Goal: Task Accomplishment & Management: Use online tool/utility

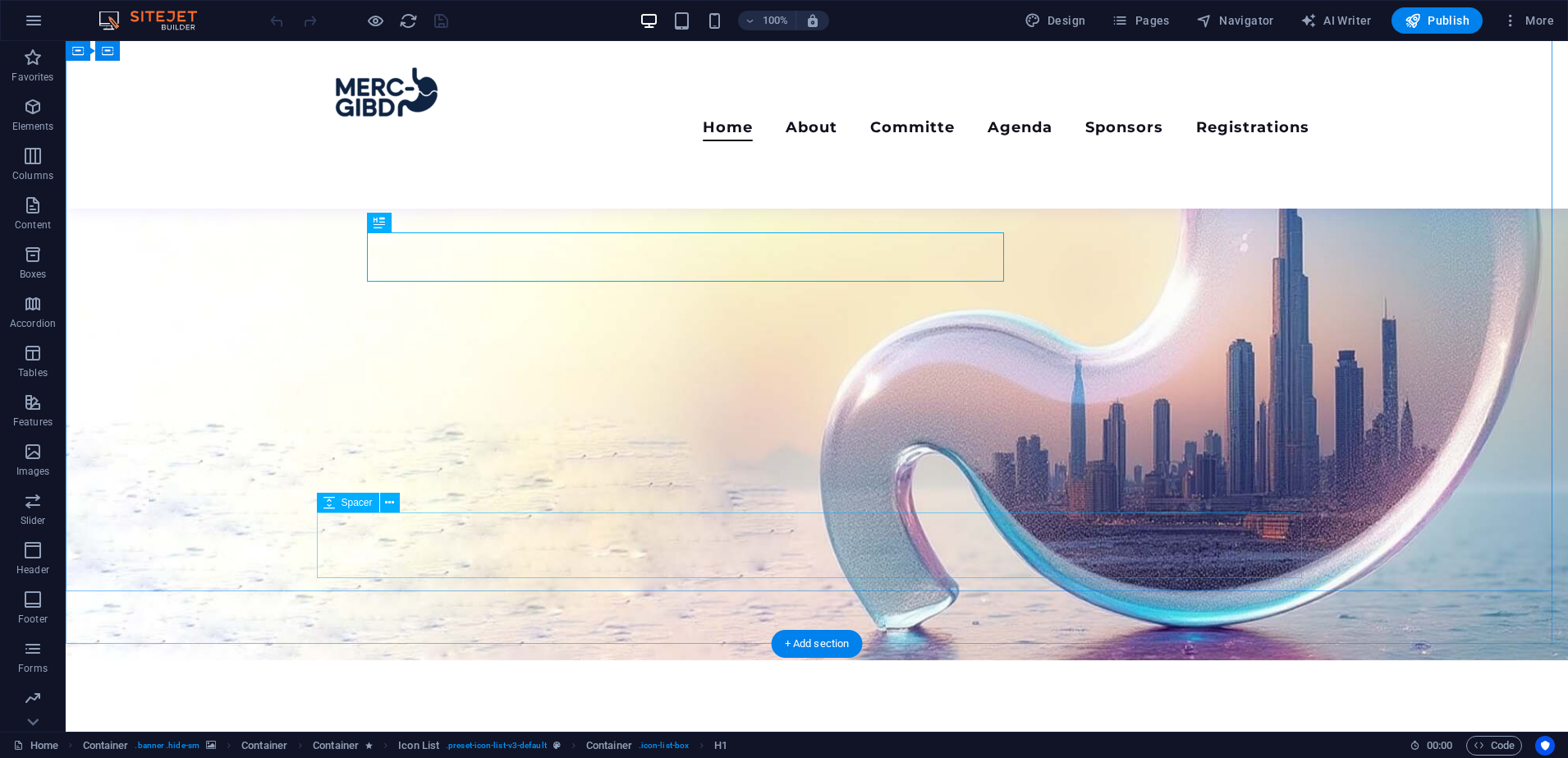
scroll to position [169, 0]
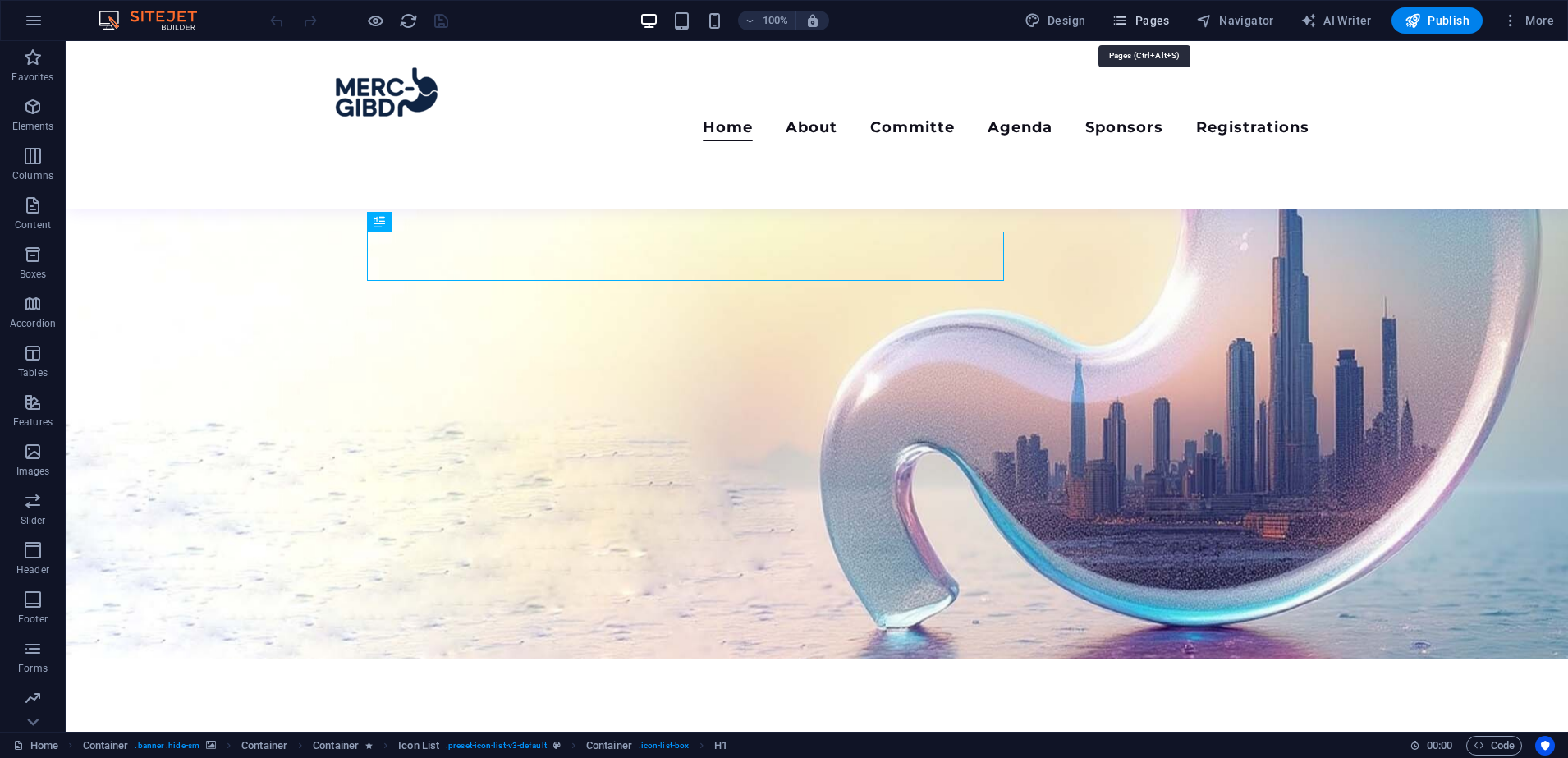
click at [1136, 12] on span "Pages" at bounding box center [1141, 21] width 58 height 17
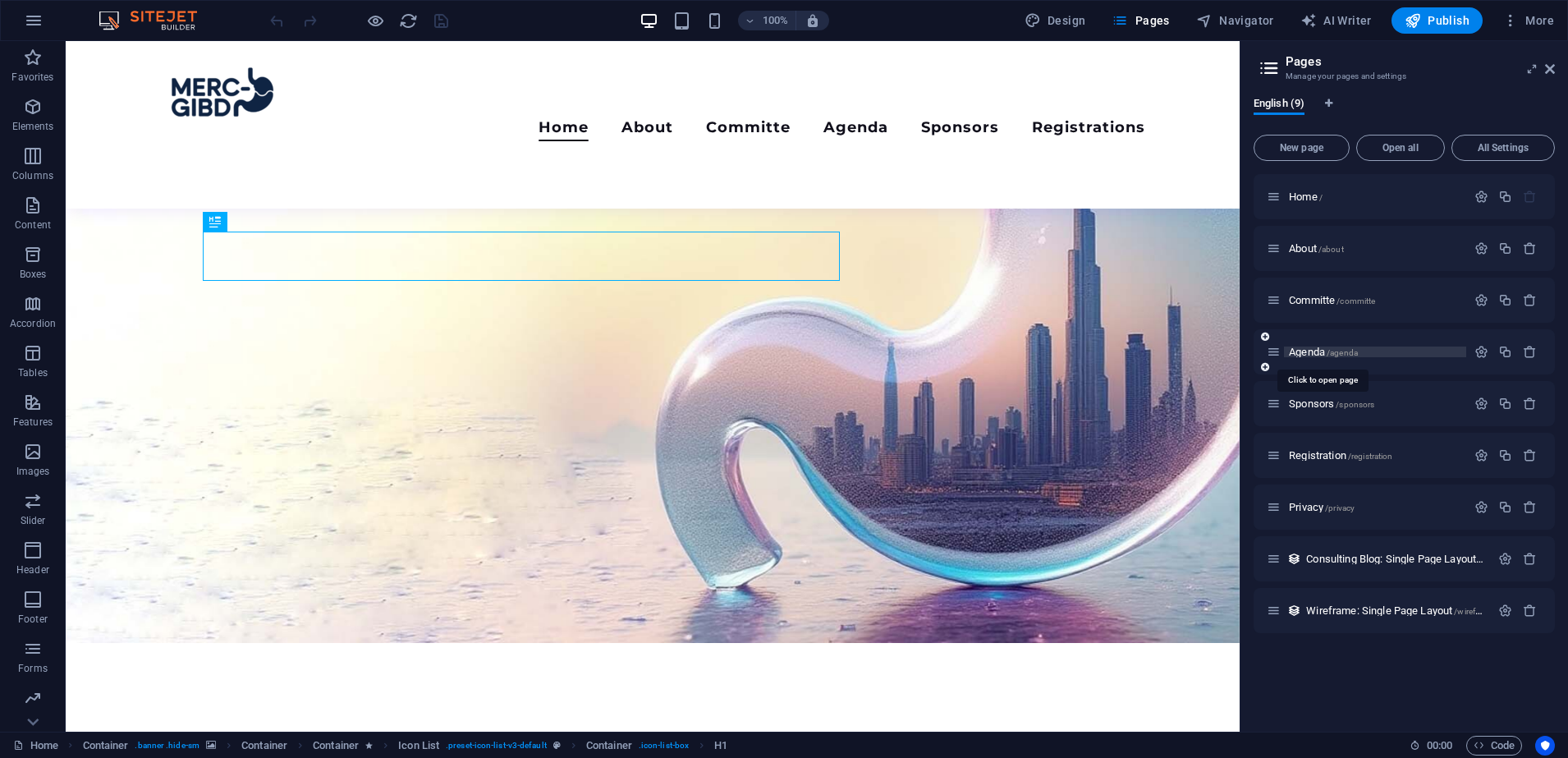
click at [1313, 348] on span "Agenda /agenda" at bounding box center [1323, 351] width 69 height 12
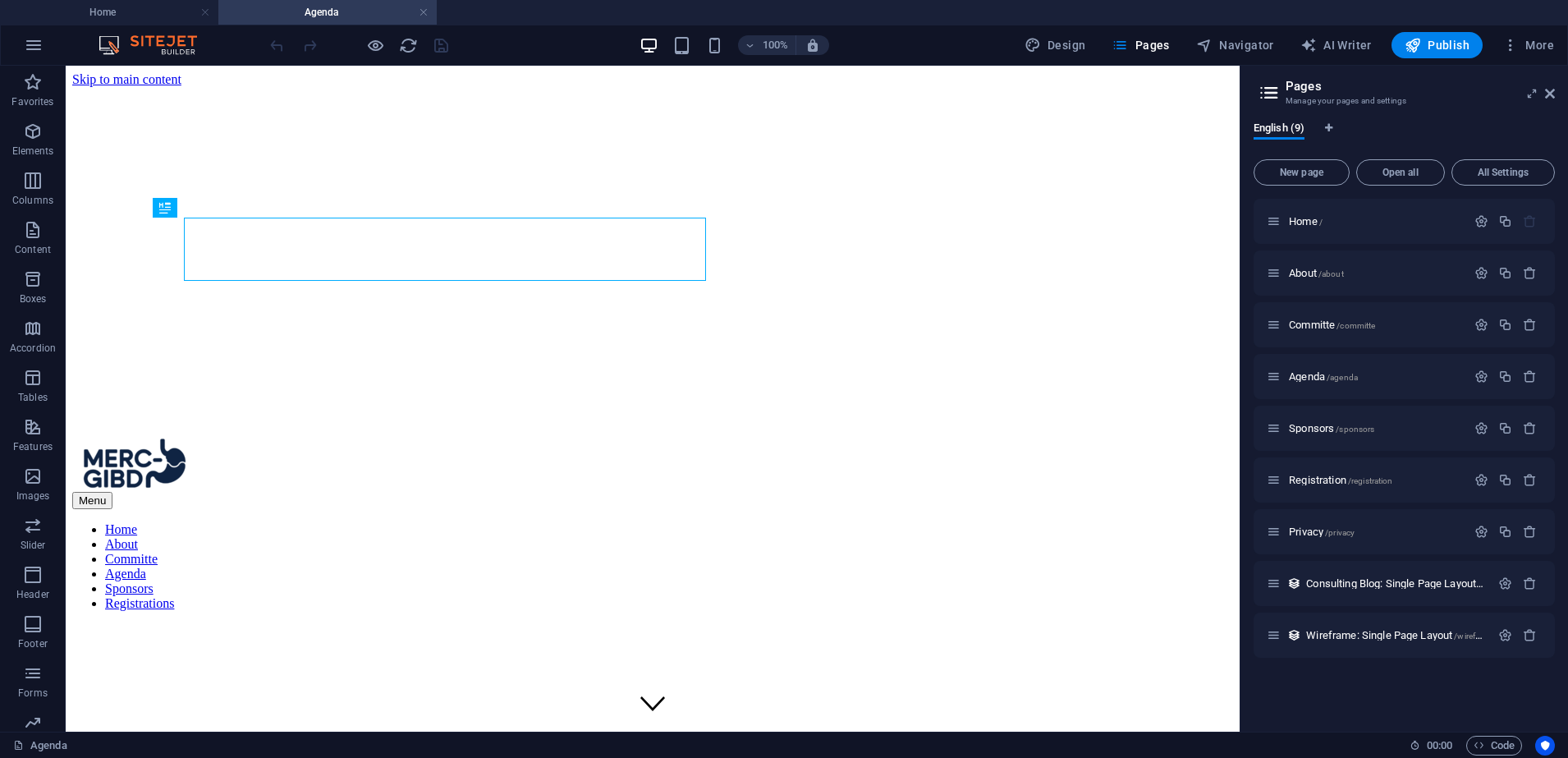
scroll to position [0, 0]
click at [1551, 94] on icon at bounding box center [1550, 93] width 10 height 13
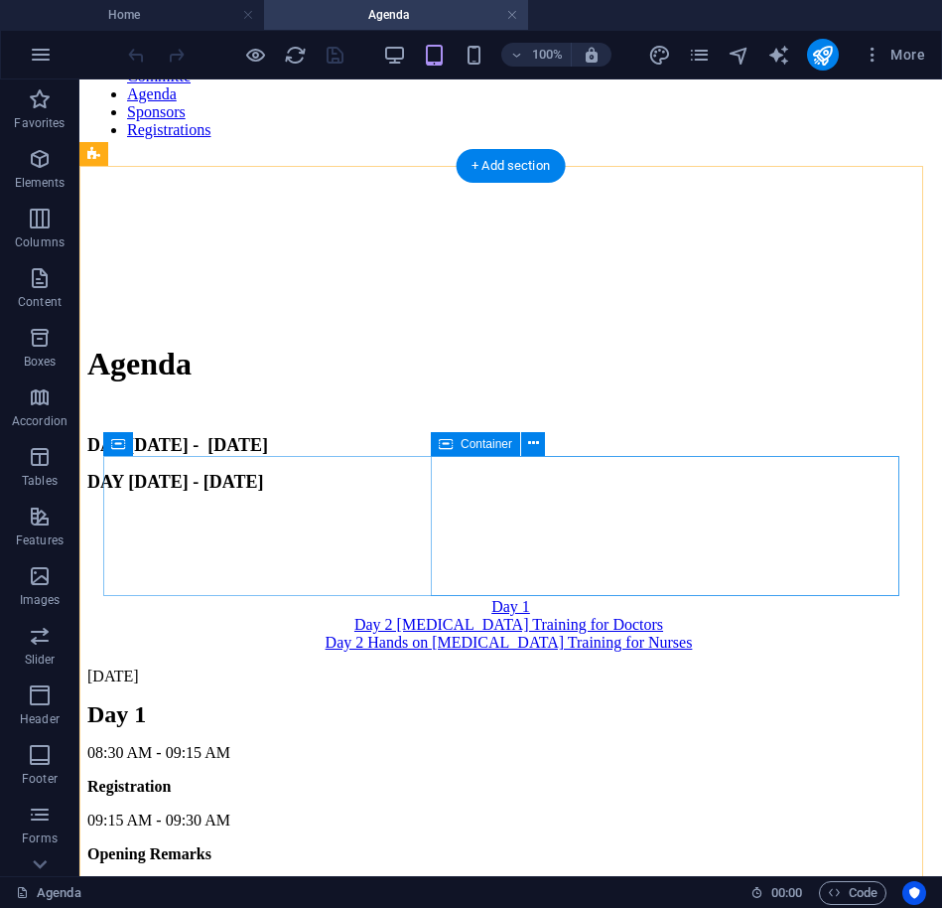
scroll to position [1196, 0]
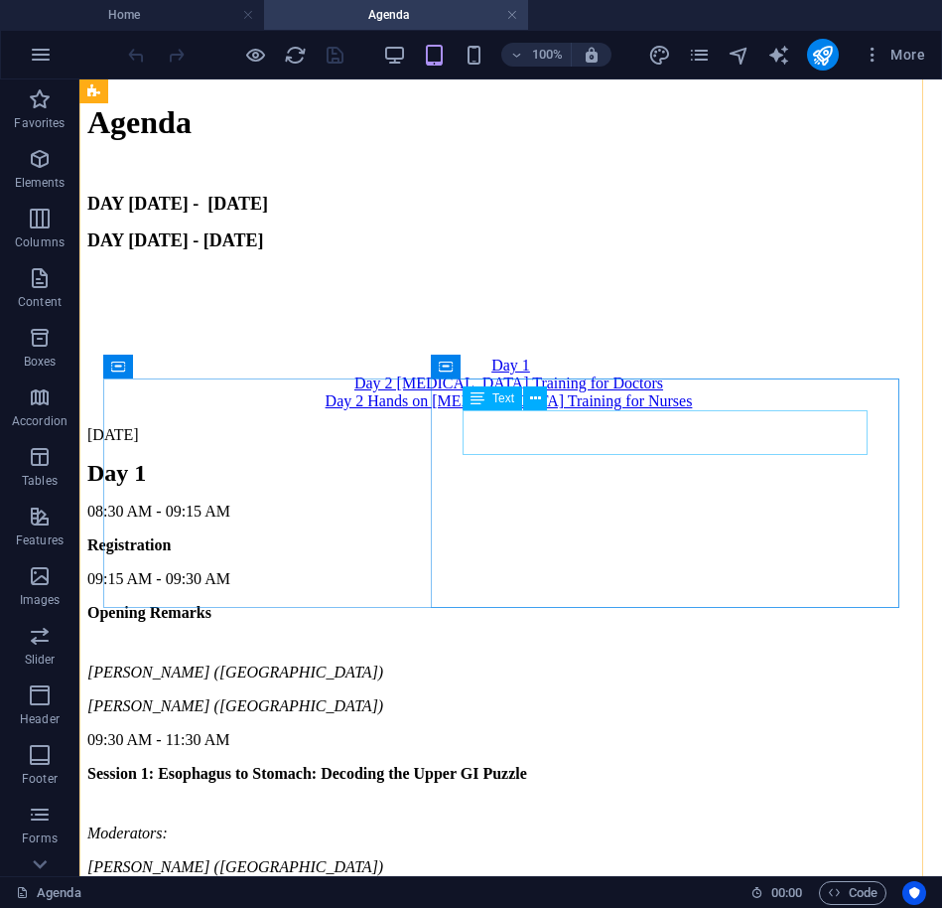
click at [532, 765] on div "Session 1: Esophagus to Stomach: Decoding the Upper GI Puzzle" at bounding box center [510, 774] width 847 height 18
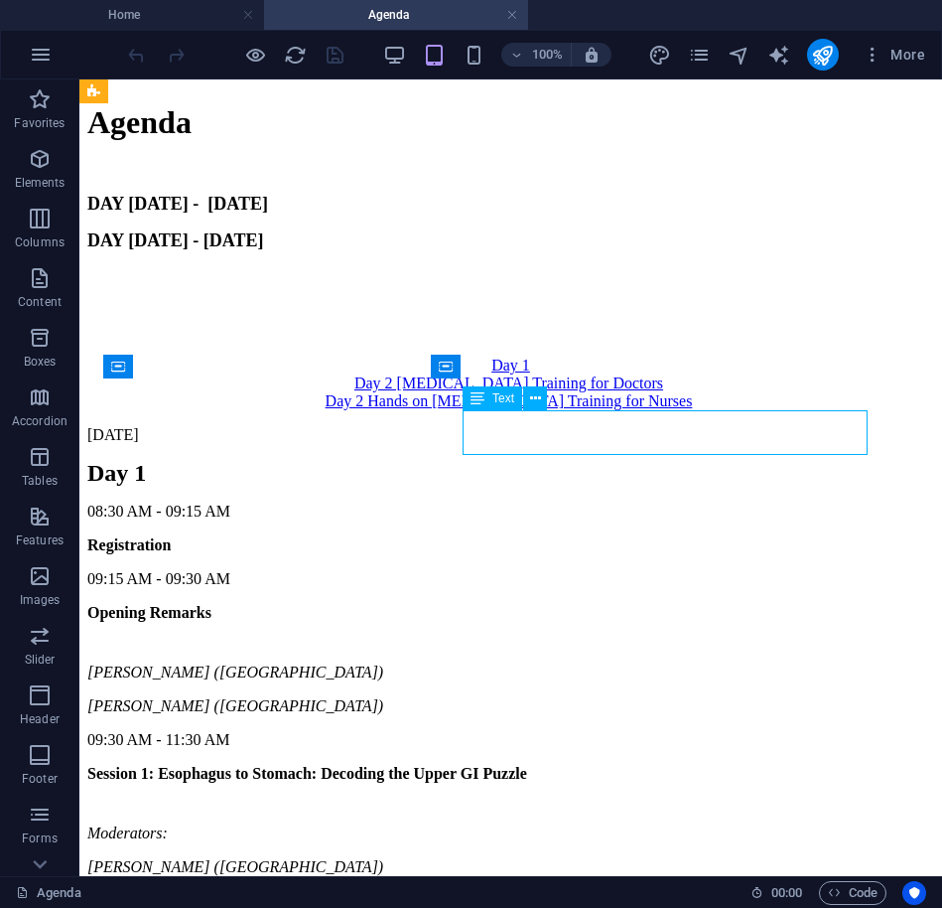
click at [532, 765] on div "Session 1: Esophagus to Stomach: Decoding the Upper GI Puzzle" at bounding box center [510, 774] width 847 height 18
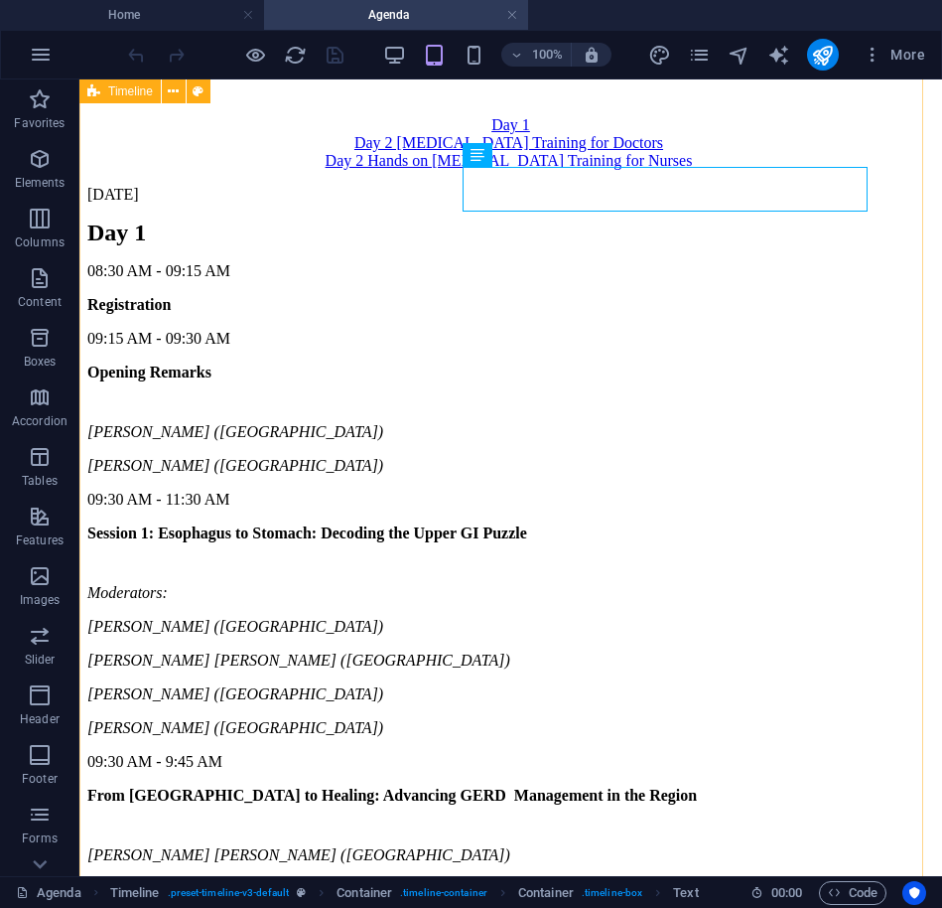
scroll to position [1441, 0]
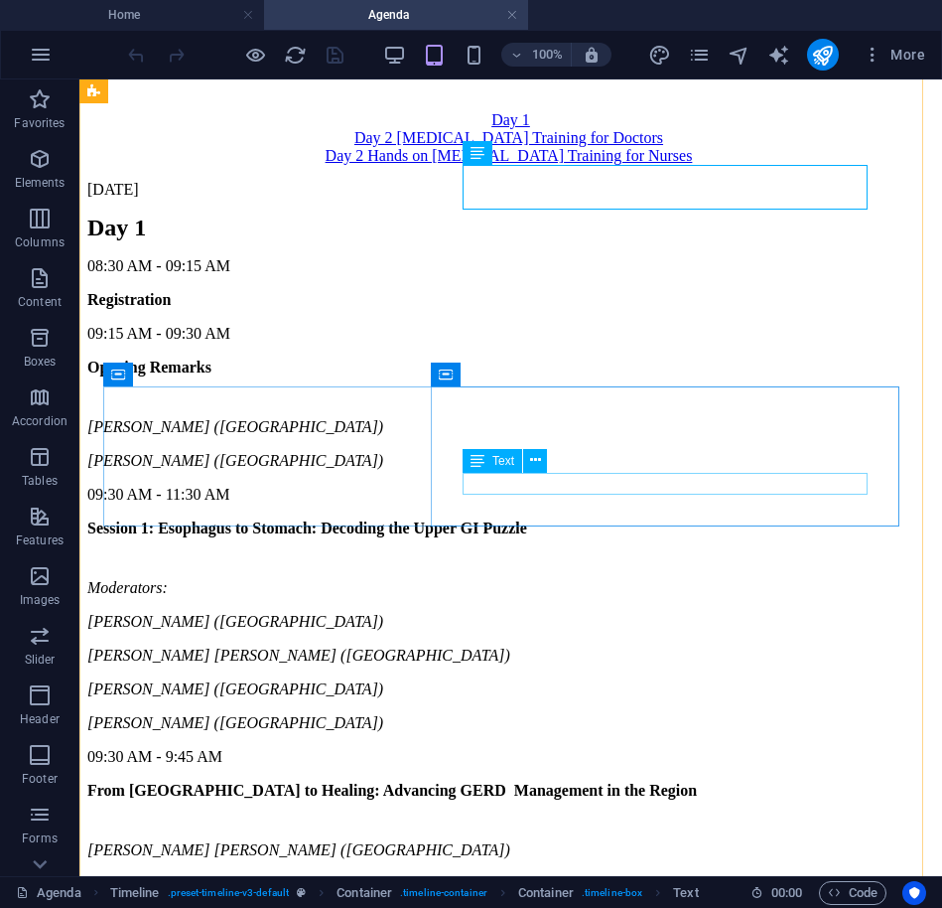
click at [686, 841] on div "[PERSON_NAME] [PERSON_NAME] ([GEOGRAPHIC_DATA])" at bounding box center [510, 850] width 847 height 18
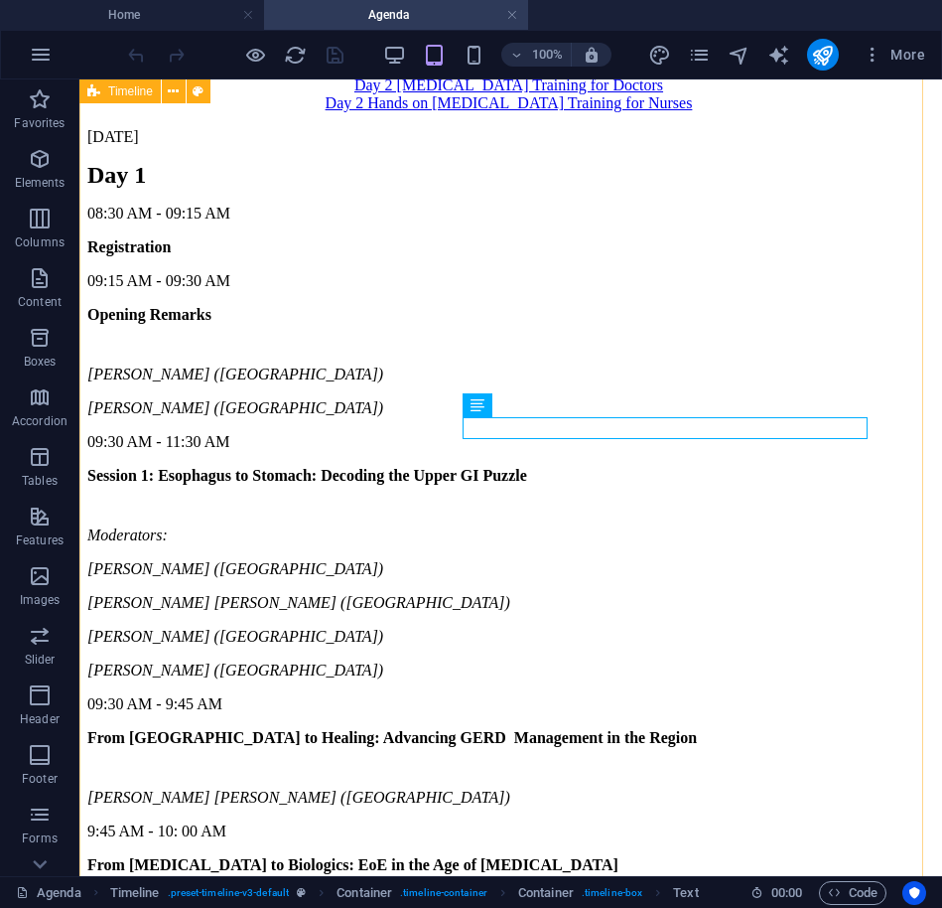
scroll to position [1499, 0]
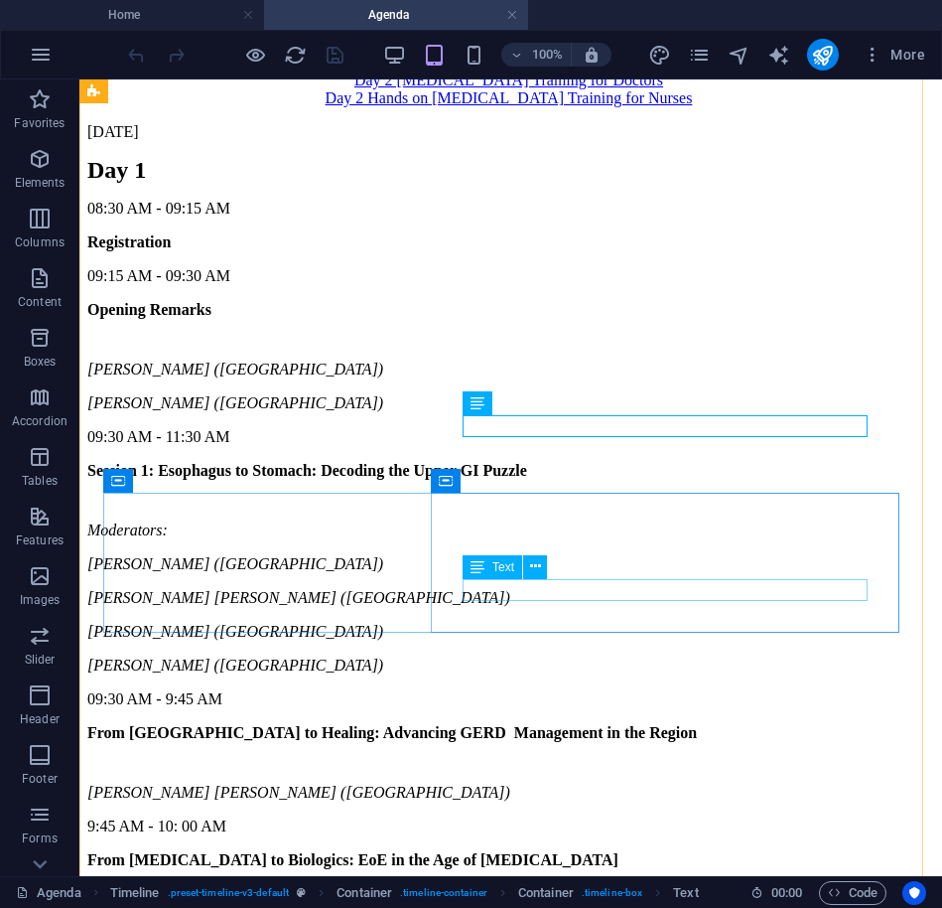
click at [652, 911] on div "[PERSON_NAME] [PERSON_NAME] ([GEOGRAPHIC_DATA])" at bounding box center [510, 920] width 847 height 18
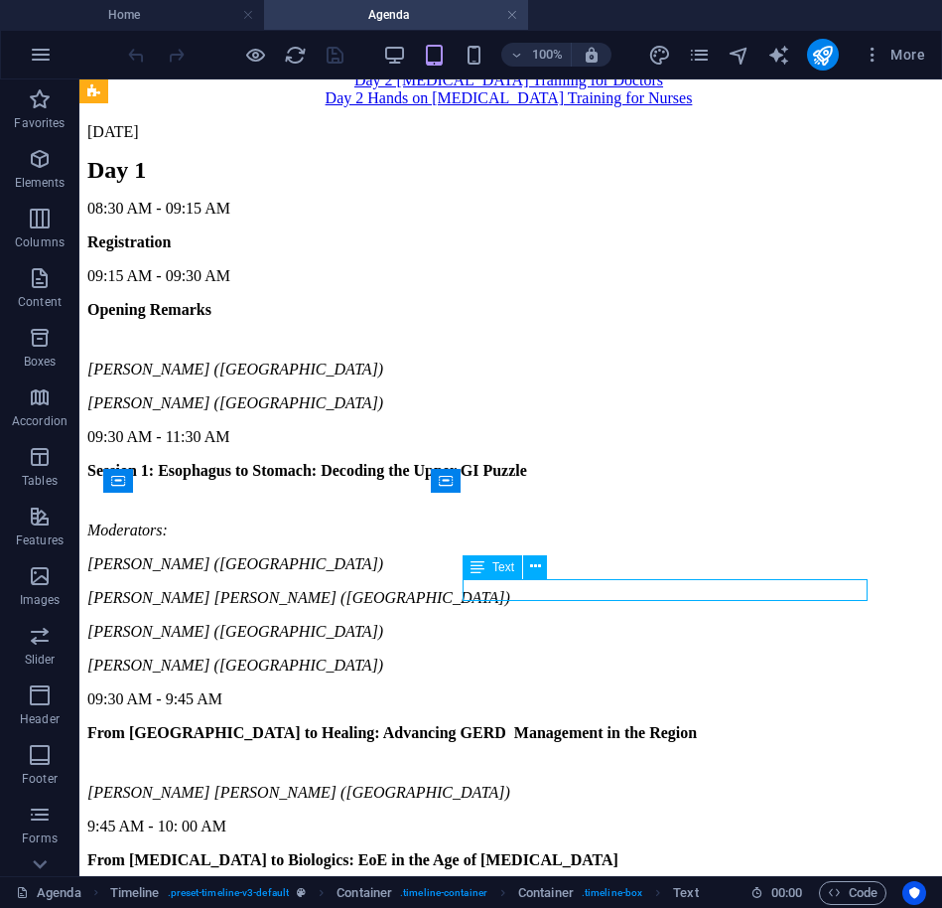
click at [652, 911] on div "[PERSON_NAME] [PERSON_NAME] ([GEOGRAPHIC_DATA])" at bounding box center [510, 920] width 847 height 18
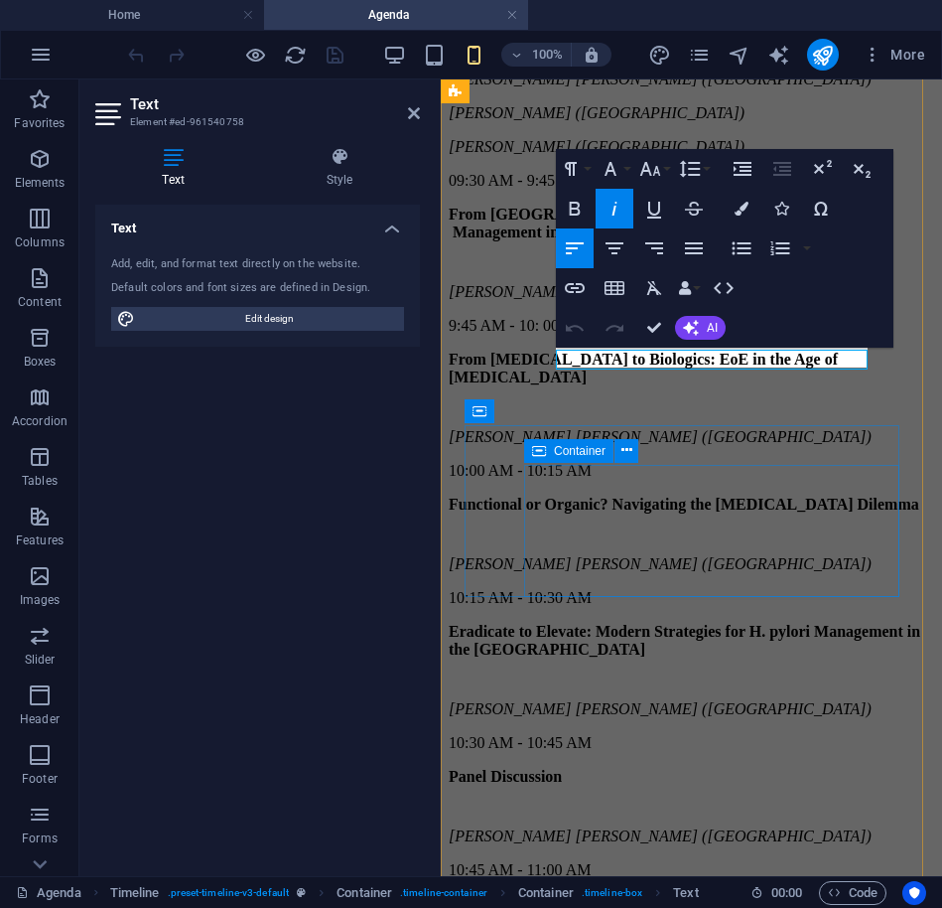
scroll to position [1425, 0]
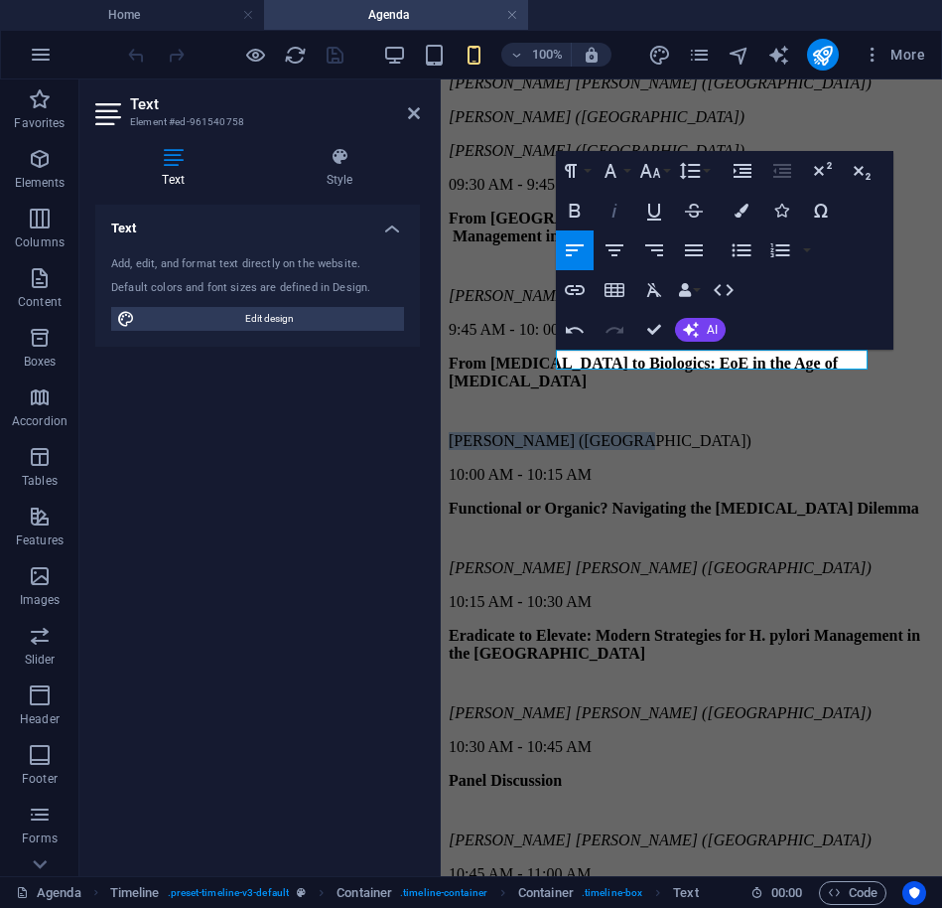
click at [620, 216] on icon "button" at bounding box center [615, 211] width 24 height 24
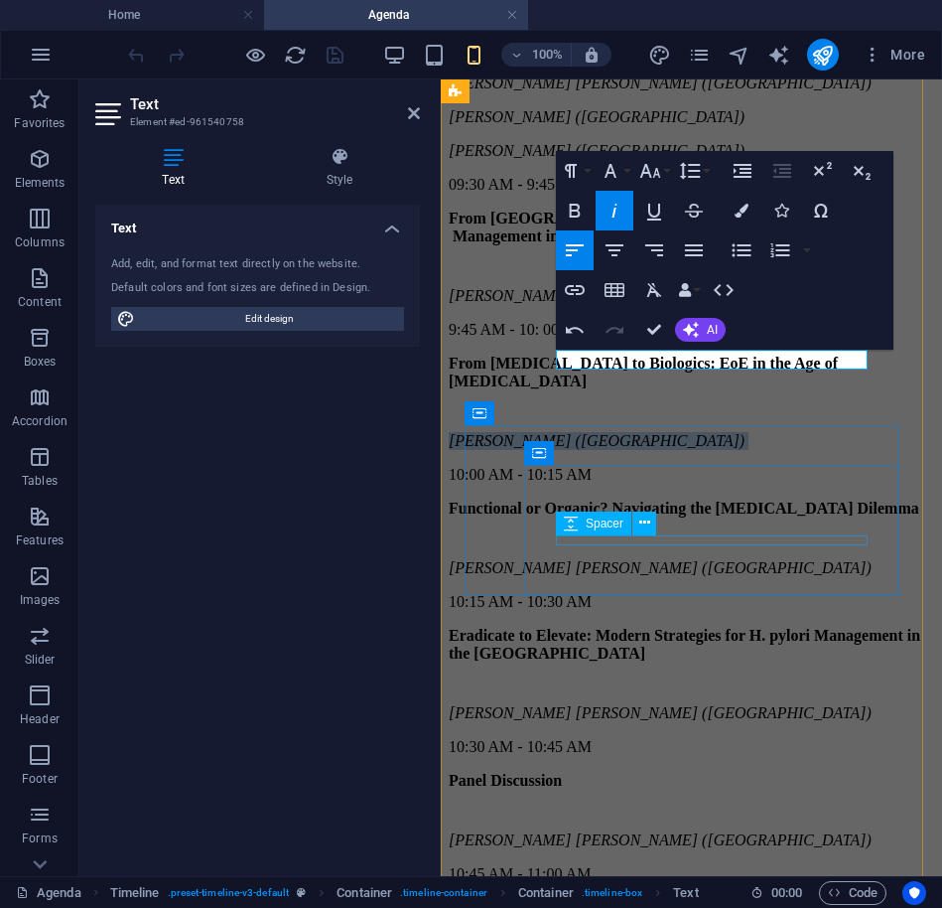
click at [697, 540] on div at bounding box center [692, 538] width 486 height 10
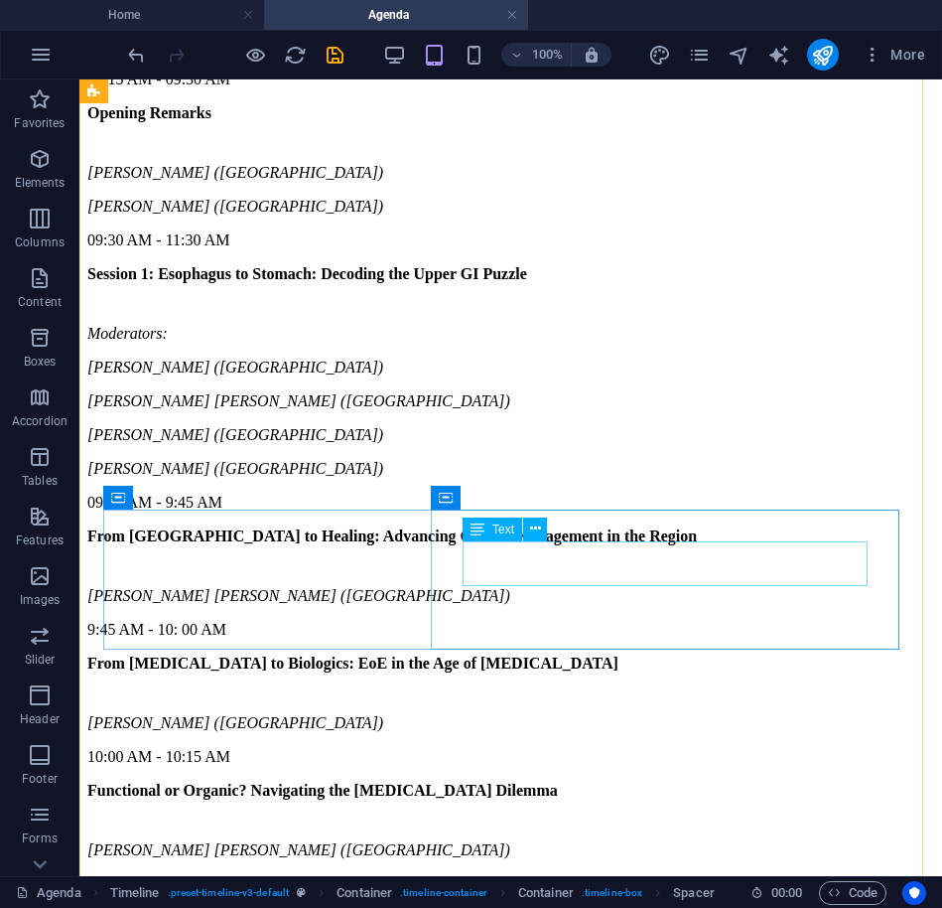
scroll to position [1774, 0]
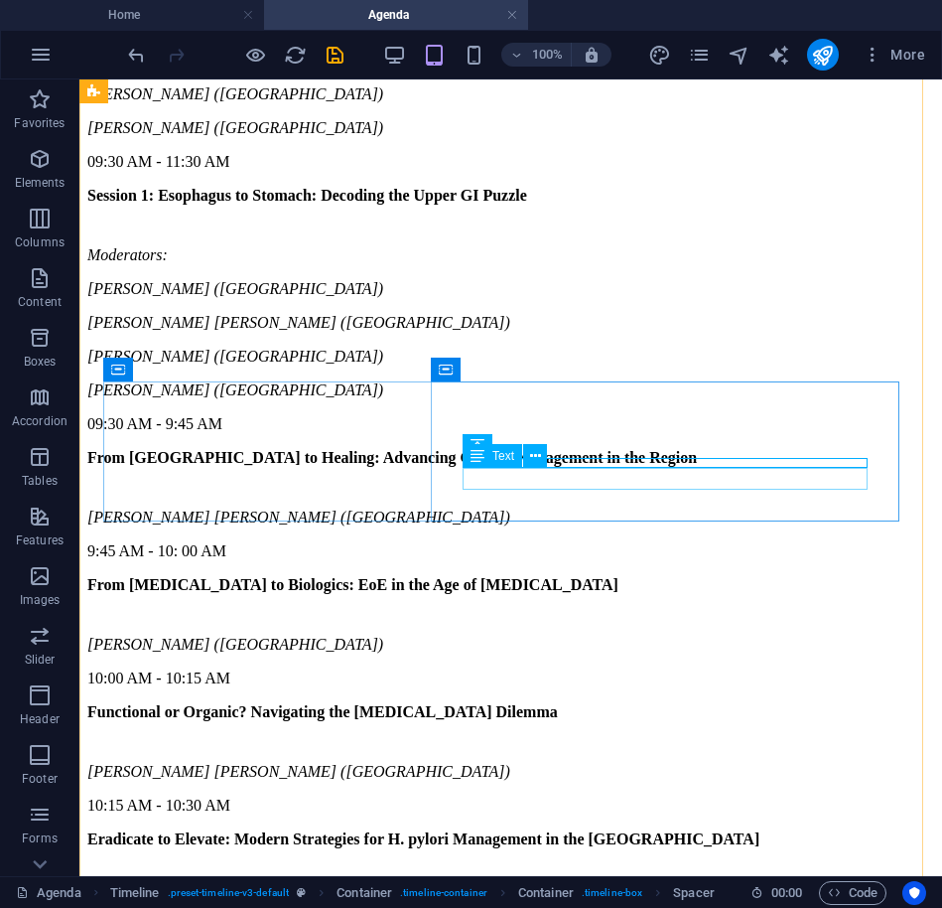
click at [650, 763] on div "[PERSON_NAME] [PERSON_NAME] ([GEOGRAPHIC_DATA])" at bounding box center [510, 772] width 847 height 18
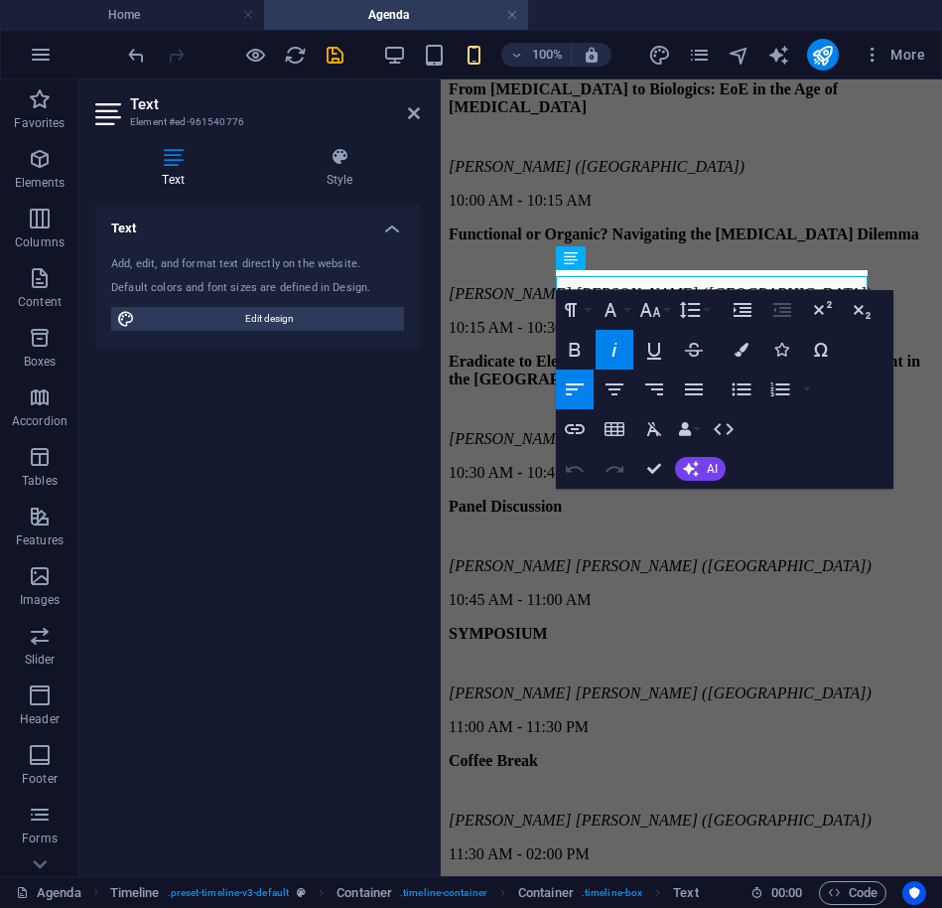
scroll to position [1700, 0]
click at [617, 351] on icon "button" at bounding box center [615, 350] width 24 height 24
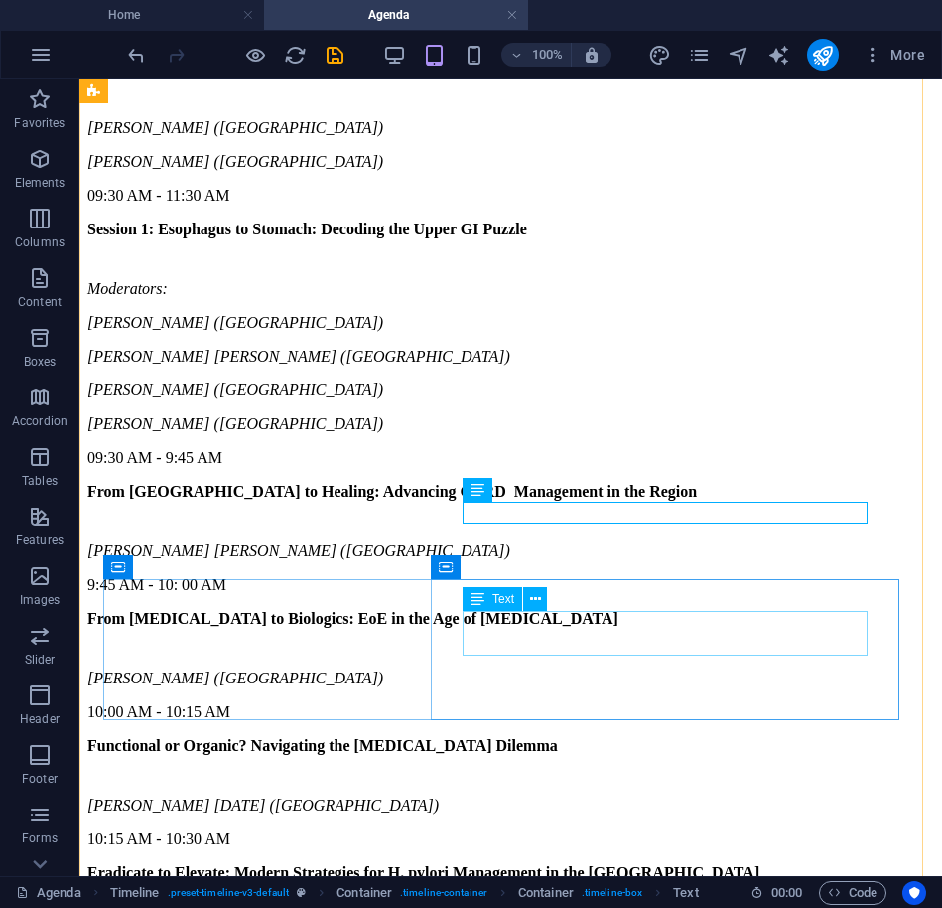
scroll to position [1739, 0]
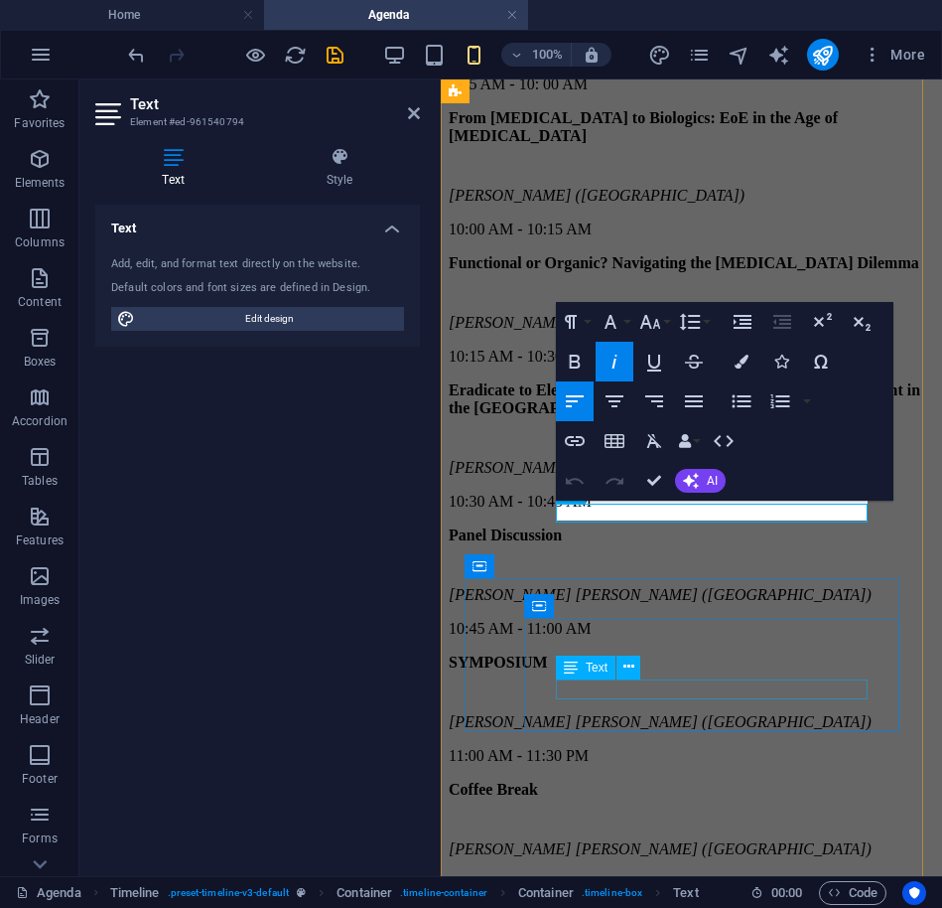
scroll to position [1665, 0]
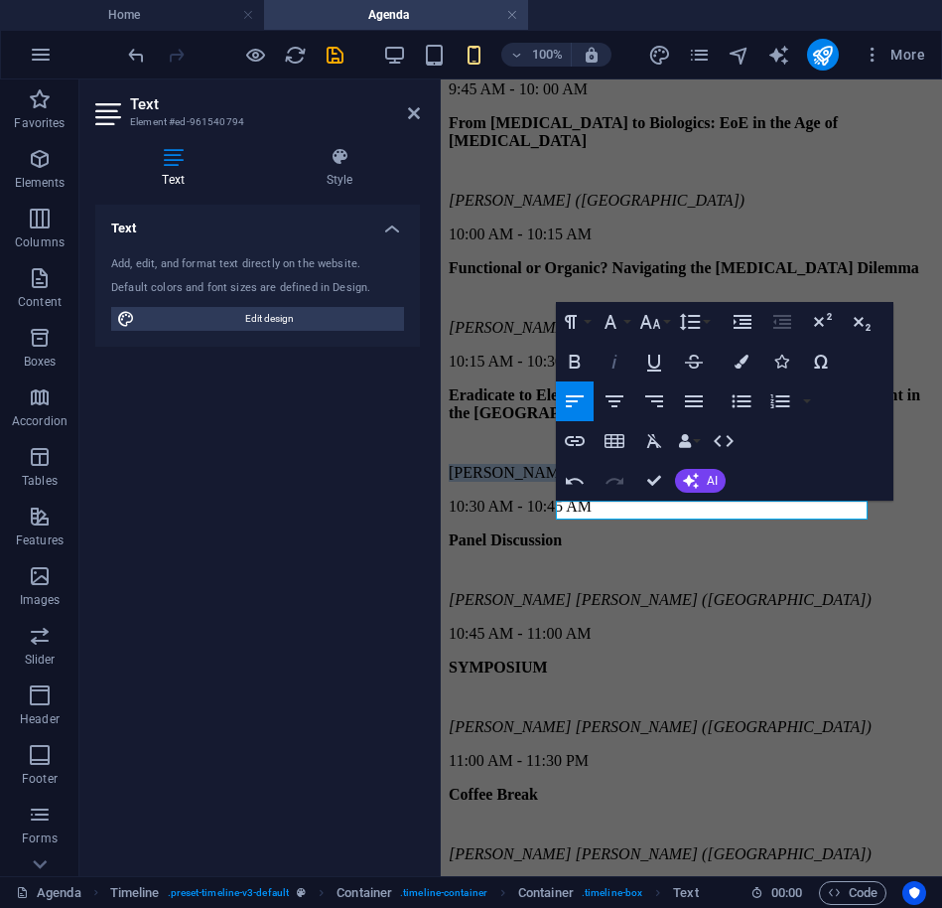
click at [604, 355] on icon "button" at bounding box center [615, 362] width 24 height 24
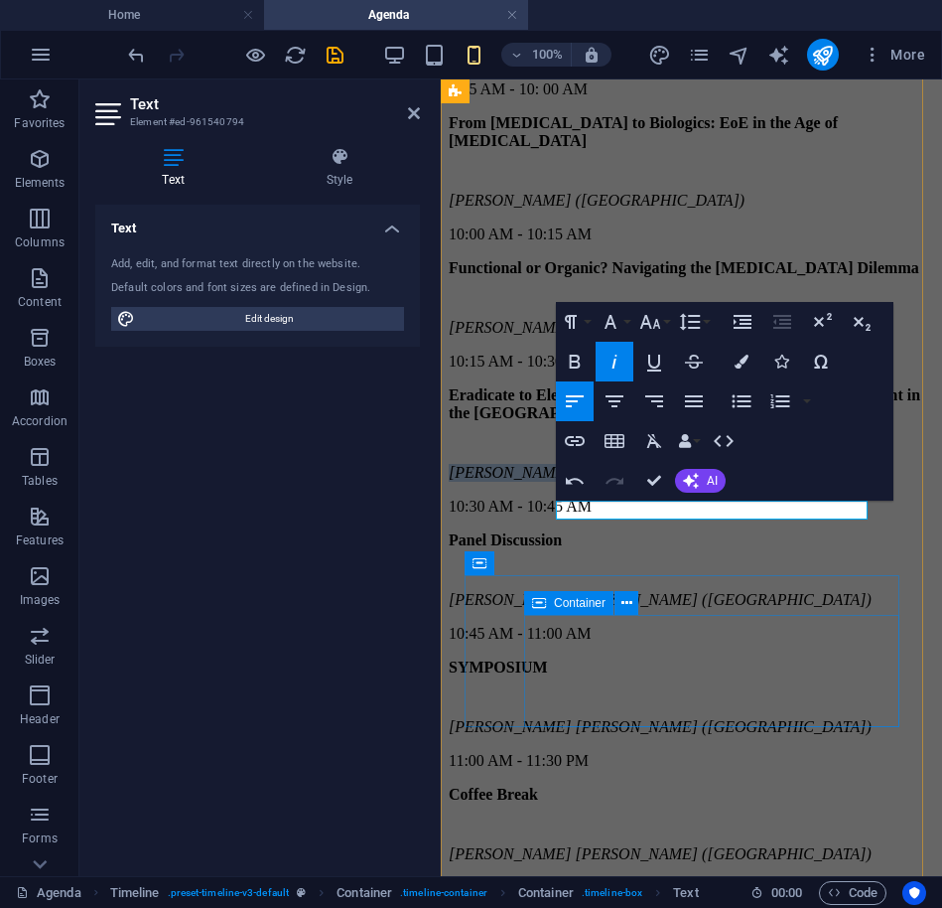
click at [682, 549] on div "Panel Discussion" at bounding box center [692, 540] width 486 height 18
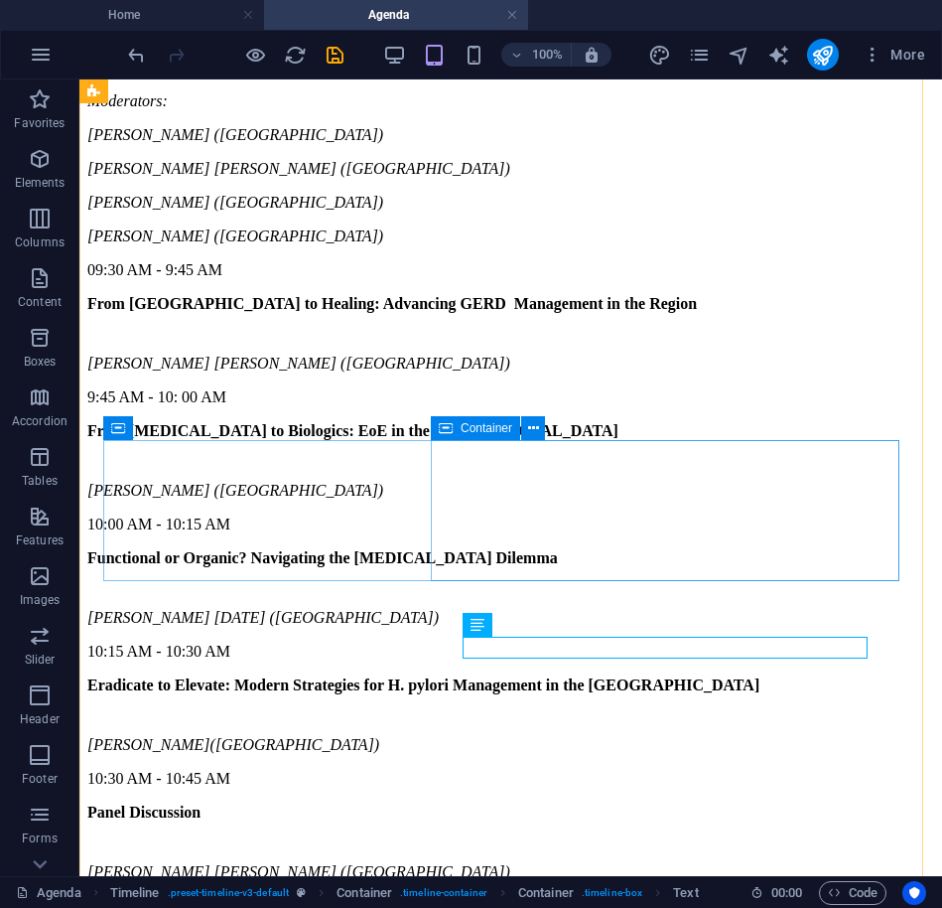
scroll to position [1933, 0]
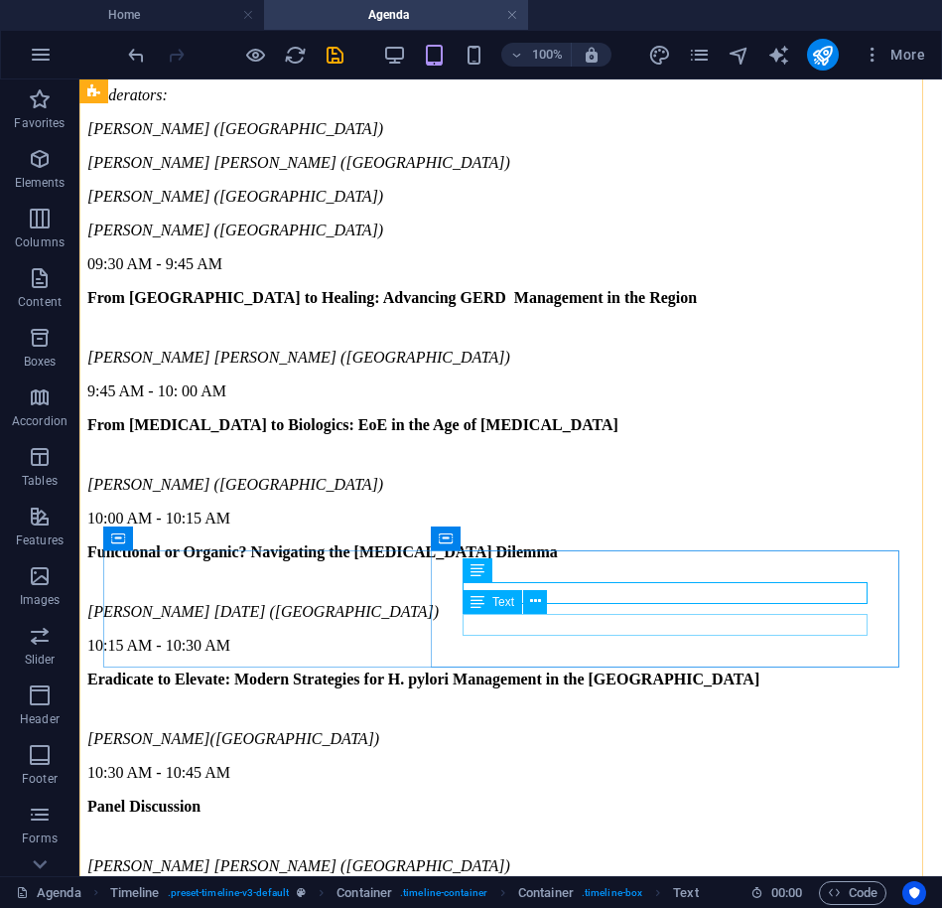
click at [640, 857] on div "[PERSON_NAME] [PERSON_NAME] ([GEOGRAPHIC_DATA])" at bounding box center [510, 866] width 847 height 18
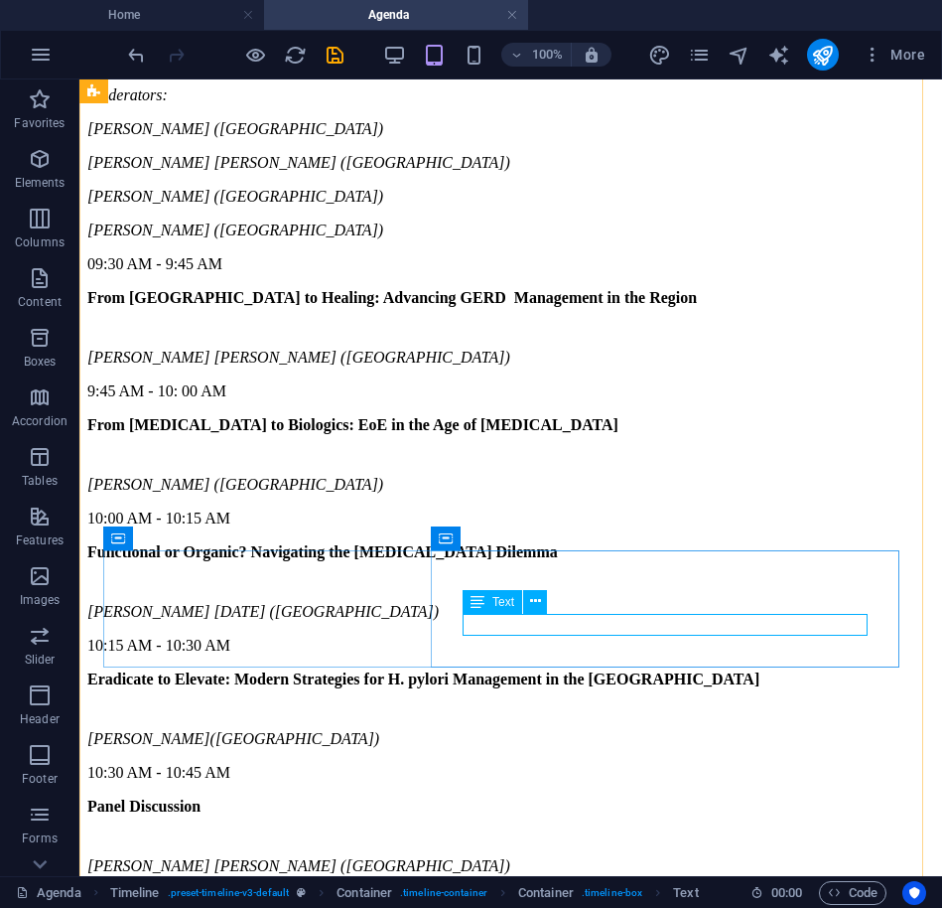
click at [723, 857] on div "[PERSON_NAME] [PERSON_NAME] ([GEOGRAPHIC_DATA])" at bounding box center [510, 866] width 847 height 18
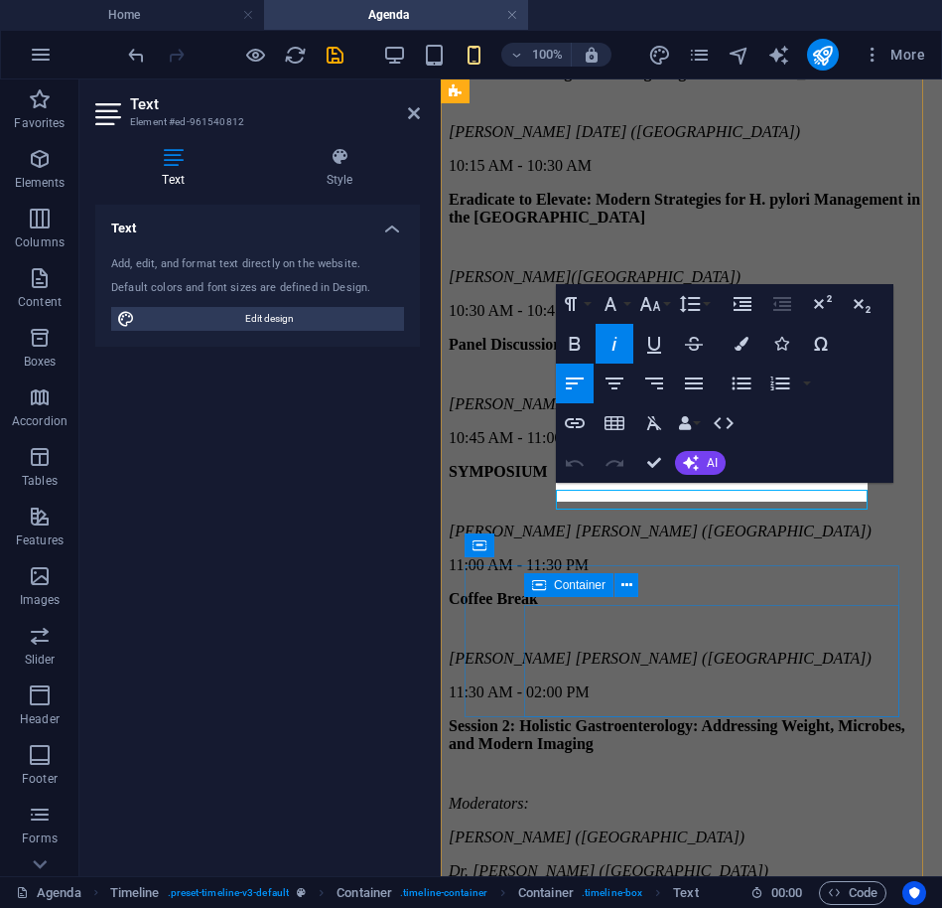
scroll to position [1860, 0]
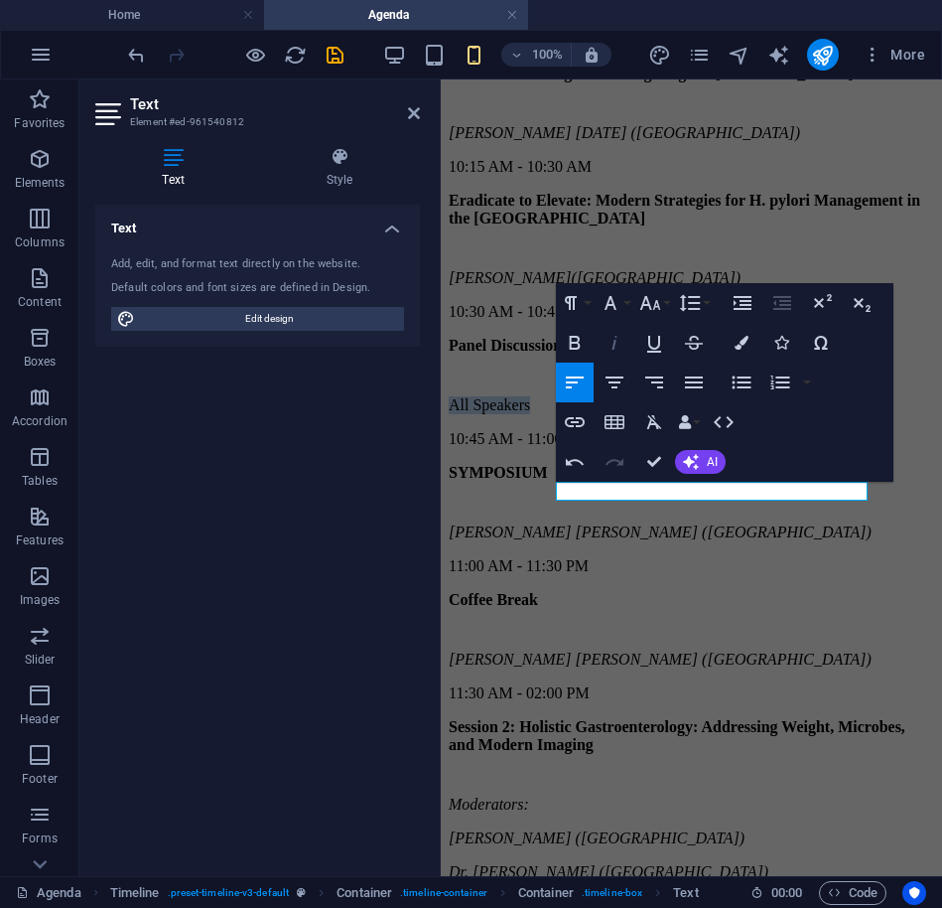
click at [614, 338] on icon "button" at bounding box center [615, 343] width 24 height 24
click at [696, 541] on div "SYMPOSIUM [PERSON_NAME] [PERSON_NAME] ([GEOGRAPHIC_DATA])" at bounding box center [692, 502] width 486 height 77
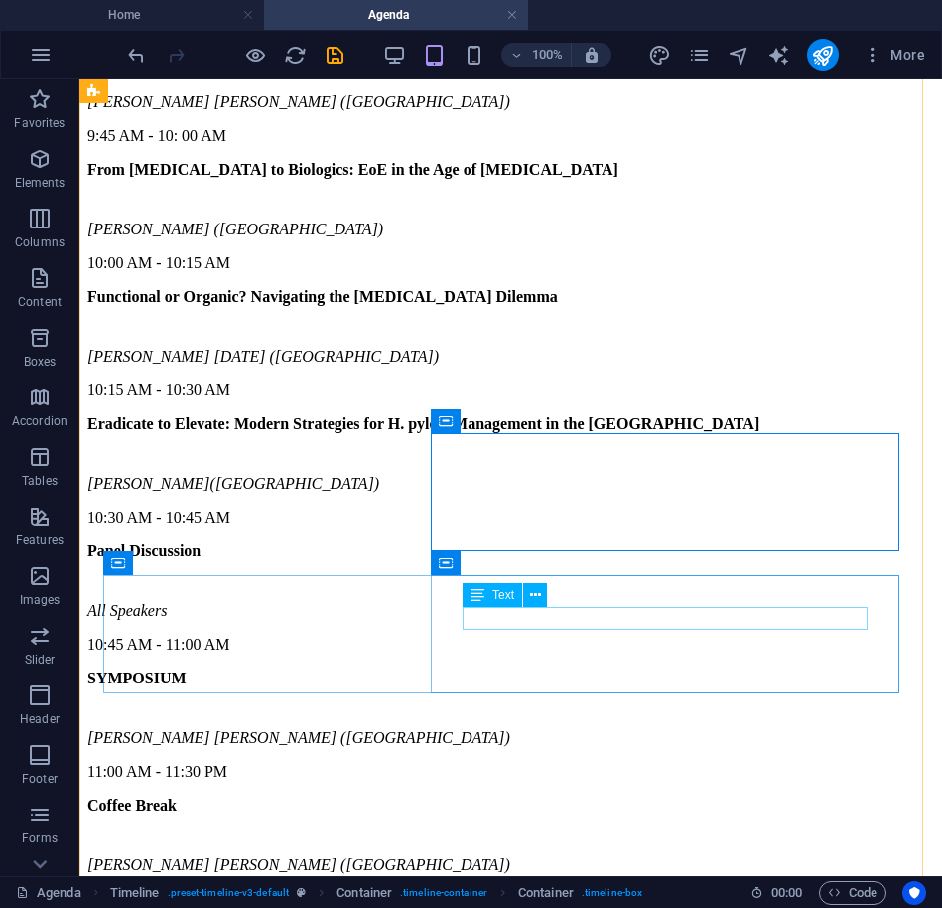
scroll to position [2194, 0]
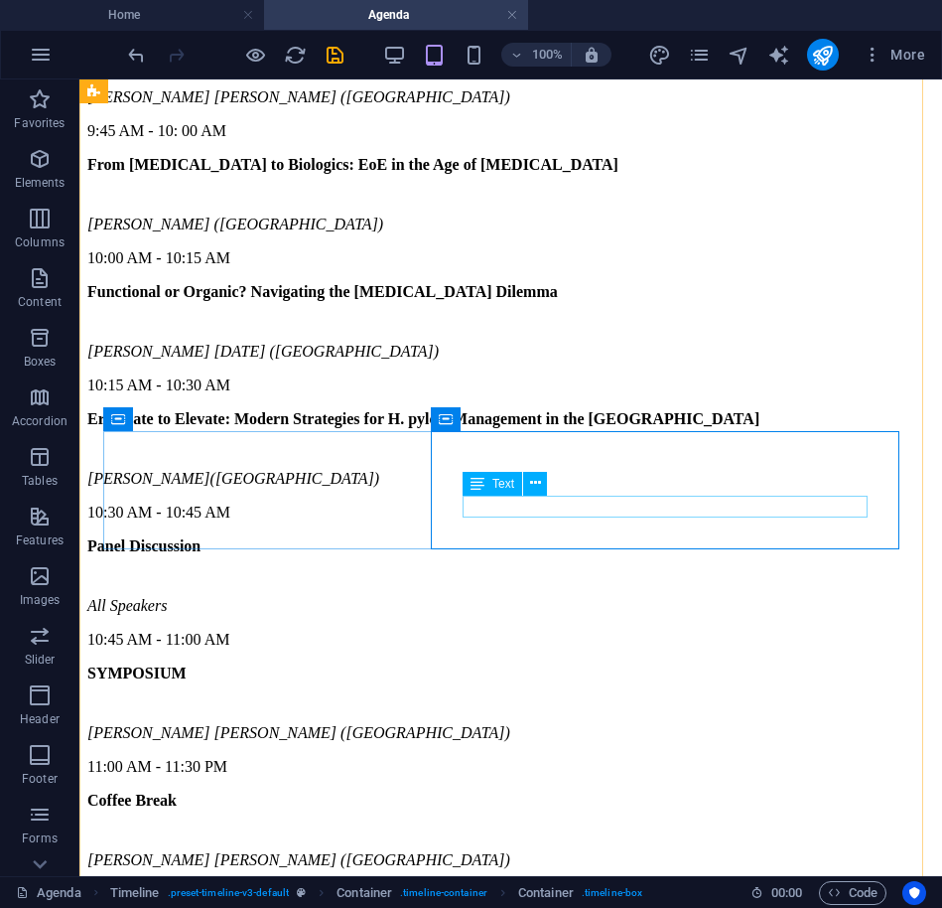
click at [686, 724] on div "[PERSON_NAME] [PERSON_NAME] ([GEOGRAPHIC_DATA])" at bounding box center [510, 733] width 847 height 18
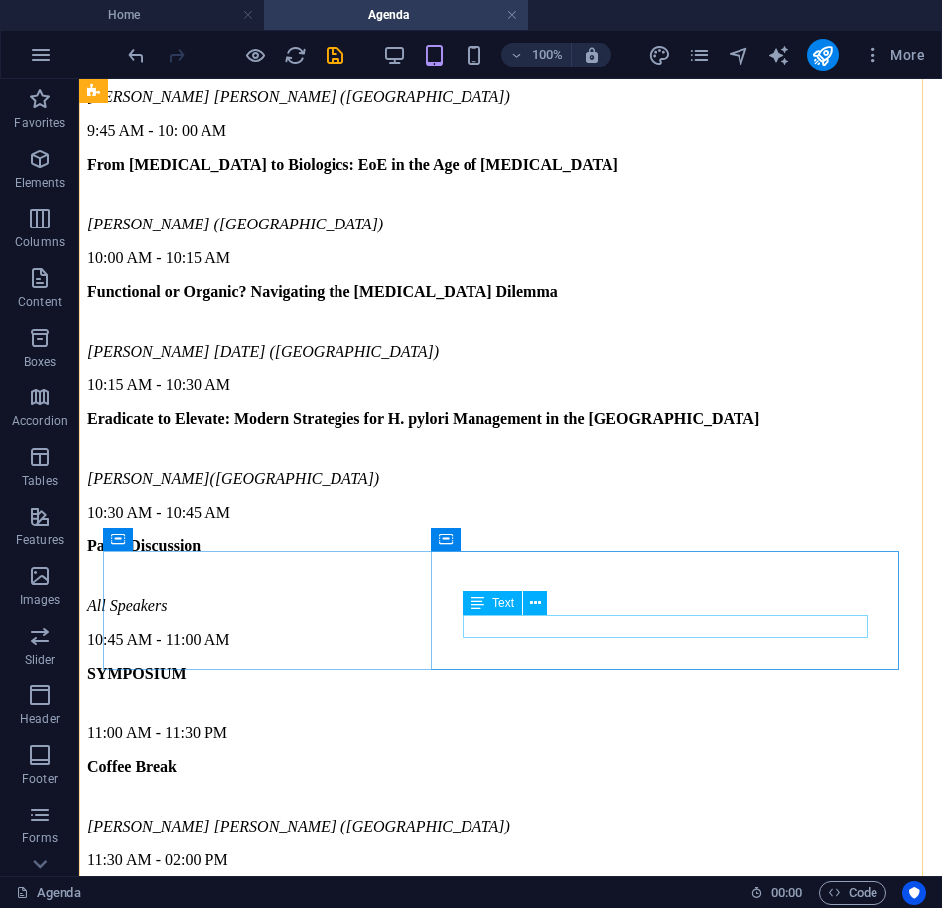
click at [600, 817] on div "[PERSON_NAME] [PERSON_NAME] ([GEOGRAPHIC_DATA])" at bounding box center [510, 826] width 847 height 18
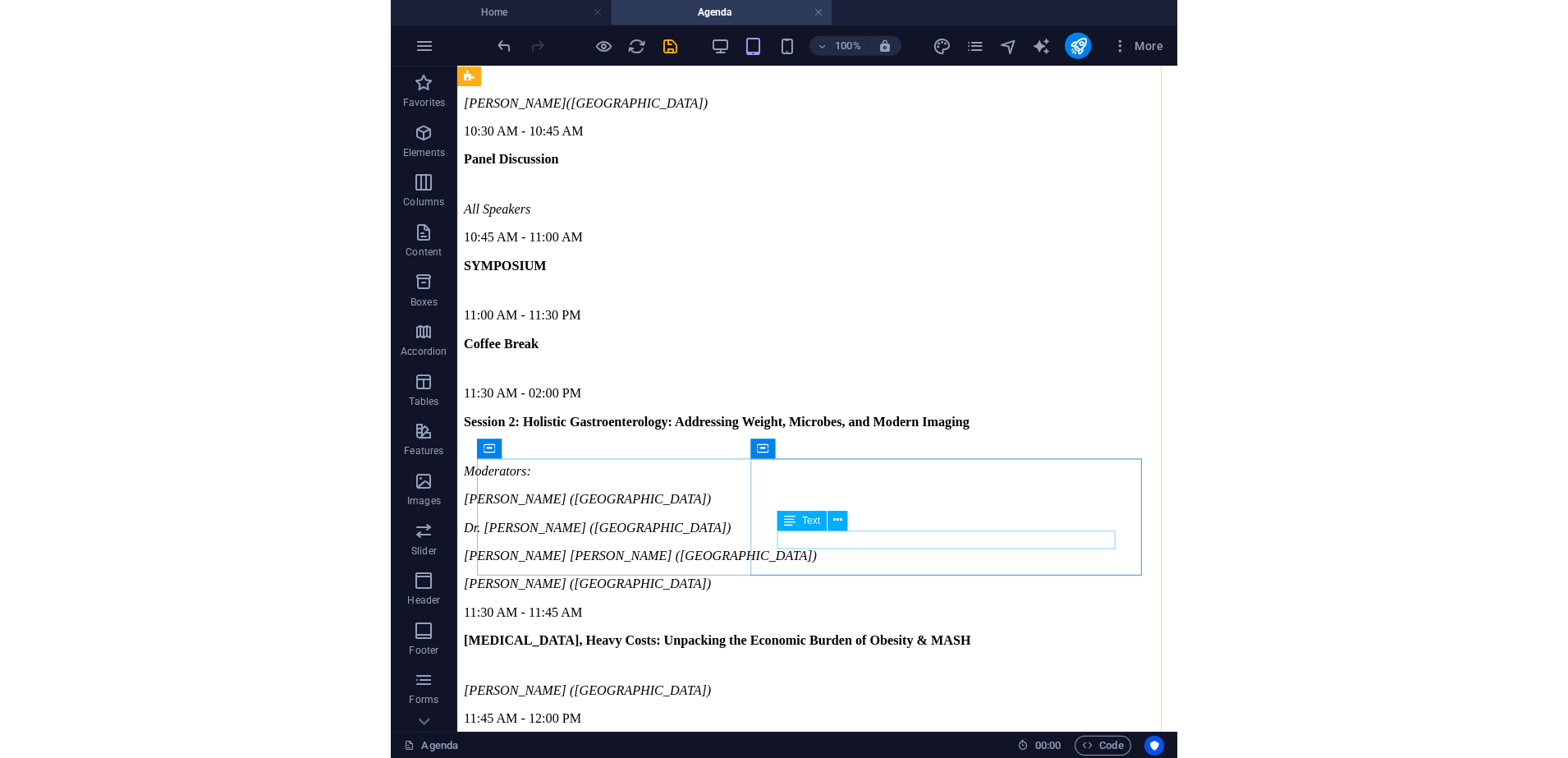
scroll to position [2100, 0]
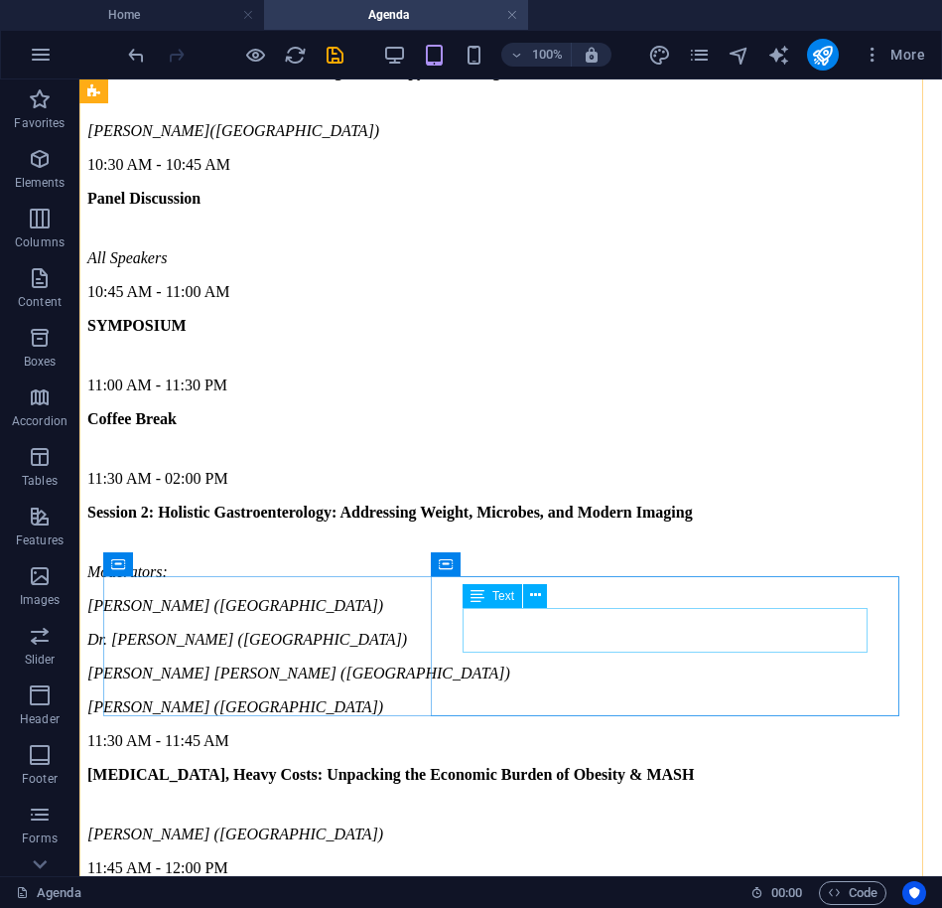
drag, startPoint x: 534, startPoint y: 651, endPoint x: 654, endPoint y: 638, distance: 121.0
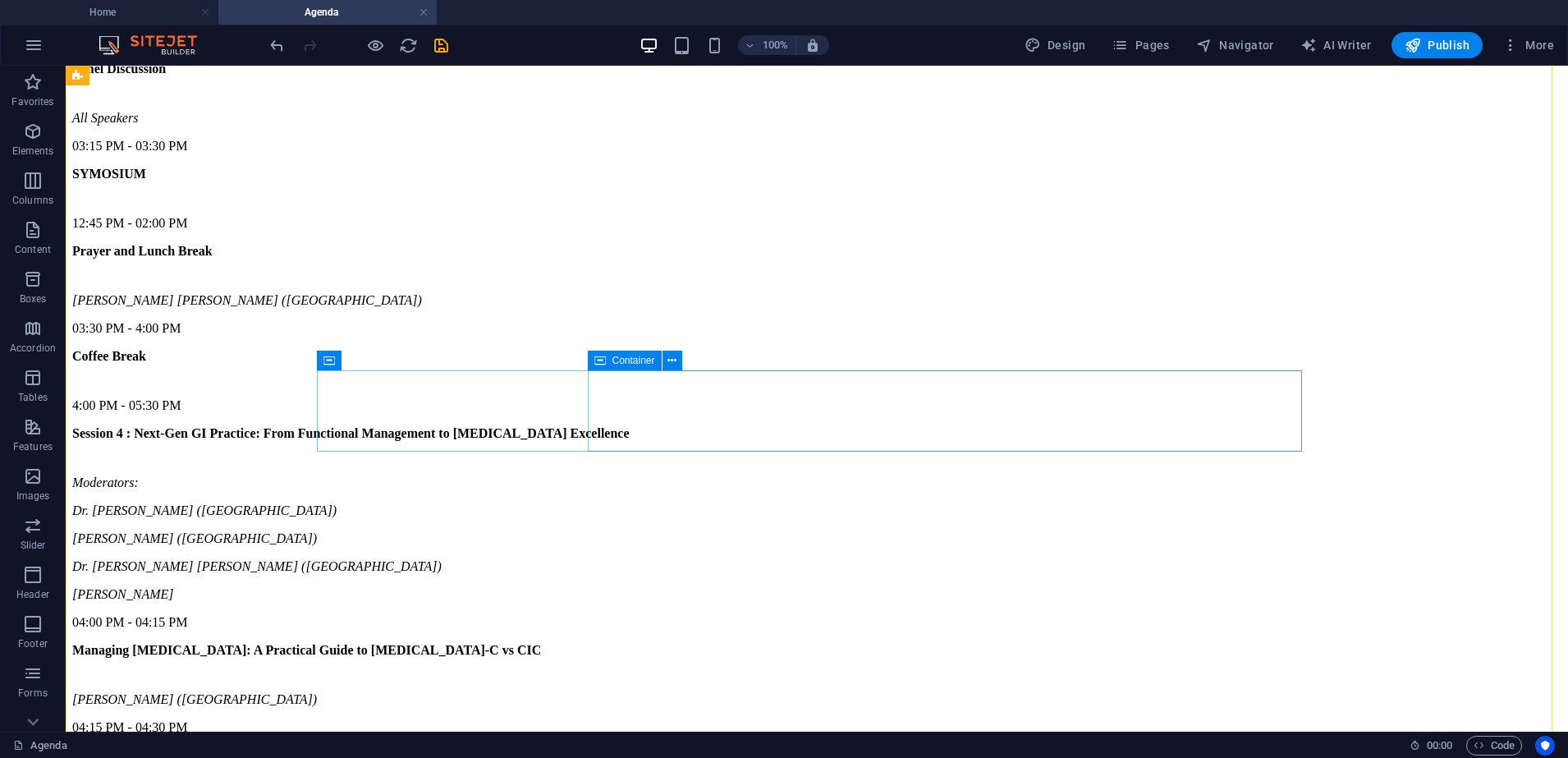
scroll to position [3564, 0]
click at [328, 465] on icon at bounding box center [329, 467] width 12 height 20
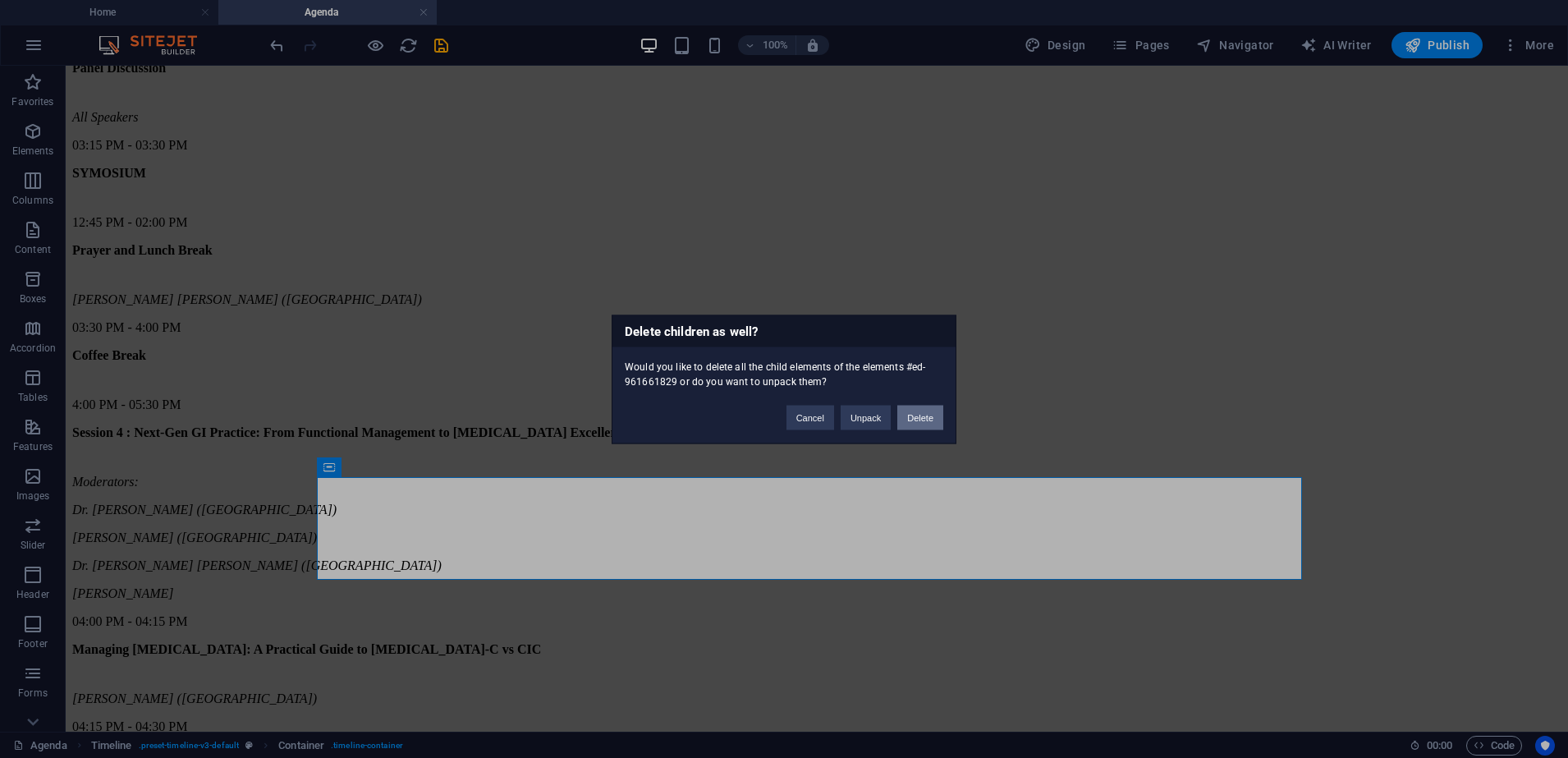
click at [933, 412] on button "Delete" at bounding box center [920, 417] width 46 height 25
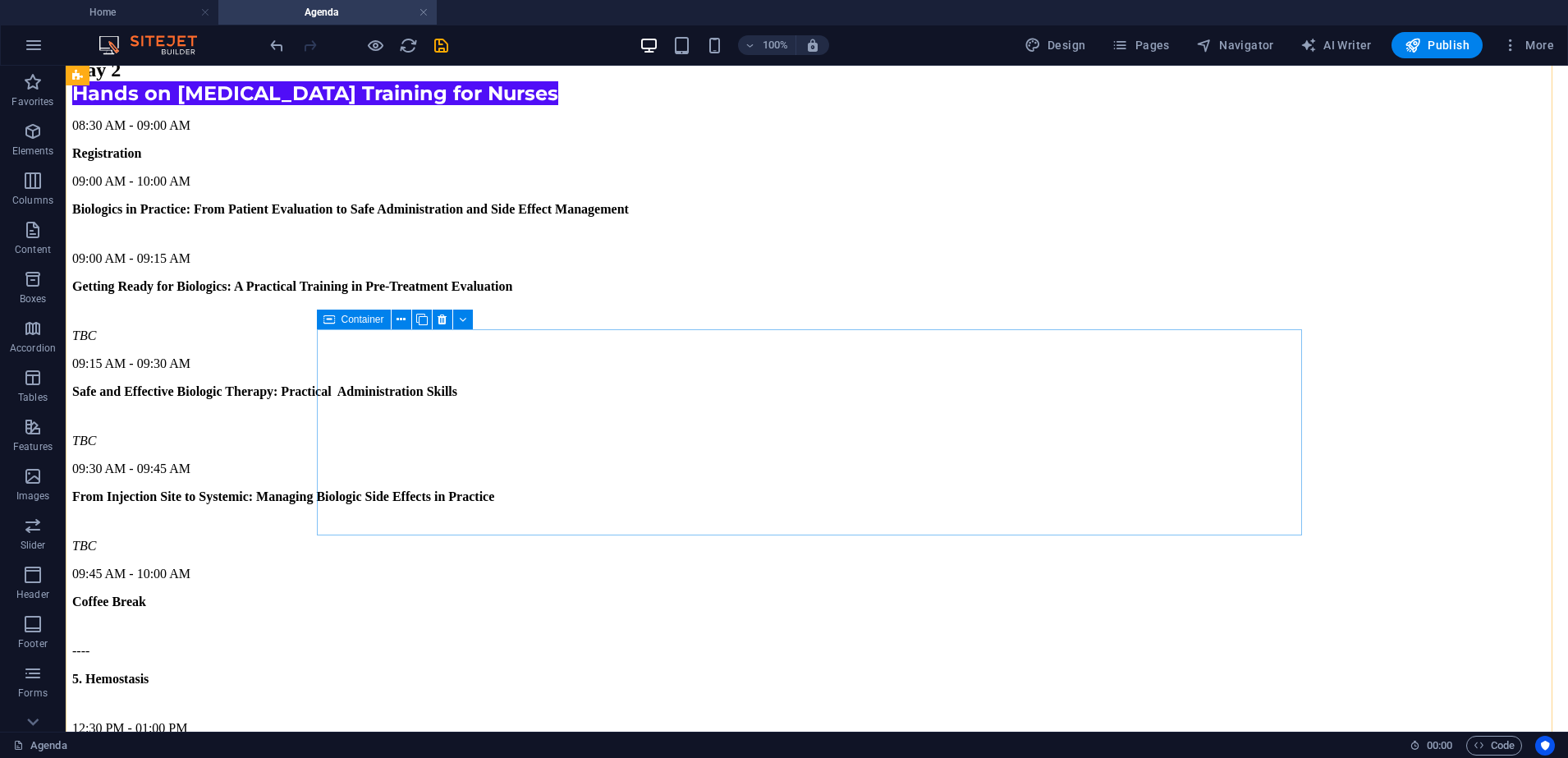
scroll to position [7091, 0]
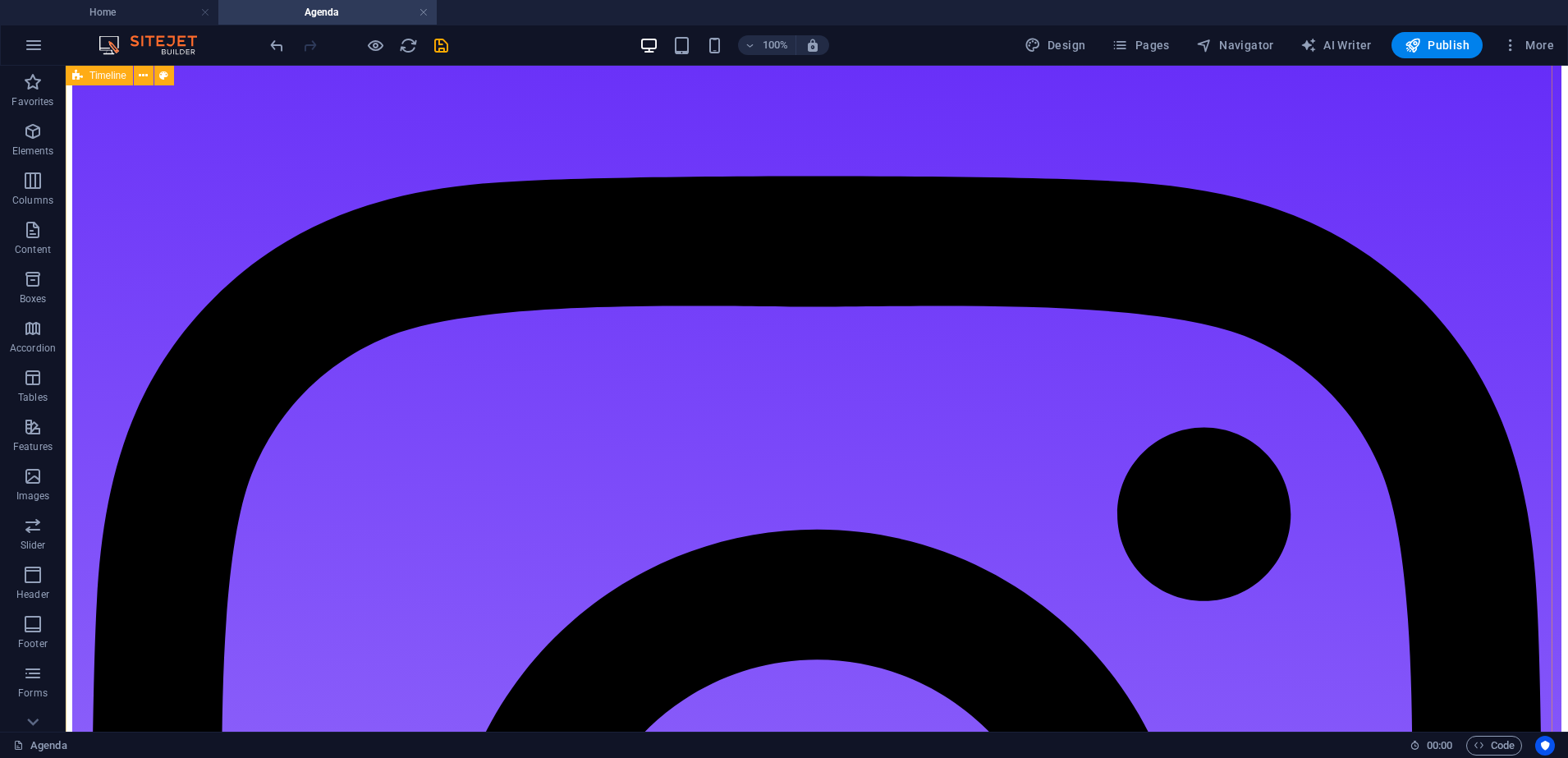
scroll to position [8879, 0]
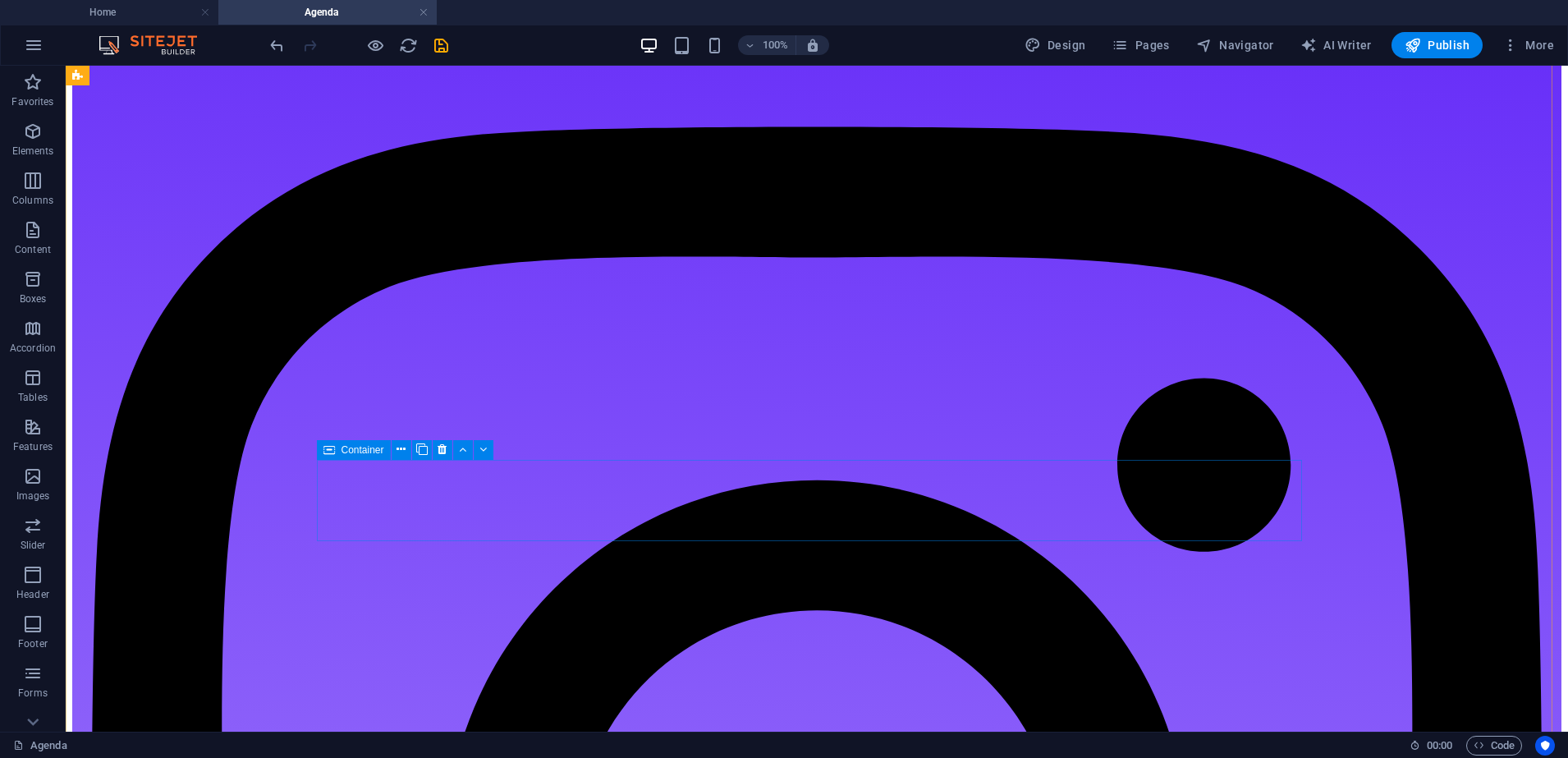
click at [327, 449] on icon at bounding box center [329, 450] width 12 height 20
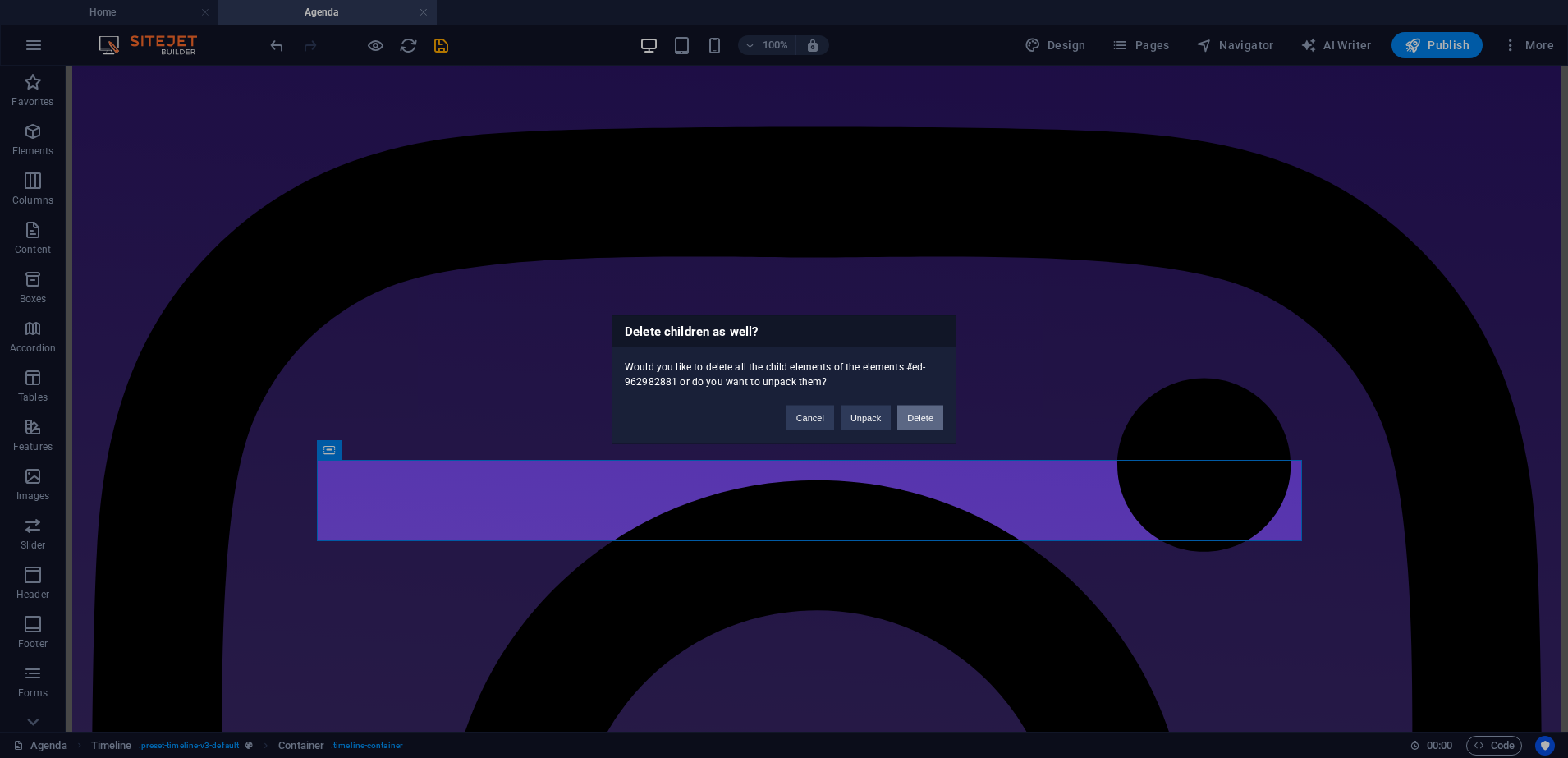
click at [913, 415] on button "Delete" at bounding box center [920, 417] width 46 height 25
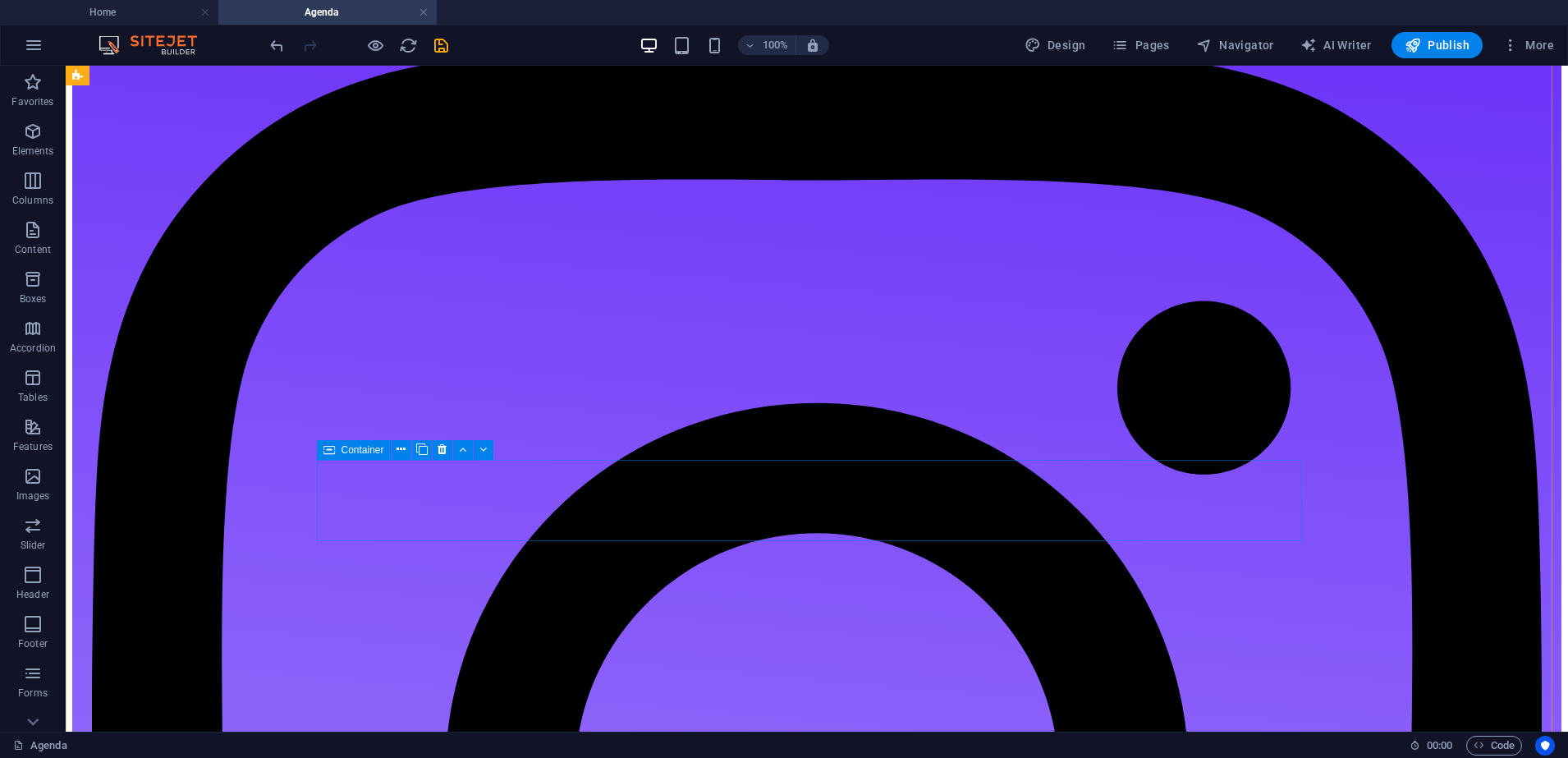
click at [329, 454] on icon at bounding box center [329, 450] width 12 height 20
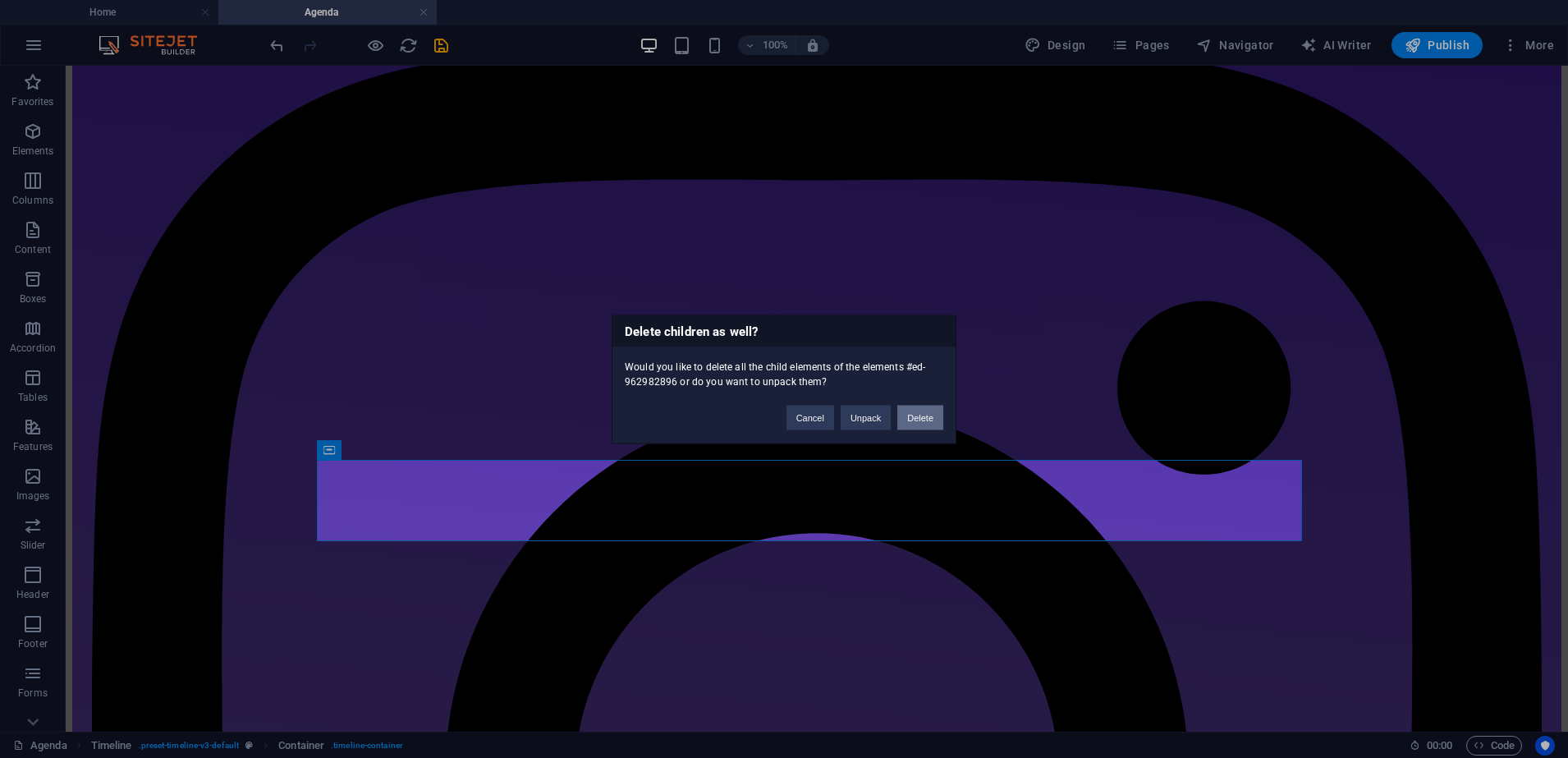
click at [924, 408] on button "Delete" at bounding box center [920, 417] width 46 height 25
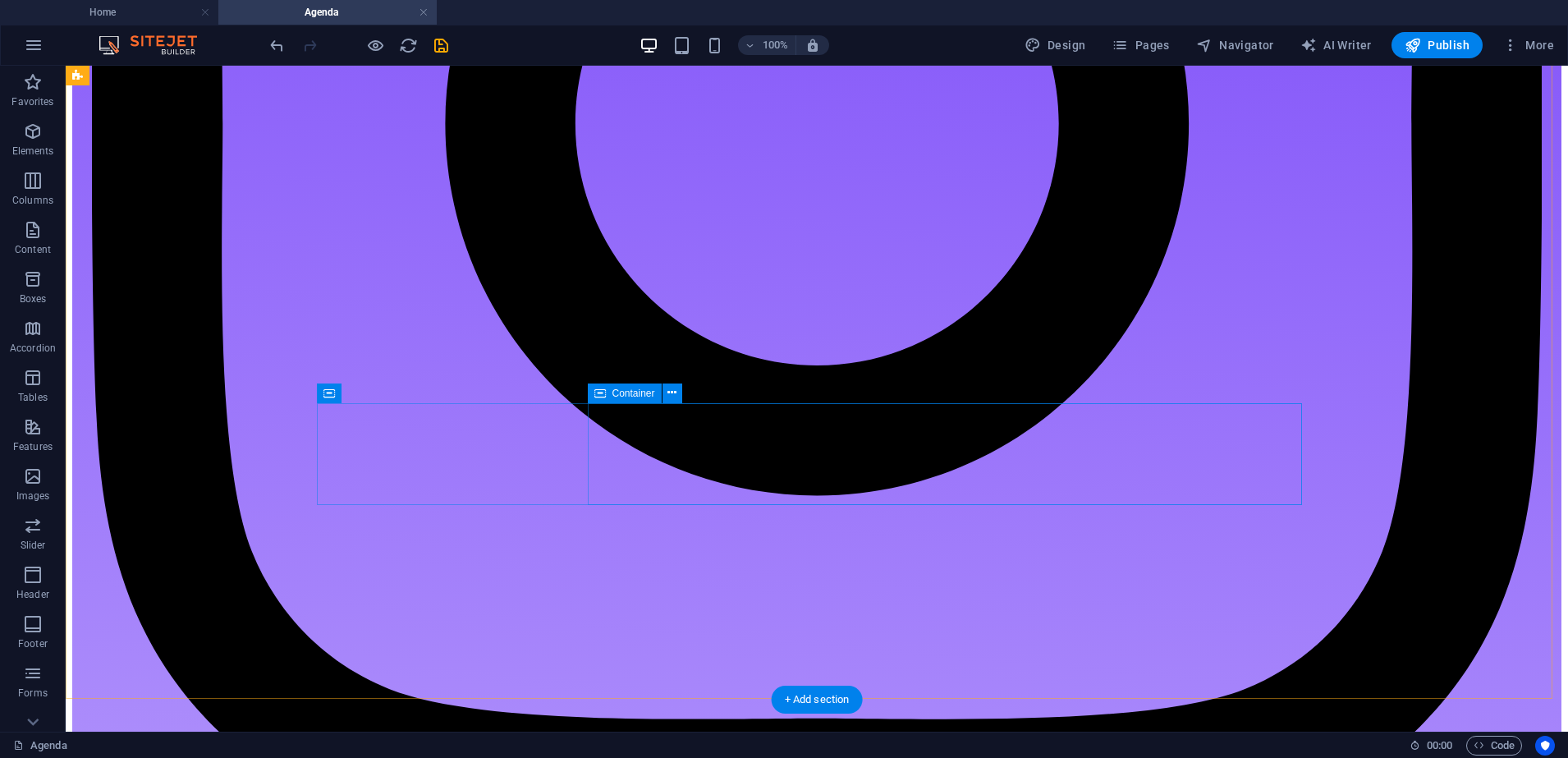
scroll to position [9456, 0]
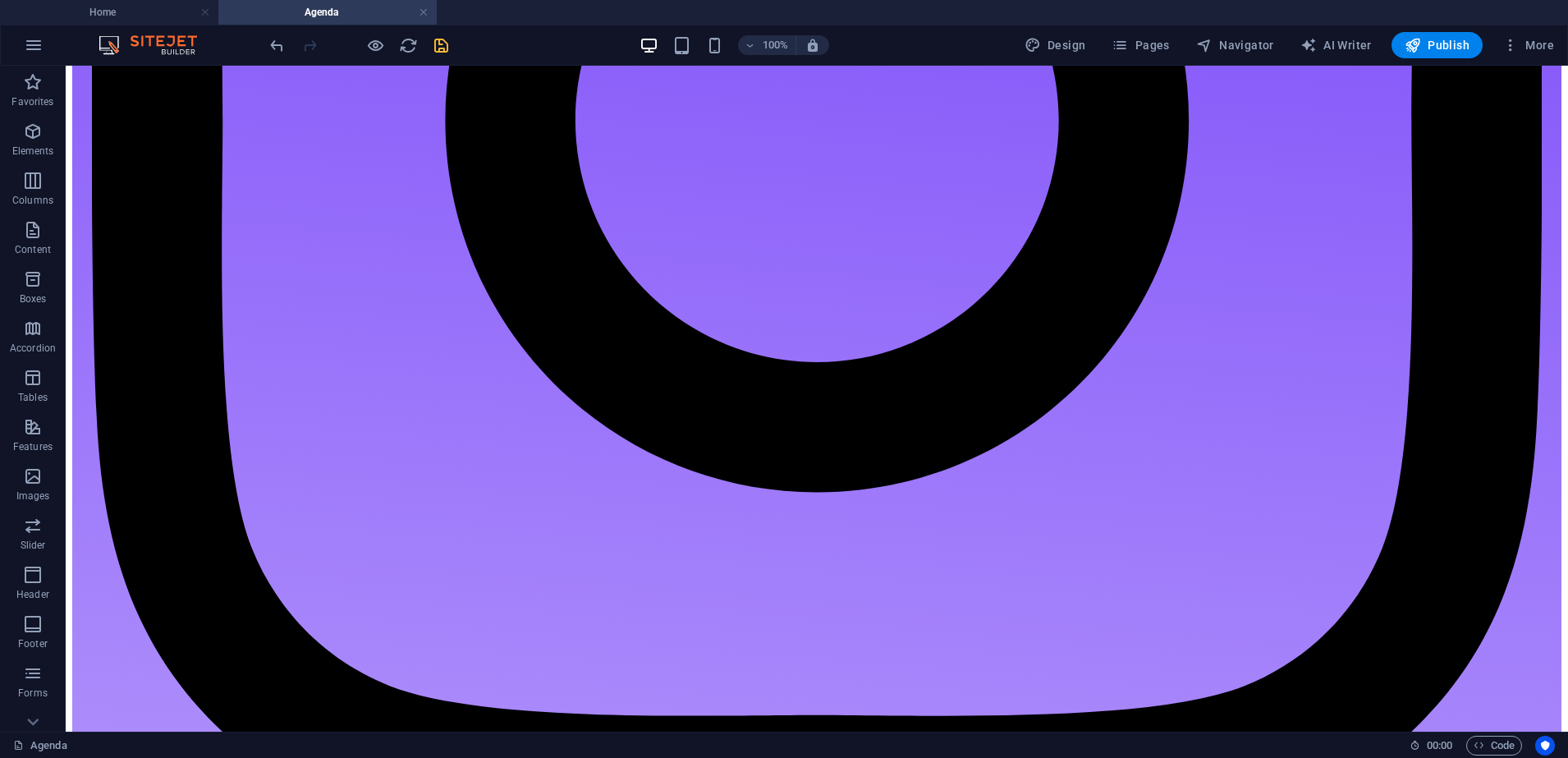
click at [435, 47] on icon "save" at bounding box center [441, 45] width 19 height 19
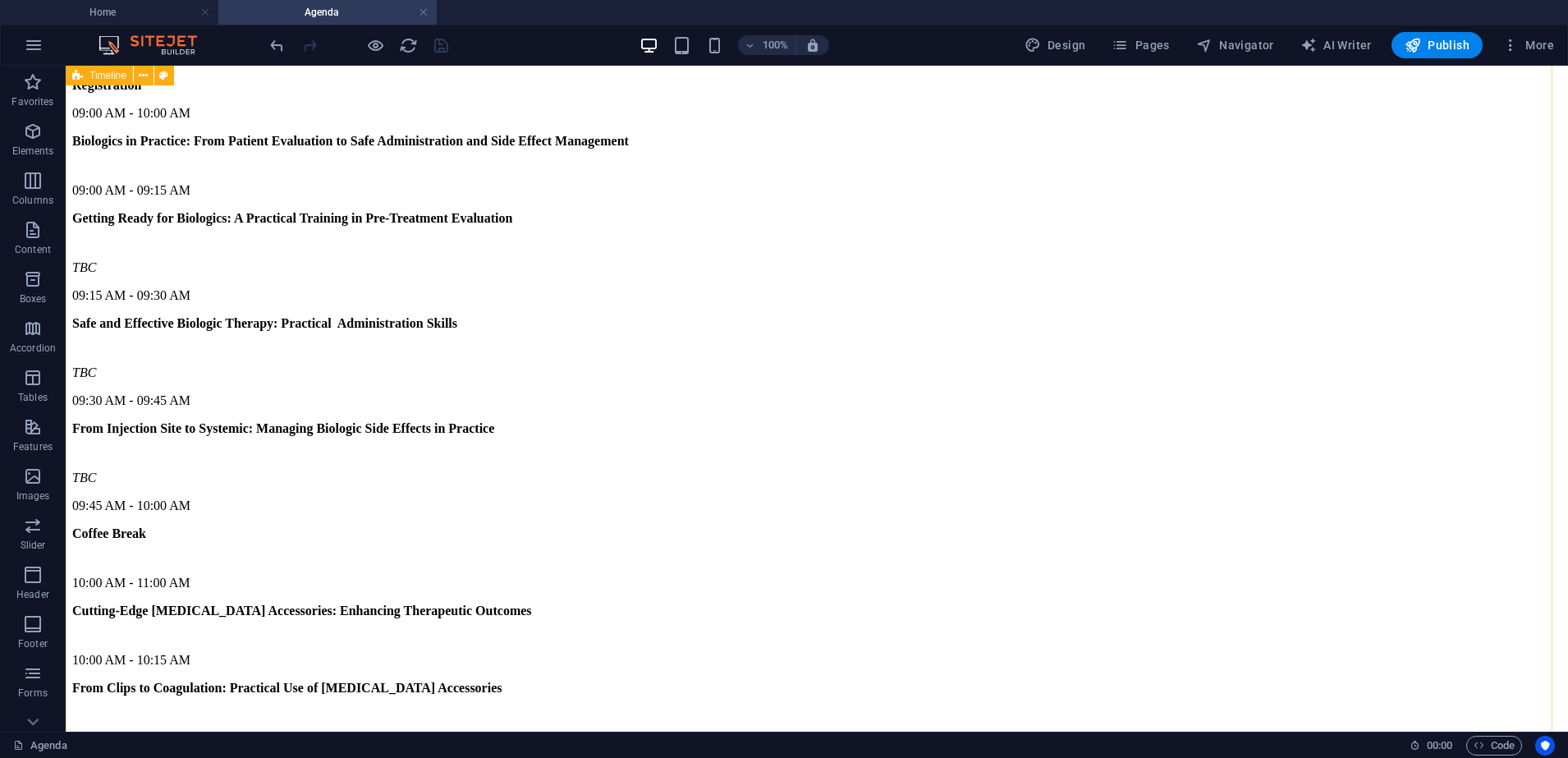
scroll to position [7152, 0]
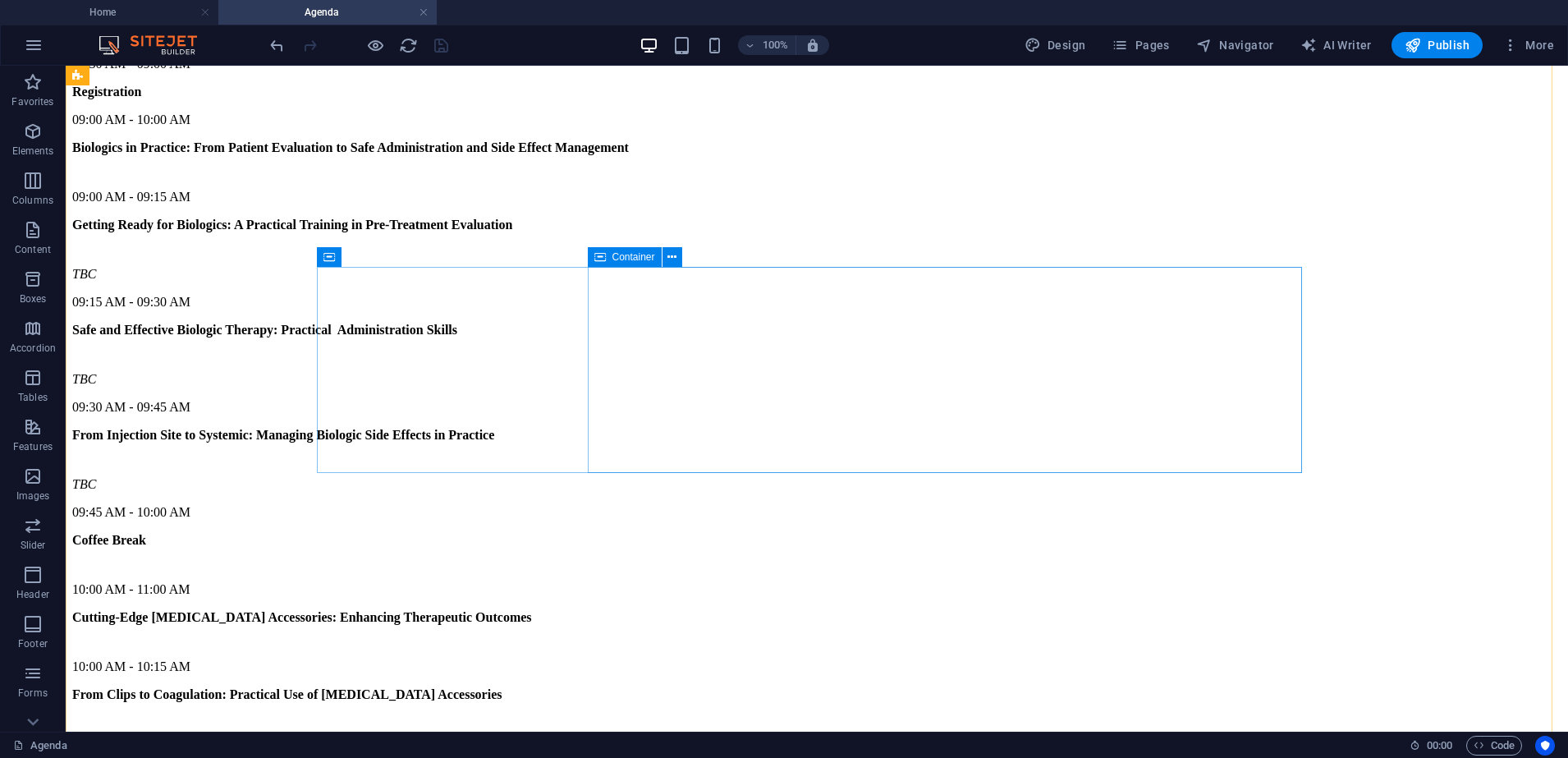
click at [611, 261] on div "Container" at bounding box center [624, 257] width 74 height 20
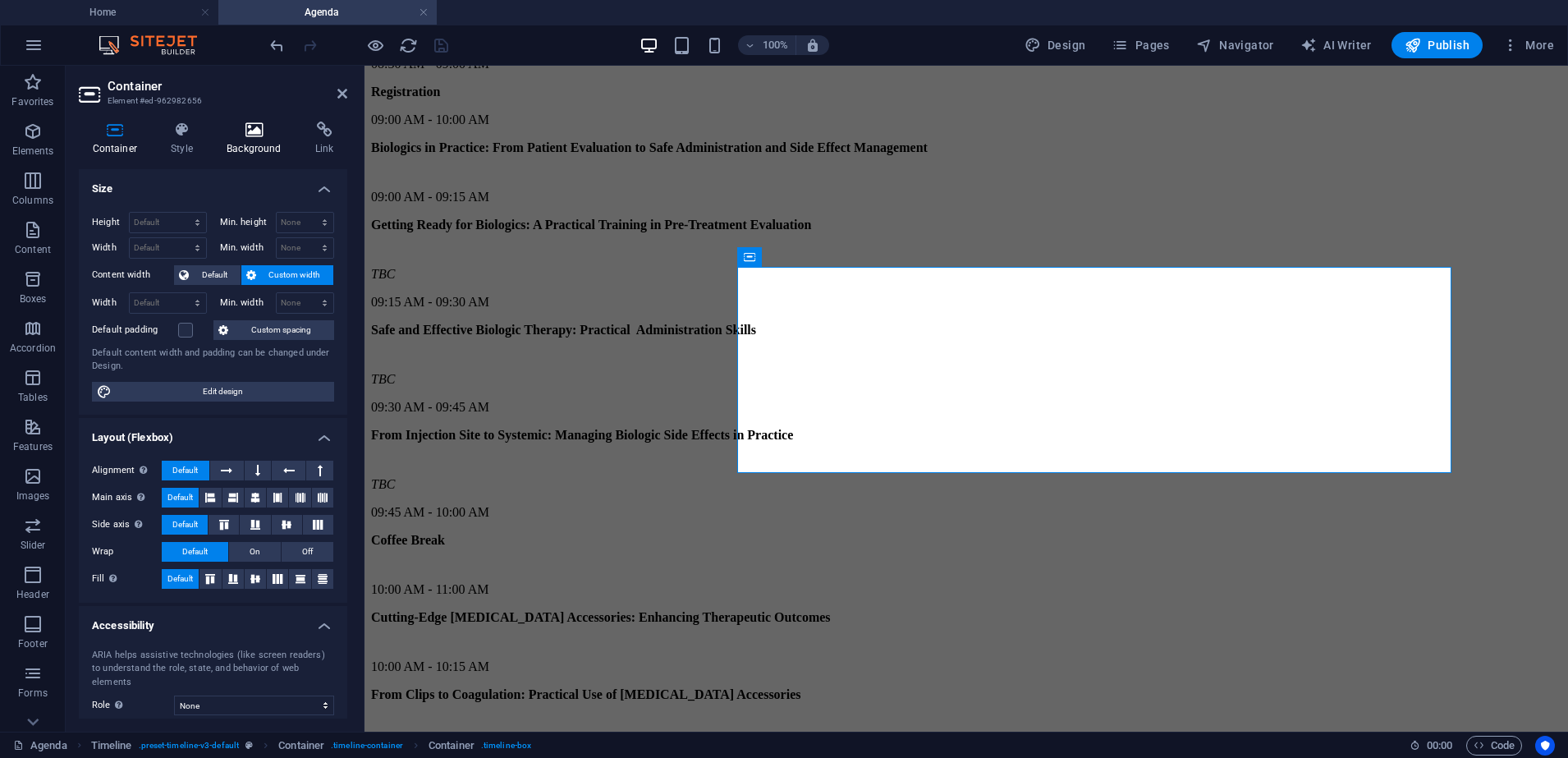
click at [226, 136] on icon at bounding box center [254, 130] width 82 height 17
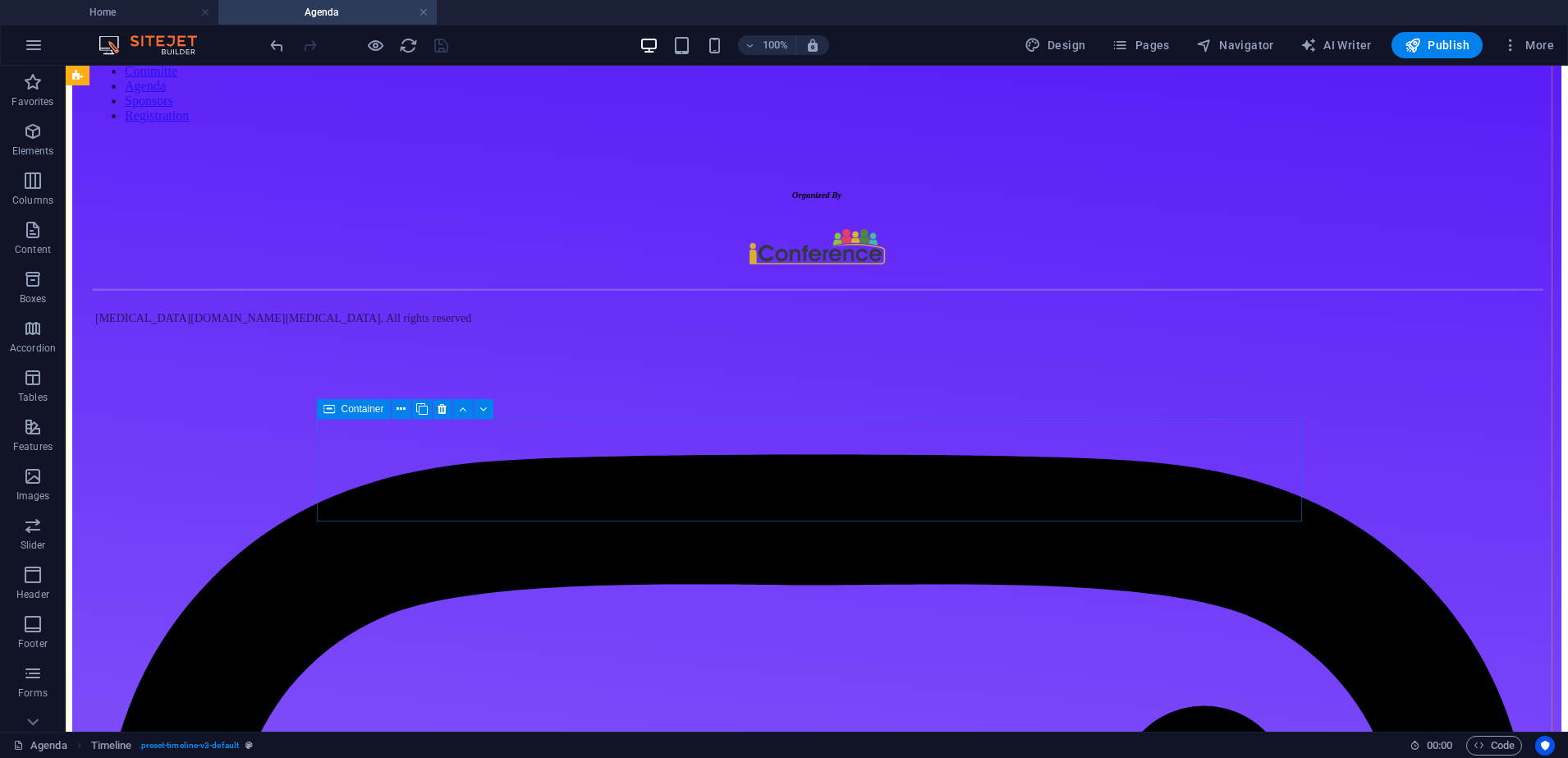
scroll to position [8391, 0]
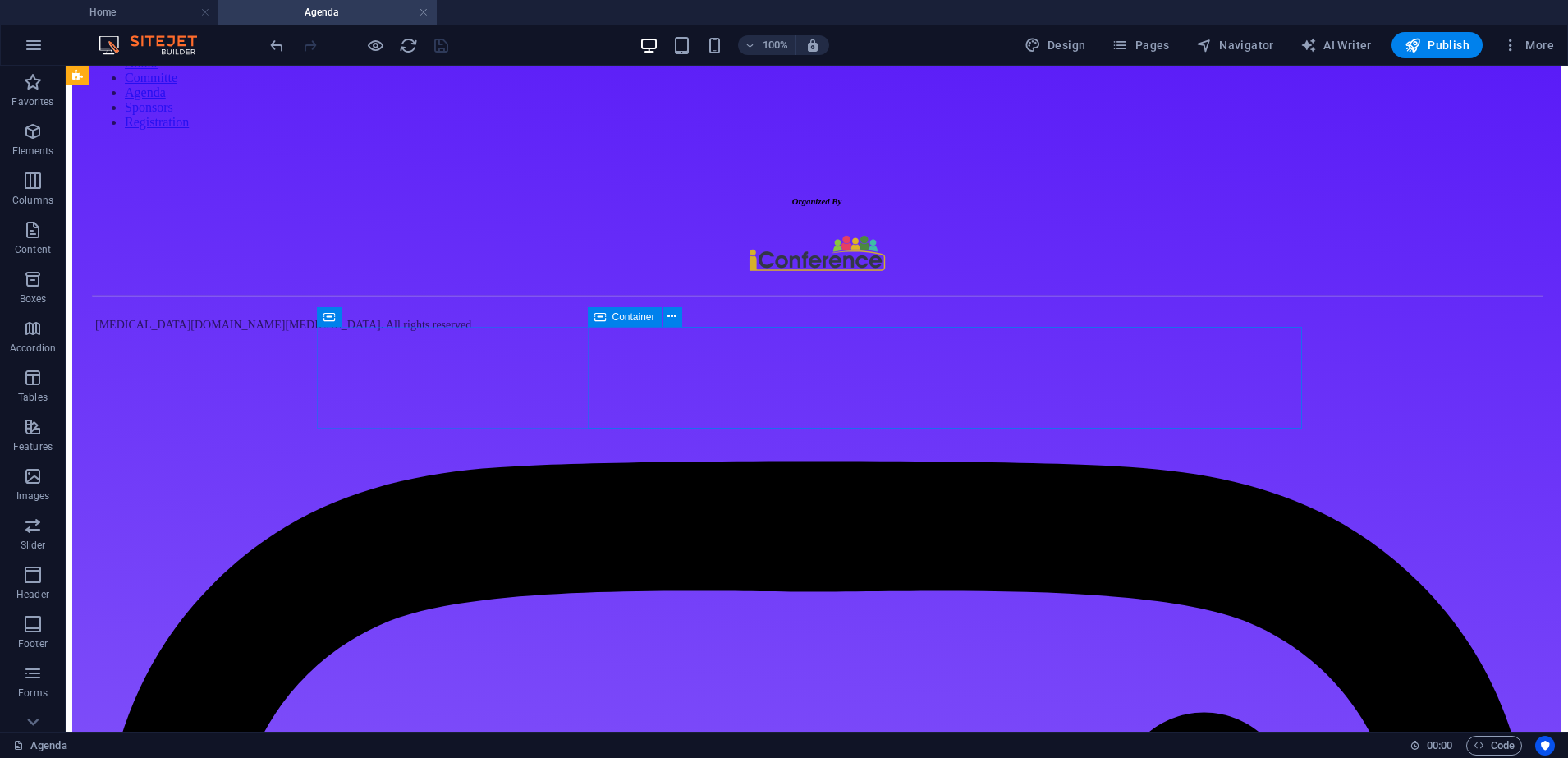
click at [596, 319] on icon at bounding box center [600, 317] width 12 height 20
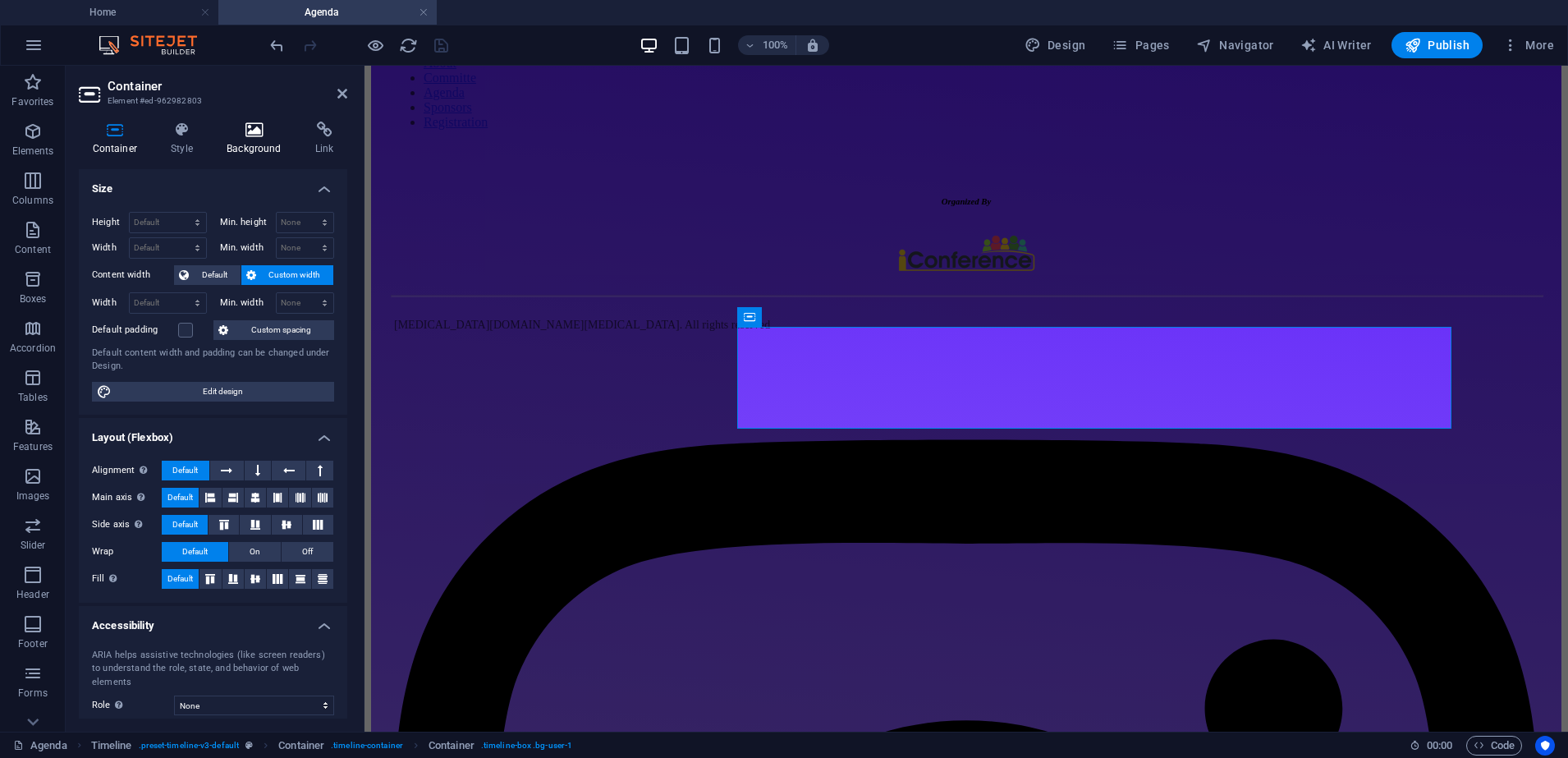
click at [248, 134] on icon at bounding box center [254, 130] width 82 height 17
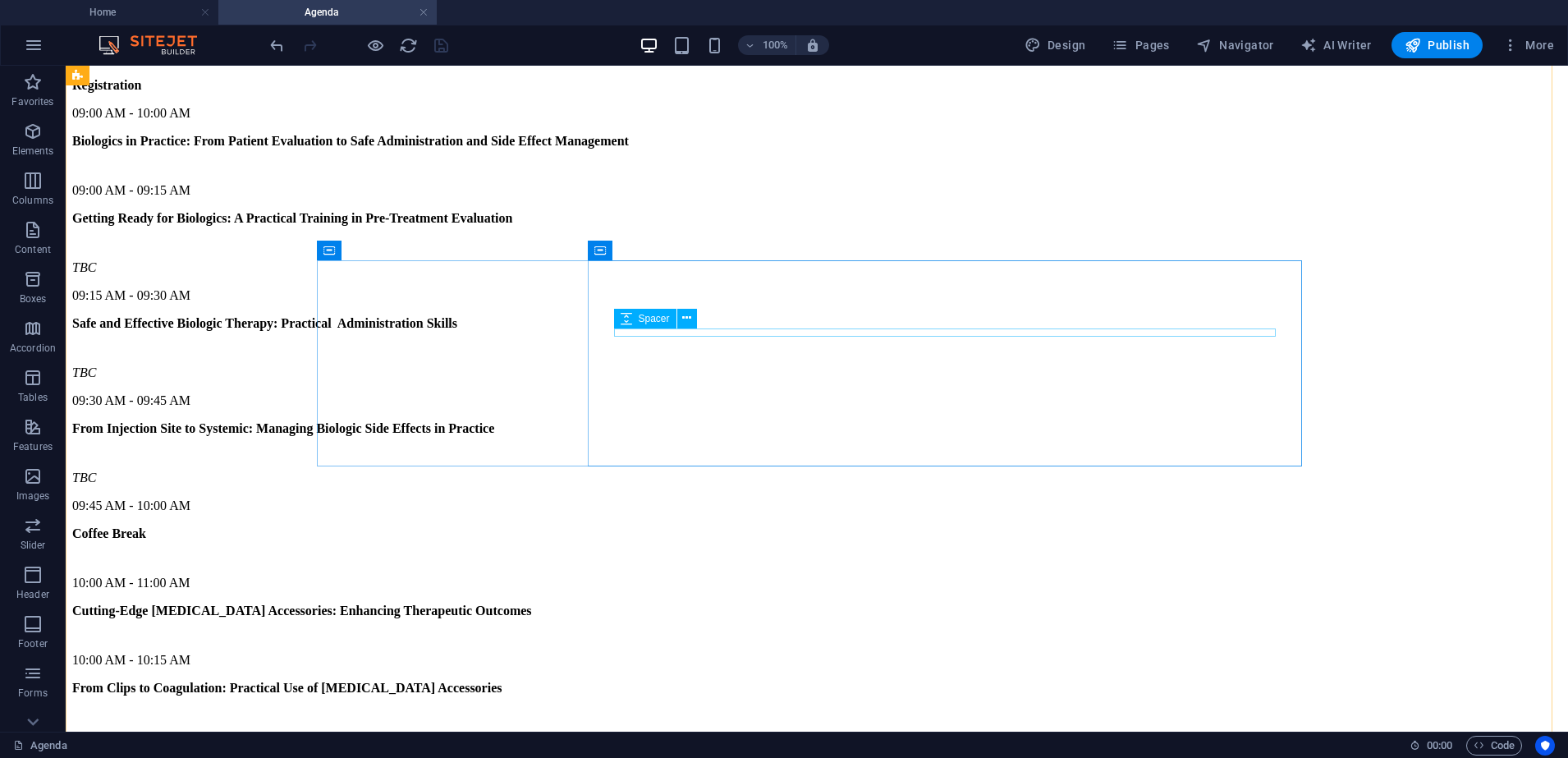
scroll to position [7153, 0]
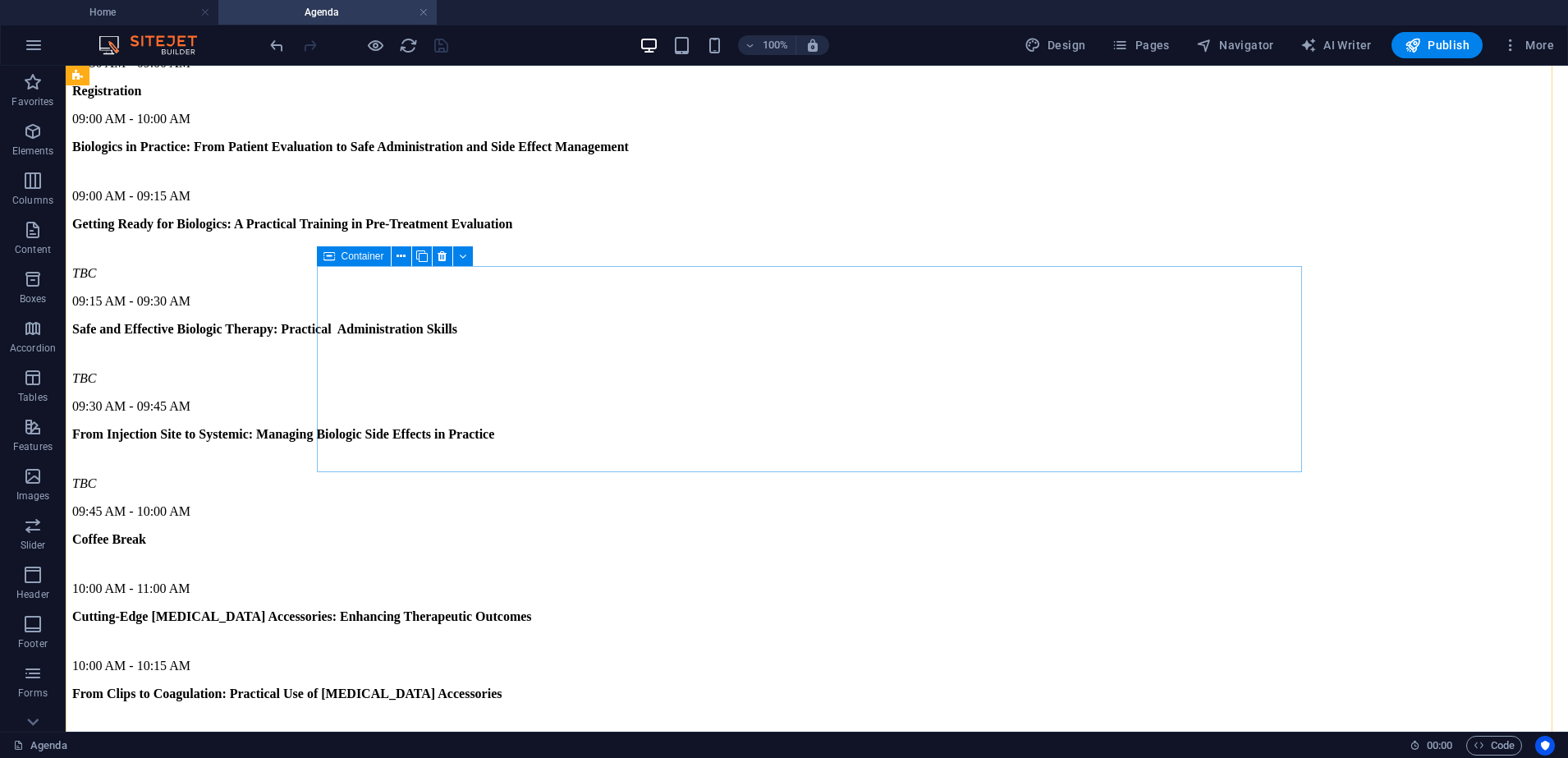
click at [347, 260] on span "Container" at bounding box center [363, 256] width 43 height 10
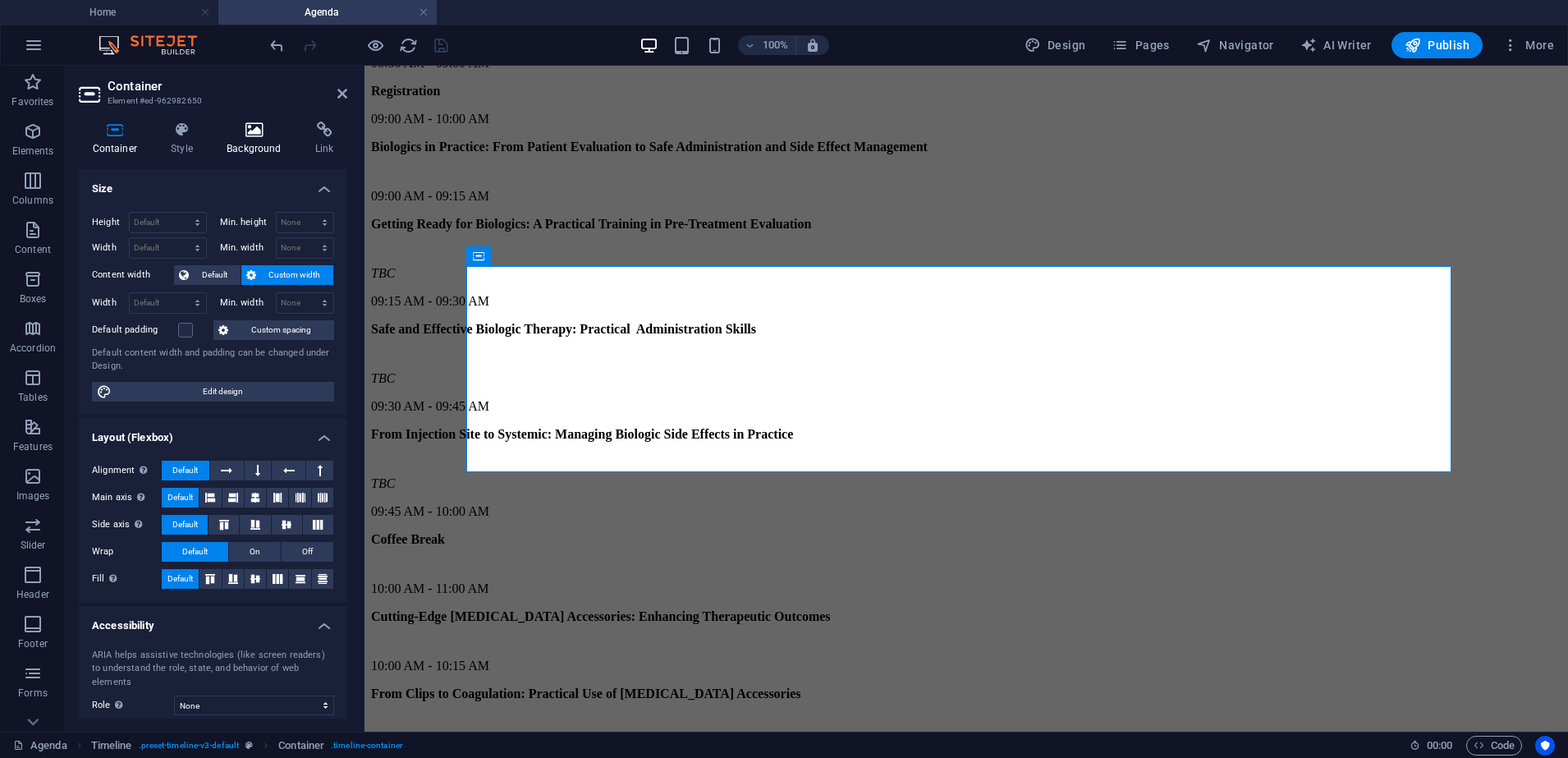
click at [245, 154] on h4 "Background" at bounding box center [257, 139] width 88 height 35
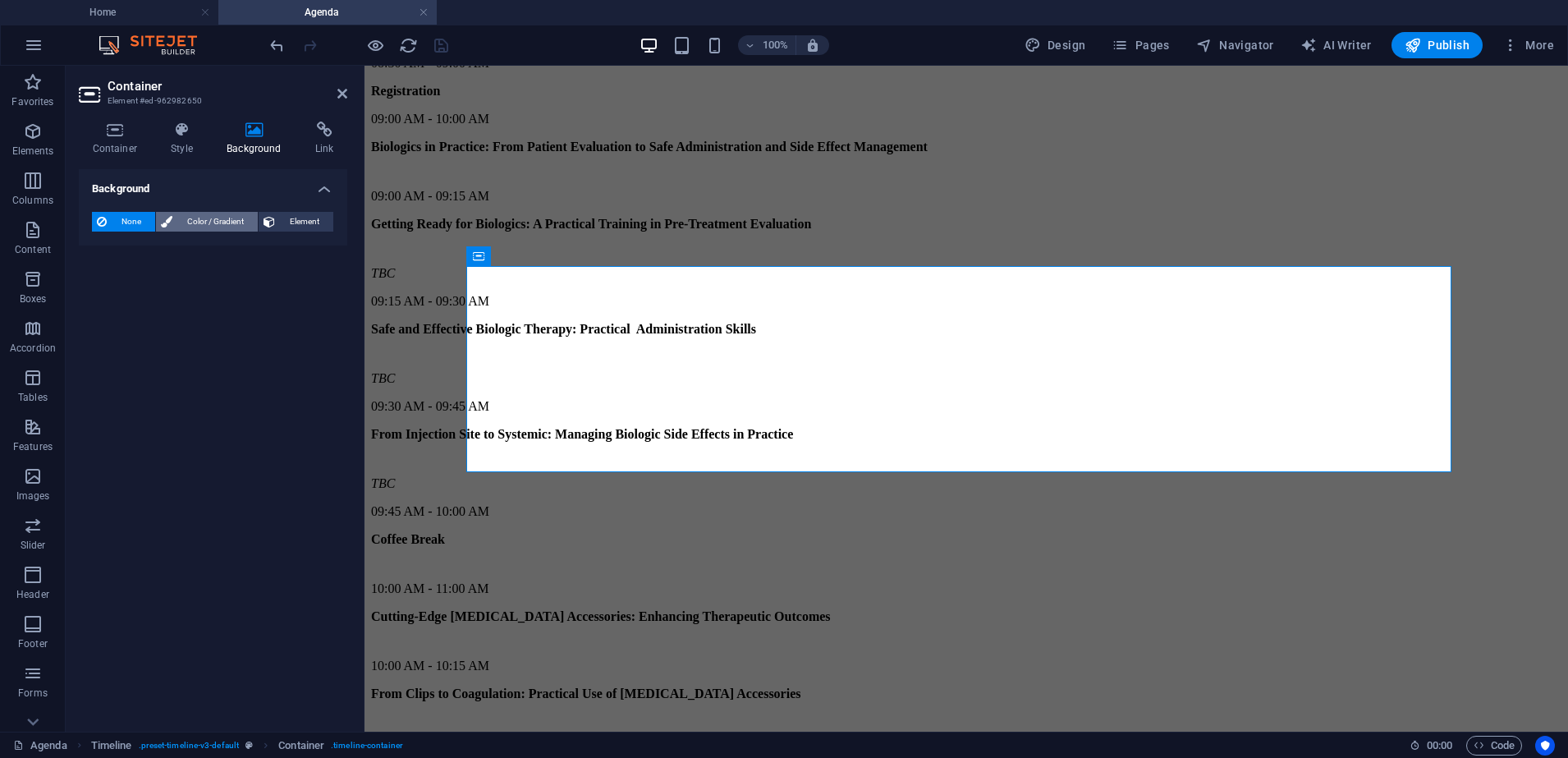
click at [213, 228] on span "Color / Gradient" at bounding box center [215, 222] width 75 height 20
click at [173, 247] on span "Gradient" at bounding box center [157, 253] width 41 height 23
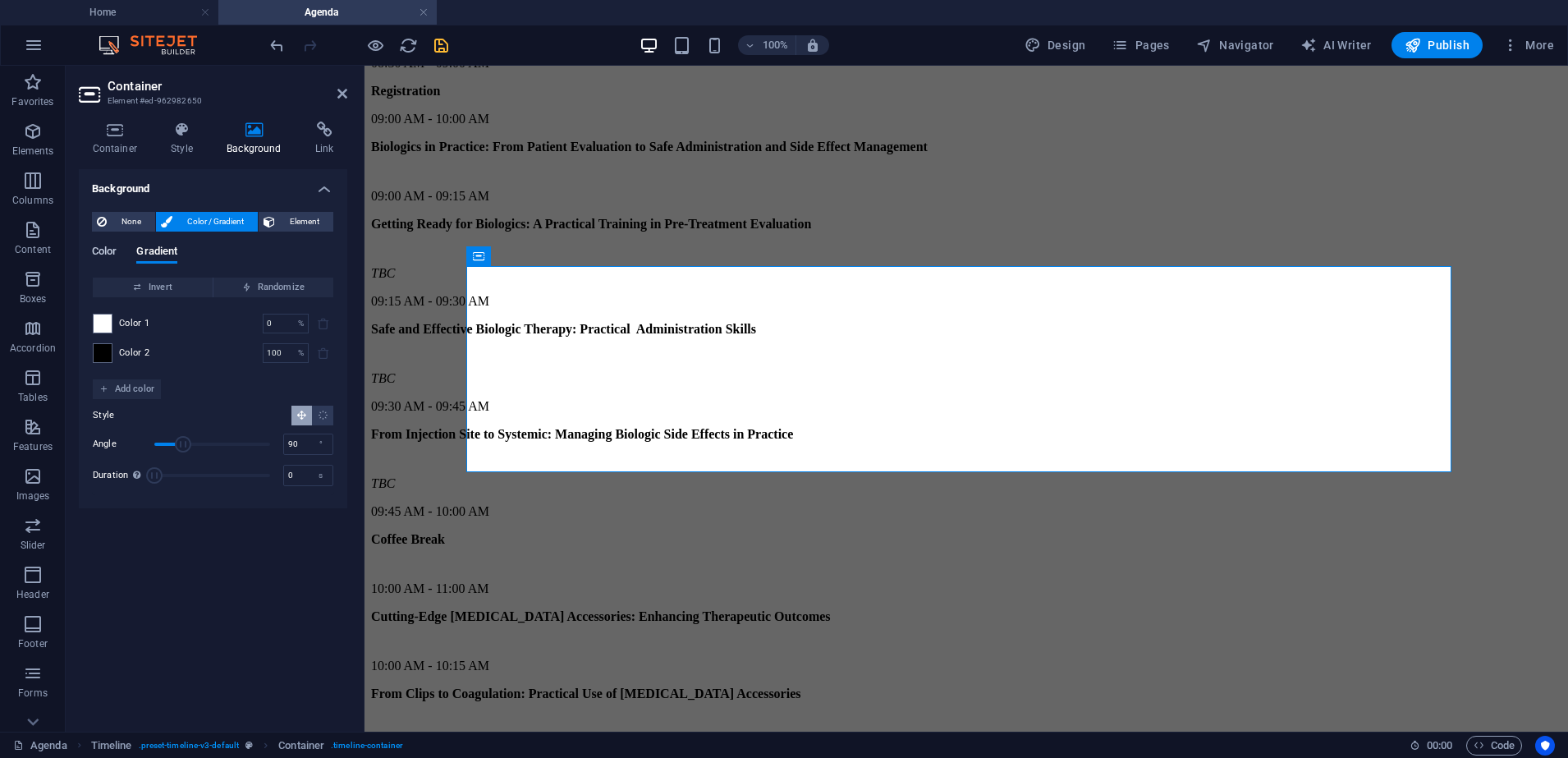
click at [105, 249] on span "Color" at bounding box center [104, 253] width 25 height 23
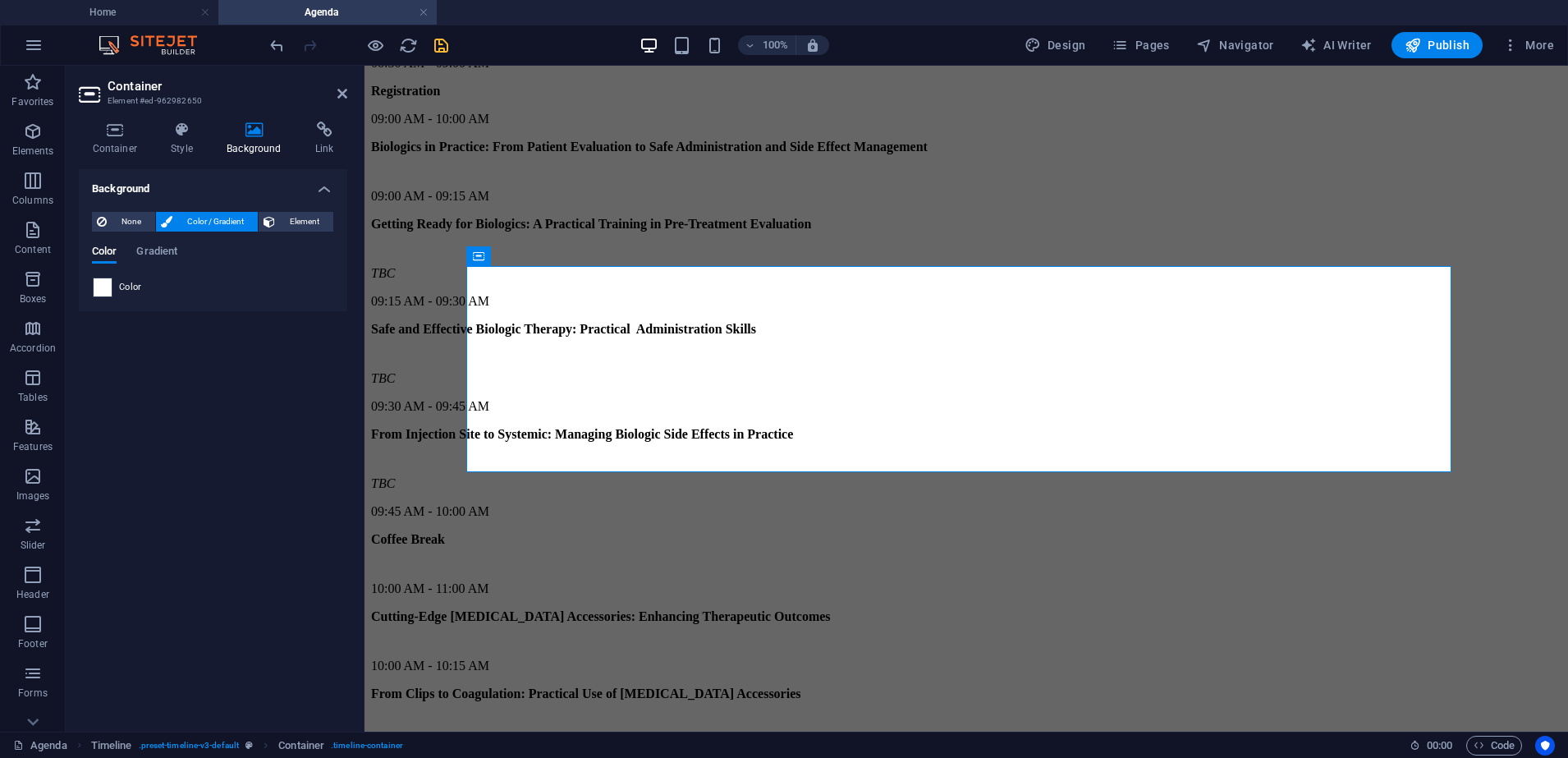
click at [106, 286] on span at bounding box center [102, 288] width 18 height 18
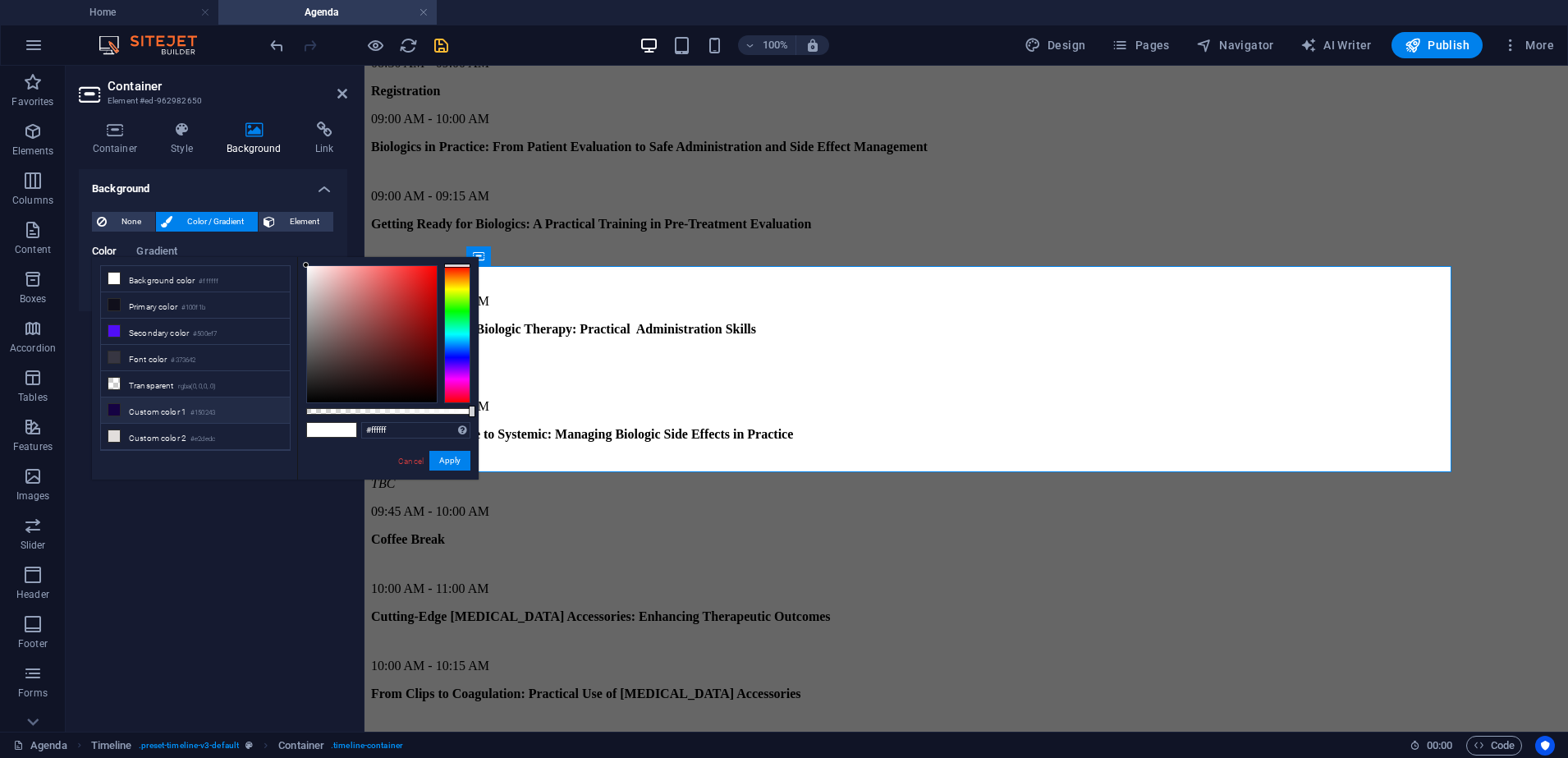
click at [159, 406] on li "Custom color 1 #150243" at bounding box center [195, 411] width 188 height 26
type input "#150243"
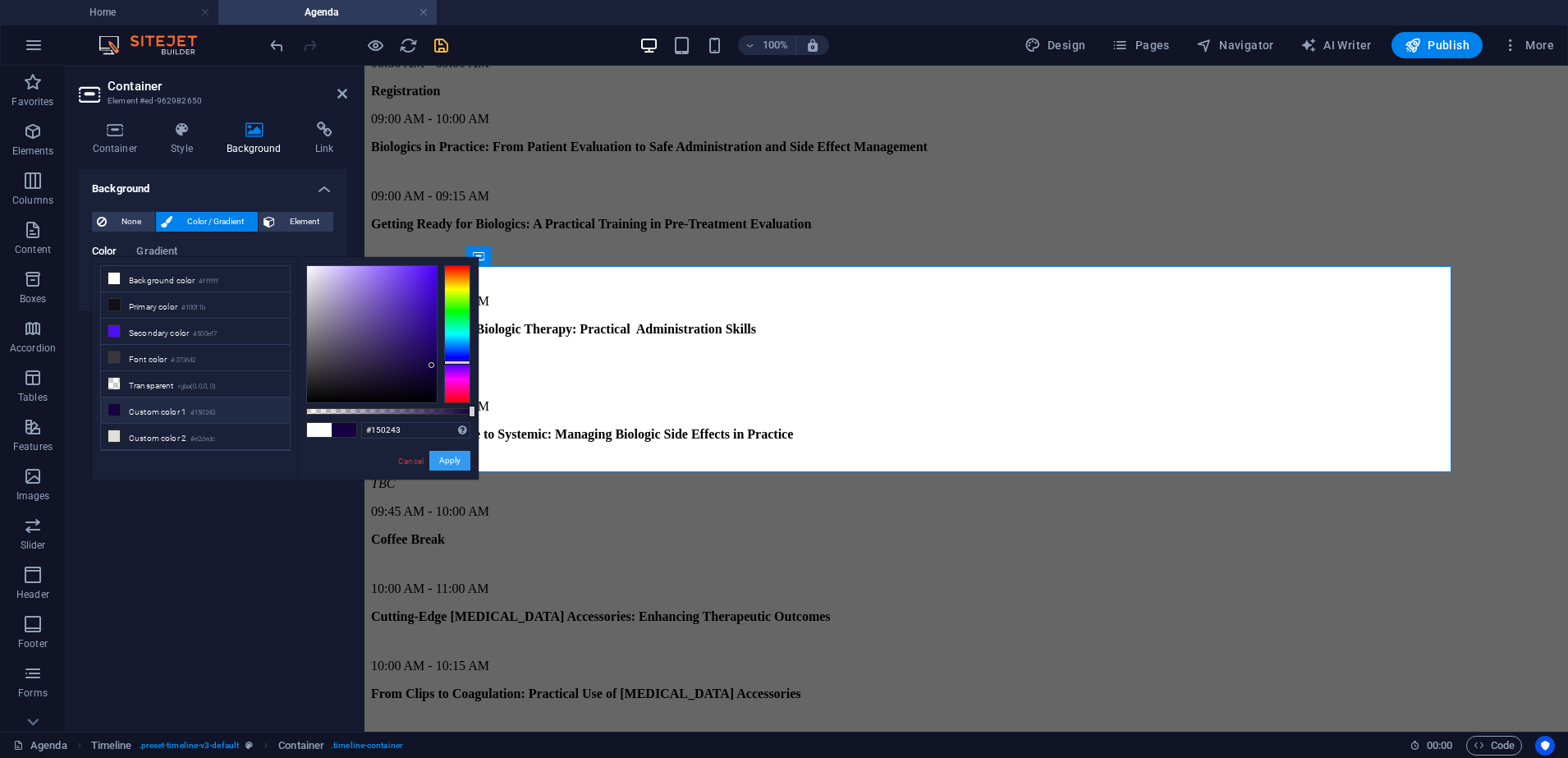
click at [444, 465] on button "Apply" at bounding box center [450, 460] width 41 height 20
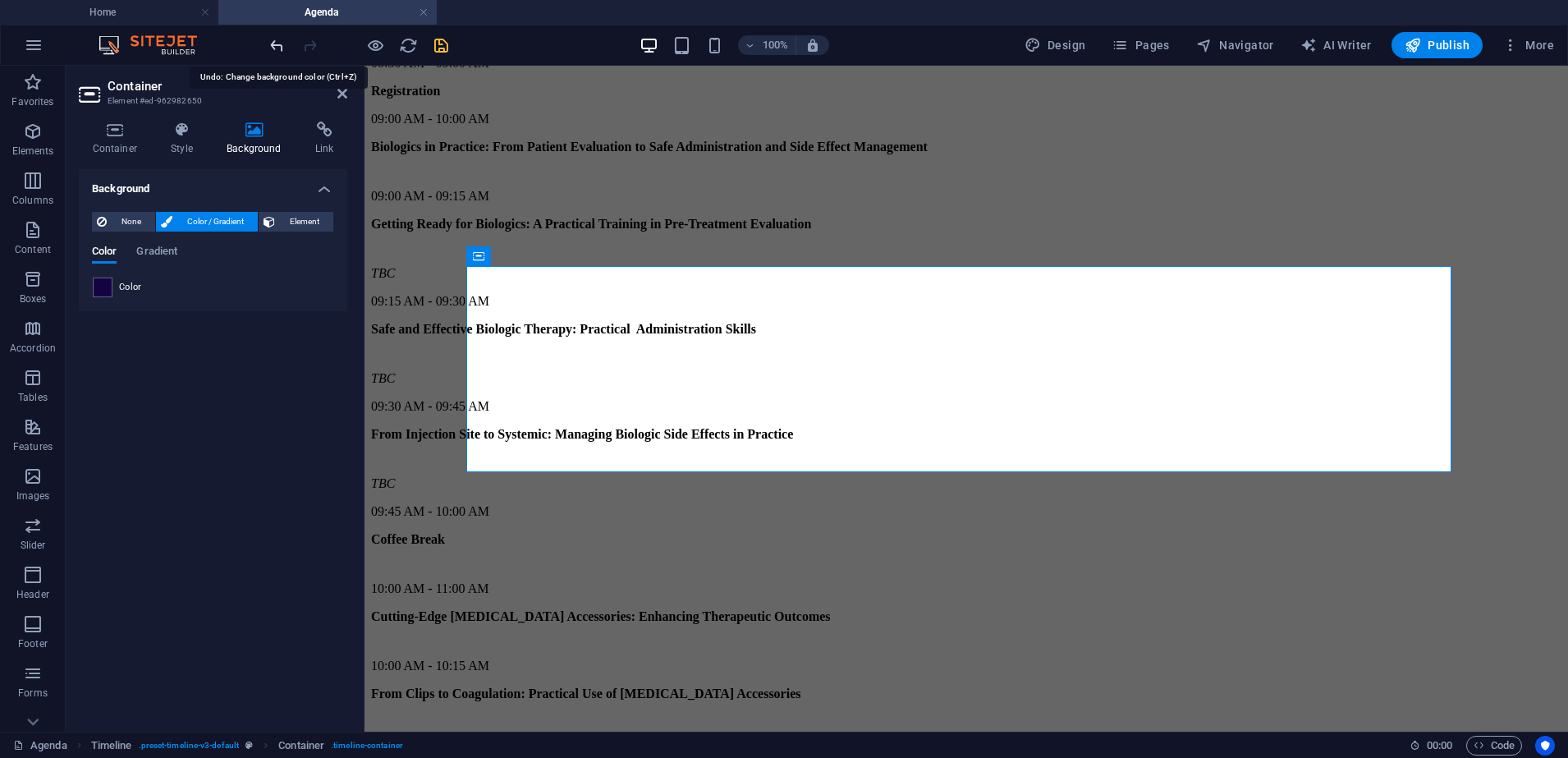
click at [270, 51] on icon "undo" at bounding box center [277, 45] width 19 height 19
click at [746, 252] on icon at bounding box center [750, 256] width 12 height 20
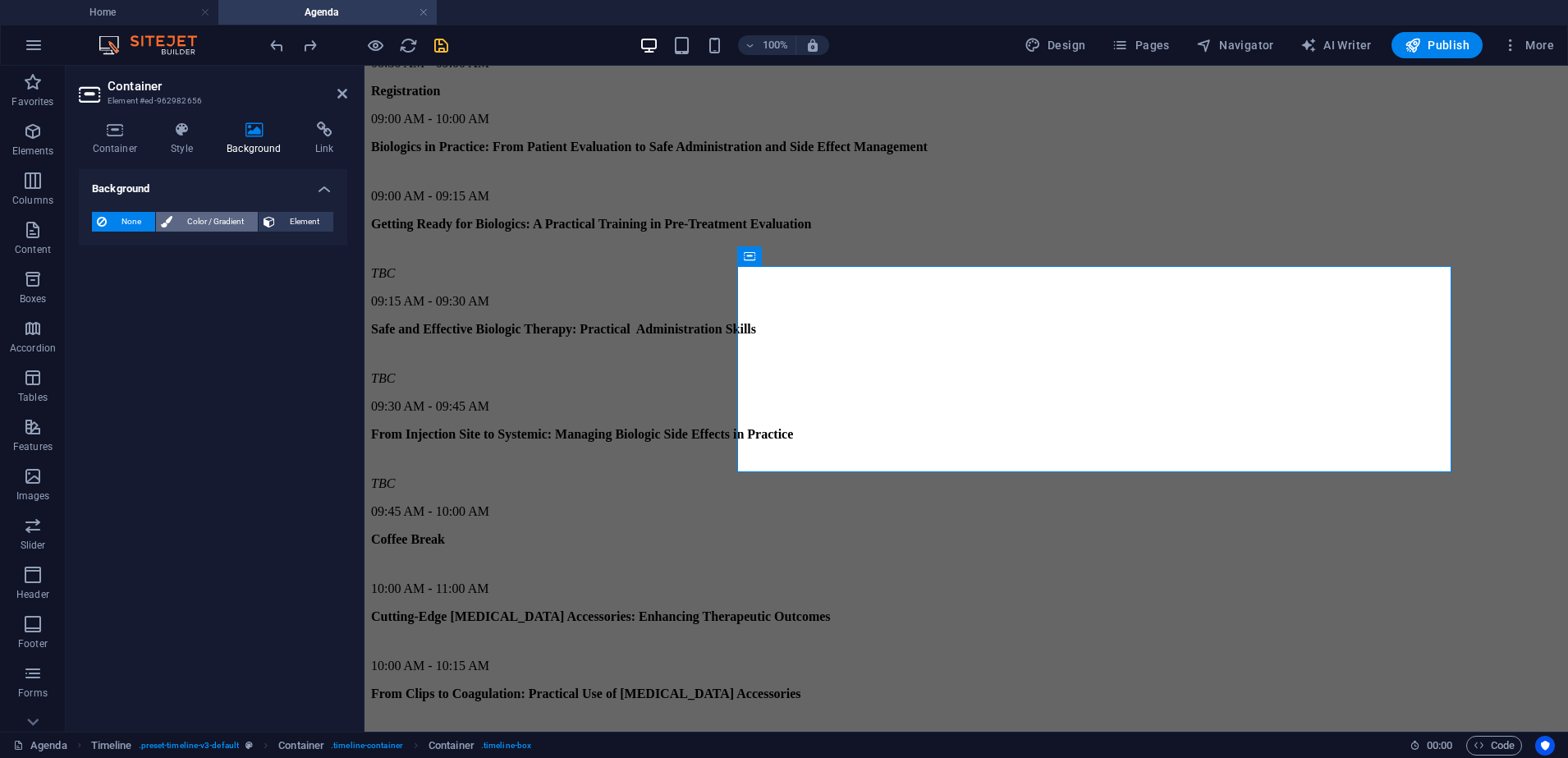
click at [227, 217] on span "Color / Gradient" at bounding box center [215, 222] width 75 height 20
click at [109, 290] on span at bounding box center [102, 288] width 18 height 18
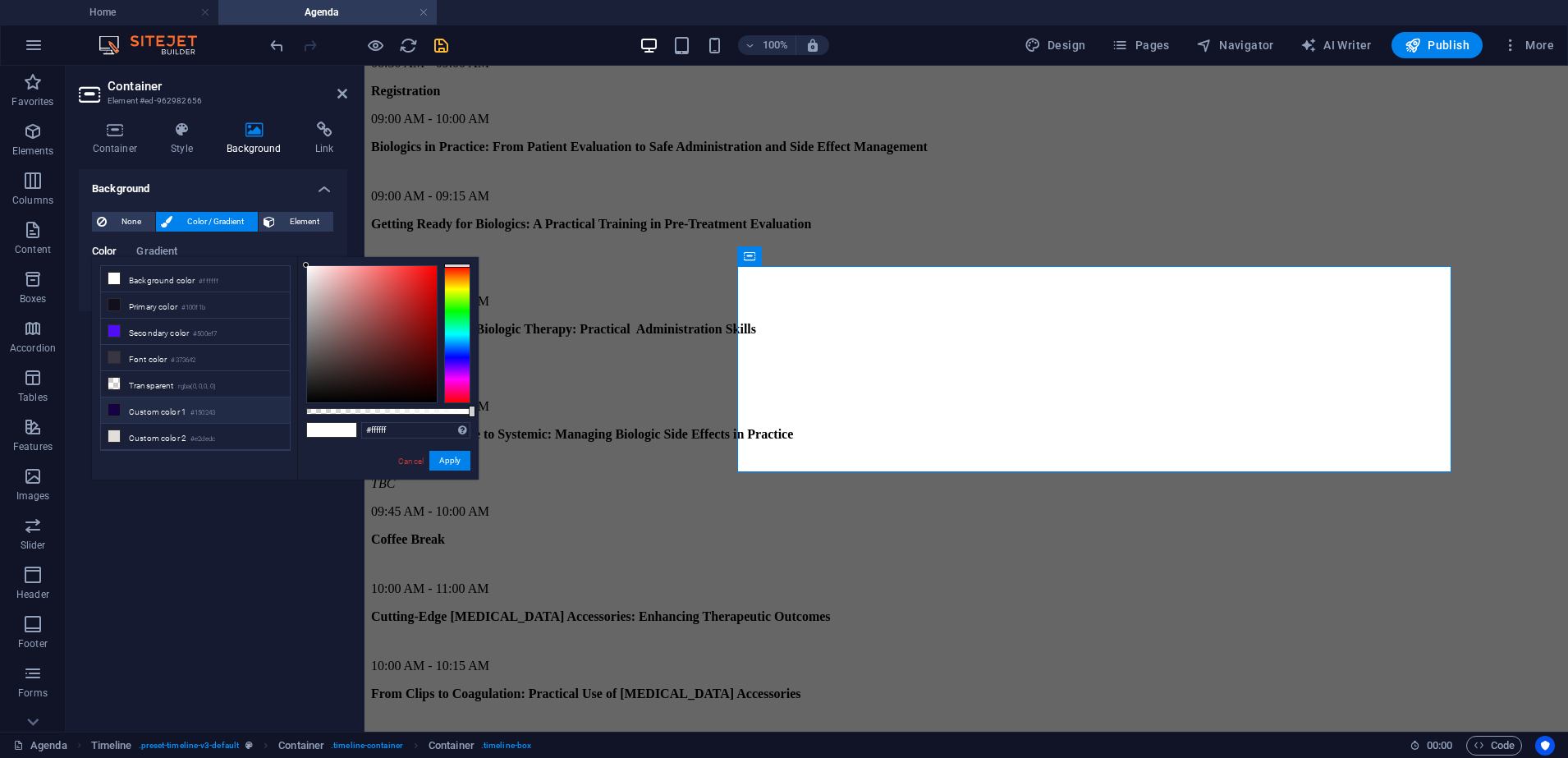
click at [146, 408] on li "Custom color 1 #150243" at bounding box center [195, 411] width 188 height 26
type input "#150243"
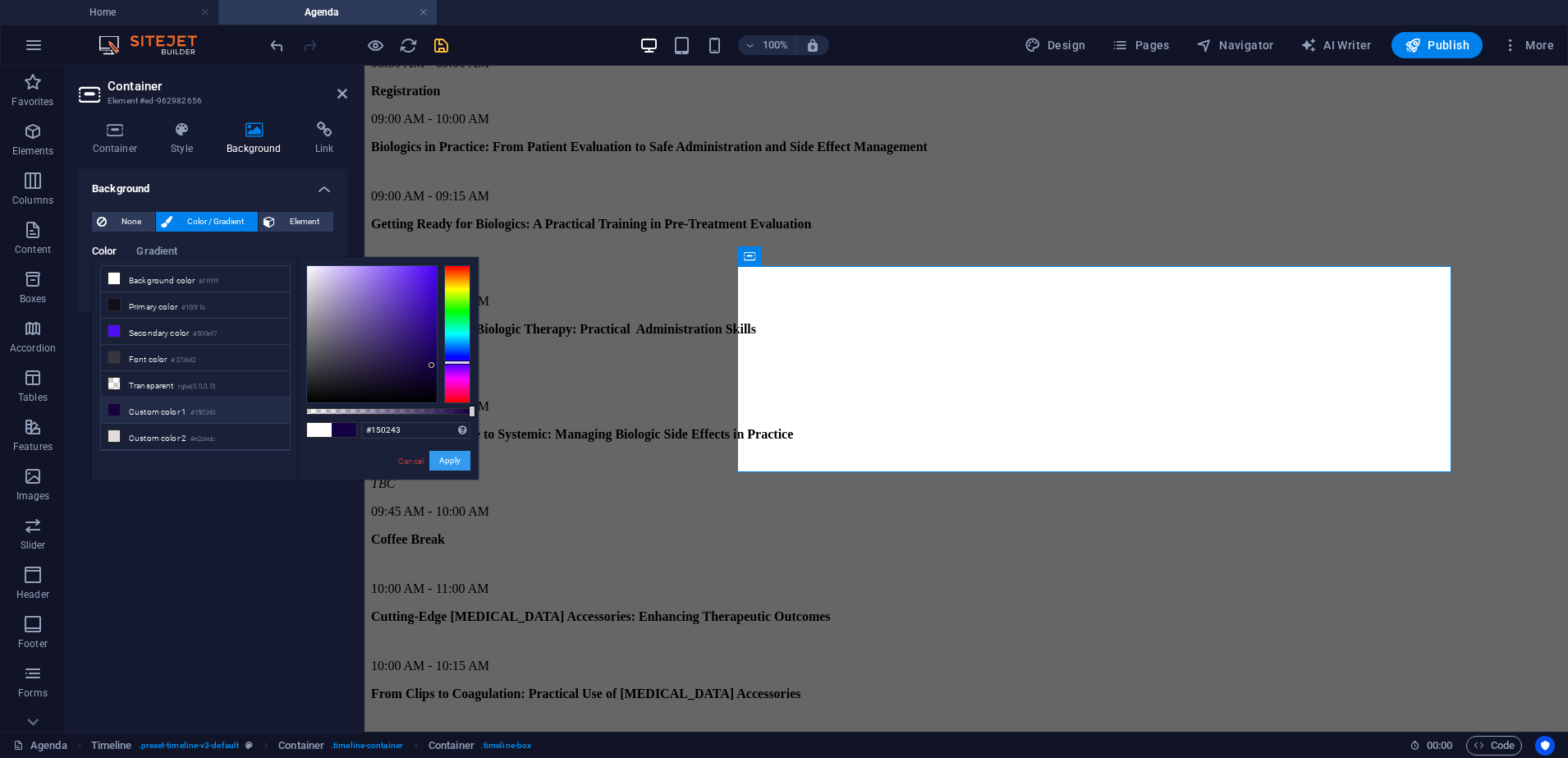
click at [466, 469] on button "Apply" at bounding box center [450, 460] width 41 height 20
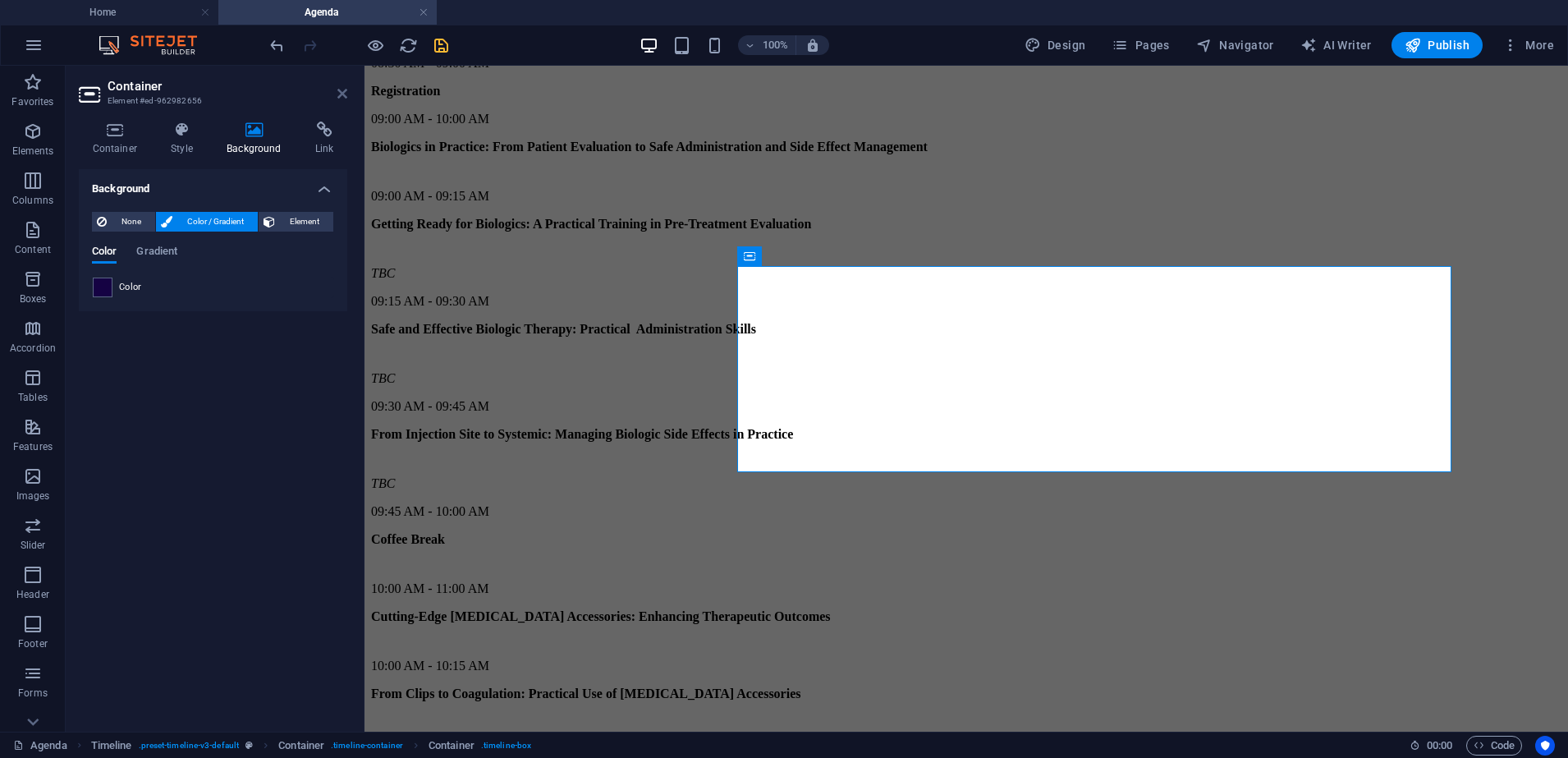
click at [344, 95] on icon at bounding box center [342, 93] width 10 height 13
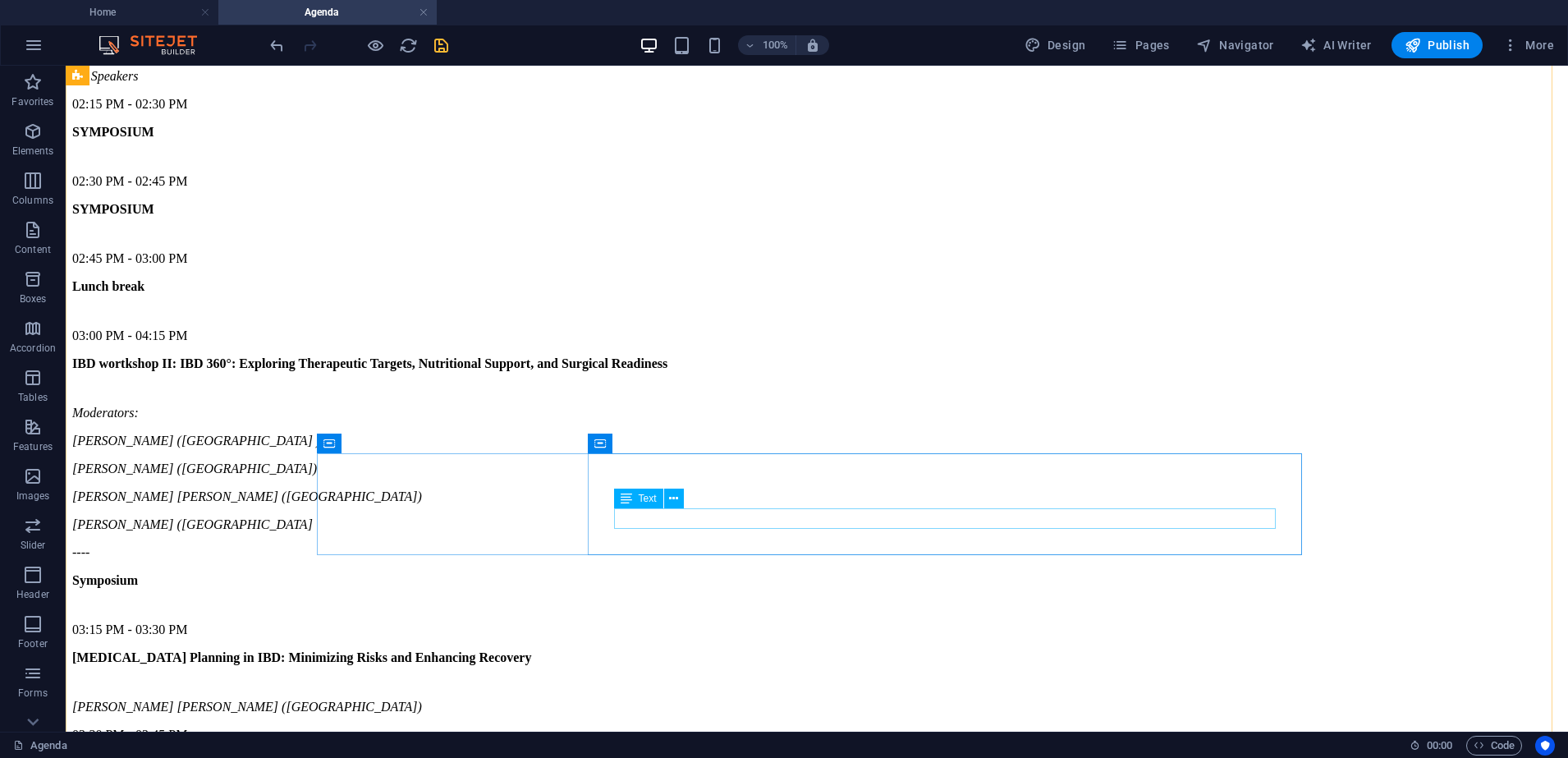
scroll to position [6000, 0]
click at [604, 210] on icon at bounding box center [600, 212] width 12 height 20
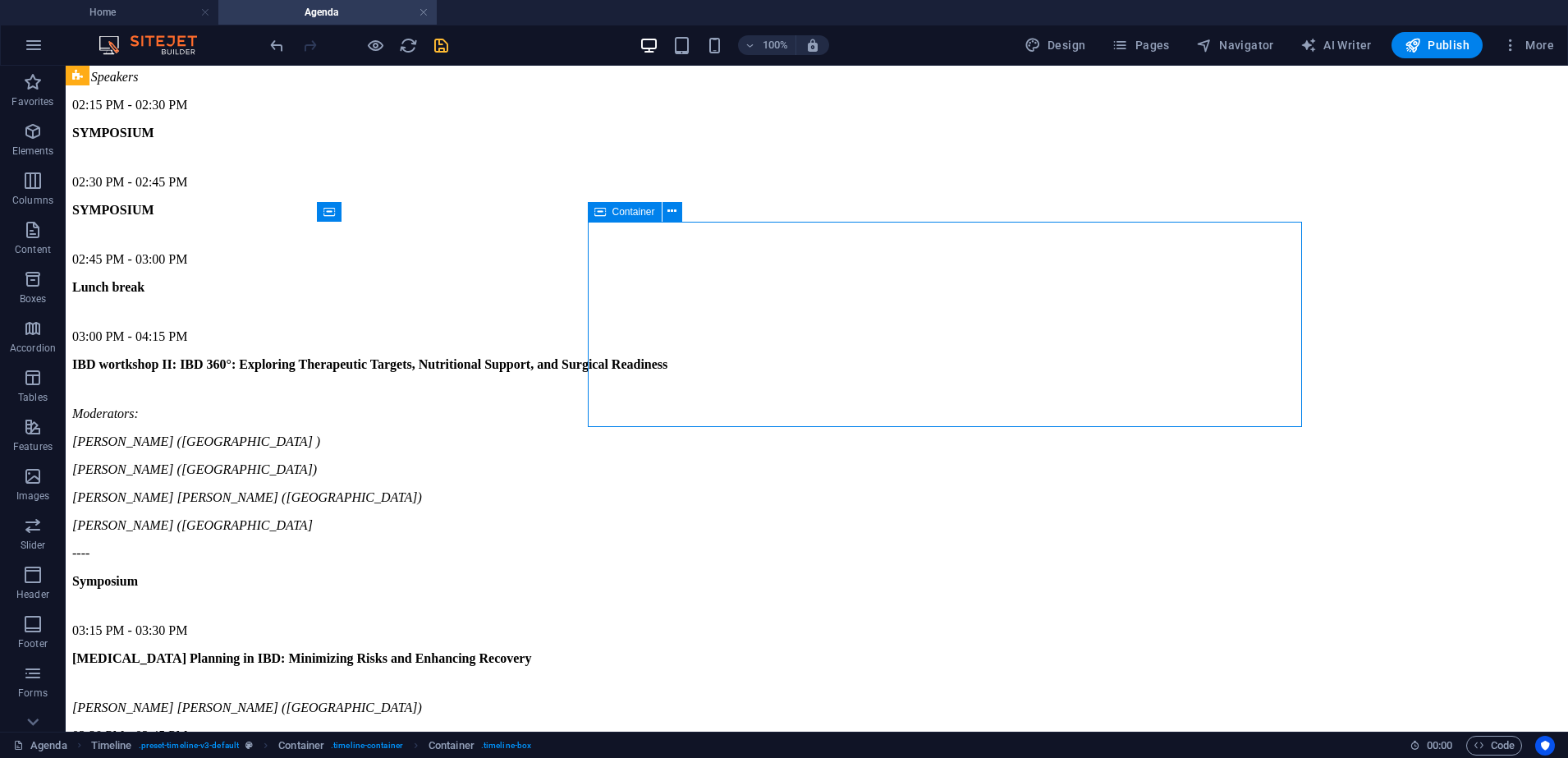
click at [604, 210] on icon at bounding box center [600, 212] width 12 height 20
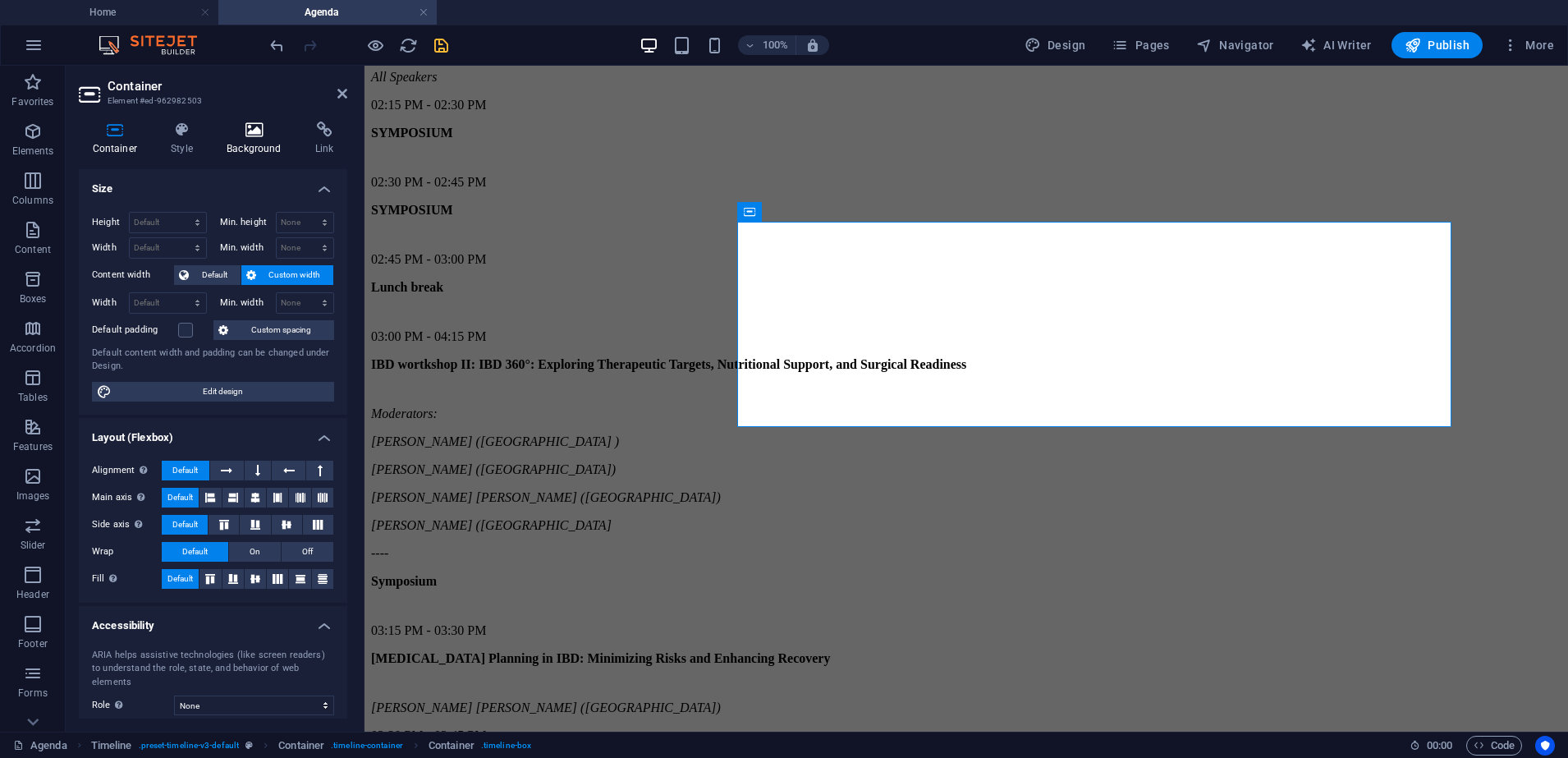
click at [245, 148] on h4 "Background" at bounding box center [257, 139] width 88 height 35
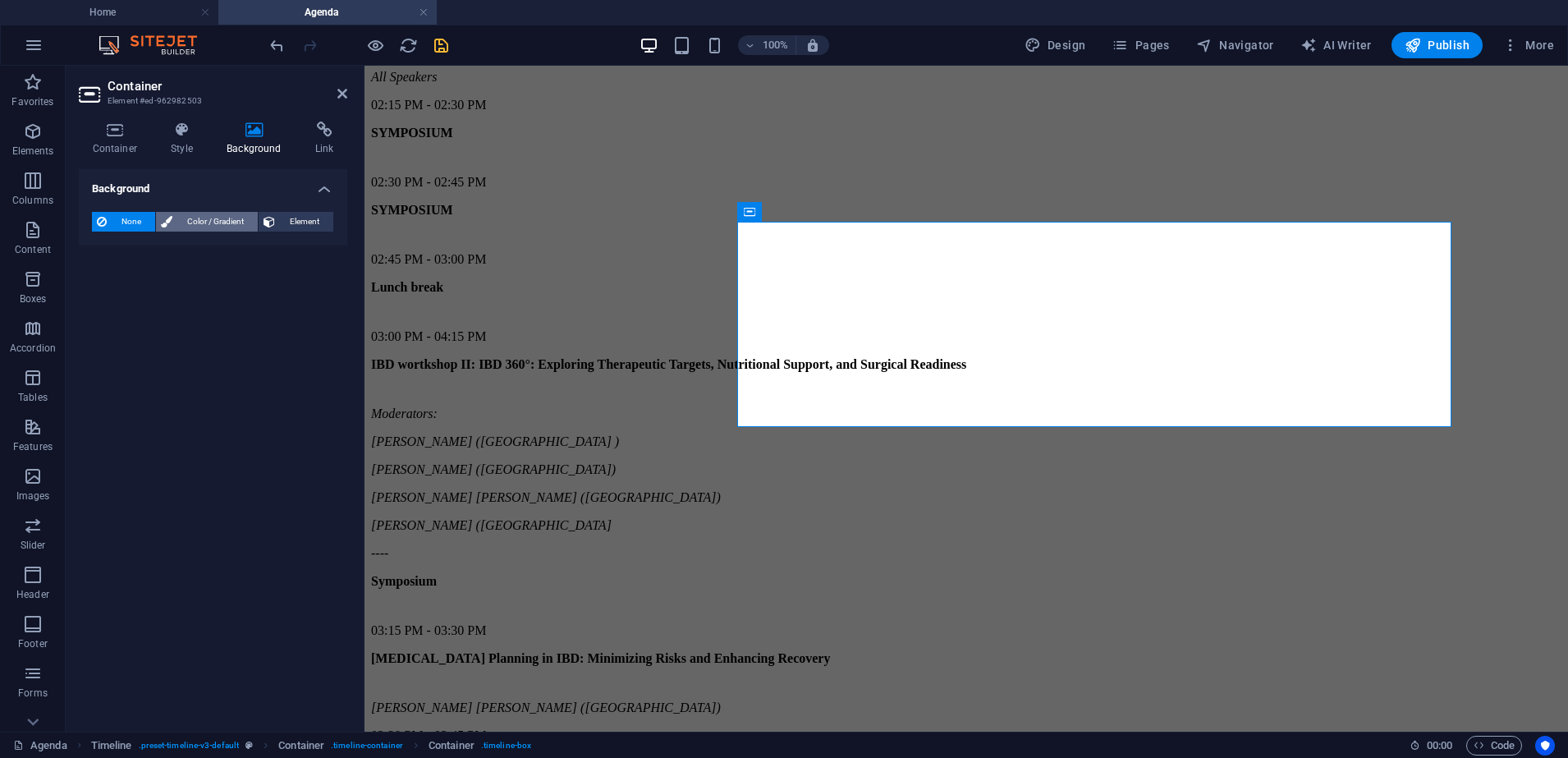
click at [190, 225] on span "Color / Gradient" at bounding box center [215, 222] width 75 height 20
click at [112, 297] on div "Color" at bounding box center [212, 288] width 242 height 21
click at [107, 294] on span at bounding box center [102, 288] width 18 height 18
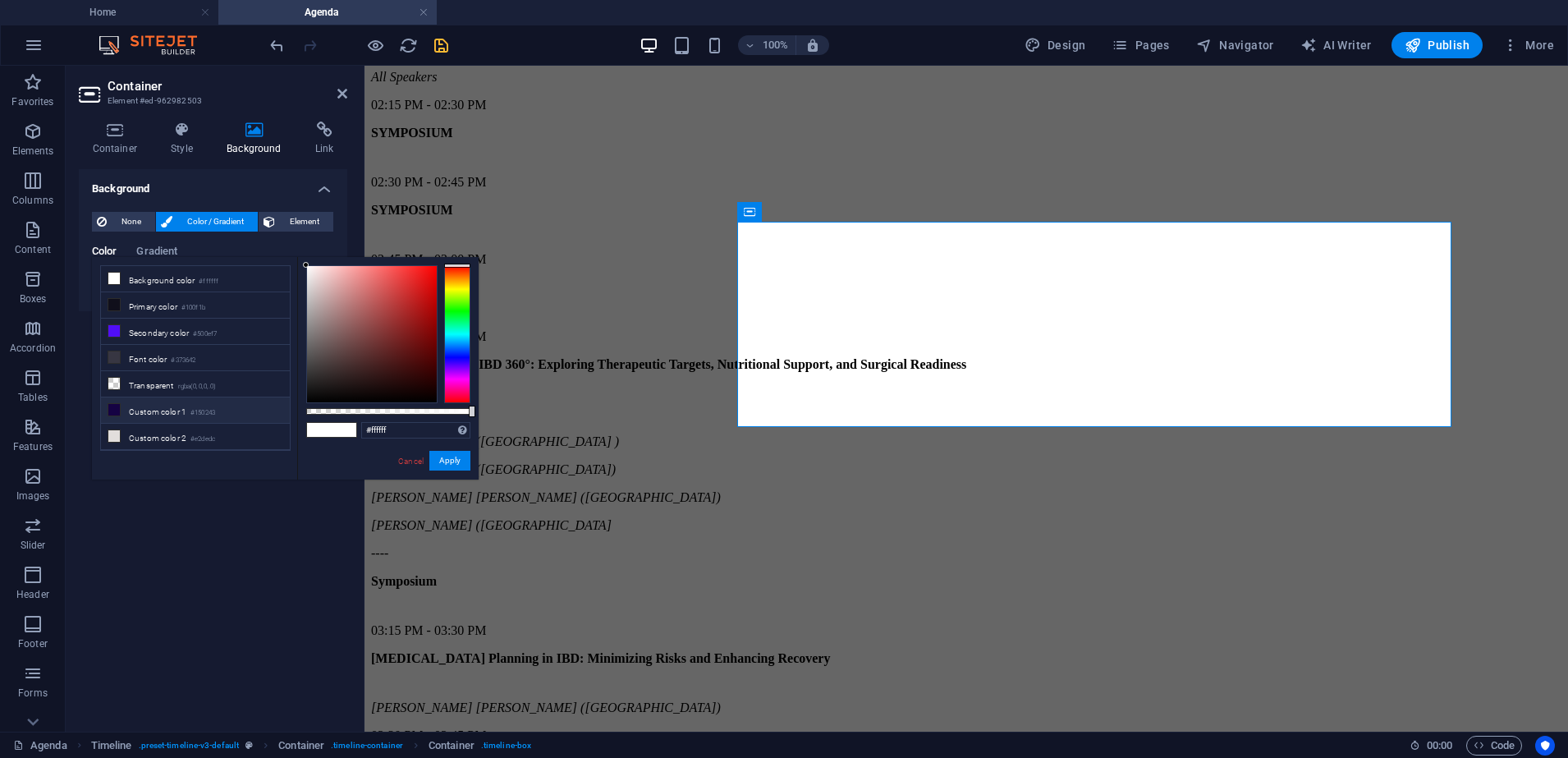
click at [158, 408] on li "Custom color 1 #150243" at bounding box center [195, 411] width 188 height 26
type input "#150243"
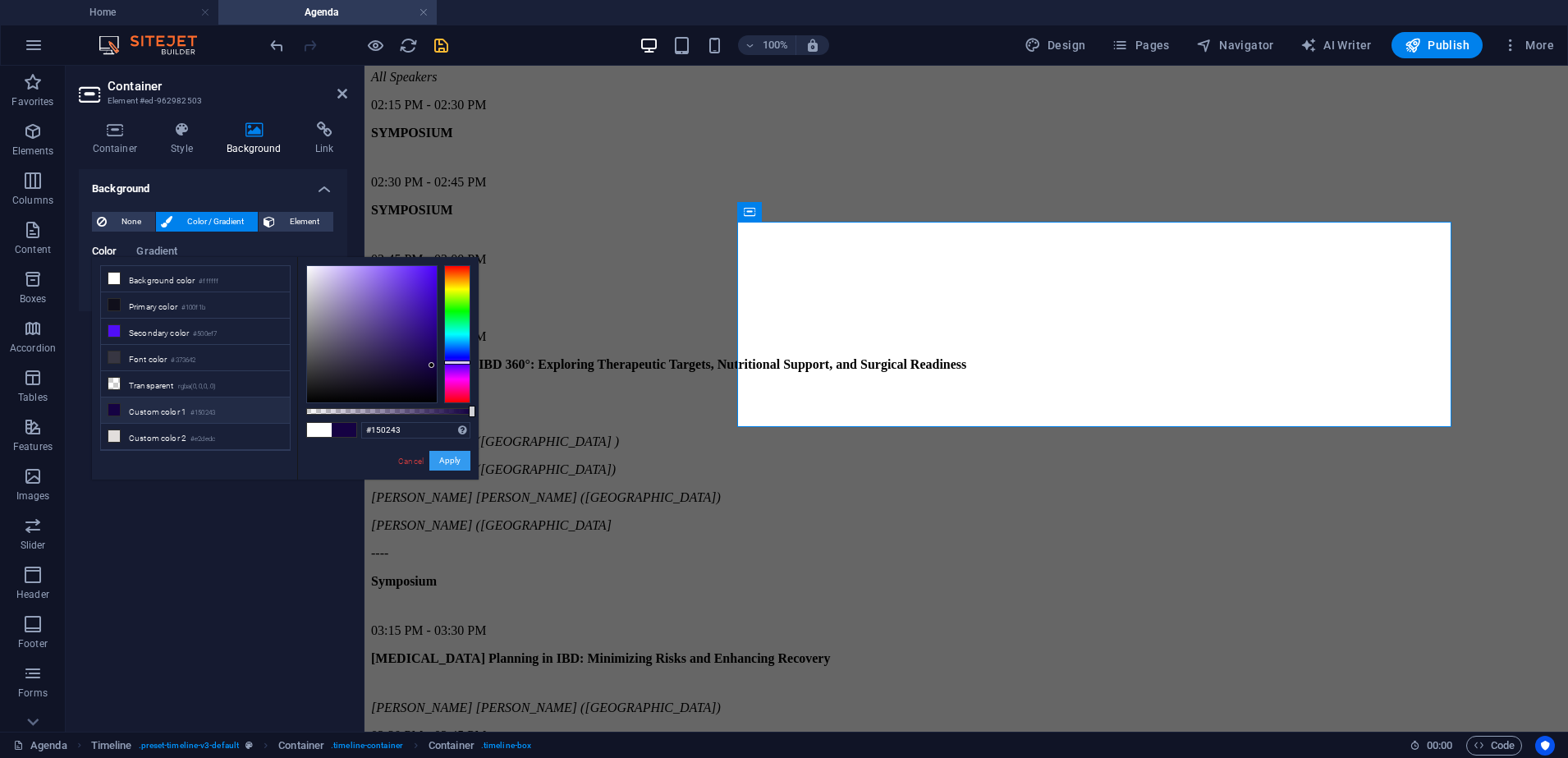
drag, startPoint x: 461, startPoint y: 460, endPoint x: 9, endPoint y: 274, distance: 488.8
click at [461, 460] on button "Apply" at bounding box center [450, 460] width 41 height 20
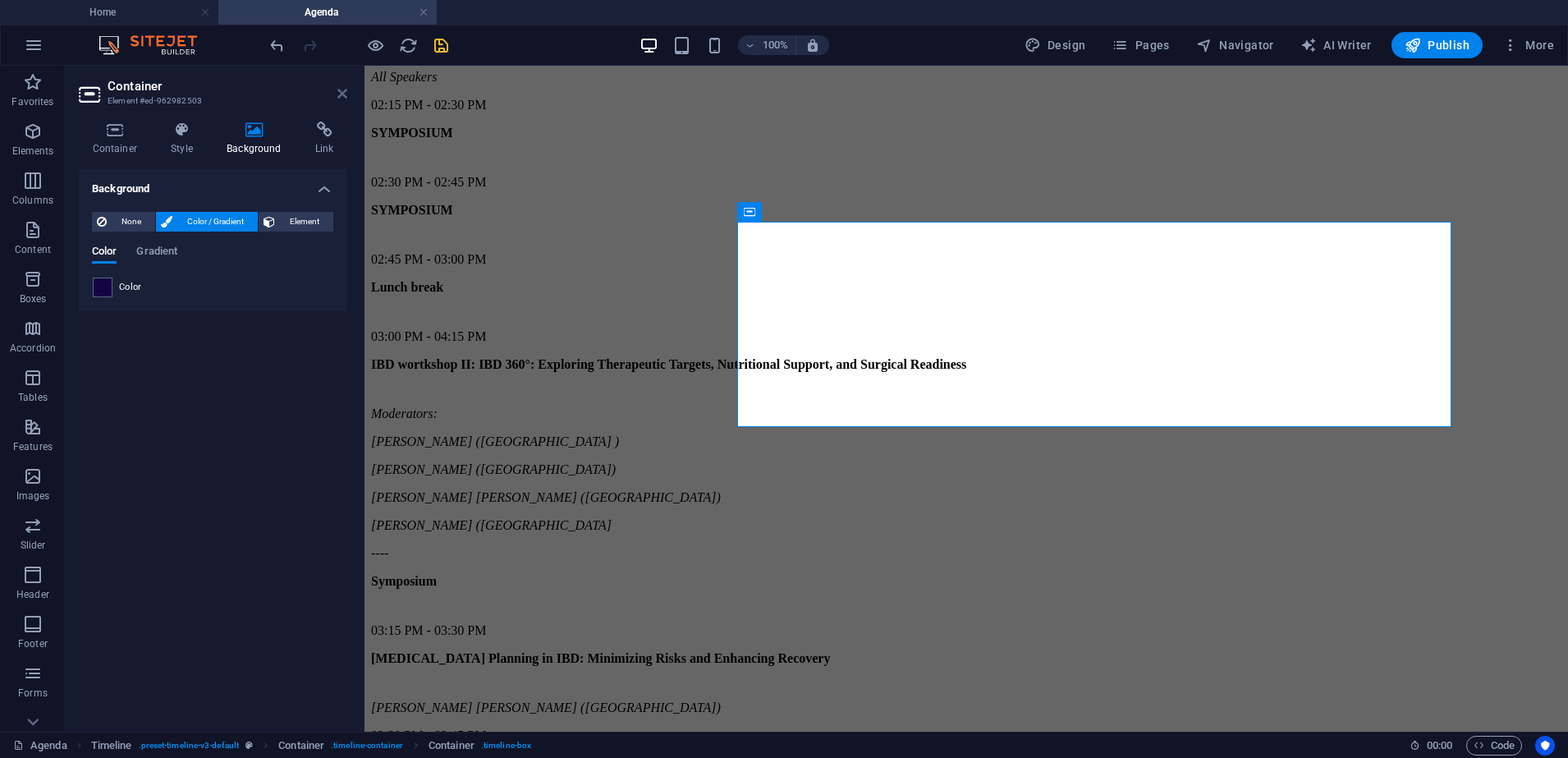
click at [345, 93] on icon at bounding box center [342, 93] width 10 height 13
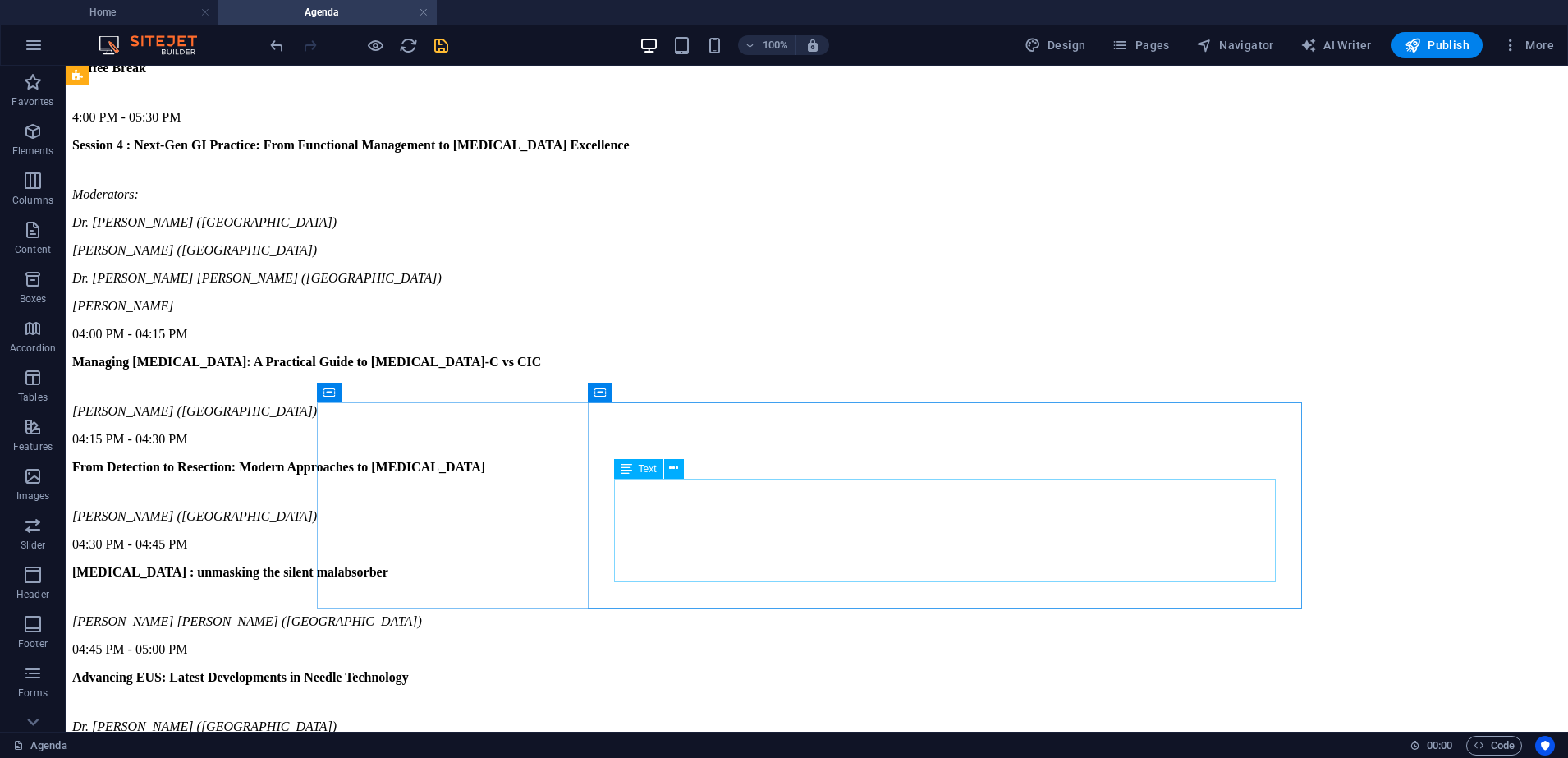
scroll to position [3704, 0]
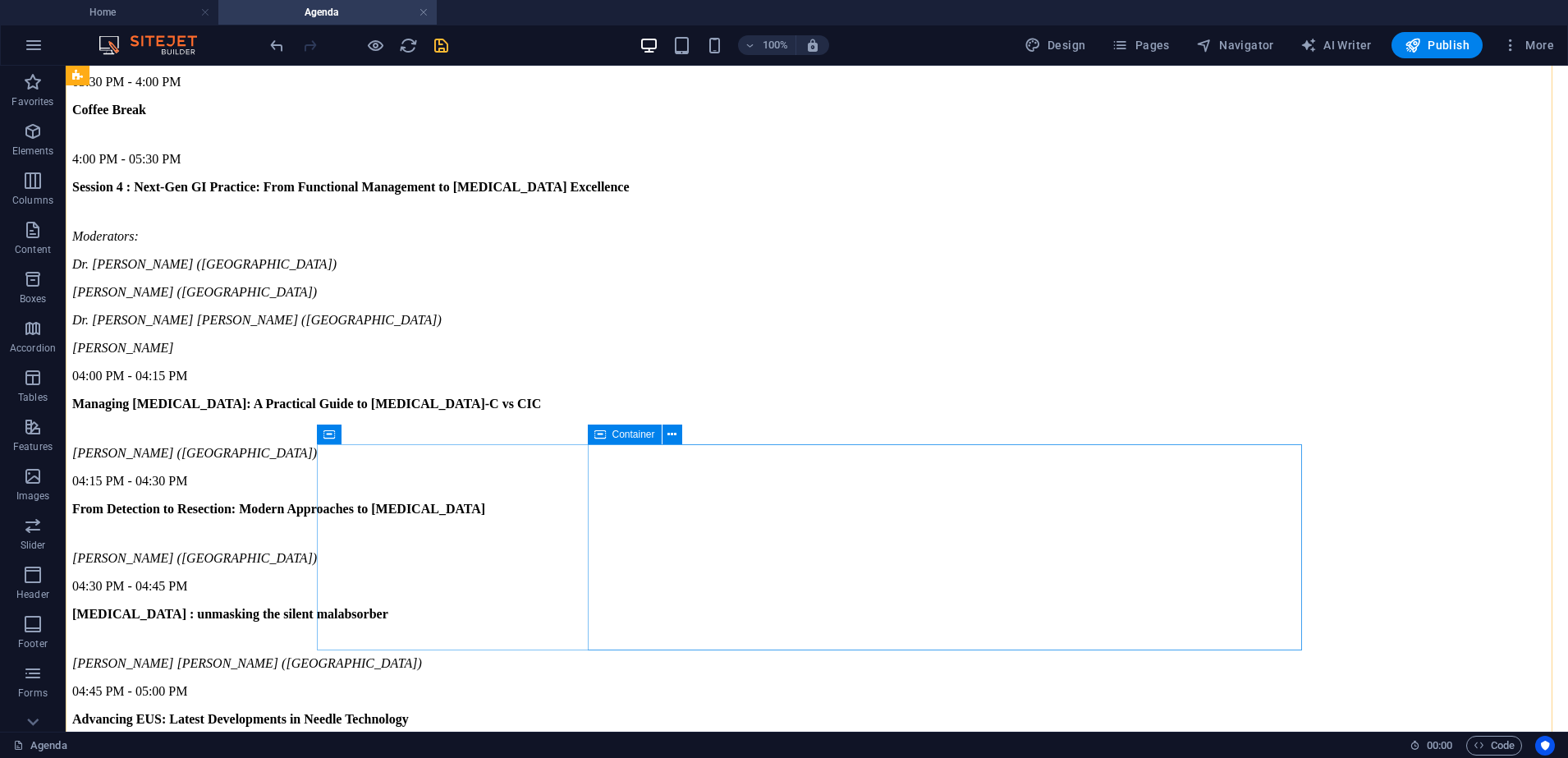
click at [595, 427] on icon at bounding box center [600, 434] width 12 height 20
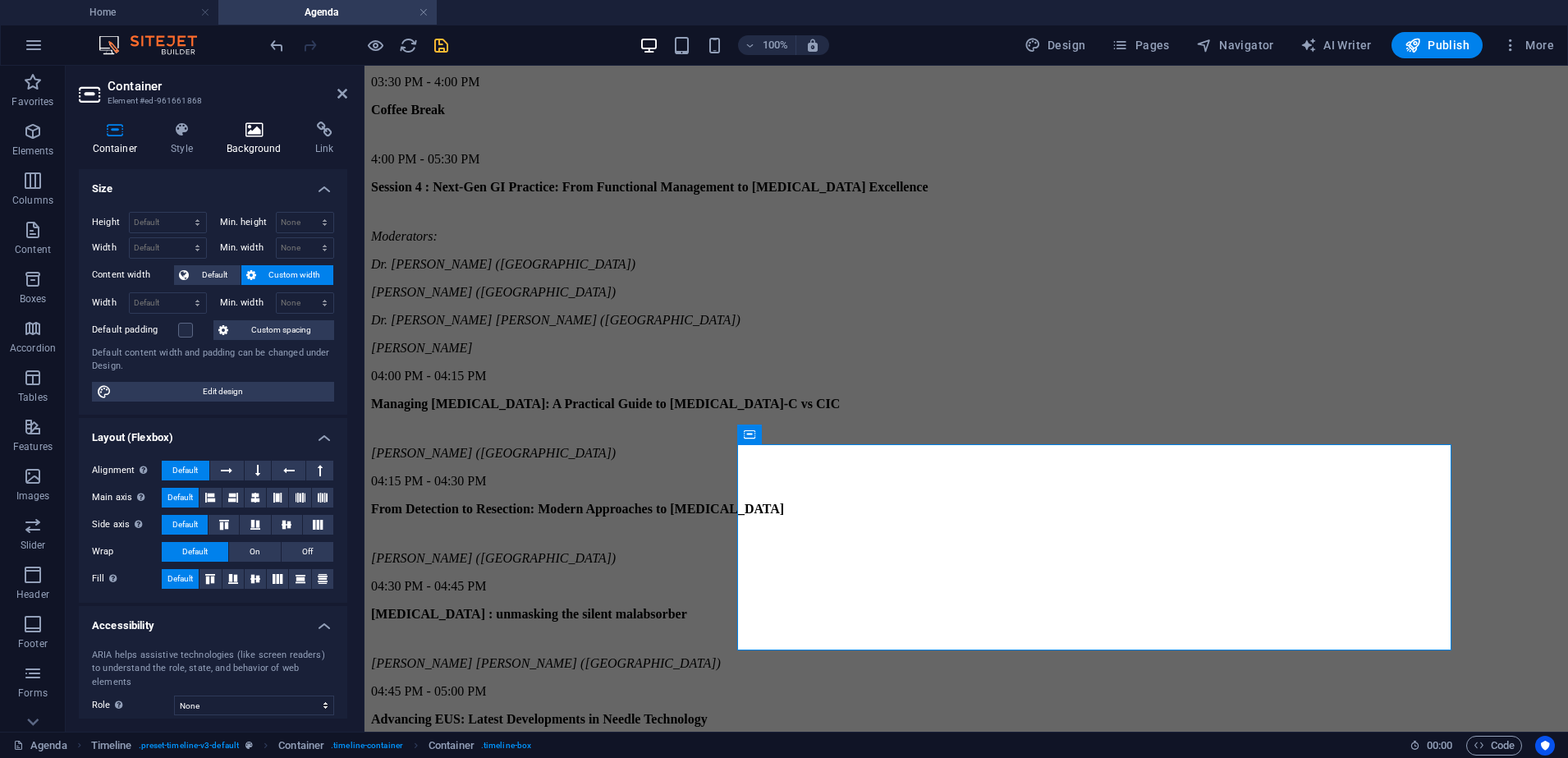
click at [256, 145] on h4 "Background" at bounding box center [257, 139] width 88 height 35
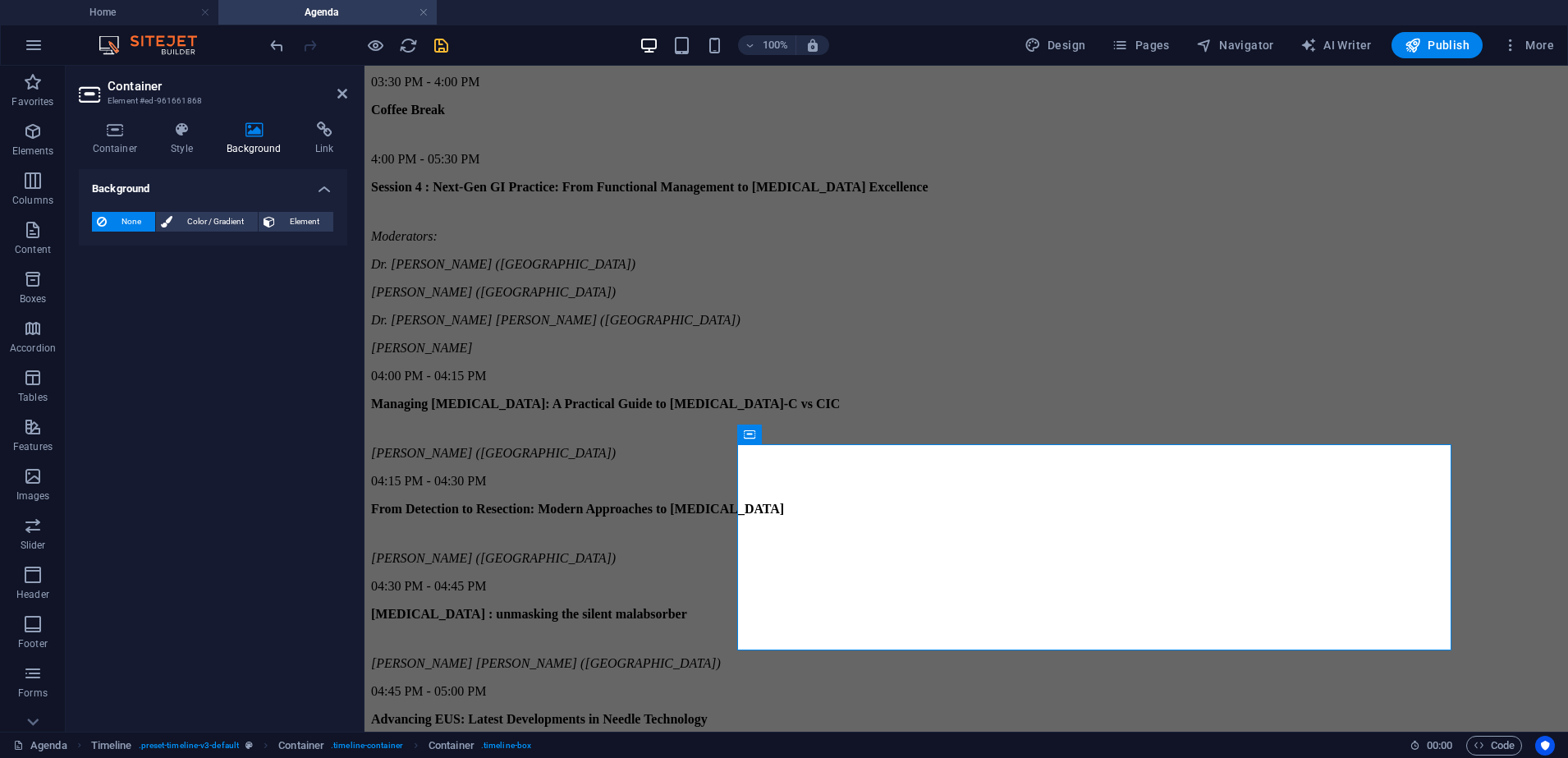
click at [201, 209] on div "None Color / Gradient Element Stretch background to full-width Color overlay Pl…" at bounding box center [212, 222] width 269 height 47
click at [200, 212] on span "Color / Gradient" at bounding box center [215, 222] width 75 height 20
click at [90, 288] on div "None Color / Gradient Element Stretch background to full-width Color overlay Pl…" at bounding box center [212, 255] width 269 height 112
click at [104, 288] on span at bounding box center [102, 288] width 18 height 18
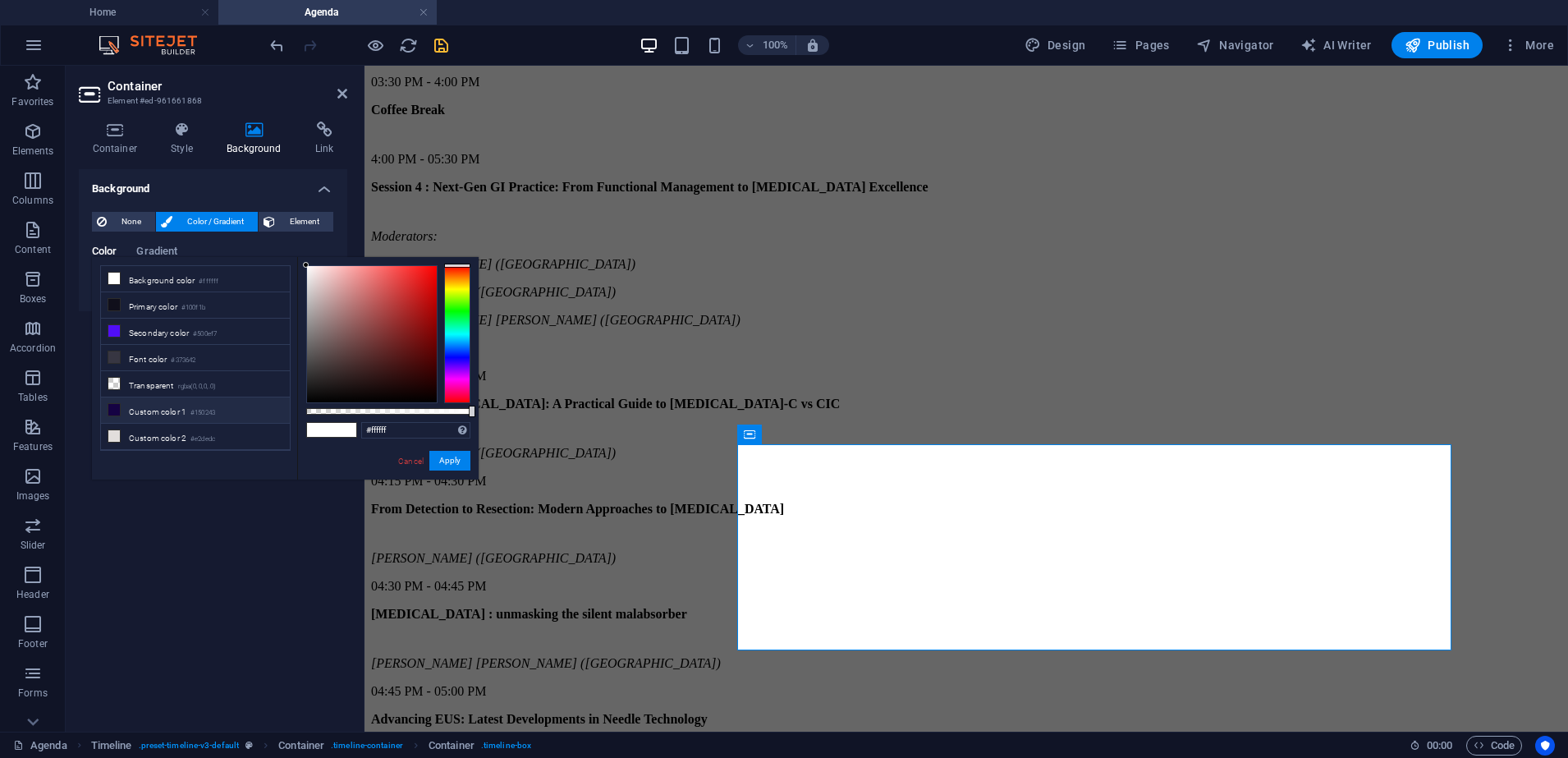
click at [167, 407] on li "Custom color 1 #150243" at bounding box center [195, 411] width 188 height 26
type input "#150243"
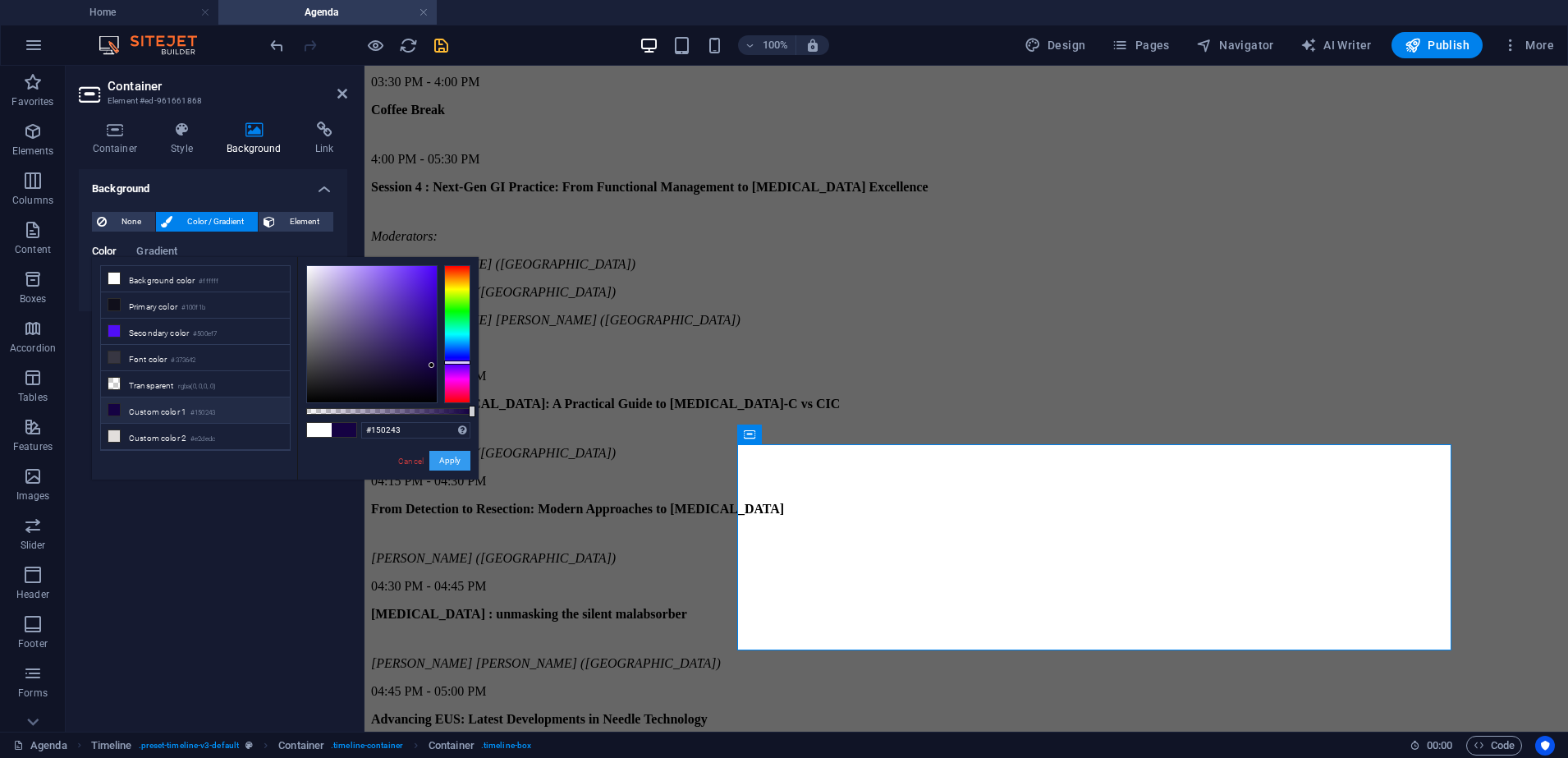
click at [445, 458] on button "Apply" at bounding box center [450, 460] width 41 height 20
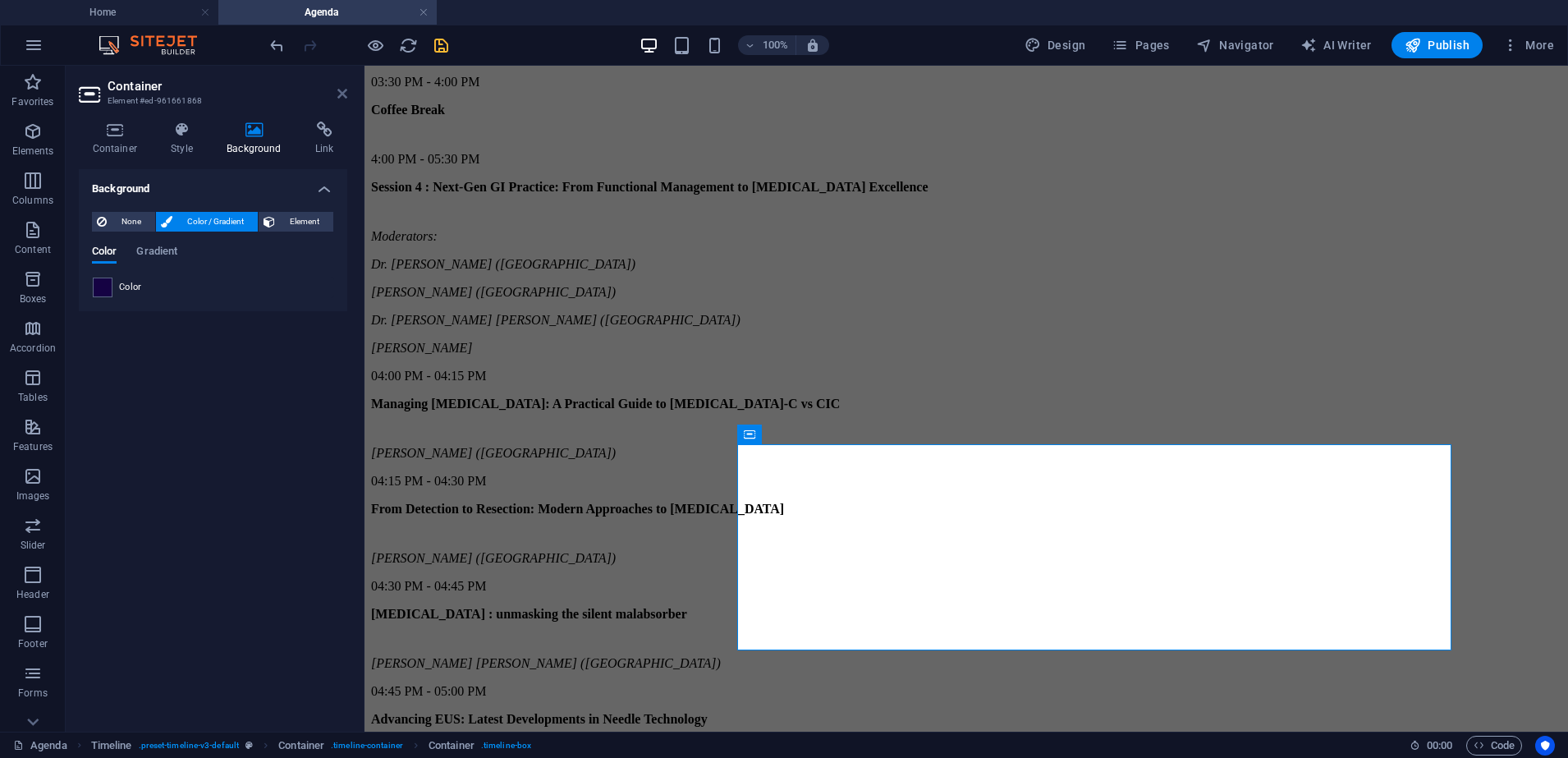
drag, startPoint x: 345, startPoint y: 92, endPoint x: 316, endPoint y: 61, distance: 42.4
click at [345, 92] on icon at bounding box center [342, 93] width 10 height 13
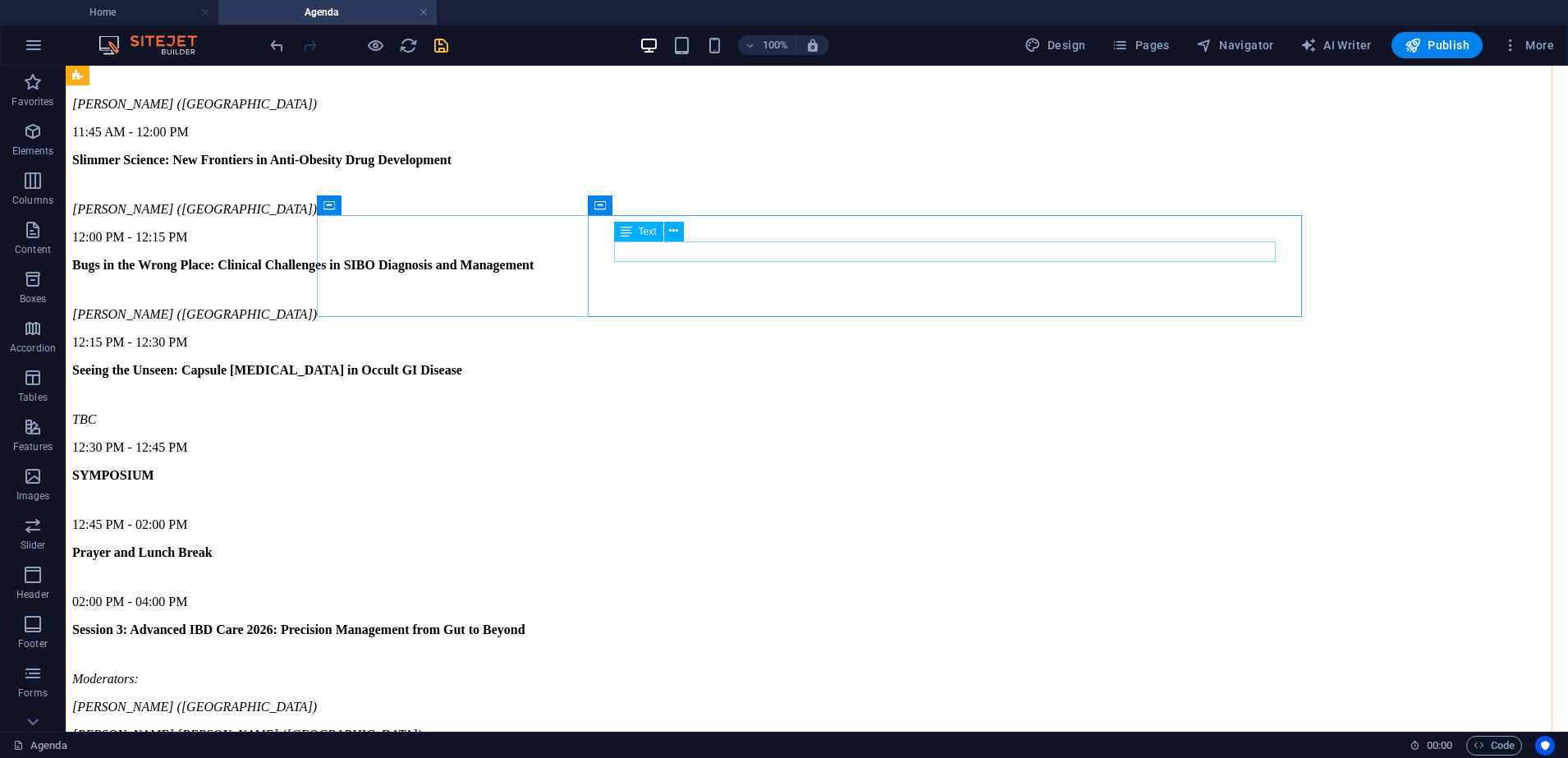
scroll to position [2653, 0]
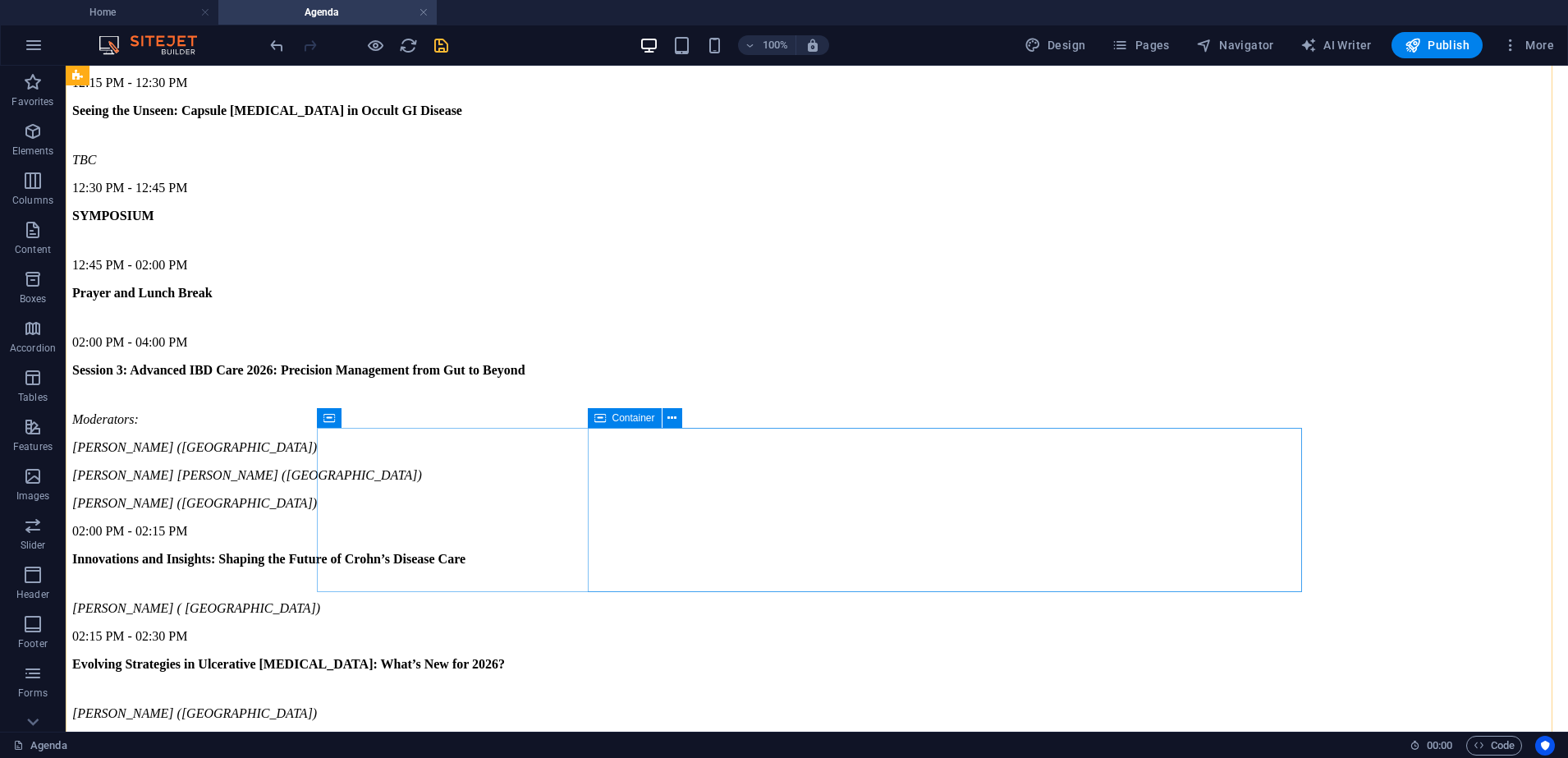
click at [608, 413] on div "Container" at bounding box center [624, 418] width 74 height 20
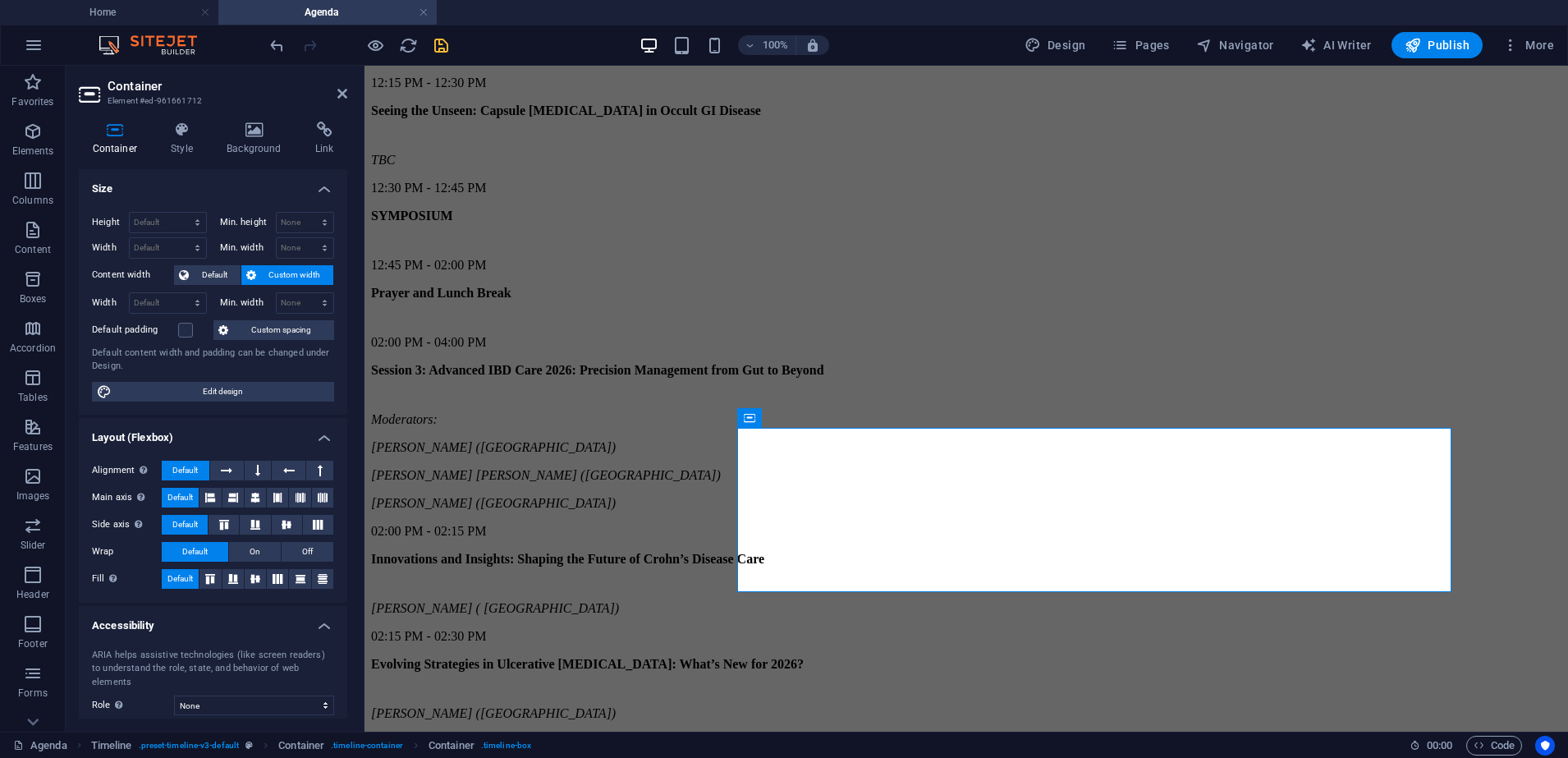
click at [237, 117] on div "Container Style Background Link Size Height Default px rem % vh vw Min. height …" at bounding box center [212, 420] width 295 height 623
click at [259, 130] on icon at bounding box center [254, 130] width 82 height 17
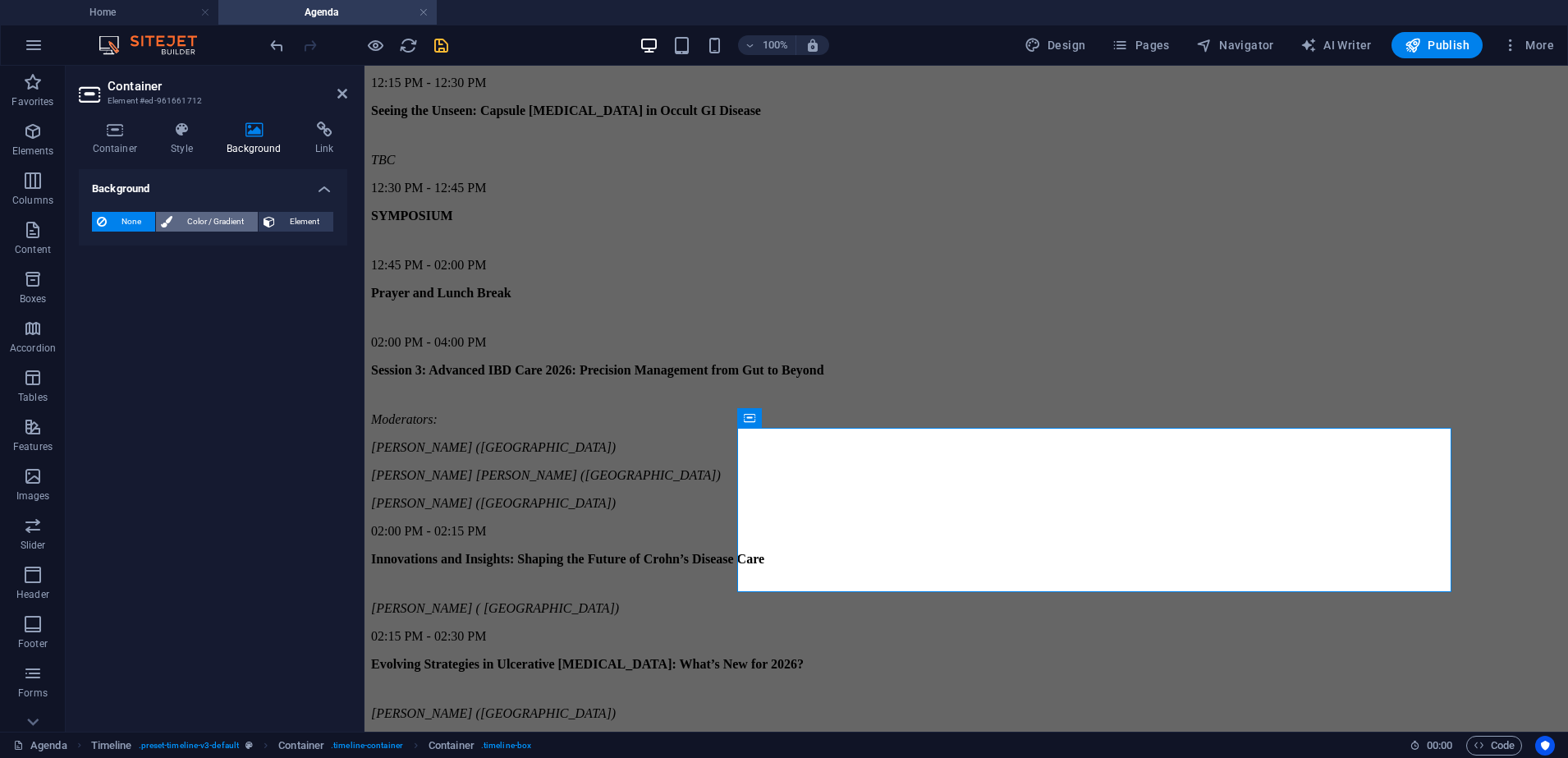
click at [196, 221] on span "Color / Gradient" at bounding box center [215, 222] width 75 height 20
click at [107, 290] on span at bounding box center [102, 288] width 18 height 18
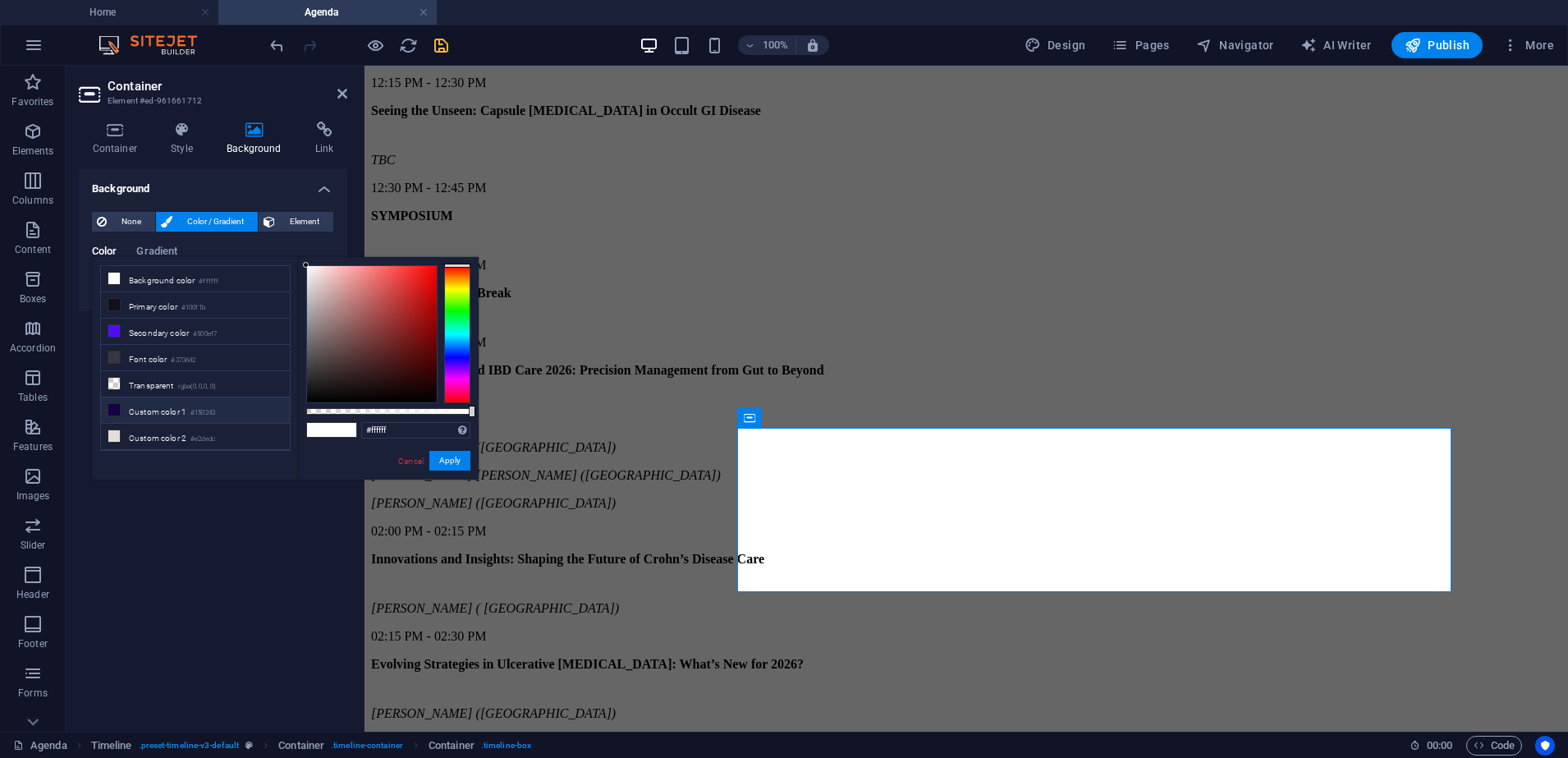
click at [156, 412] on li "Custom color 1 #150243" at bounding box center [195, 411] width 188 height 26
type input "#150243"
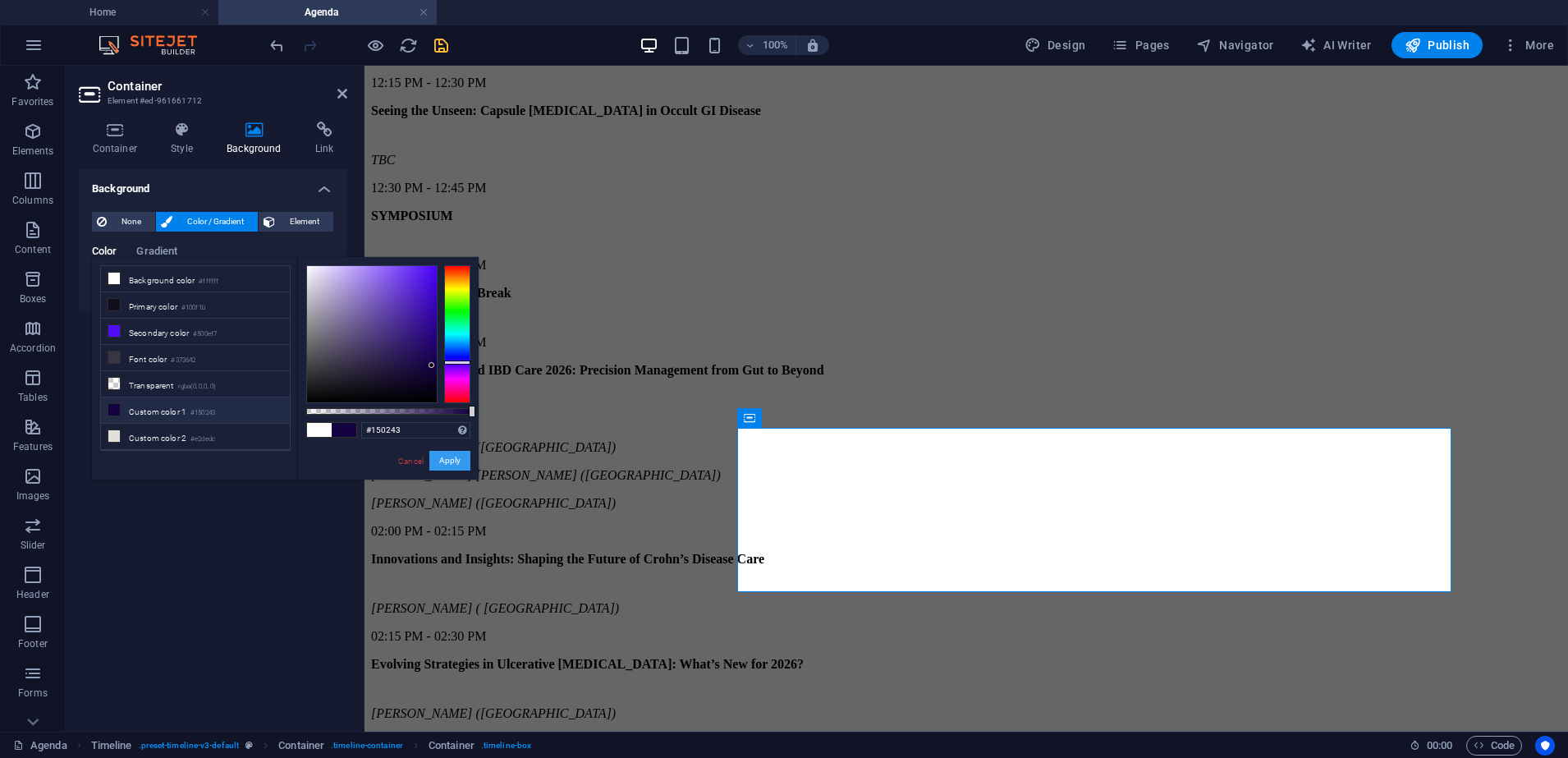
click at [446, 465] on button "Apply" at bounding box center [450, 460] width 41 height 20
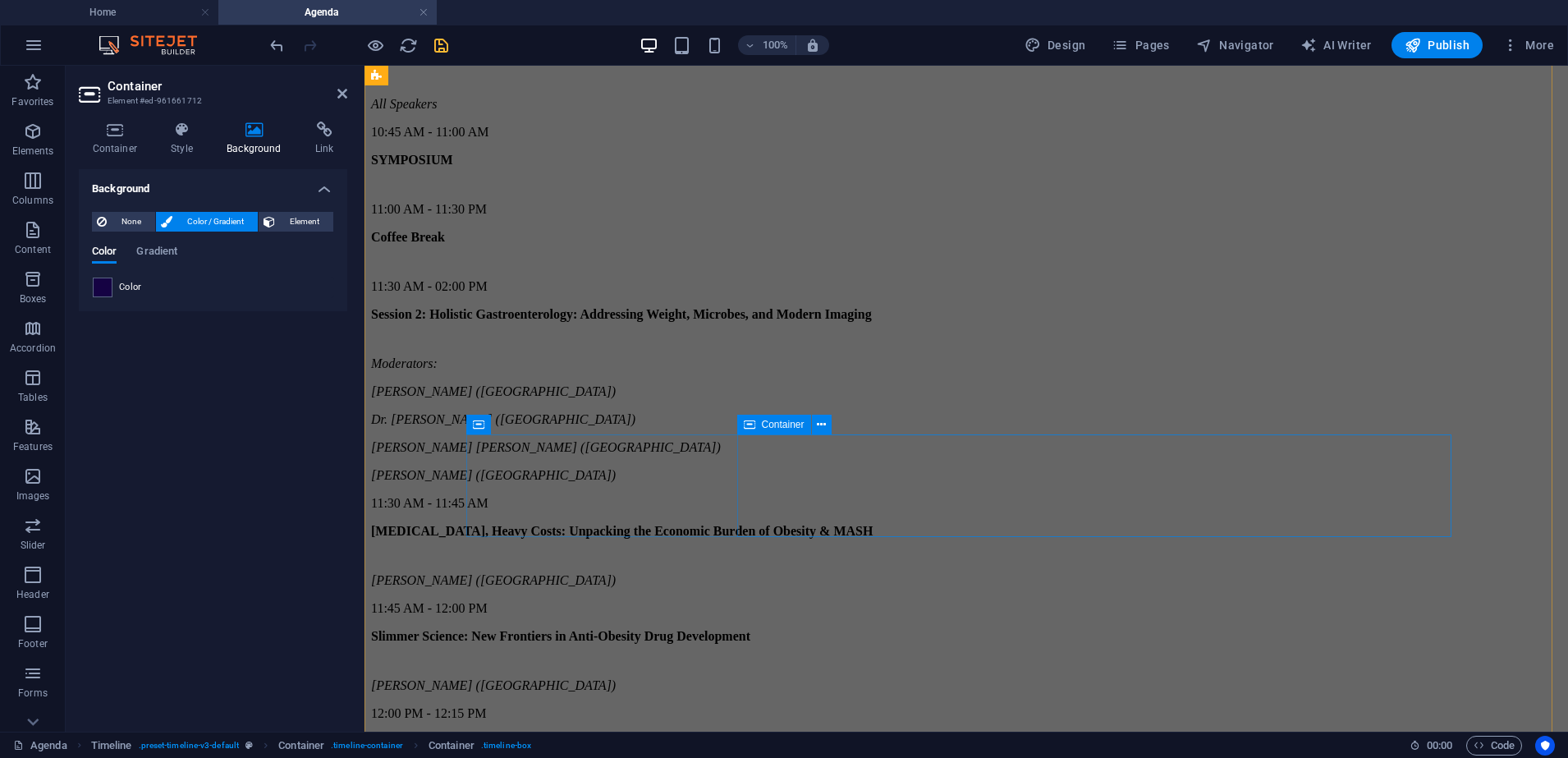
scroll to position [1683, 0]
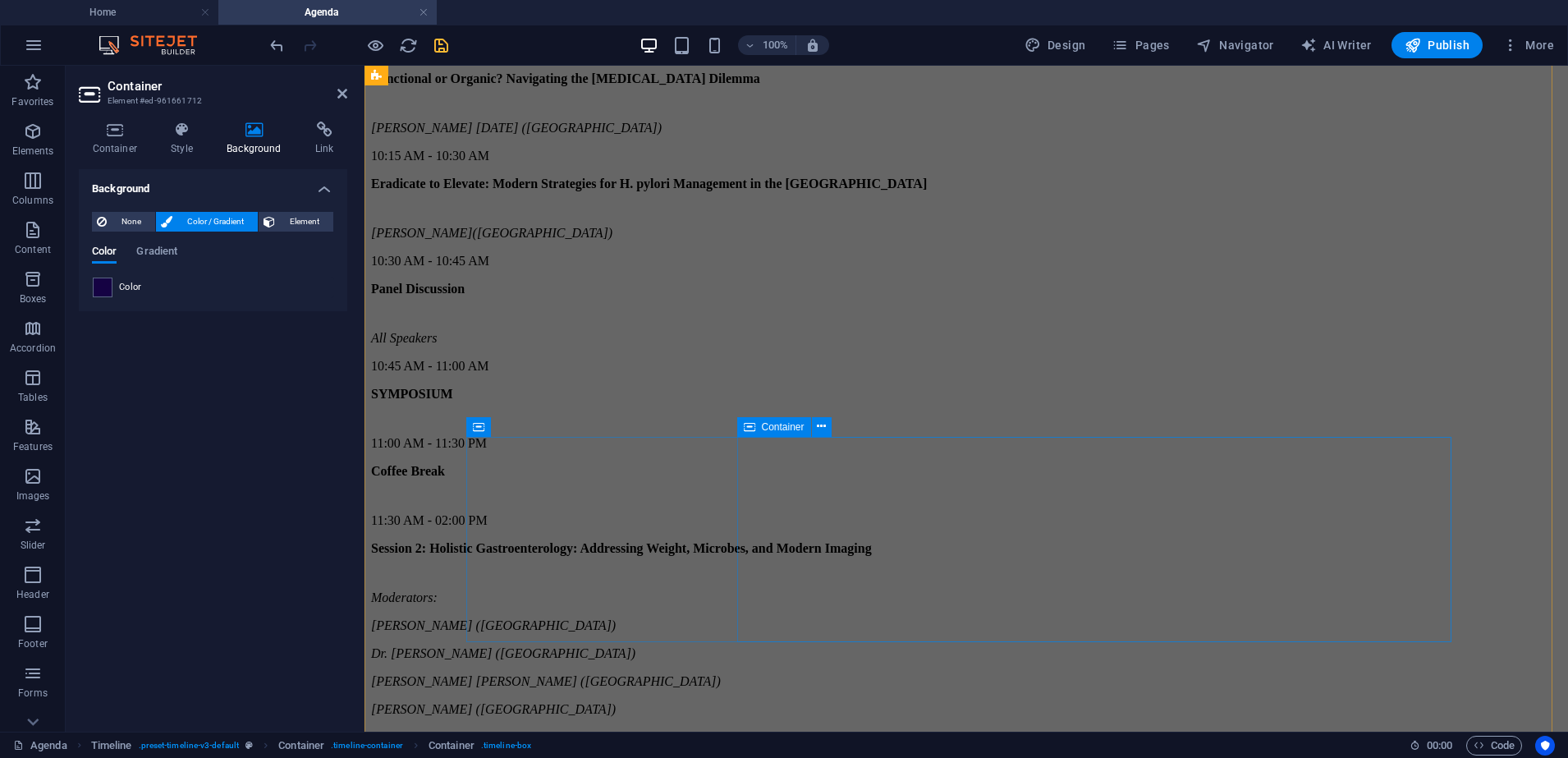
click at [765, 422] on span "Container" at bounding box center [784, 427] width 43 height 10
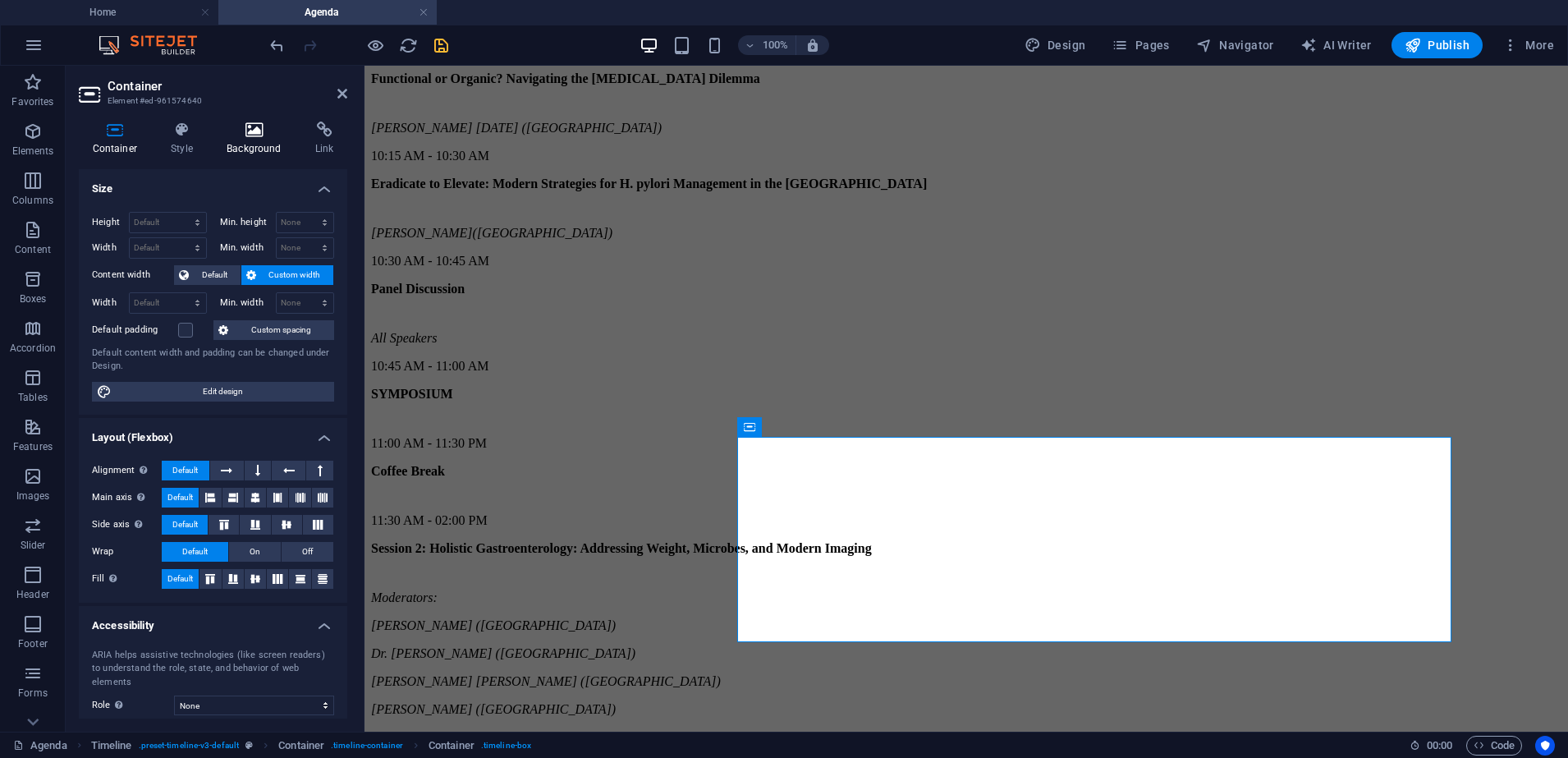
click at [259, 144] on h4 "Background" at bounding box center [257, 139] width 88 height 35
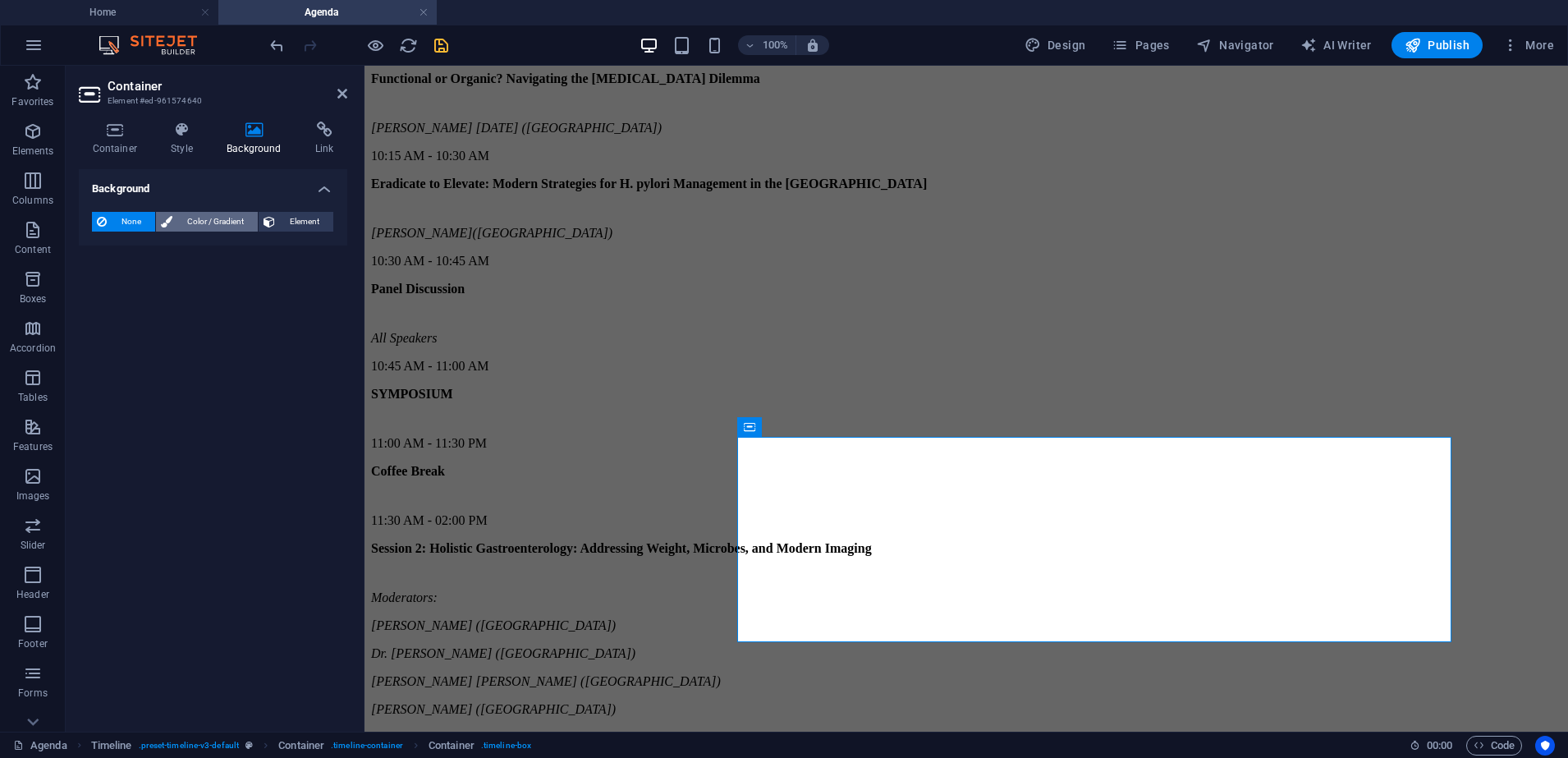
click at [229, 213] on span "Color / Gradient" at bounding box center [215, 222] width 75 height 20
click at [100, 288] on span at bounding box center [102, 288] width 18 height 18
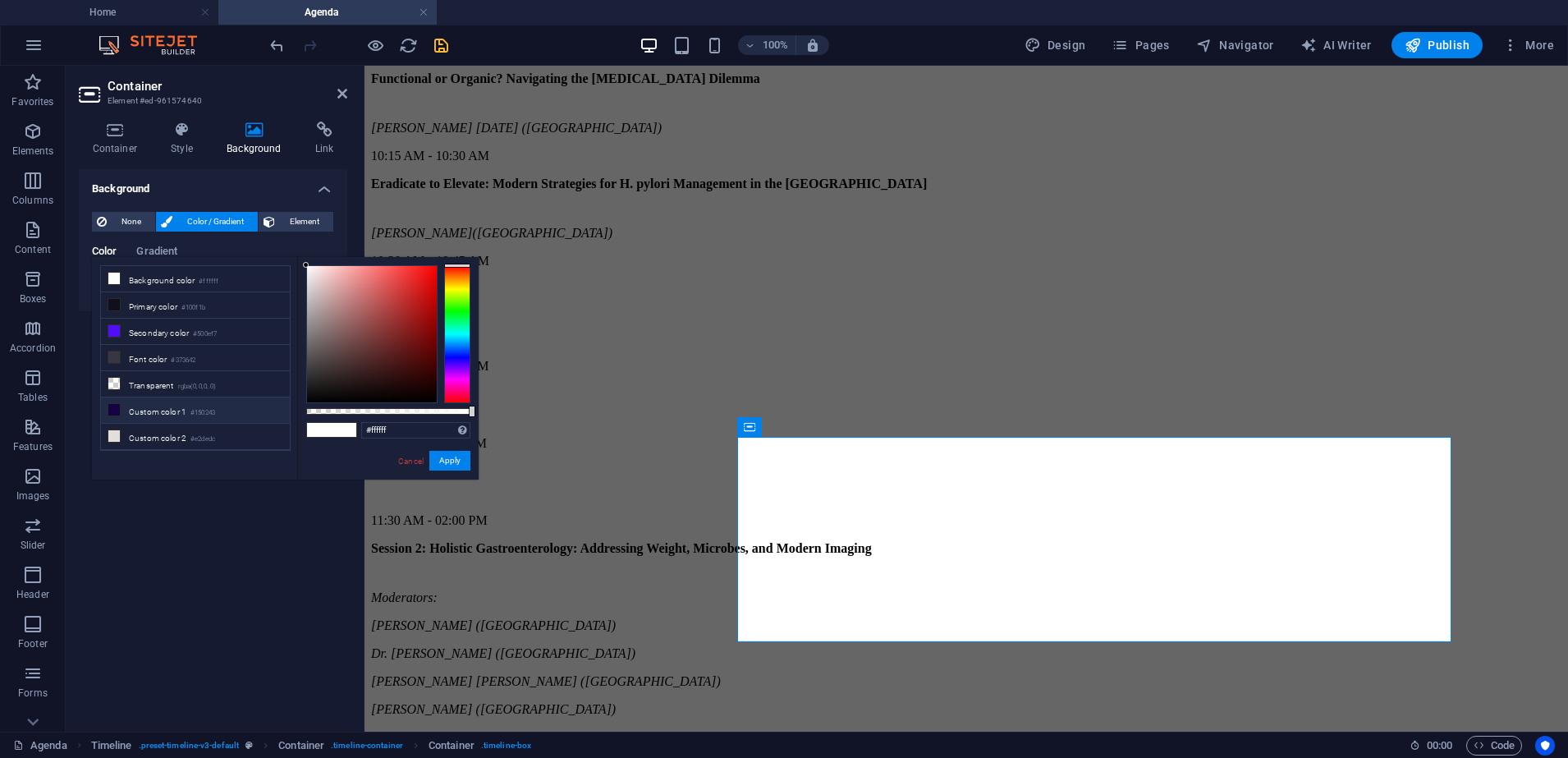
click at [153, 406] on li "Custom color 1 #150243" at bounding box center [195, 411] width 188 height 26
type input "#150243"
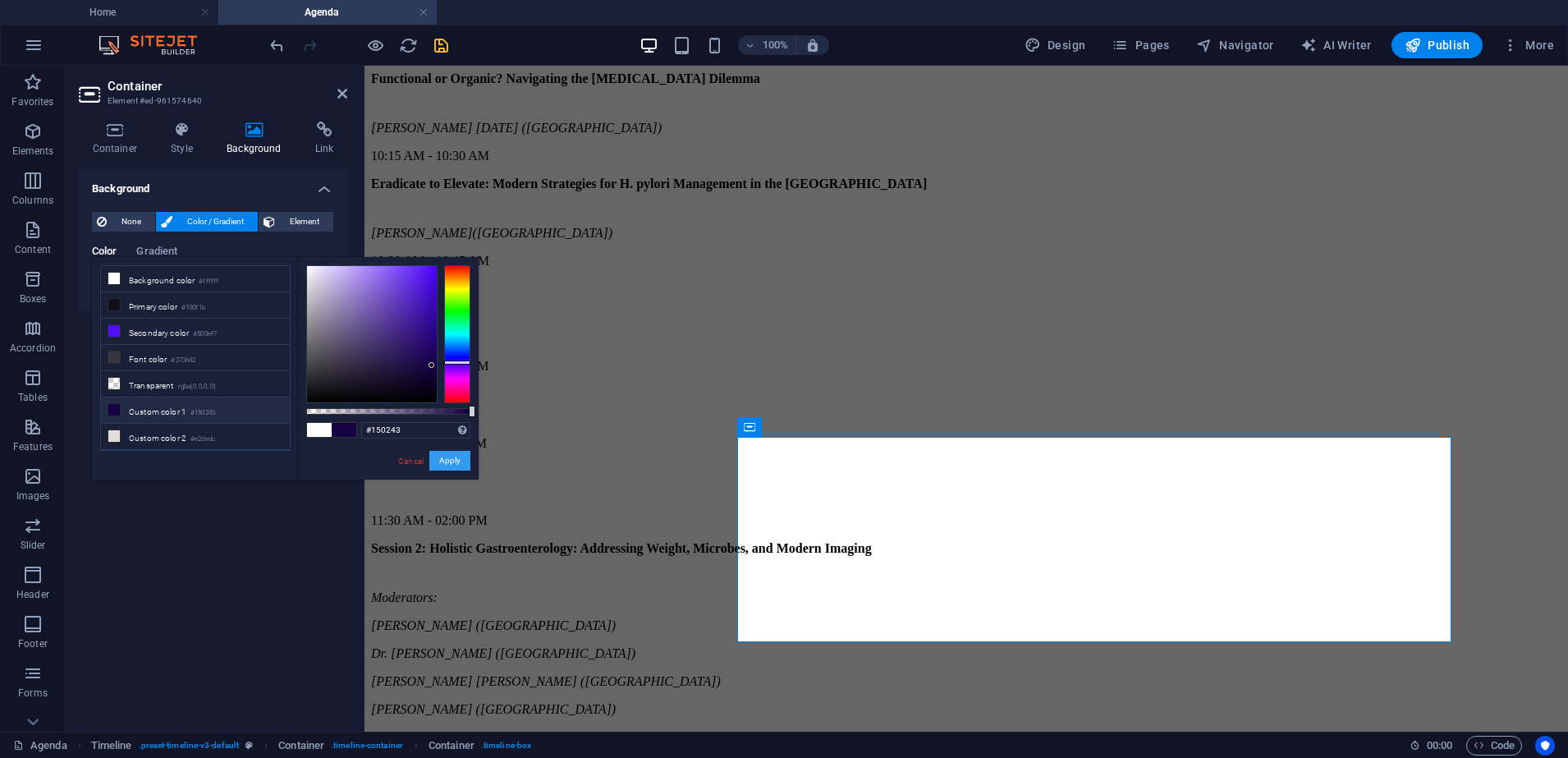
click at [465, 465] on button "Apply" at bounding box center [450, 460] width 41 height 20
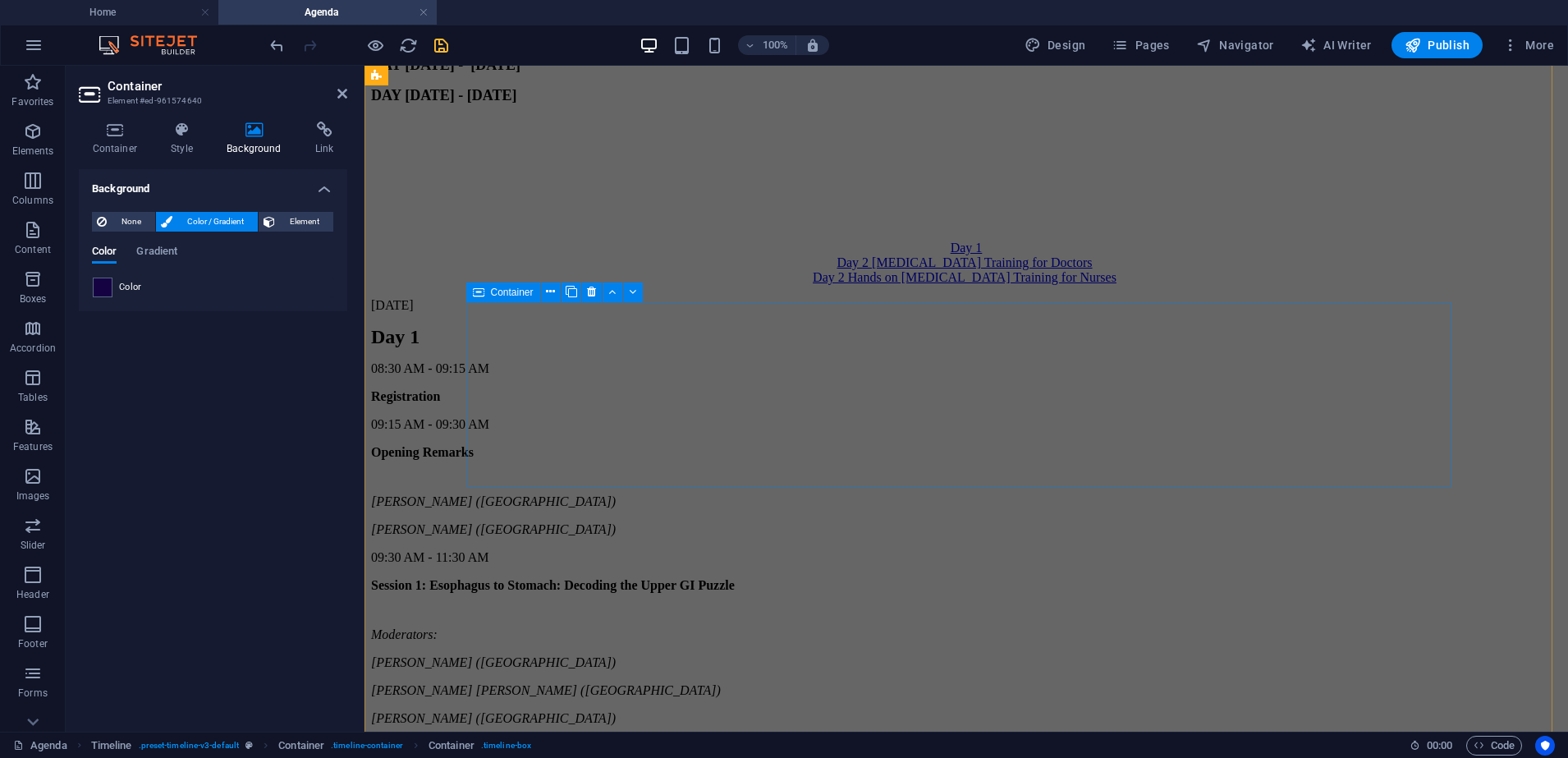
scroll to position [660, 0]
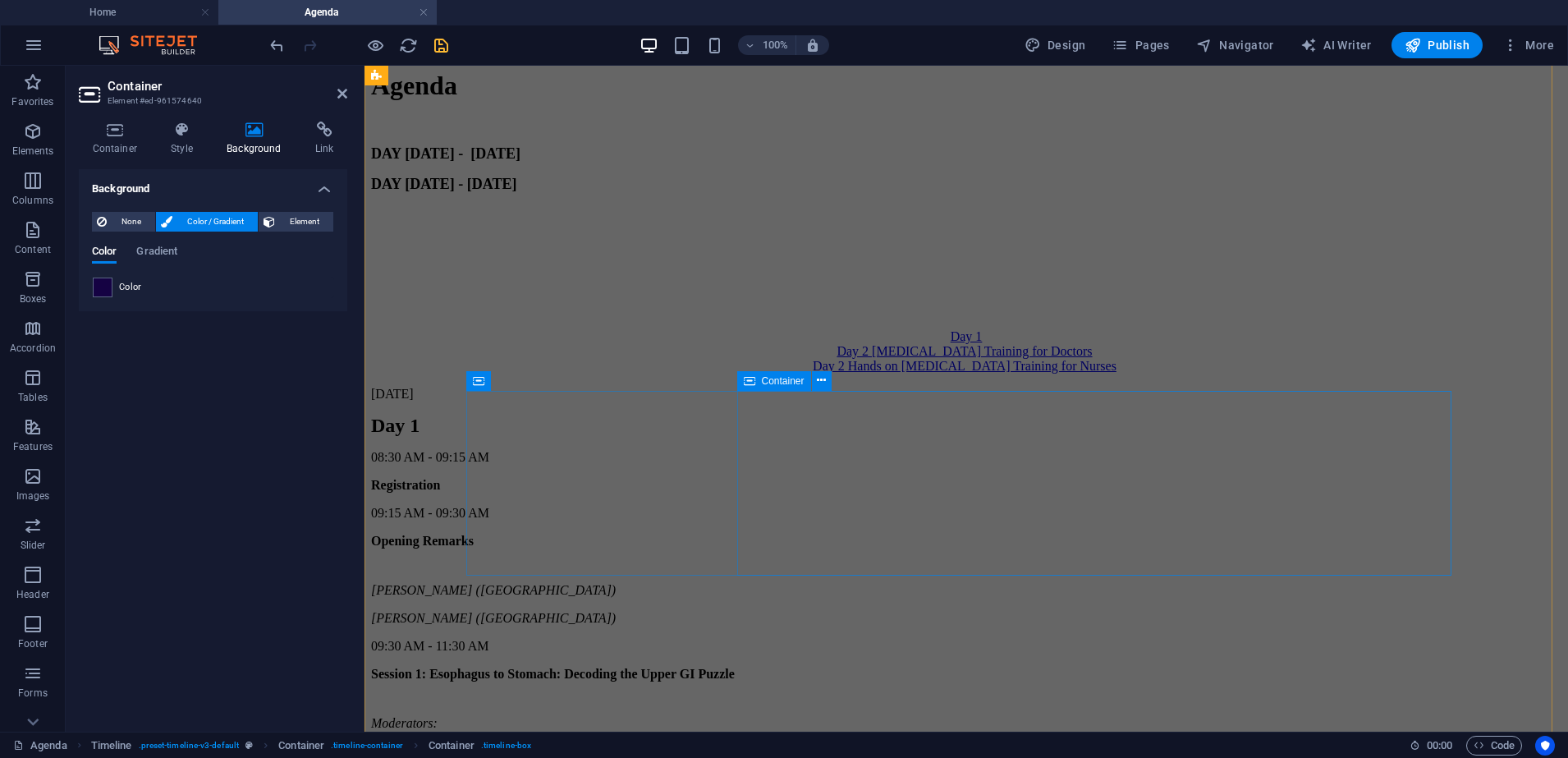
click at [746, 380] on icon at bounding box center [750, 381] width 12 height 20
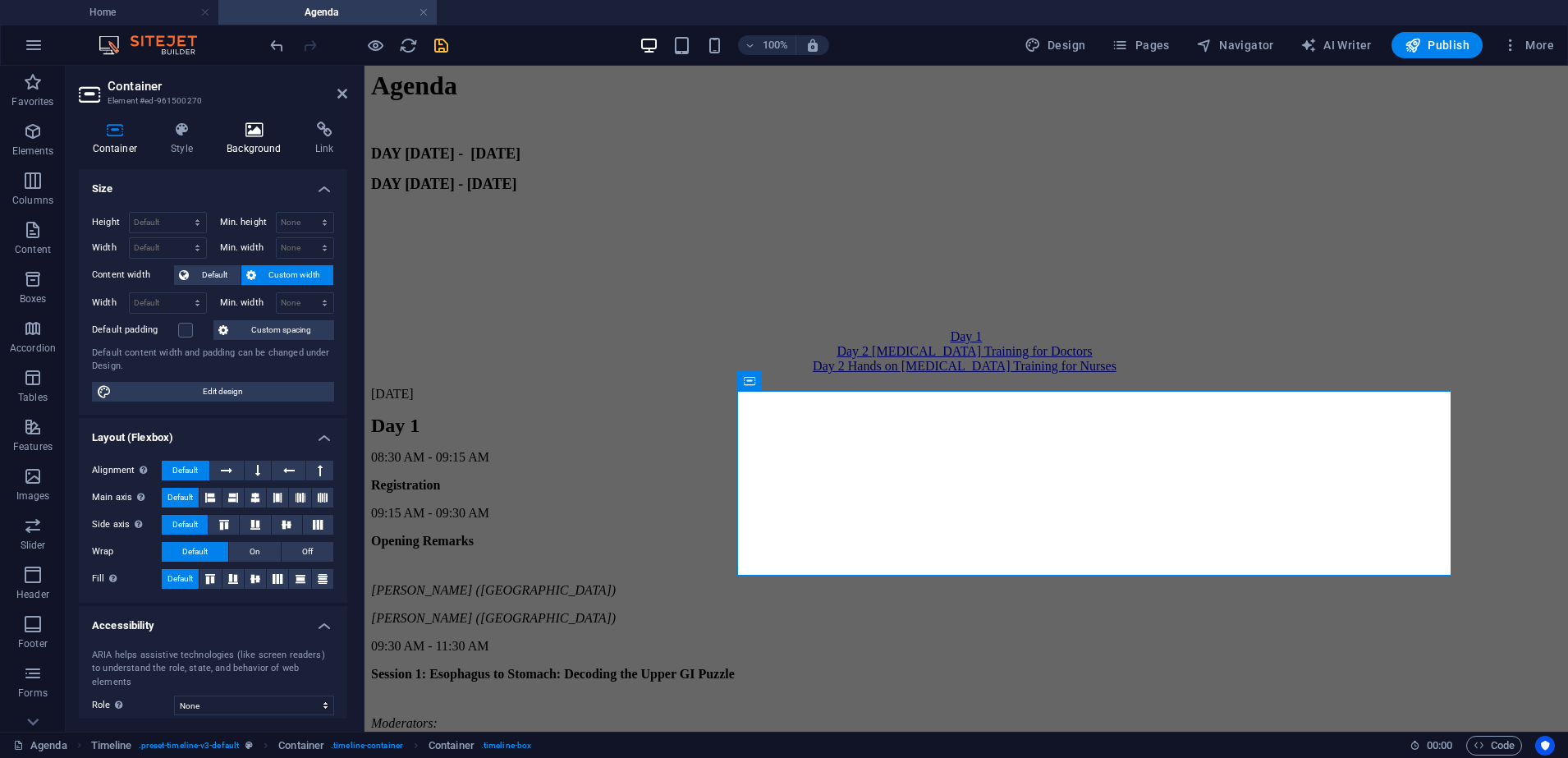
click at [237, 122] on icon at bounding box center [254, 130] width 82 height 17
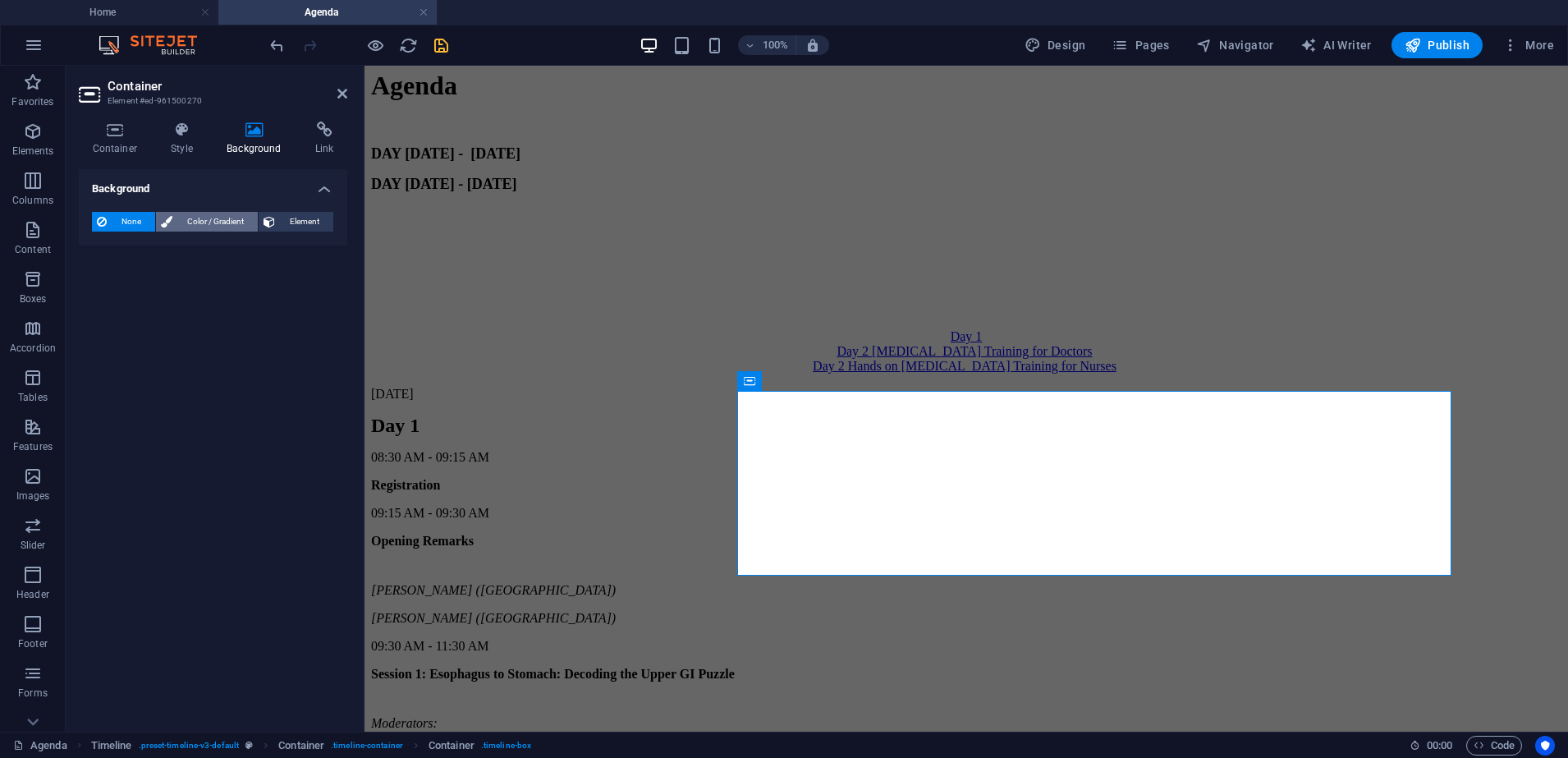
click at [226, 222] on span "Color / Gradient" at bounding box center [215, 222] width 75 height 20
click at [113, 284] on div "Color" at bounding box center [212, 288] width 241 height 20
click at [105, 288] on span at bounding box center [102, 288] width 18 height 18
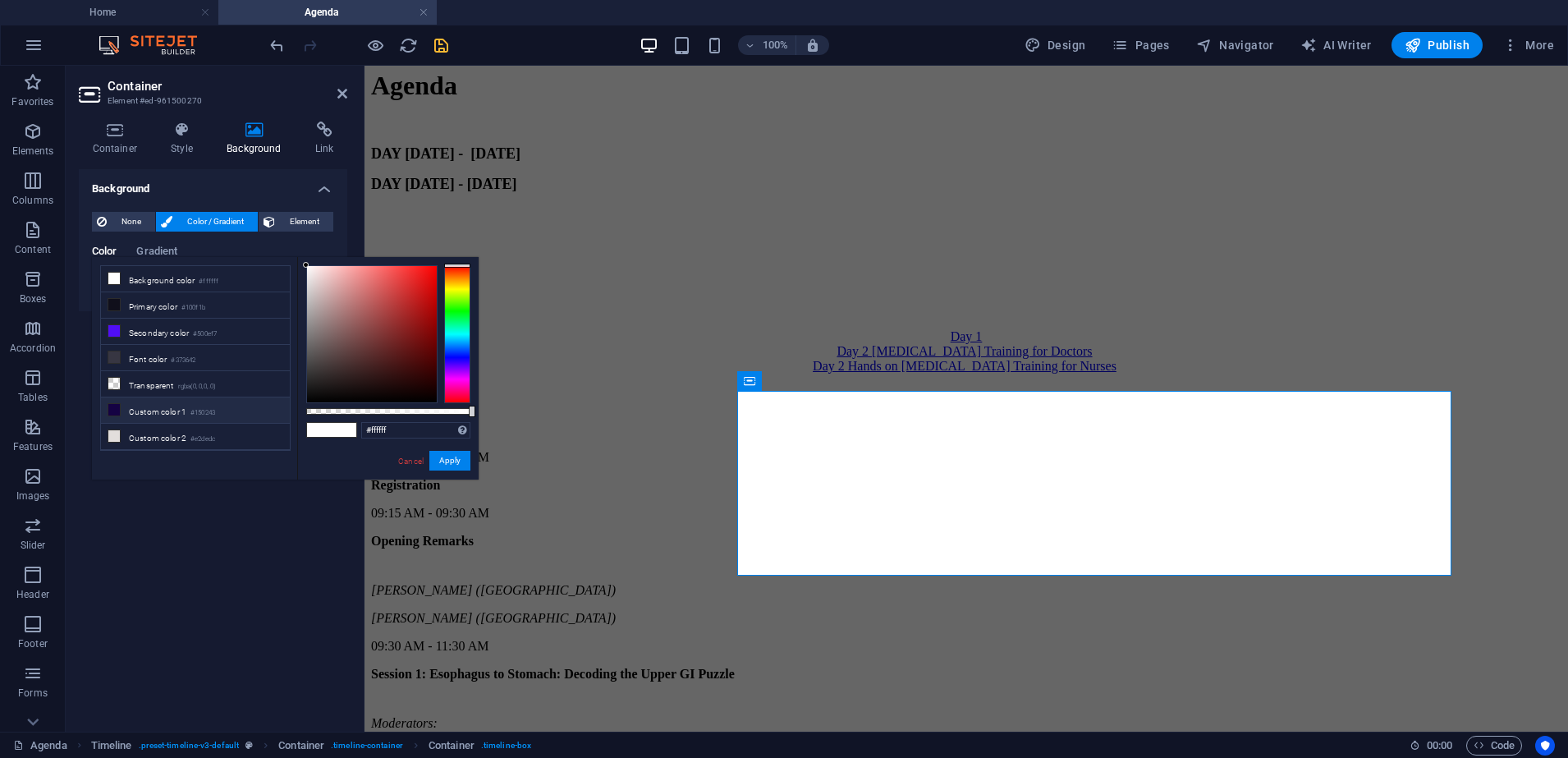
click at [171, 402] on li "Custom color 1 #150243" at bounding box center [195, 411] width 188 height 26
type input "#150243"
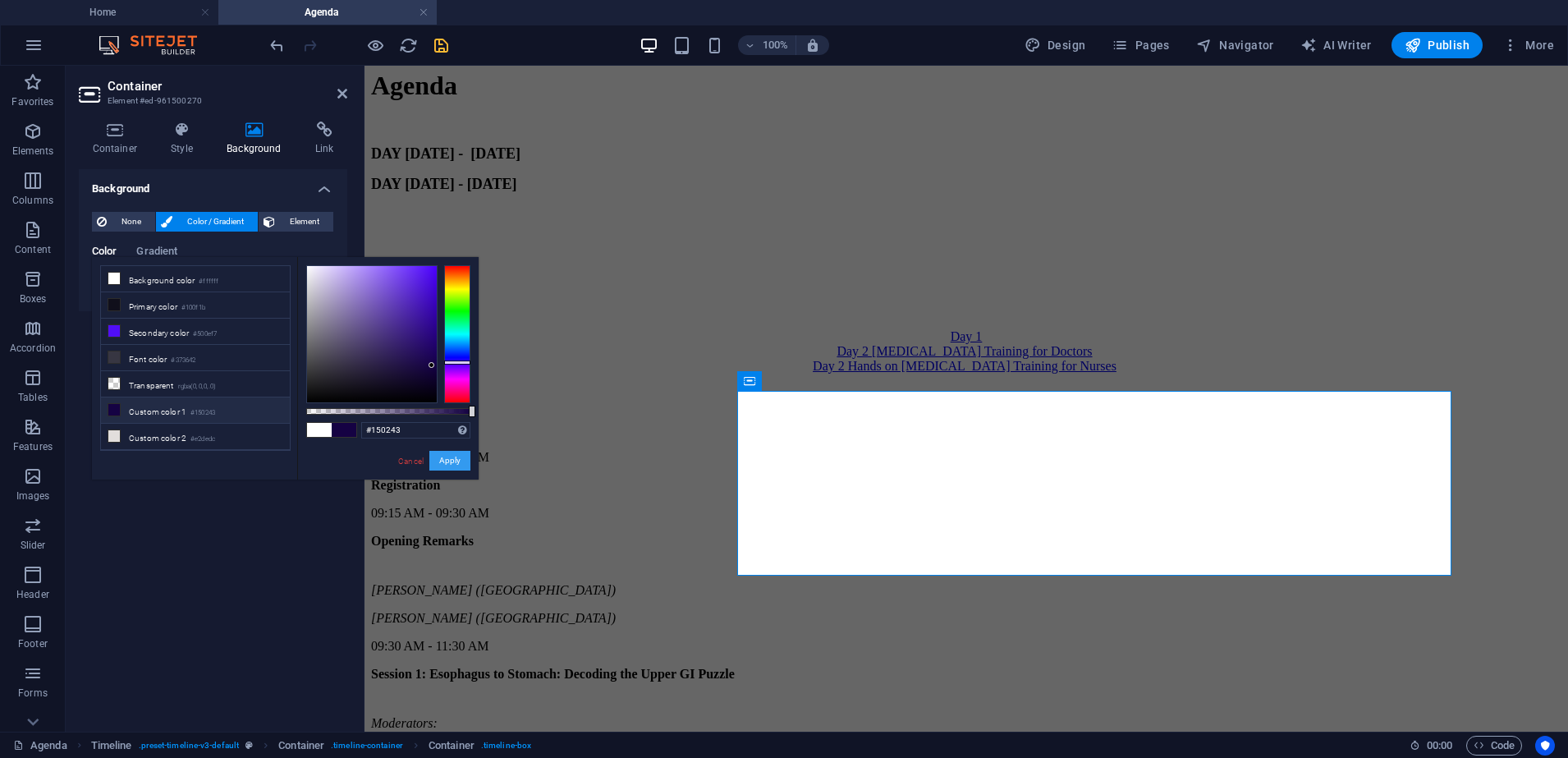
click at [442, 454] on button "Apply" at bounding box center [450, 460] width 41 height 20
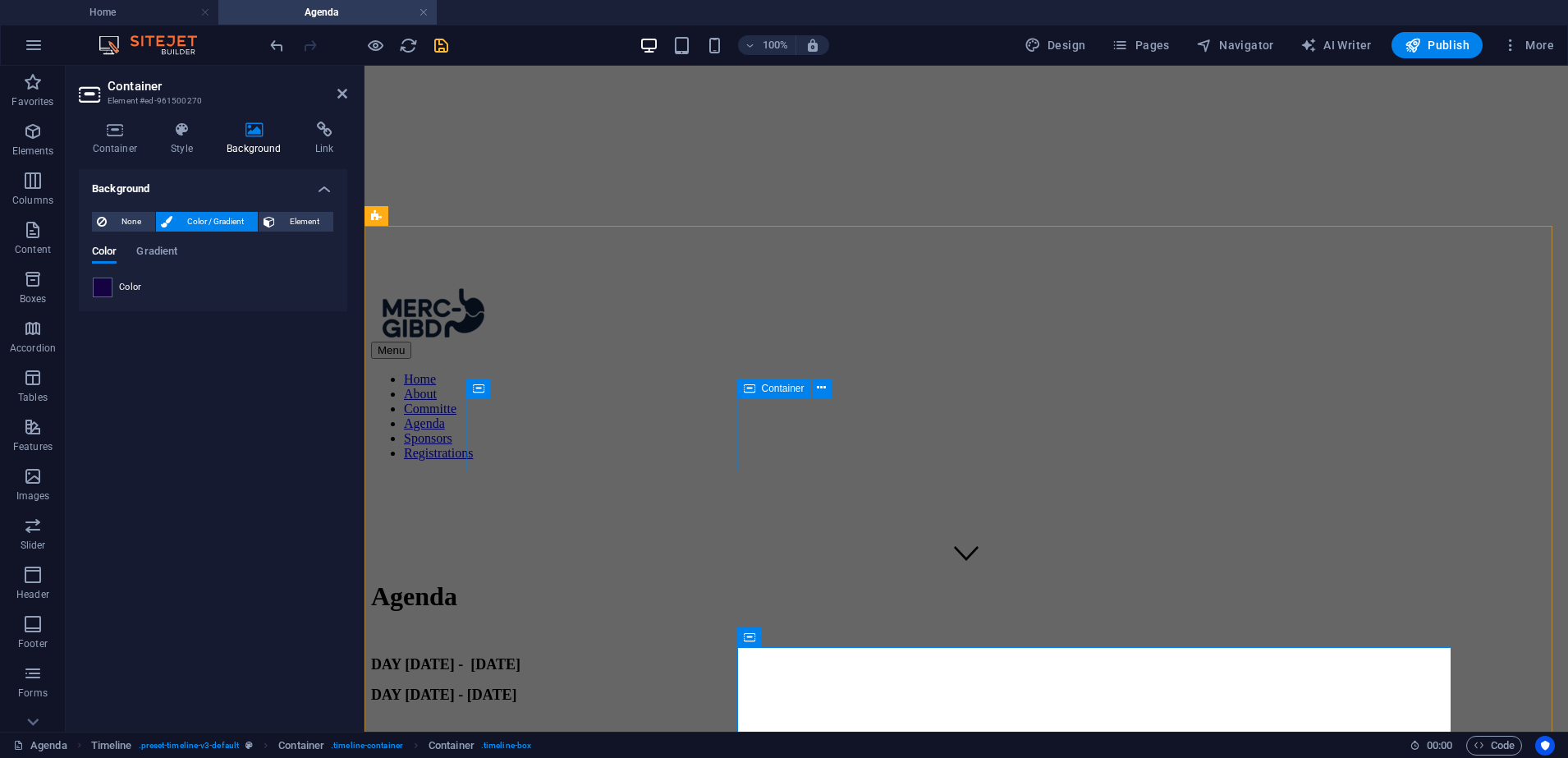
scroll to position [145, 0]
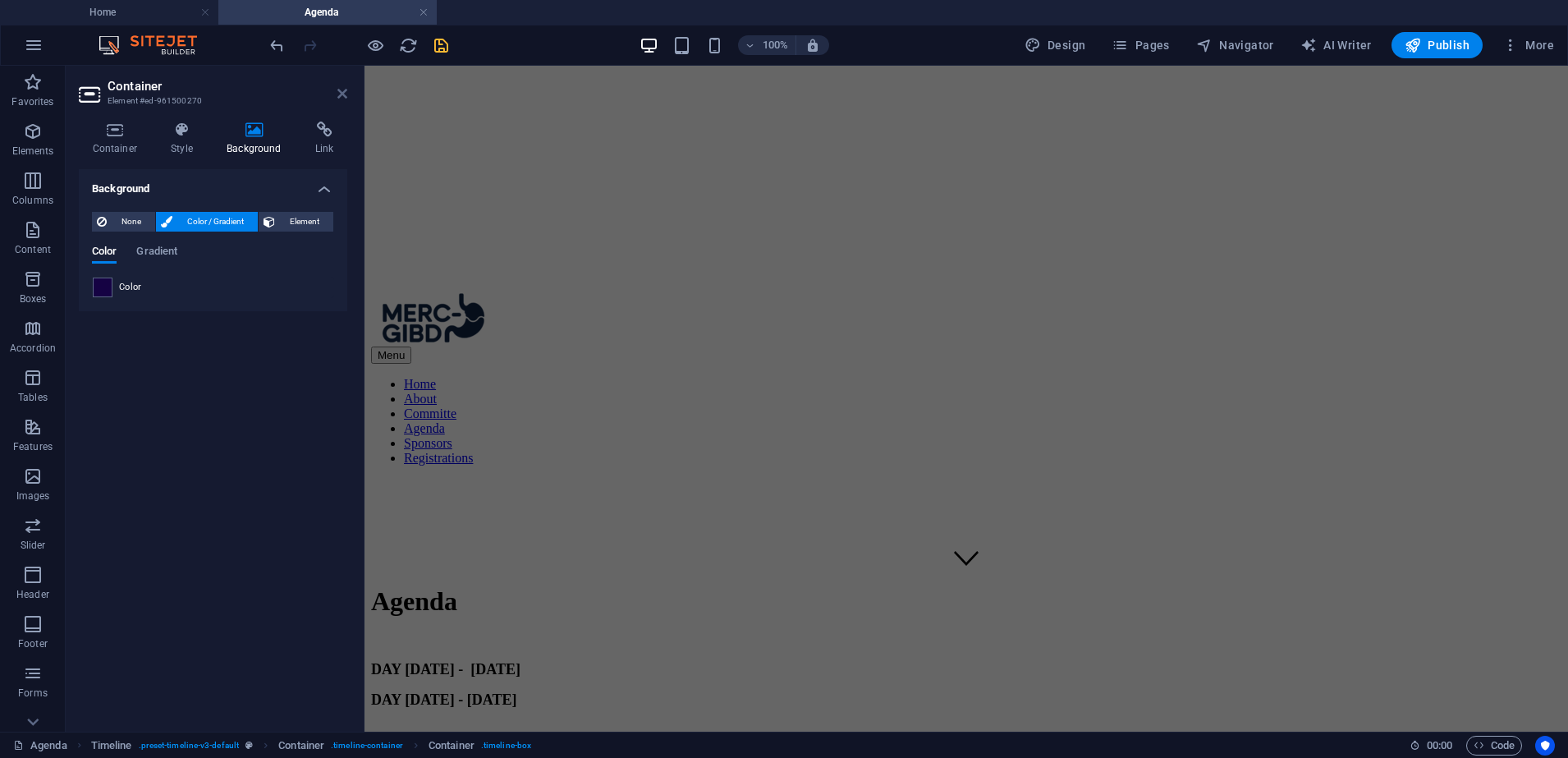
click at [341, 93] on icon at bounding box center [342, 93] width 10 height 13
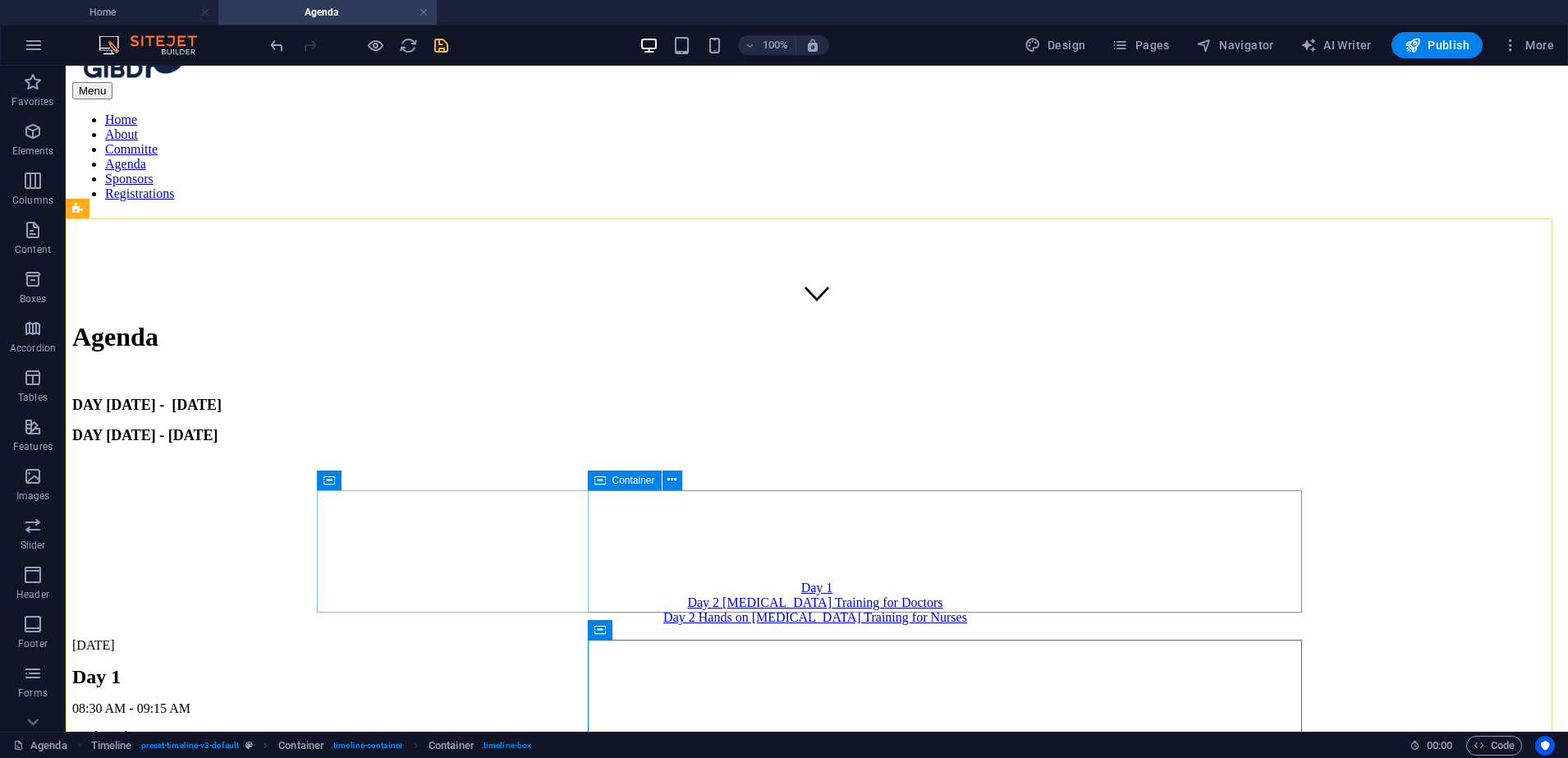
scroll to position [408, 0]
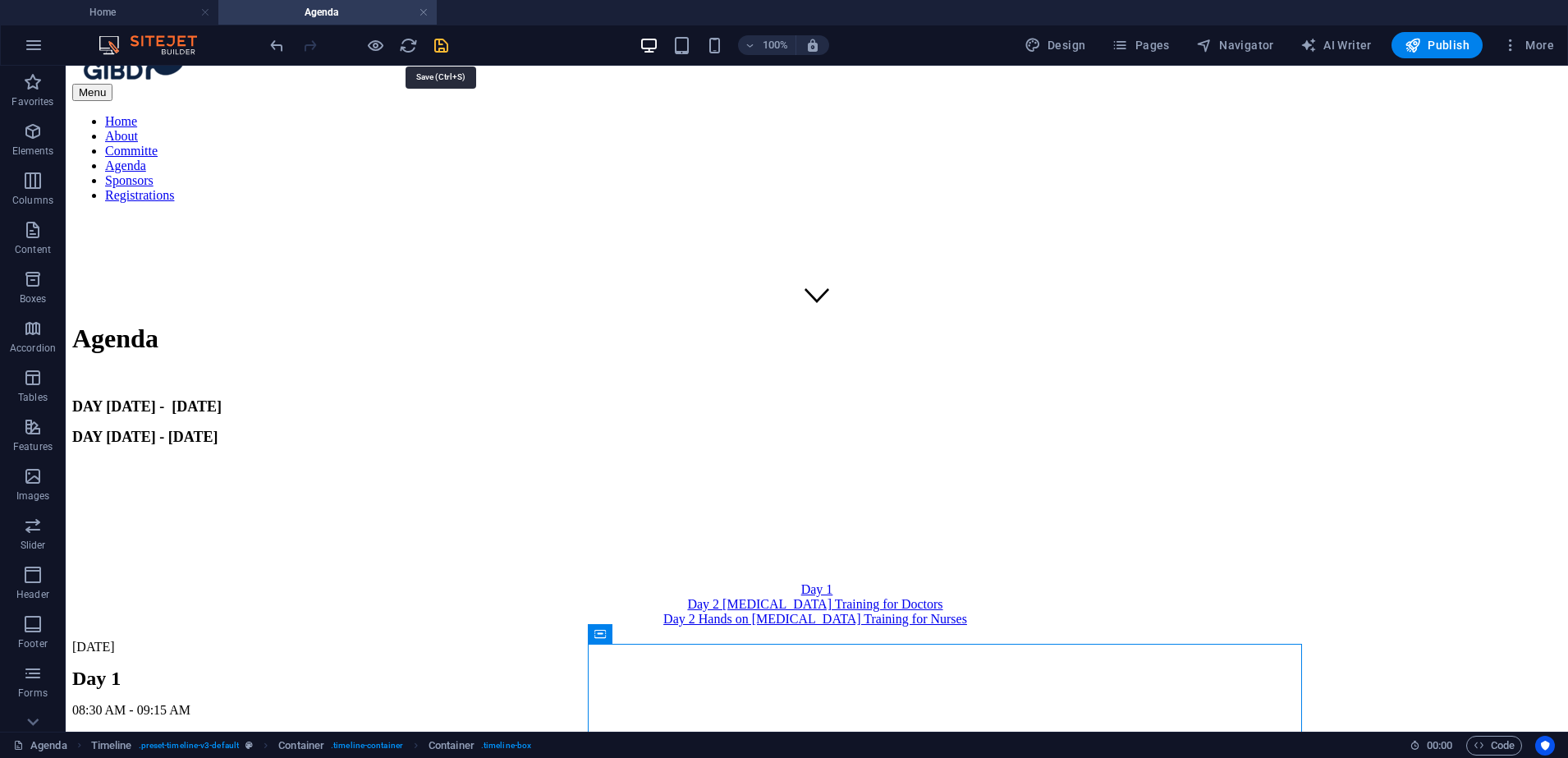
click at [441, 44] on icon "save" at bounding box center [441, 45] width 19 height 19
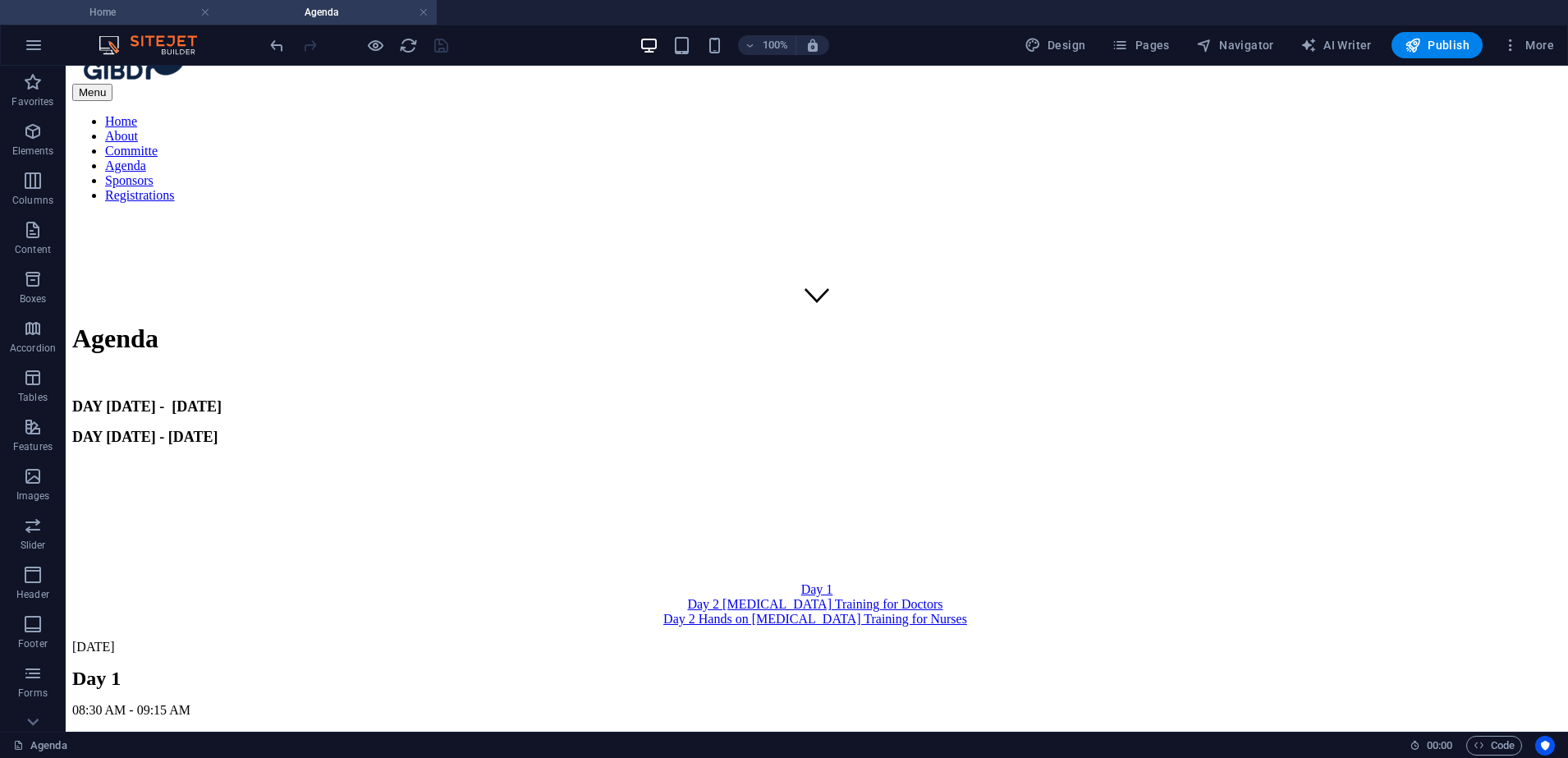
click at [72, 17] on h4 "Home" at bounding box center [109, 12] width 218 height 18
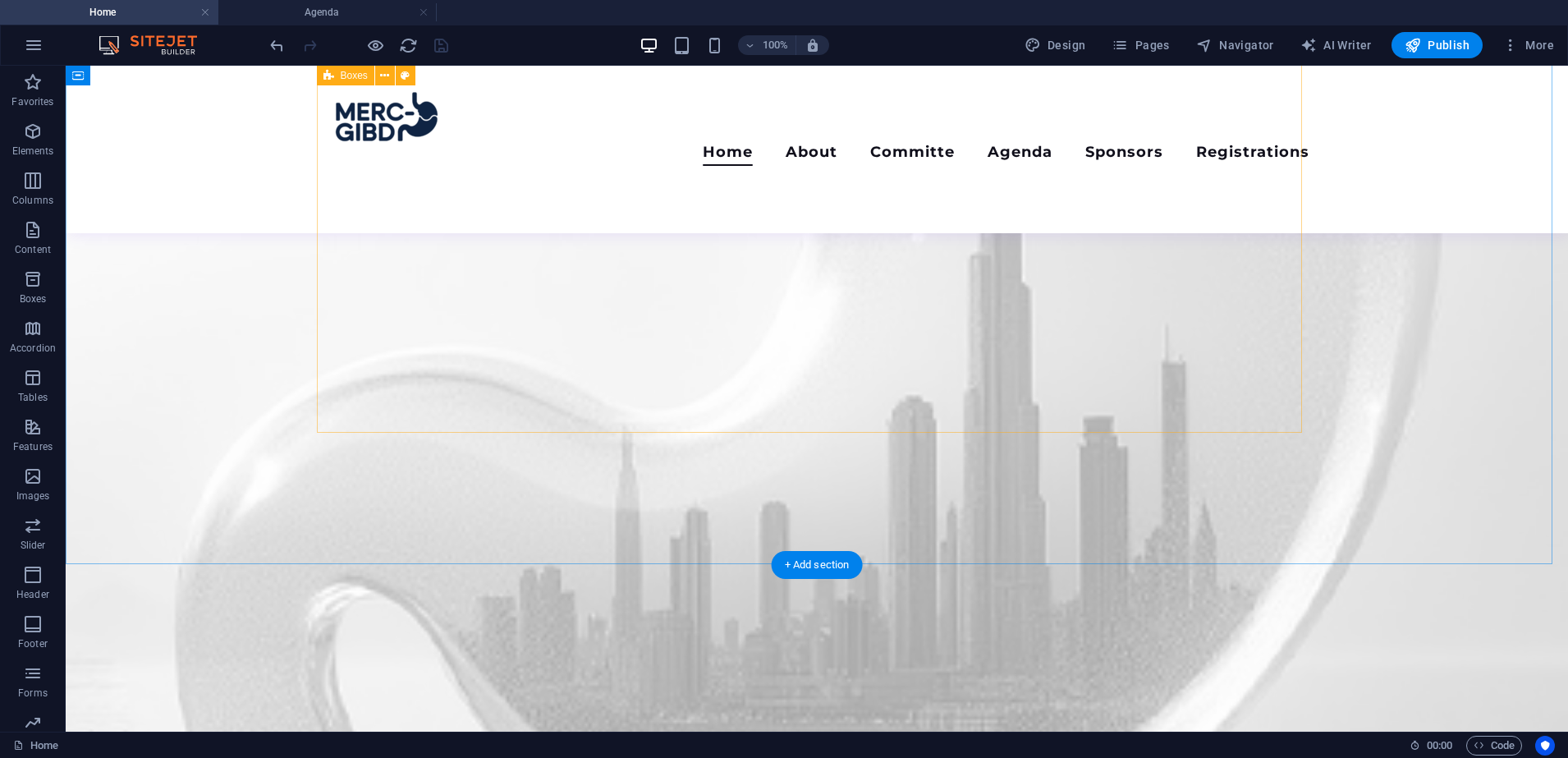
scroll to position [1995, 0]
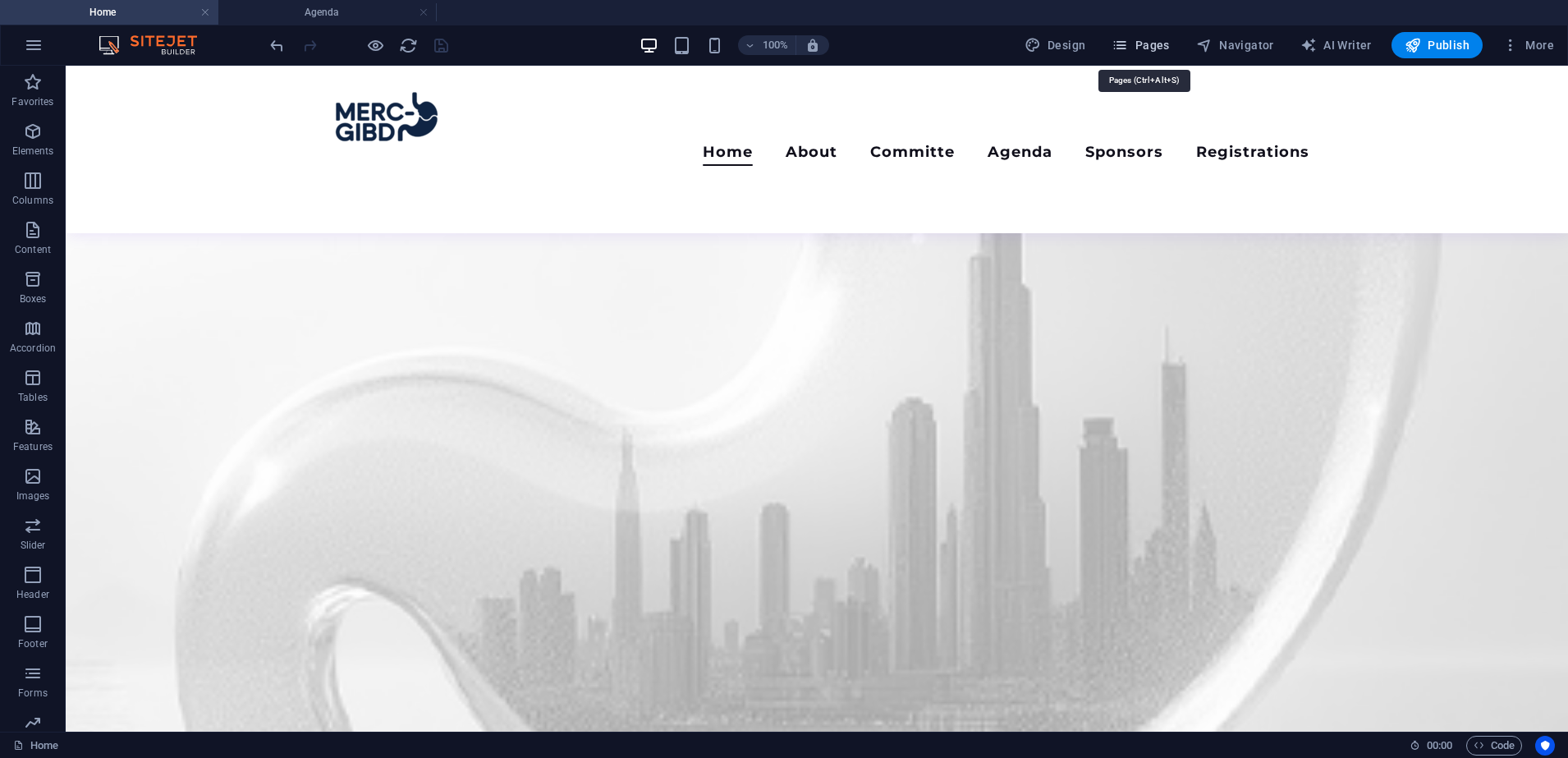
click at [1152, 51] on span "Pages" at bounding box center [1141, 45] width 58 height 17
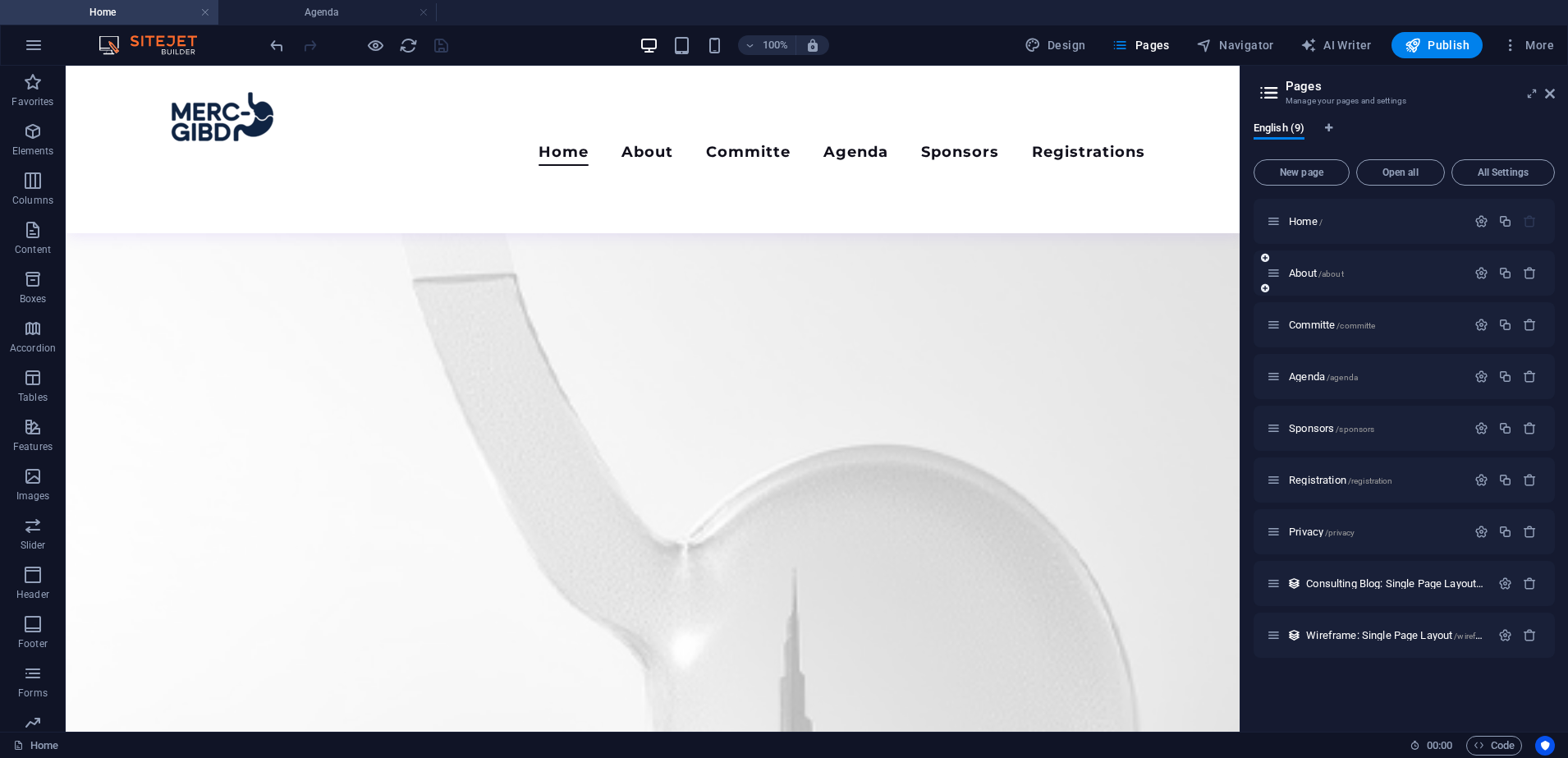
drag, startPoint x: 1310, startPoint y: 266, endPoint x: 1309, endPoint y: 280, distance: 14.0
click at [1309, 280] on div "About /about" at bounding box center [1365, 273] width 199 height 19
click at [1308, 274] on span "About /about" at bounding box center [1316, 273] width 55 height 12
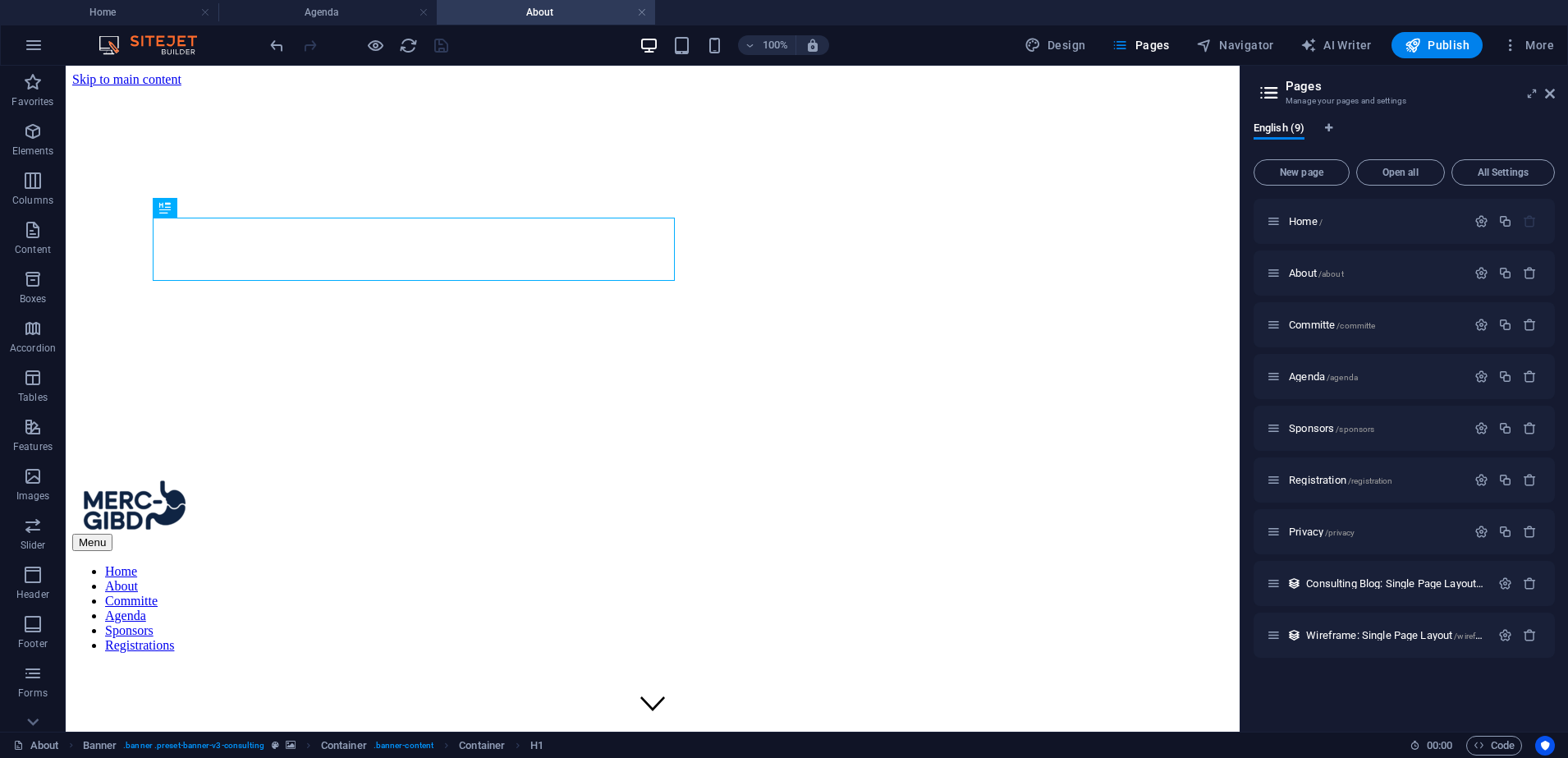
scroll to position [0, 0]
click at [1543, 90] on h2 "Pages" at bounding box center [1420, 86] width 269 height 15
click at [1551, 93] on icon at bounding box center [1550, 93] width 10 height 13
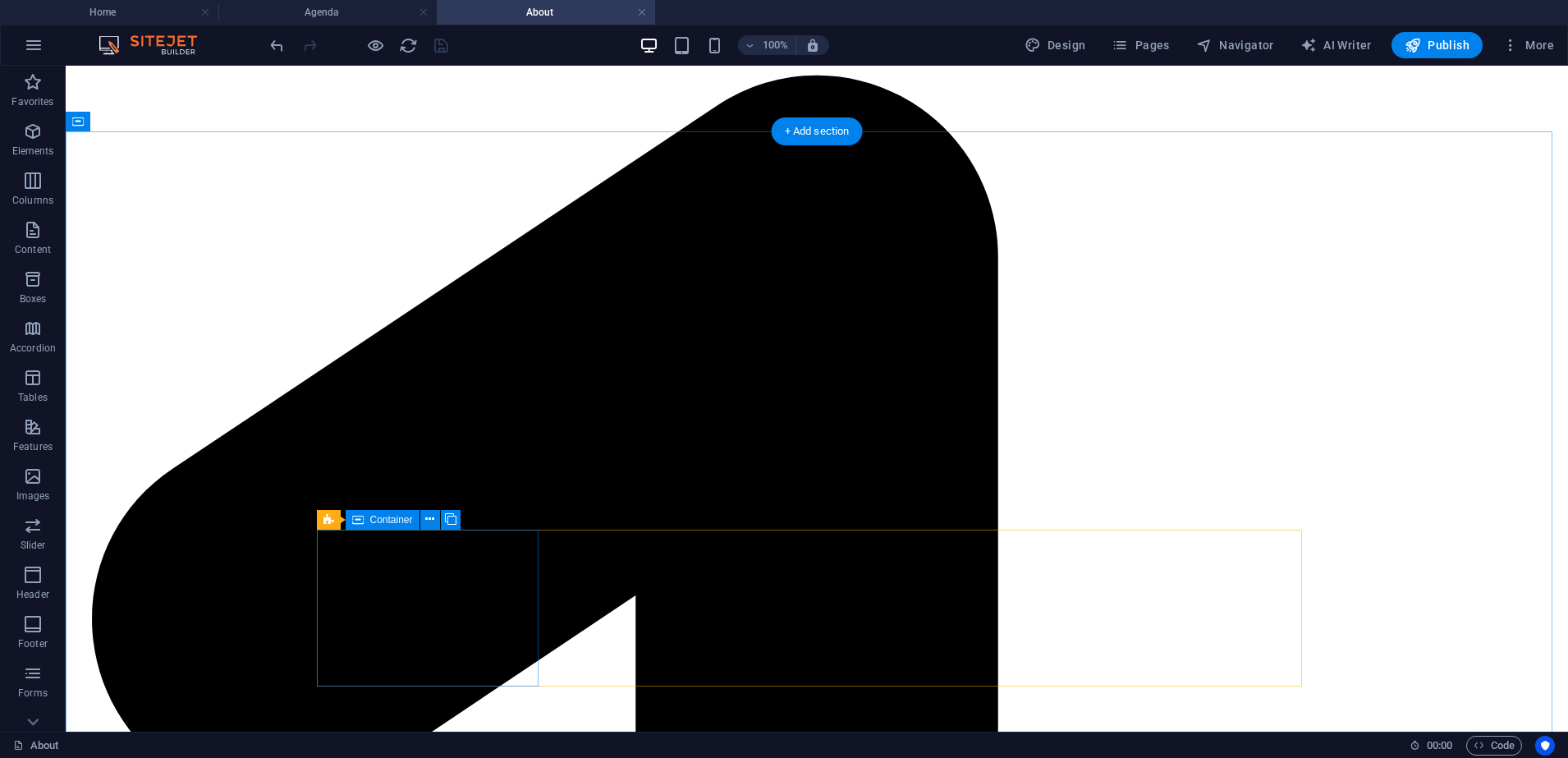
scroll to position [1427, 0]
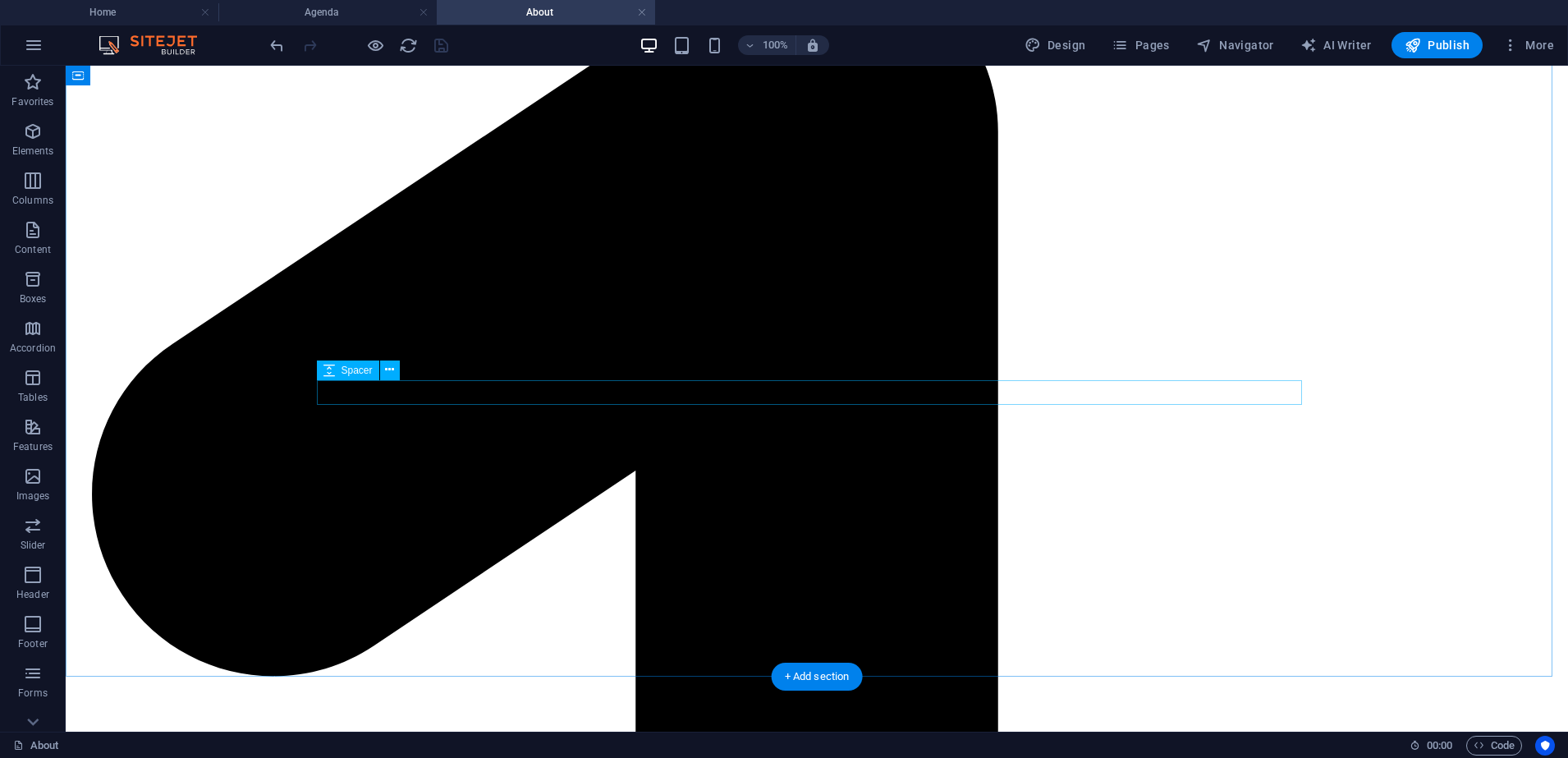
click at [324, 396] on icon at bounding box center [328, 395] width 11 height 20
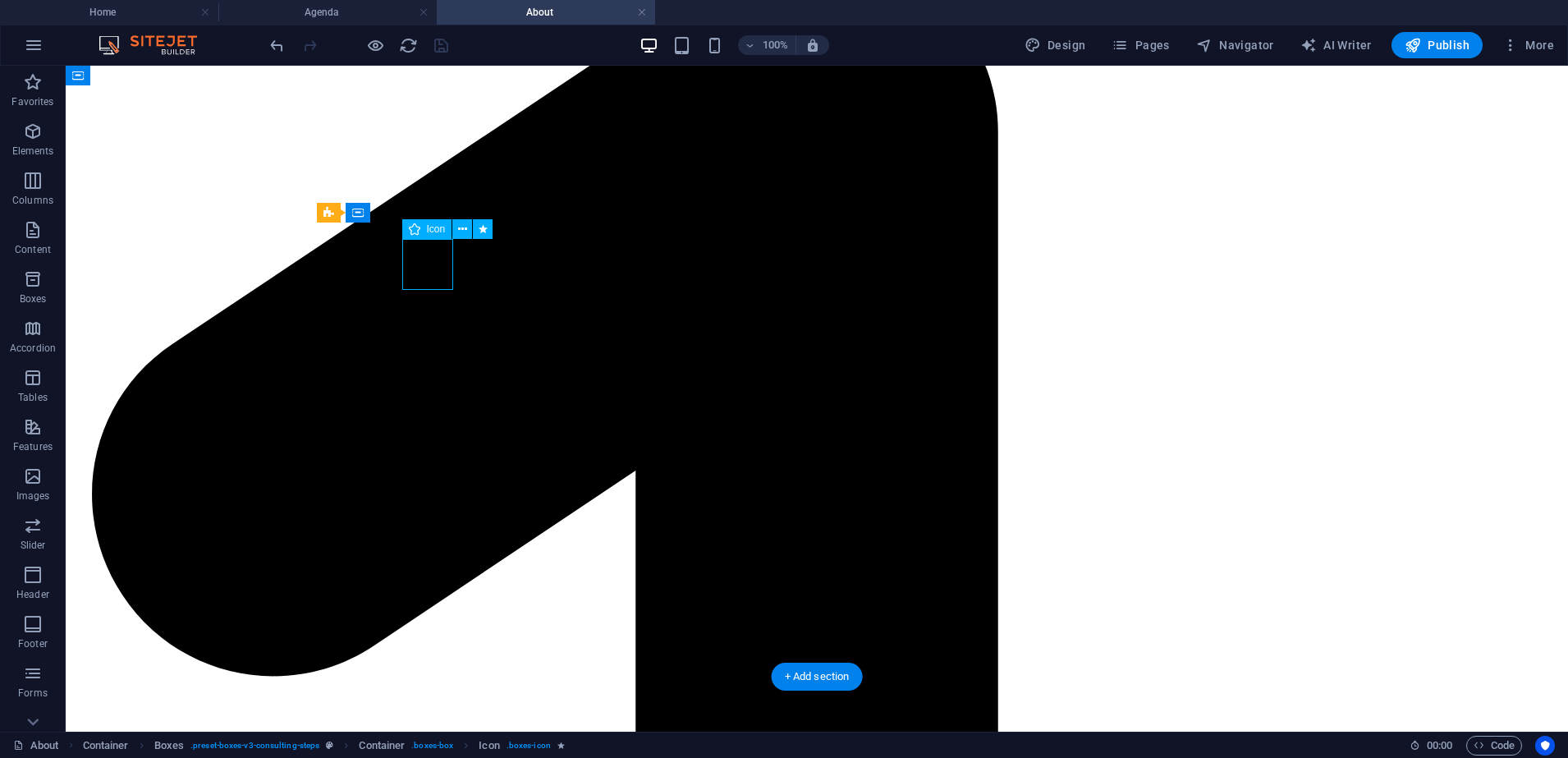
select select "xMidYMid"
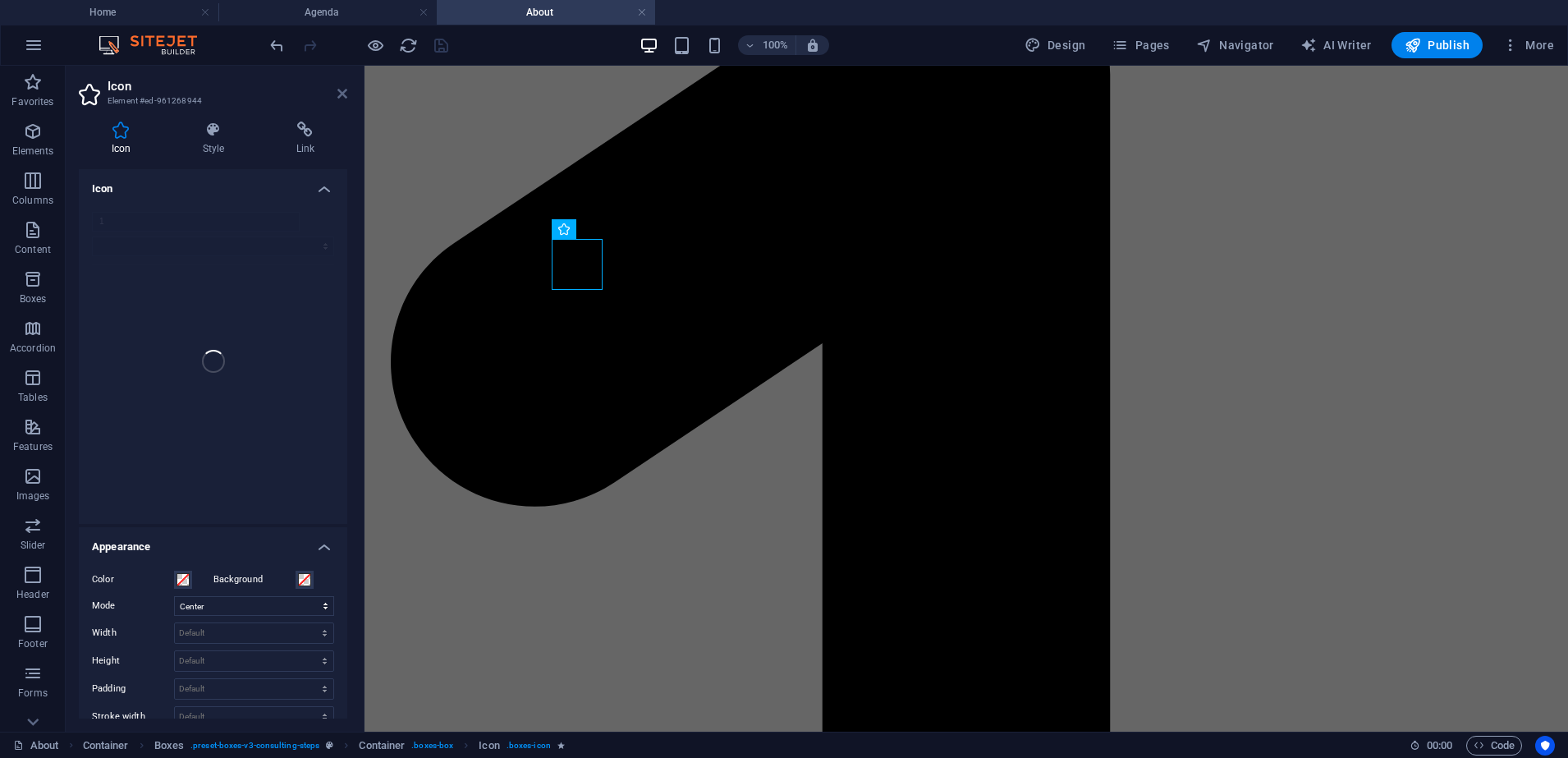
click at [343, 87] on icon at bounding box center [342, 93] width 10 height 13
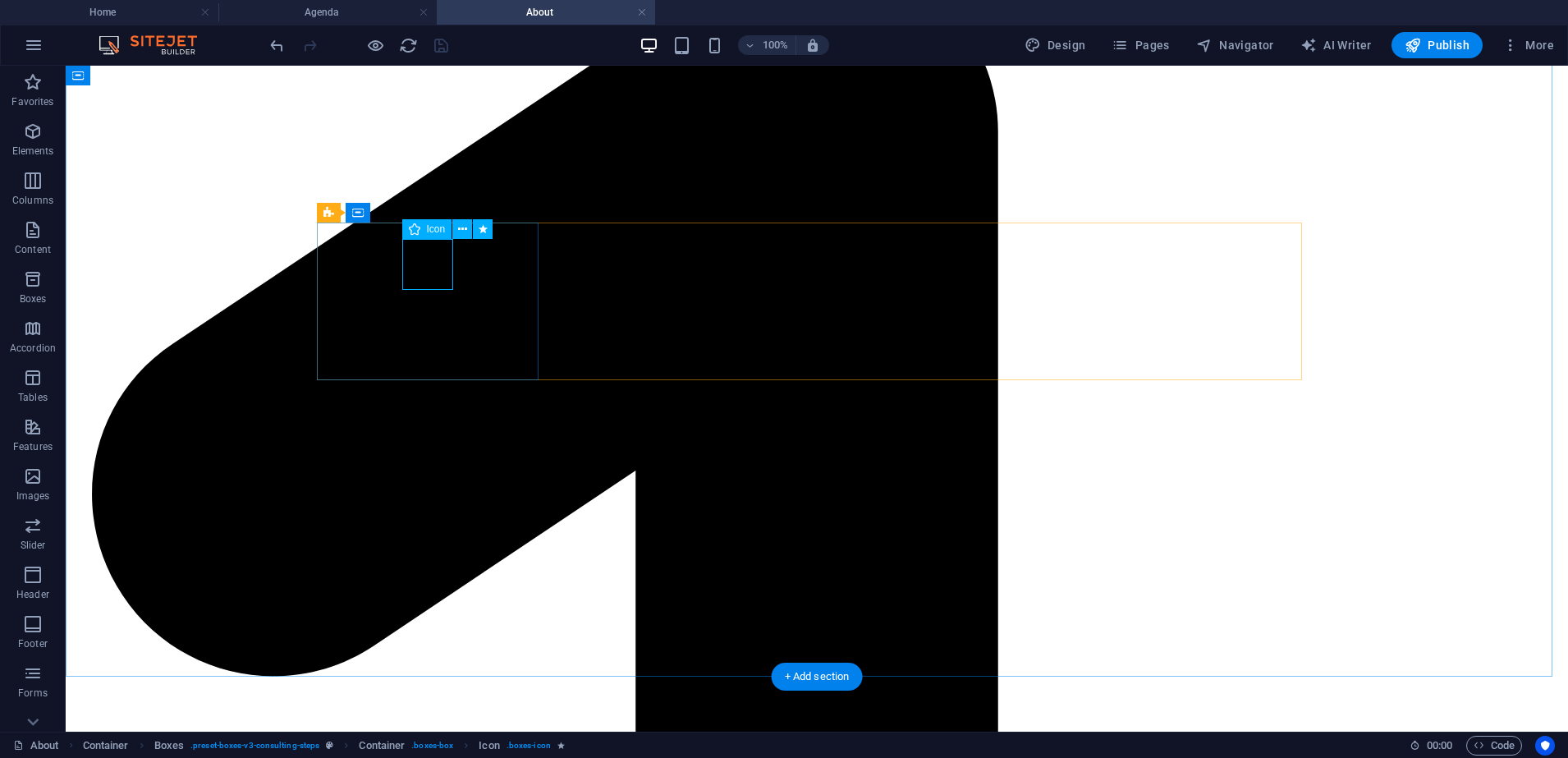
select select "xMidYMid"
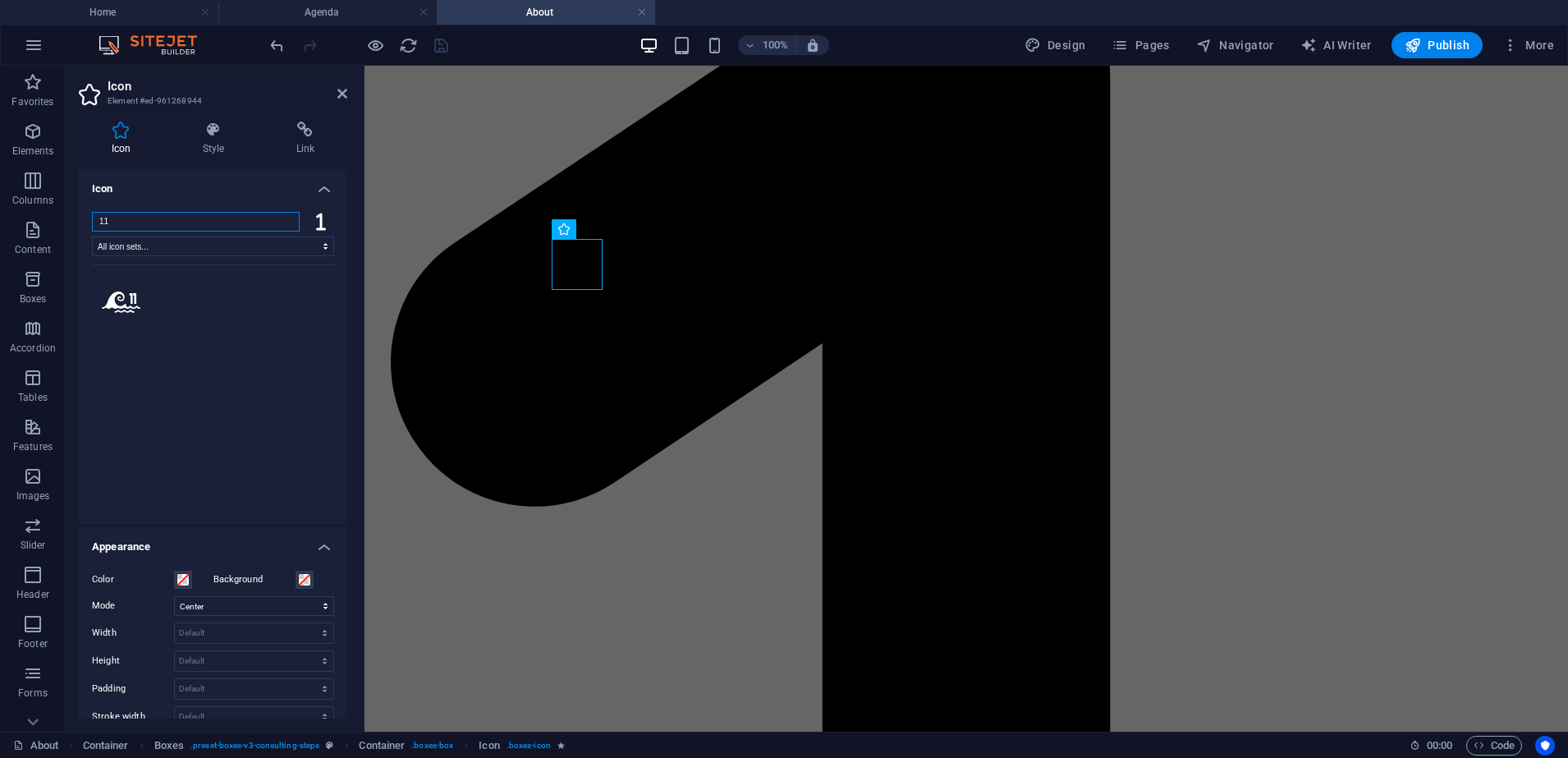
type input "1"
type input "9"
type input "10"
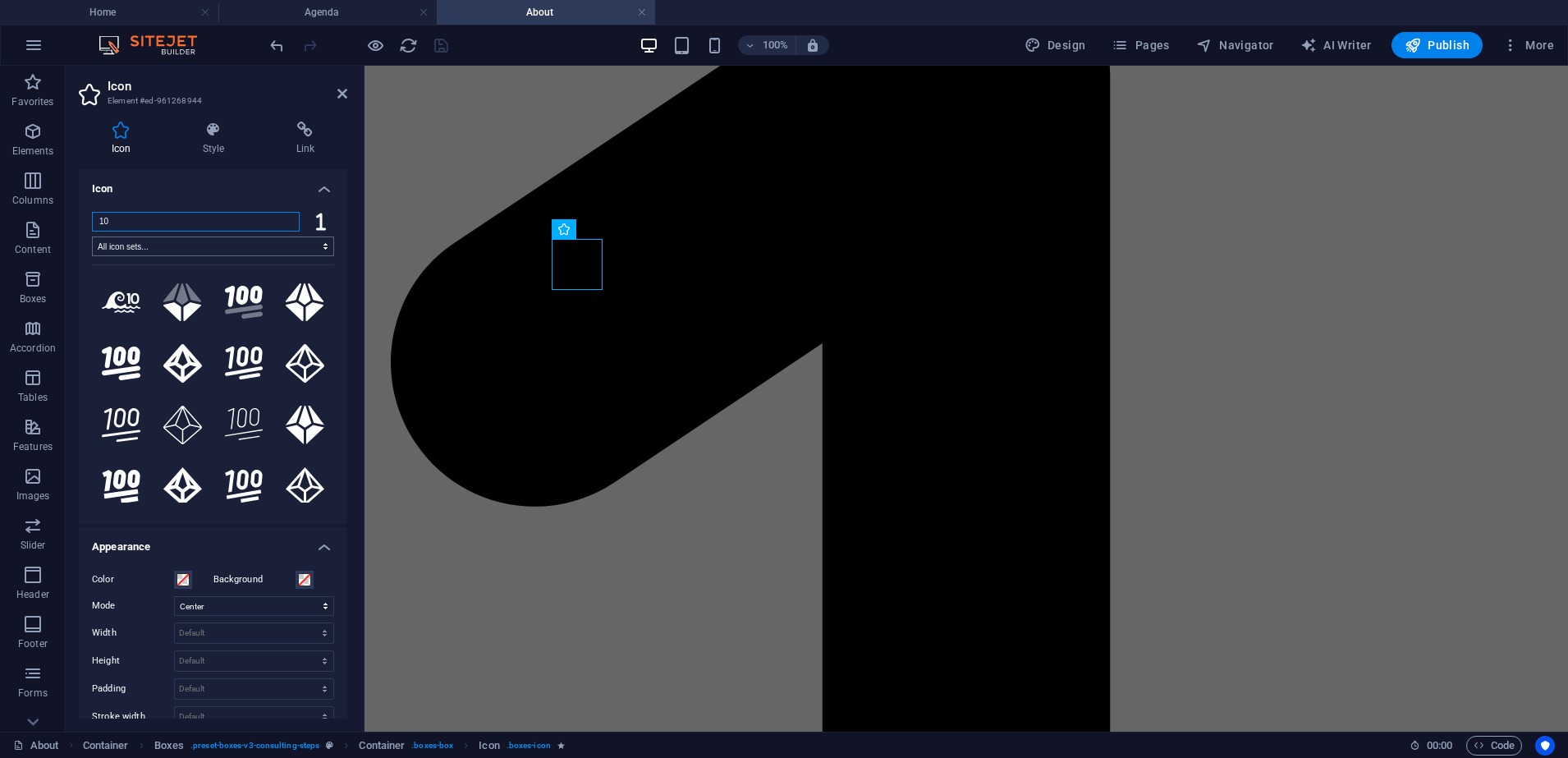
scroll to position [1, 0]
click at [282, 220] on input "10" at bounding box center [195, 222] width 207 height 20
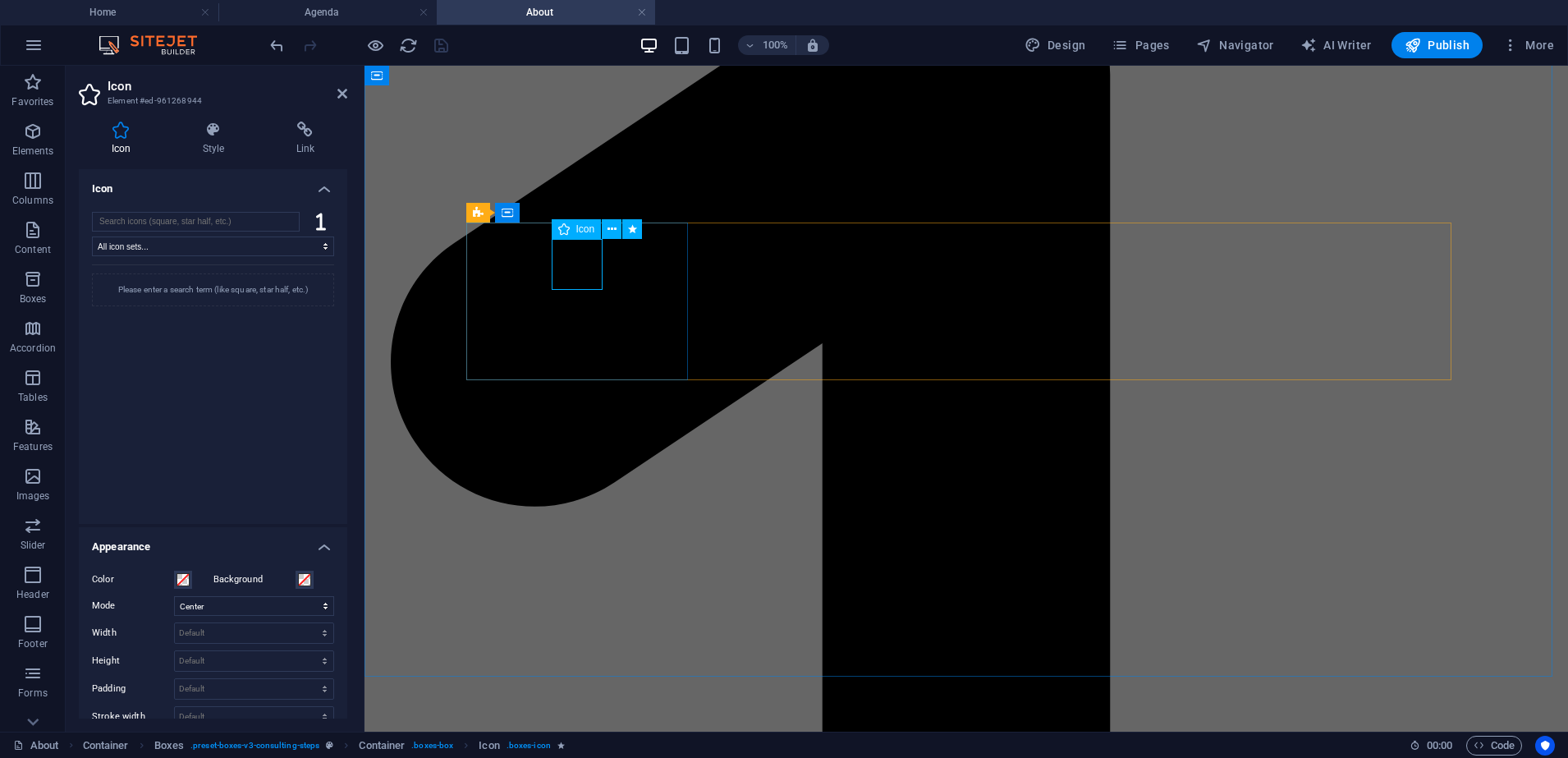
click at [243, 209] on div "All icon sets... IcoFont Ionicons FontAwesome Brands FontAwesome Duotone FontAw…" at bounding box center [212, 360] width 269 height 325
click at [240, 216] on input "search" at bounding box center [195, 222] width 207 height 20
type input "ة"
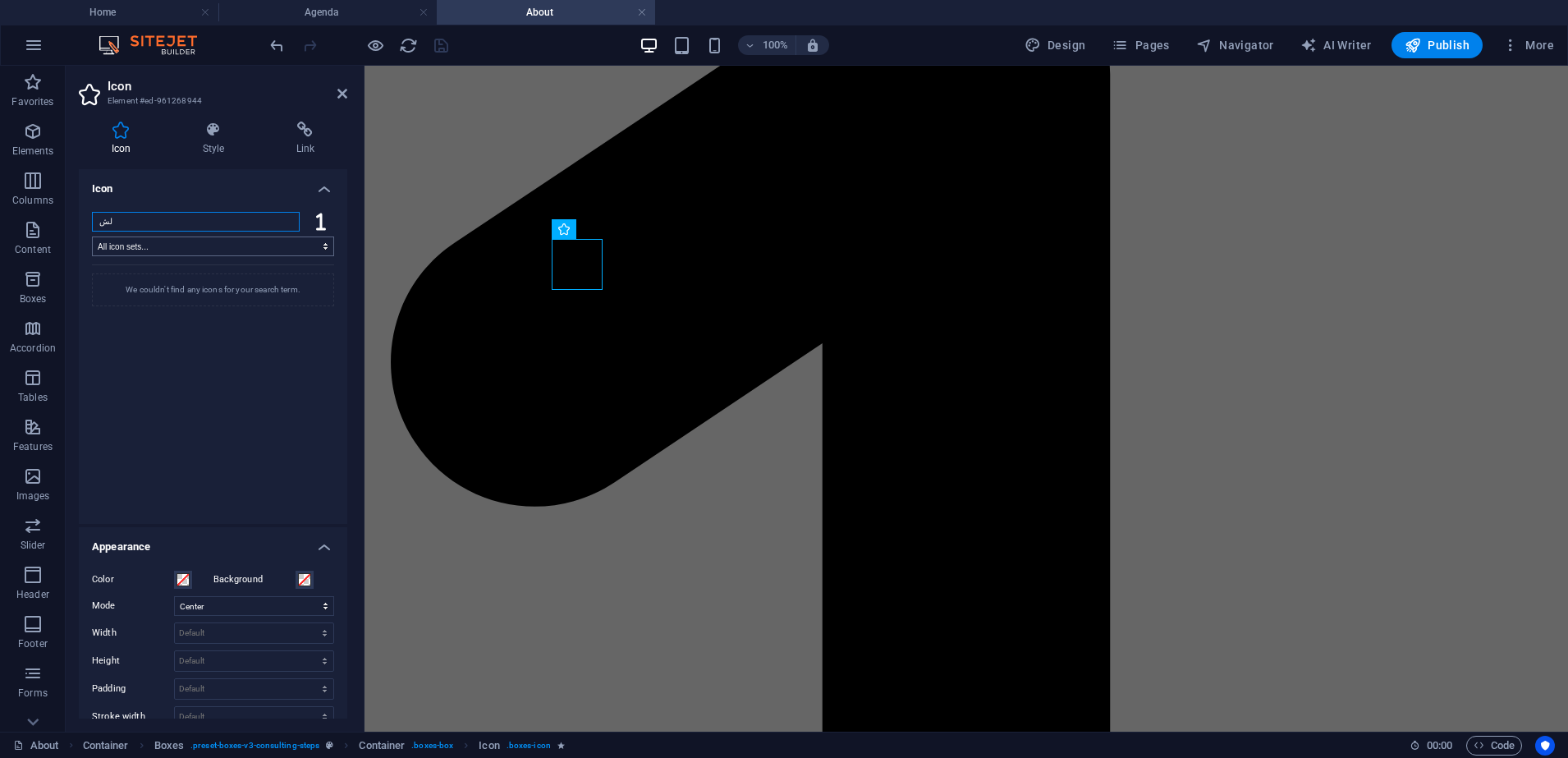
type input "ل"
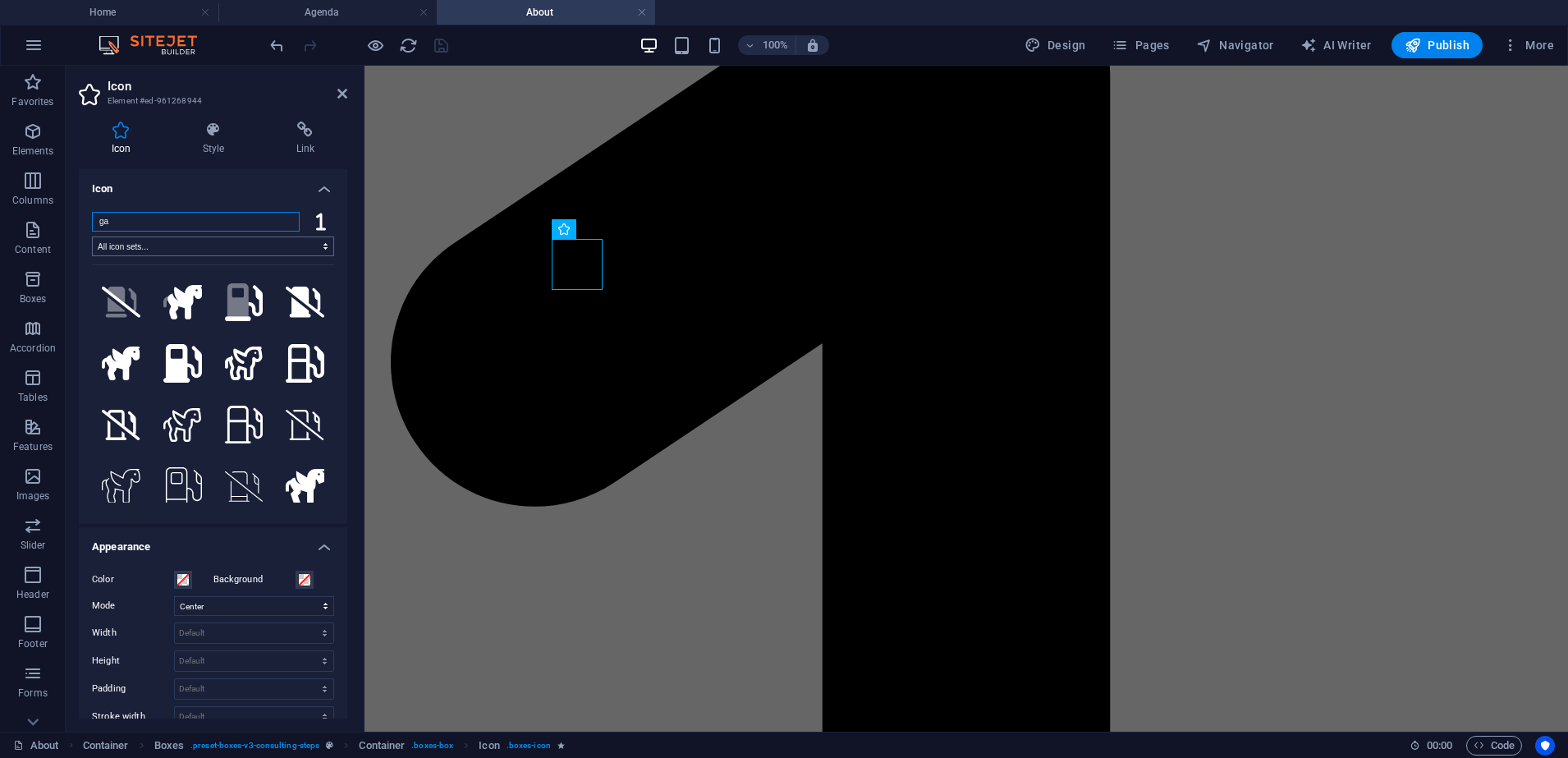
type input "g"
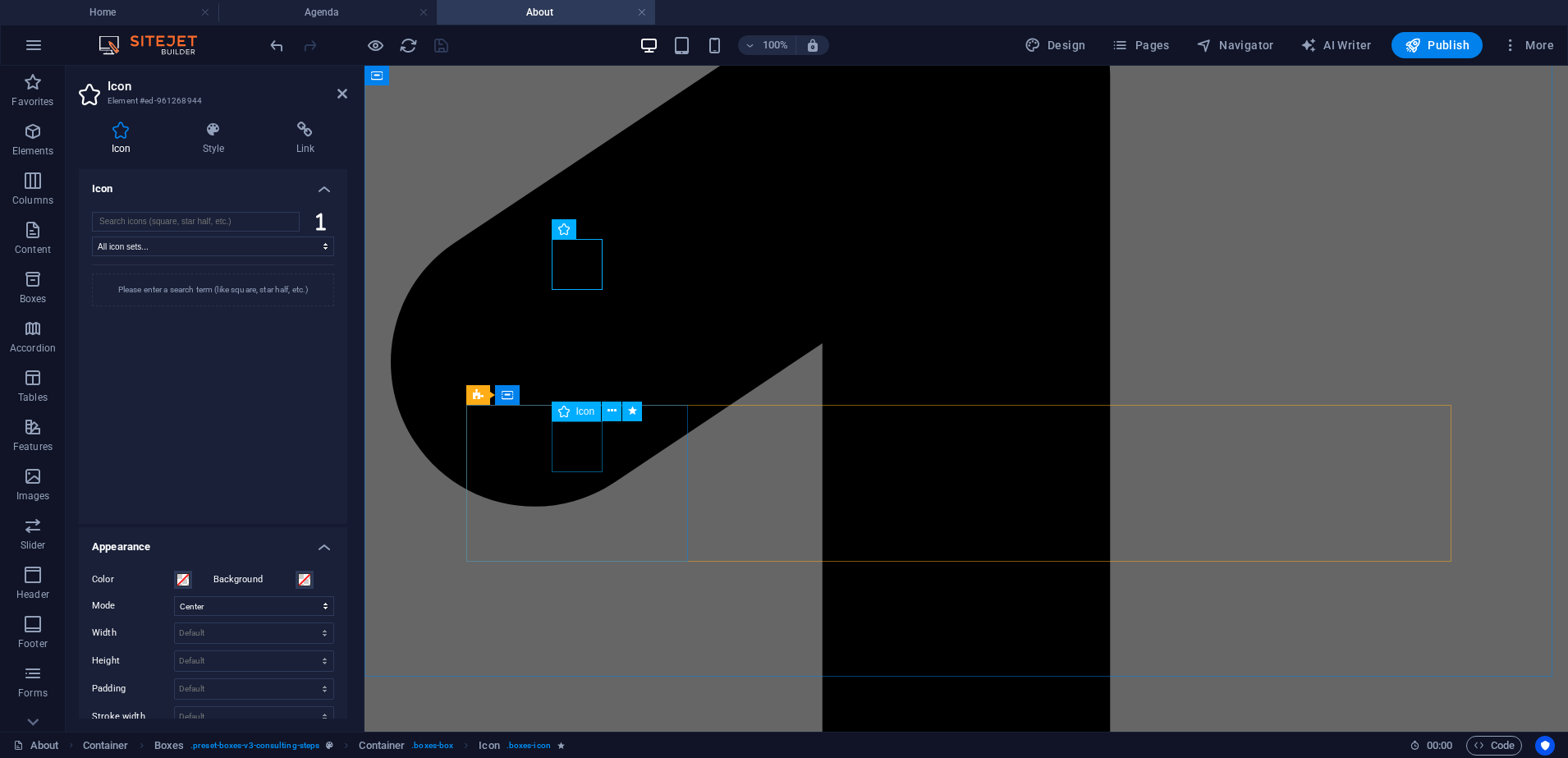
select select "xMidYMid"
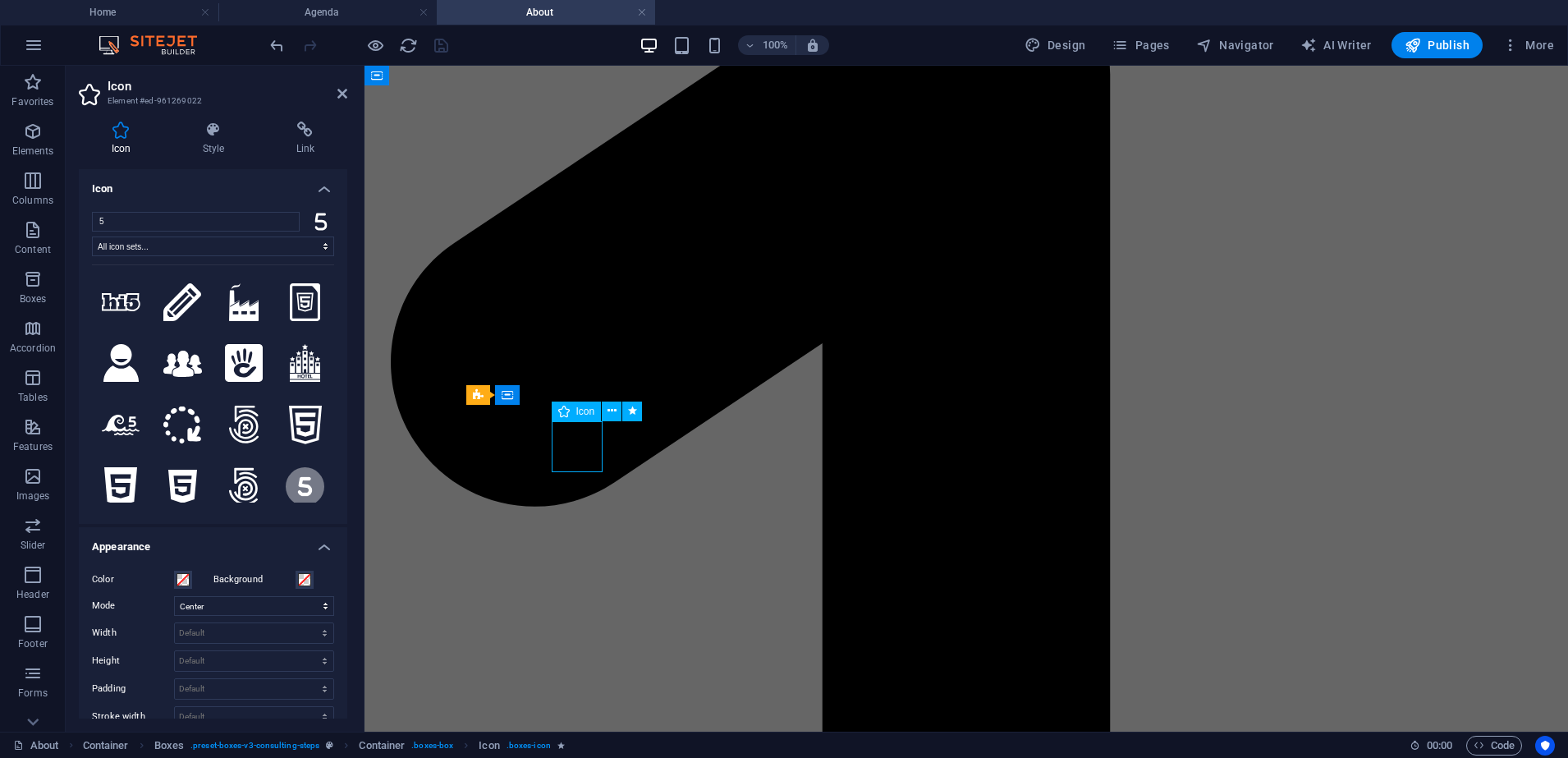
click at [474, 390] on icon at bounding box center [478, 395] width 11 height 20
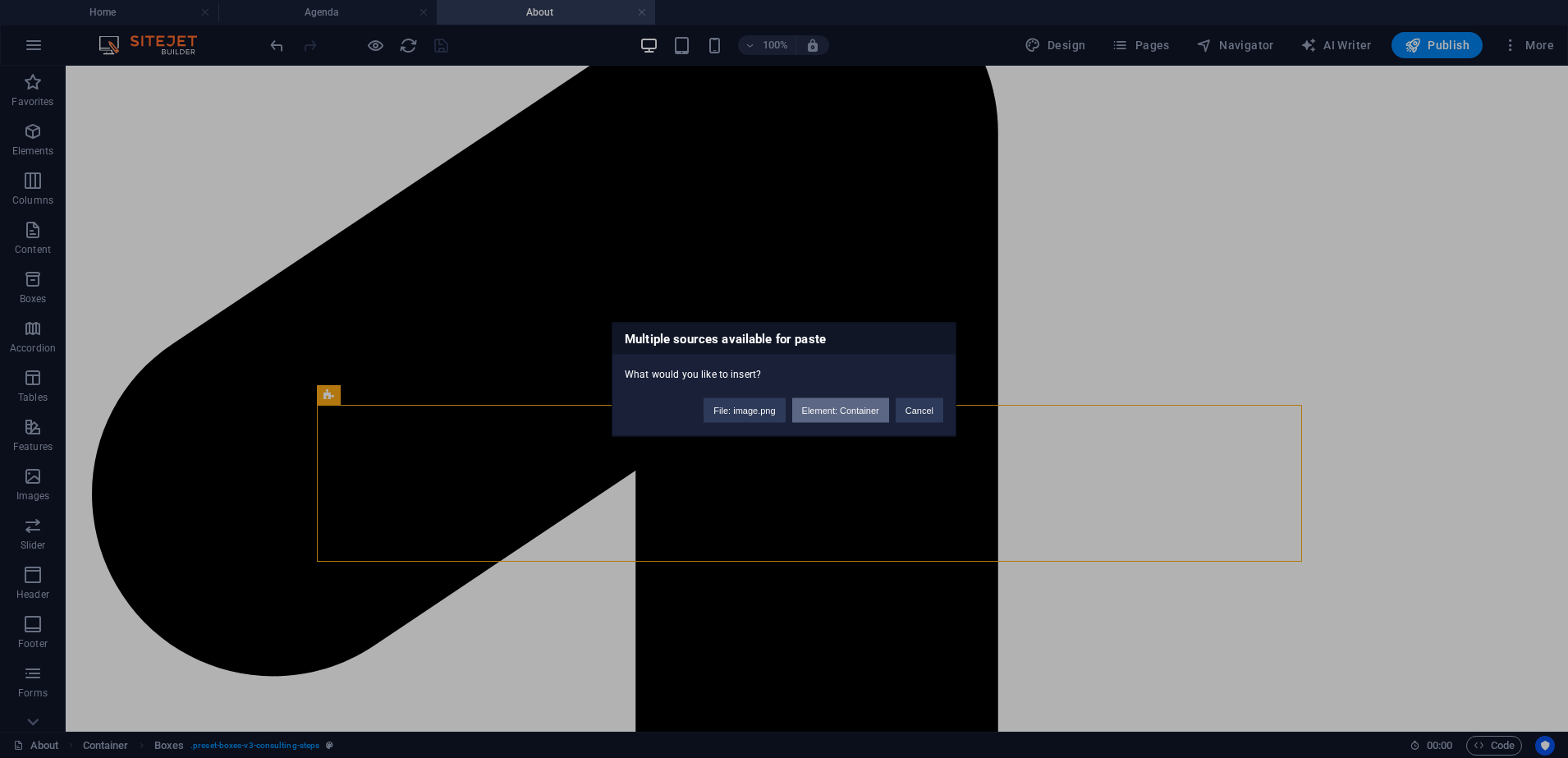
click at [870, 418] on button "Element: Container" at bounding box center [840, 410] width 97 height 25
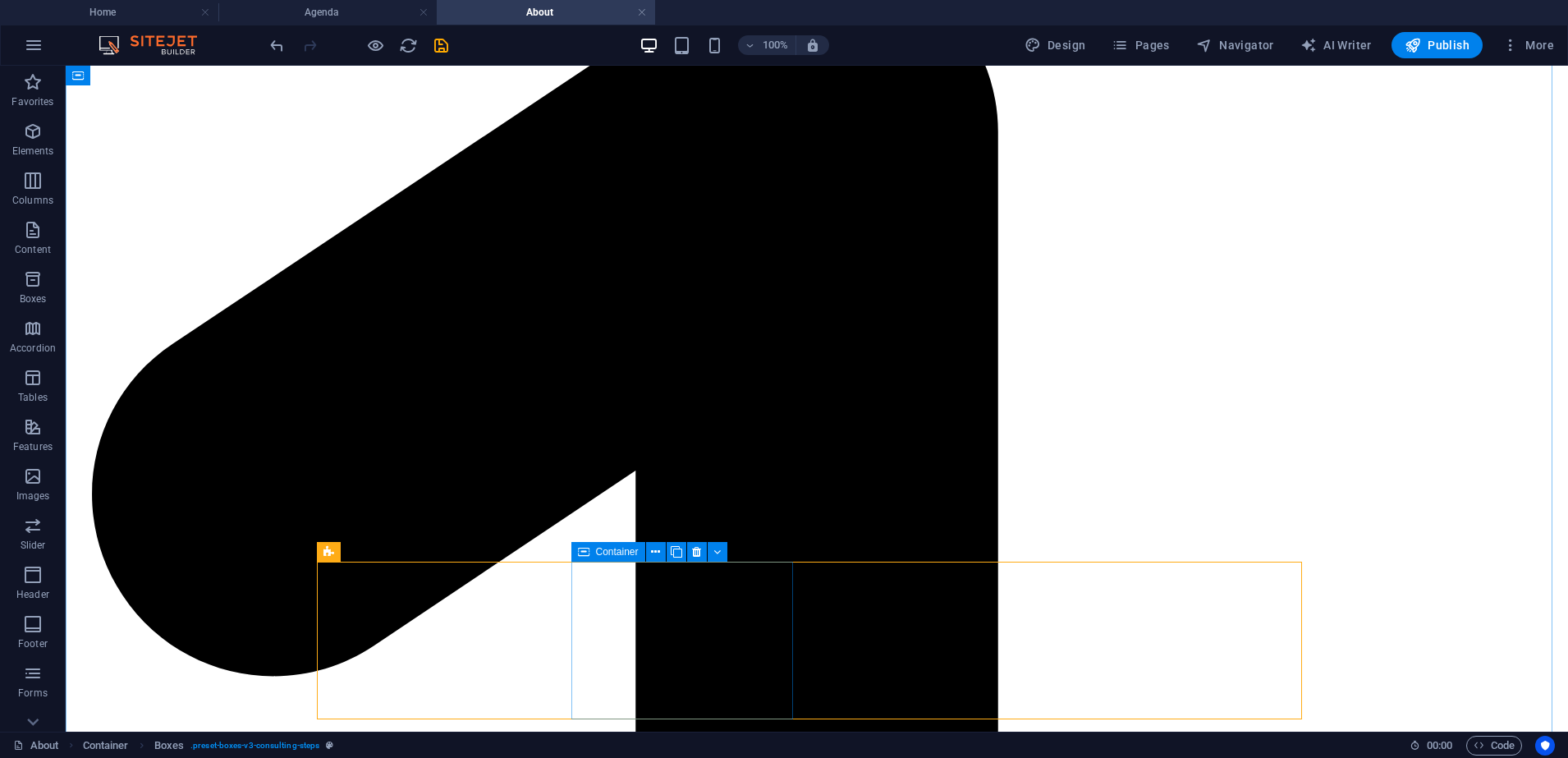
scroll to position [1636, 0]
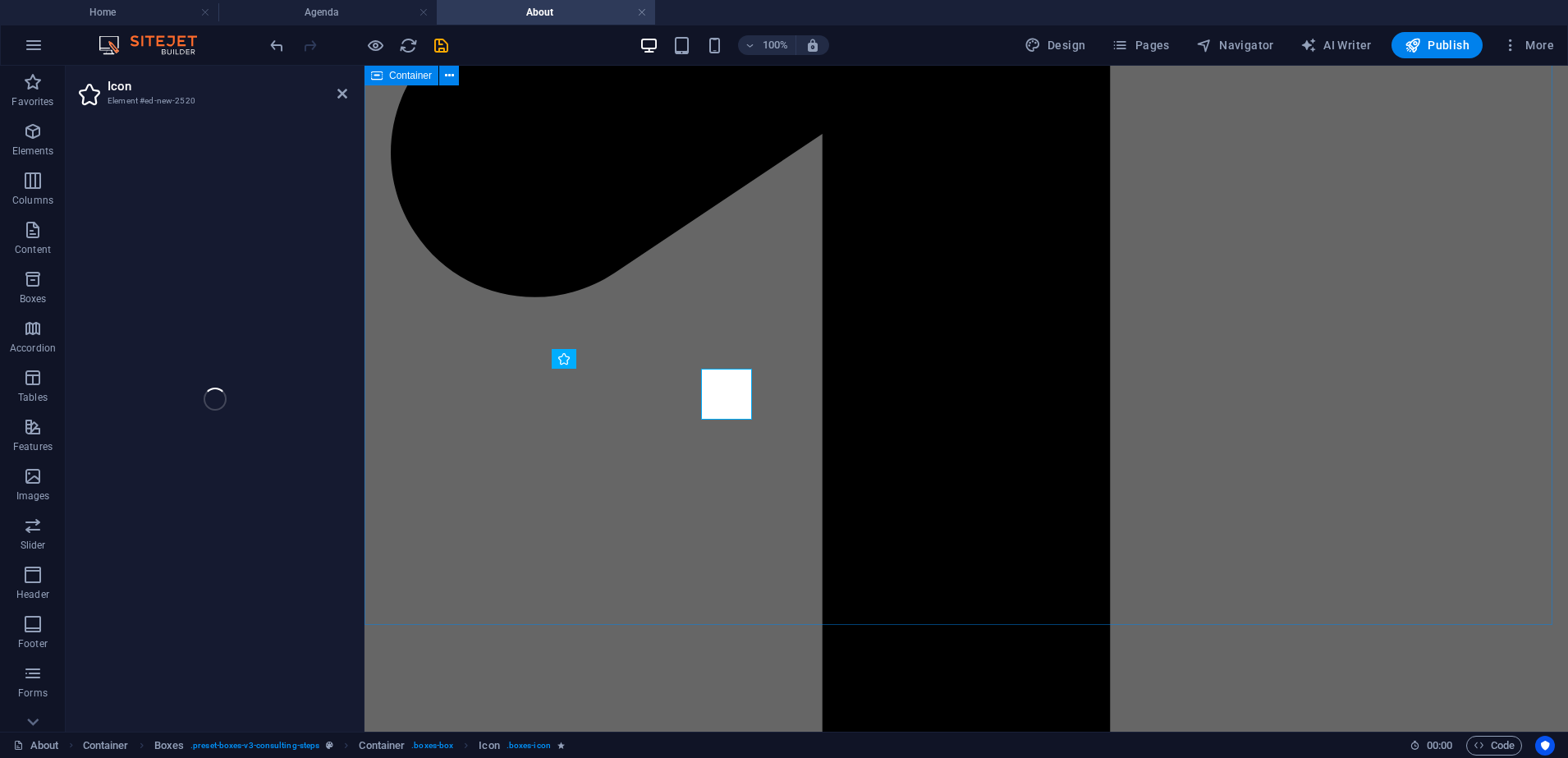
select select "xMidYMid"
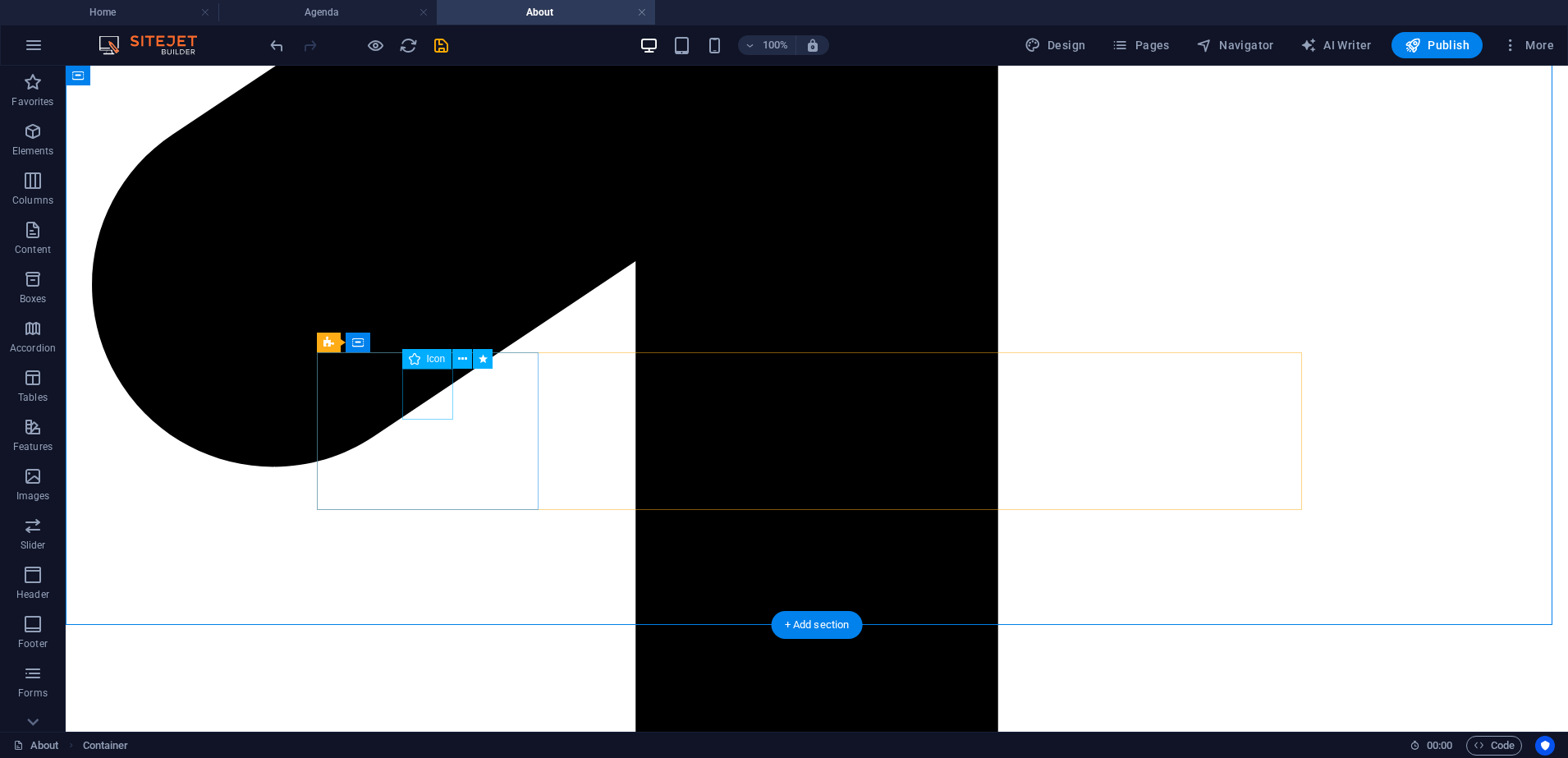
select select "xMidYMid"
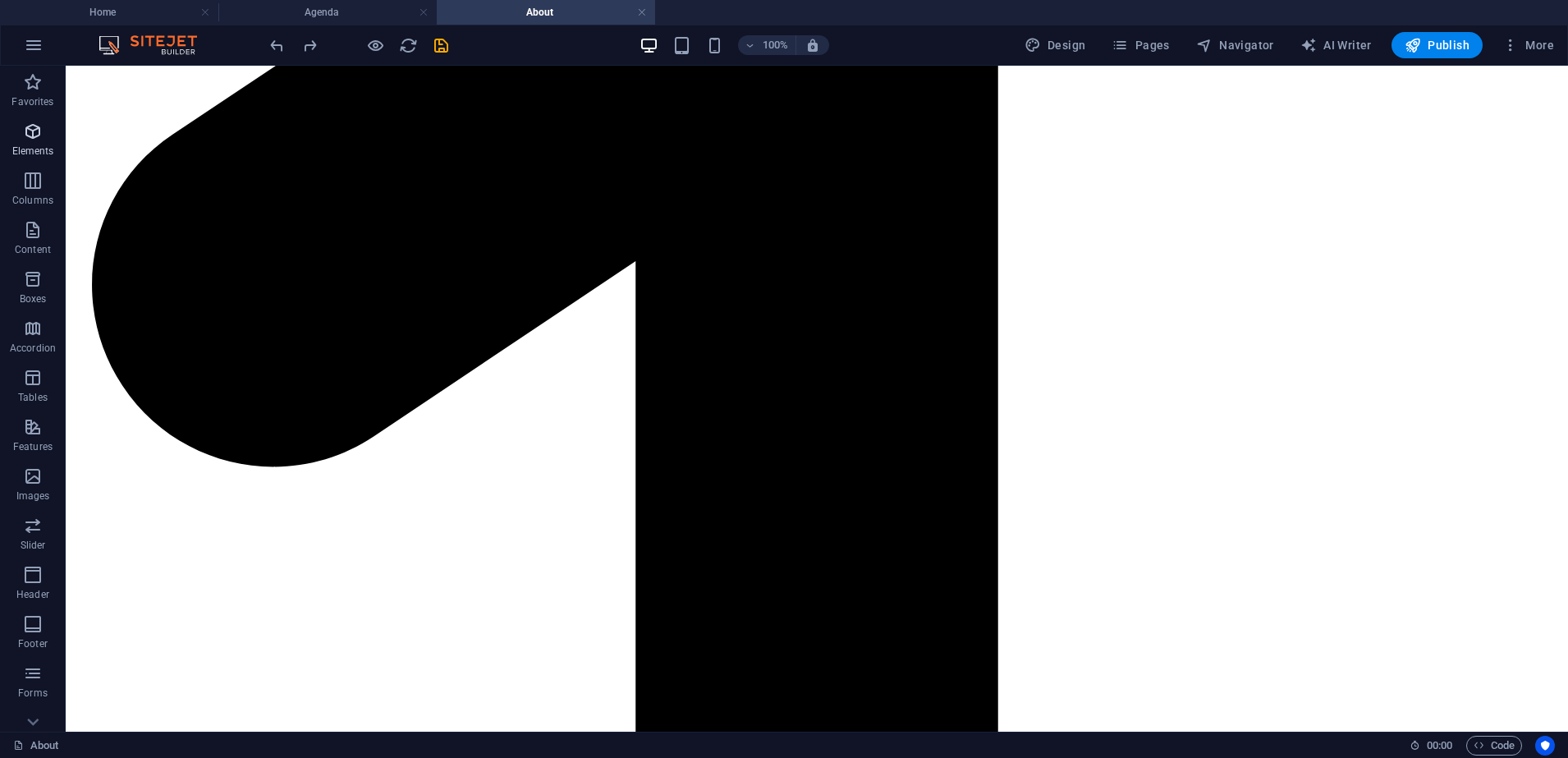
click at [26, 146] on p "Elements" at bounding box center [33, 151] width 42 height 13
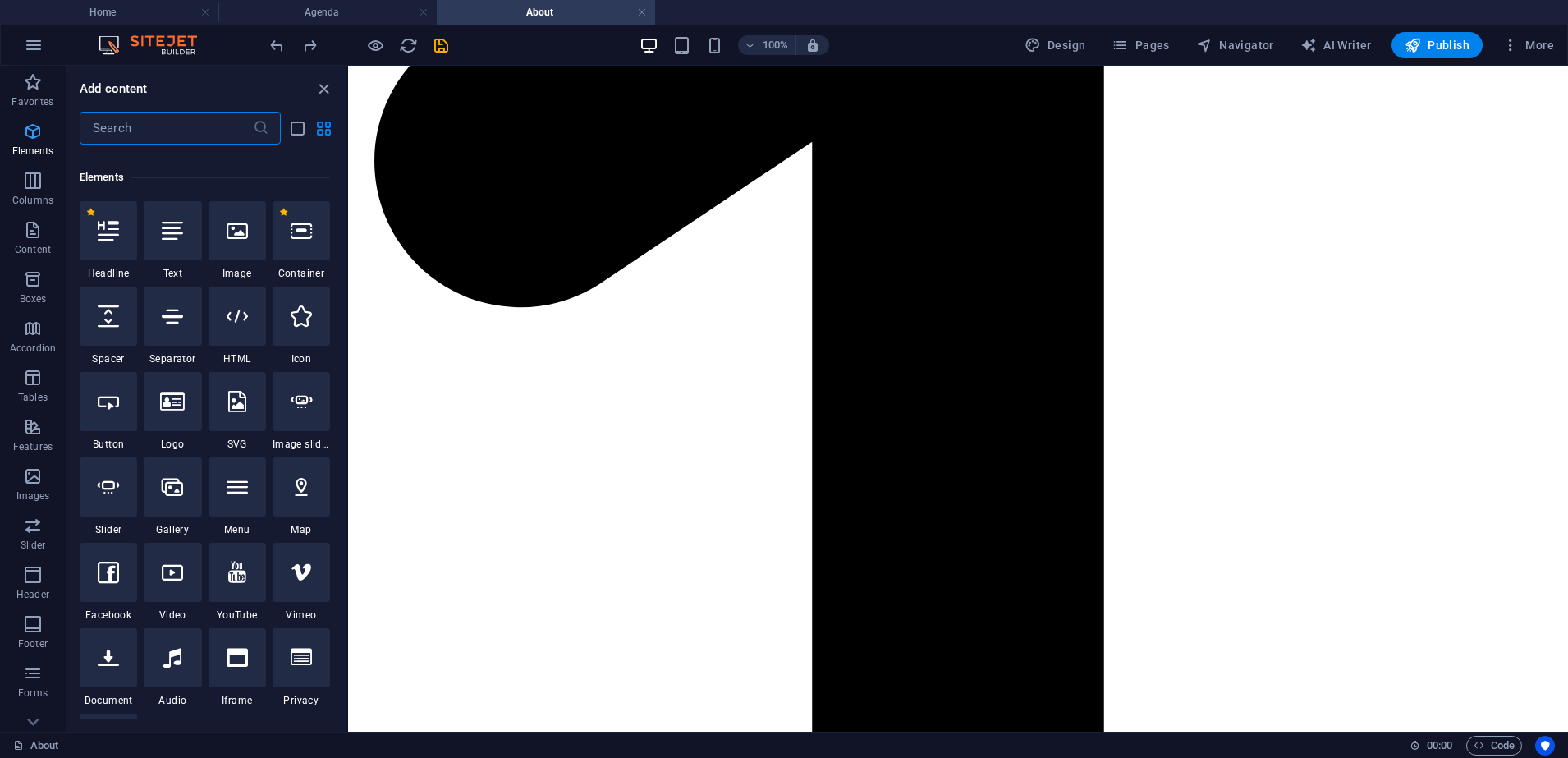
scroll to position [175, 0]
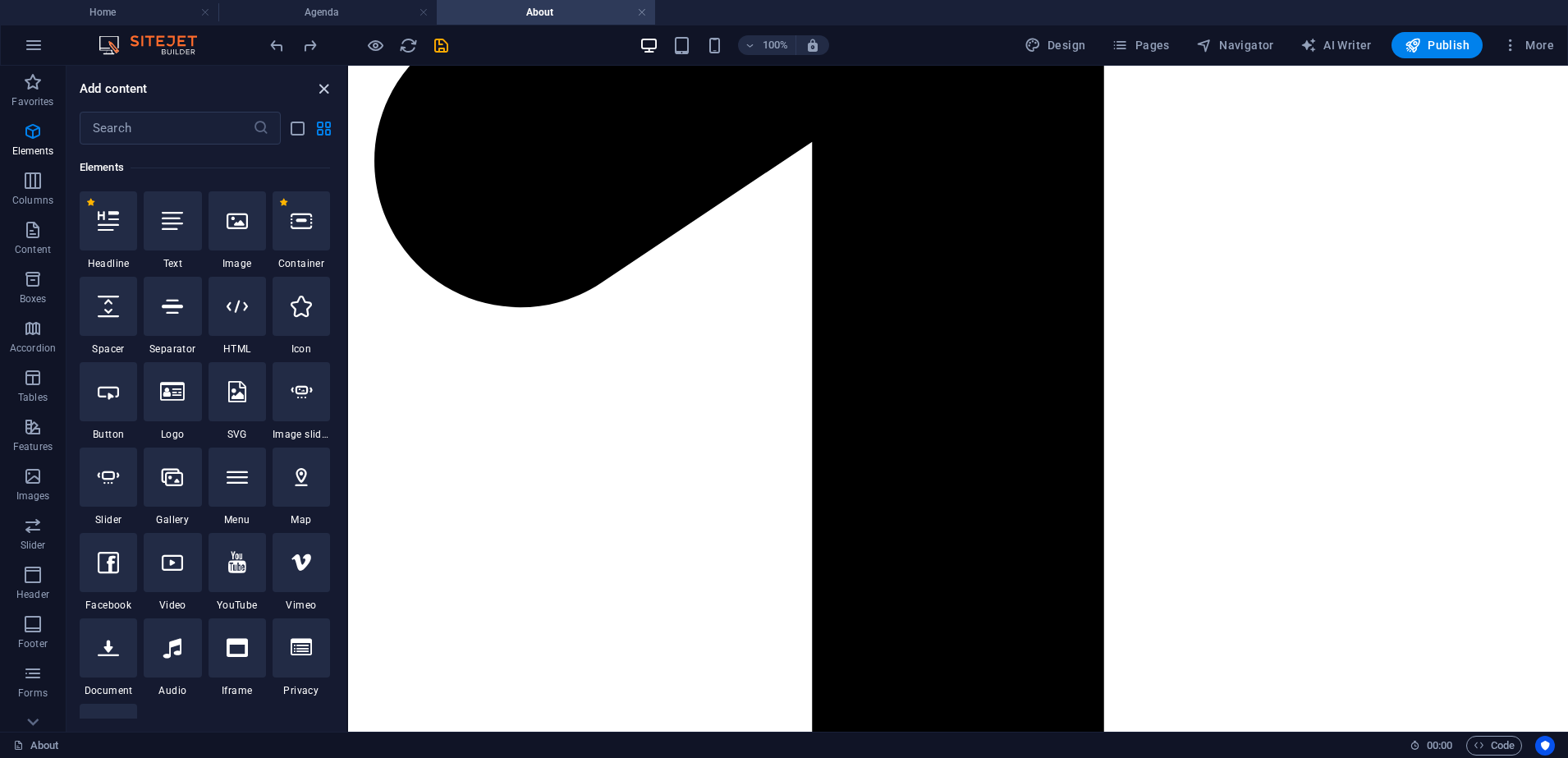
click at [323, 84] on icon "close panel" at bounding box center [323, 88] width 19 height 19
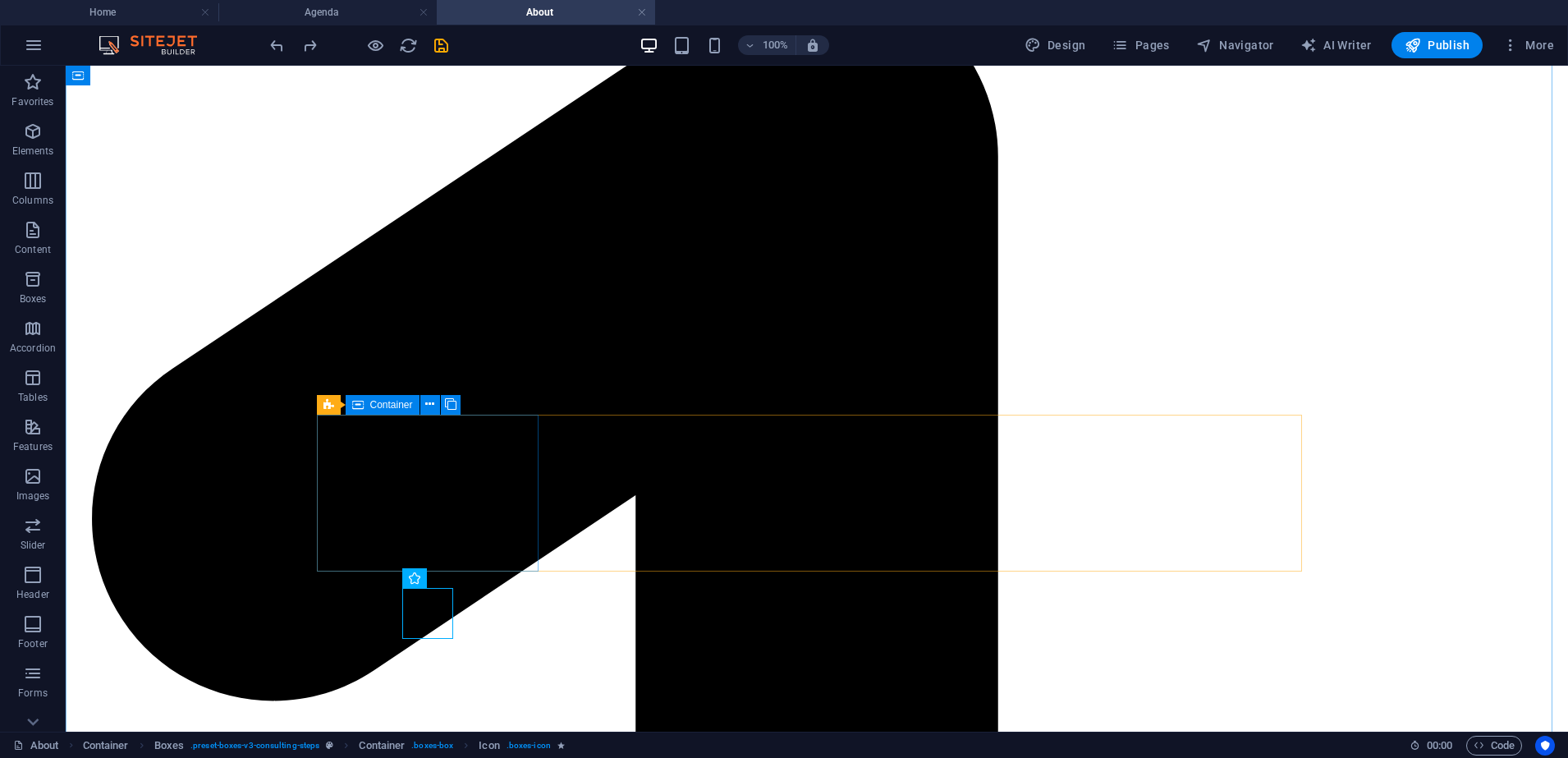
scroll to position [1399, 0]
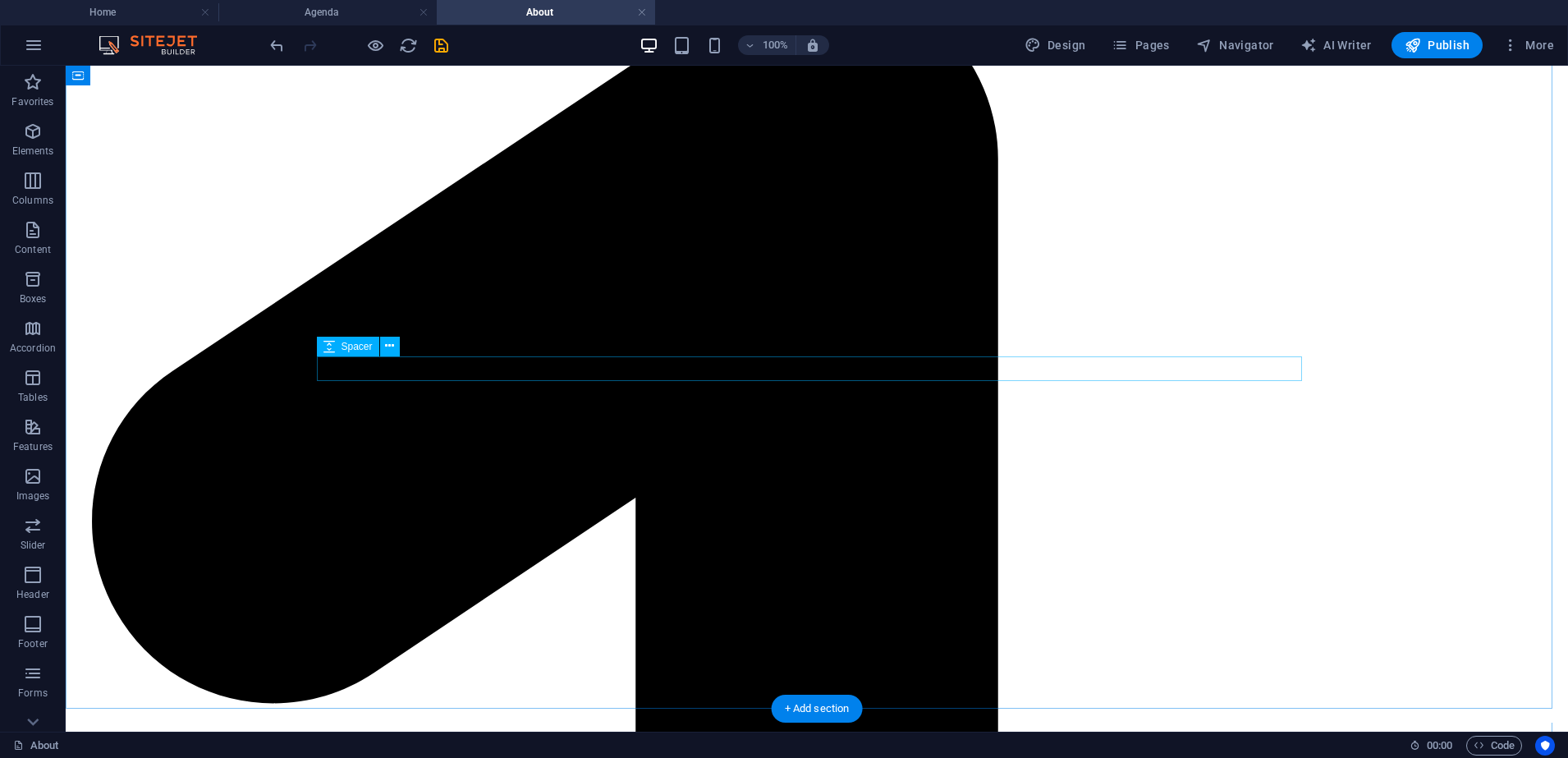
click at [320, 374] on div "Boxes" at bounding box center [346, 371] width 58 height 20
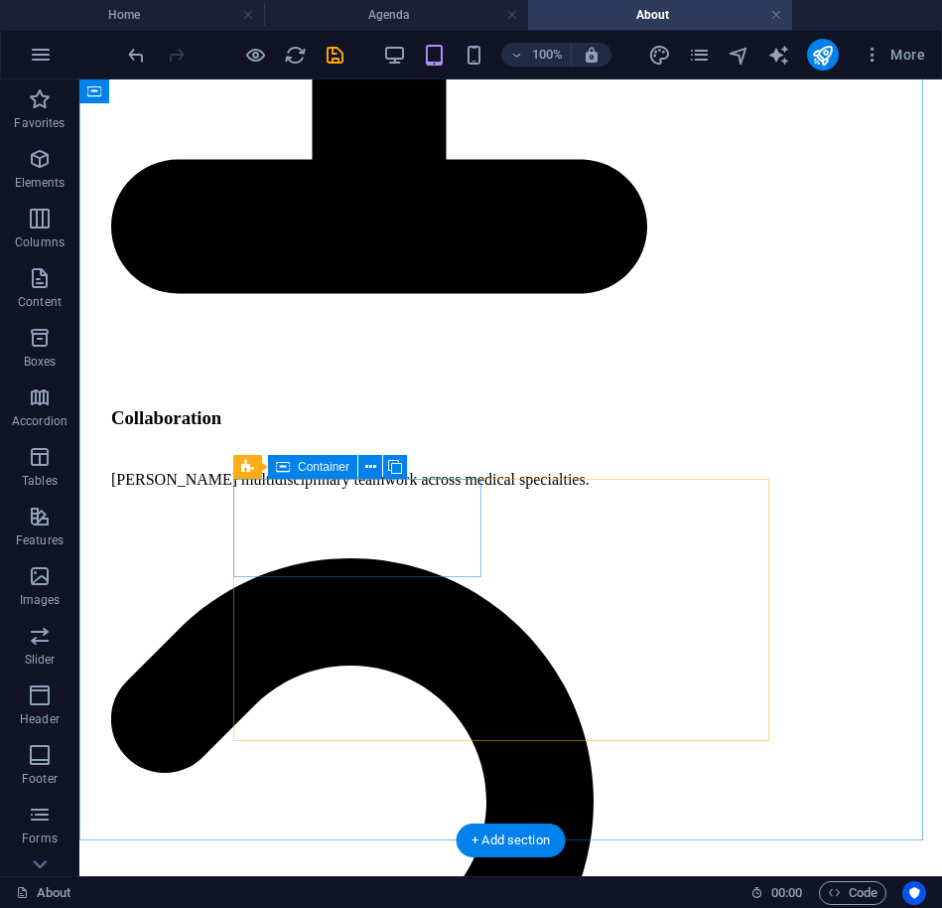
scroll to position [2425, 0]
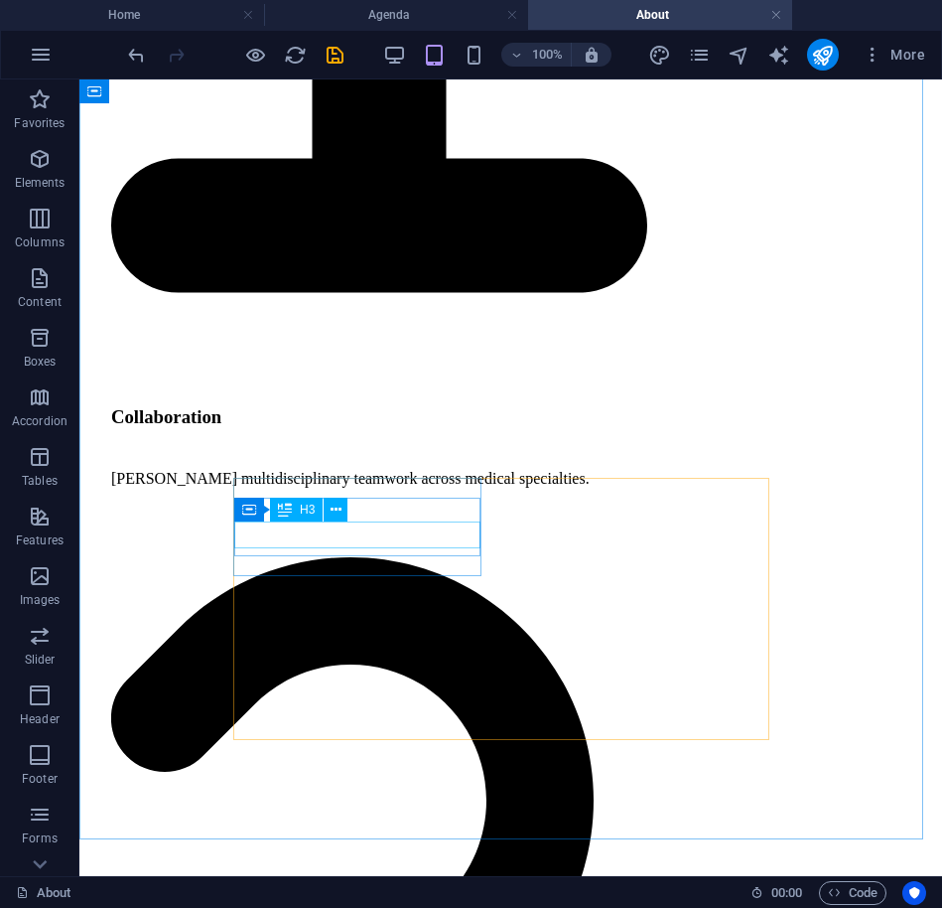
click at [358, 520] on div "Container H3" at bounding box center [297, 510] width 126 height 25
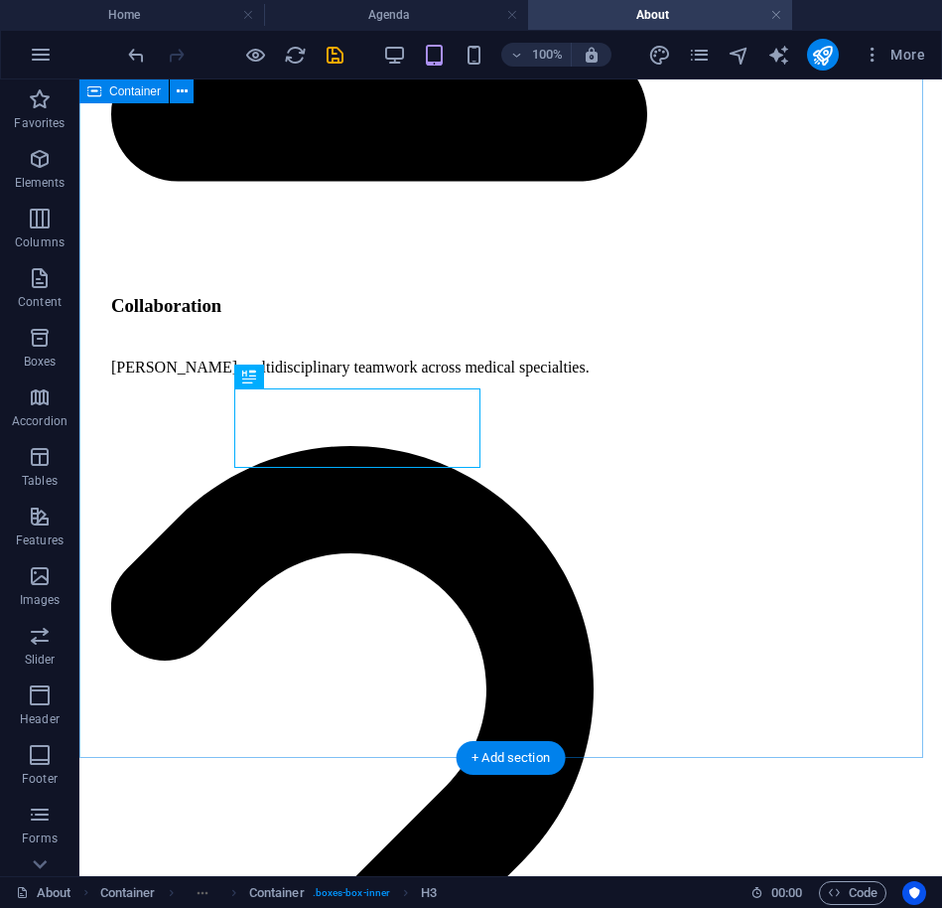
scroll to position [2508, 0]
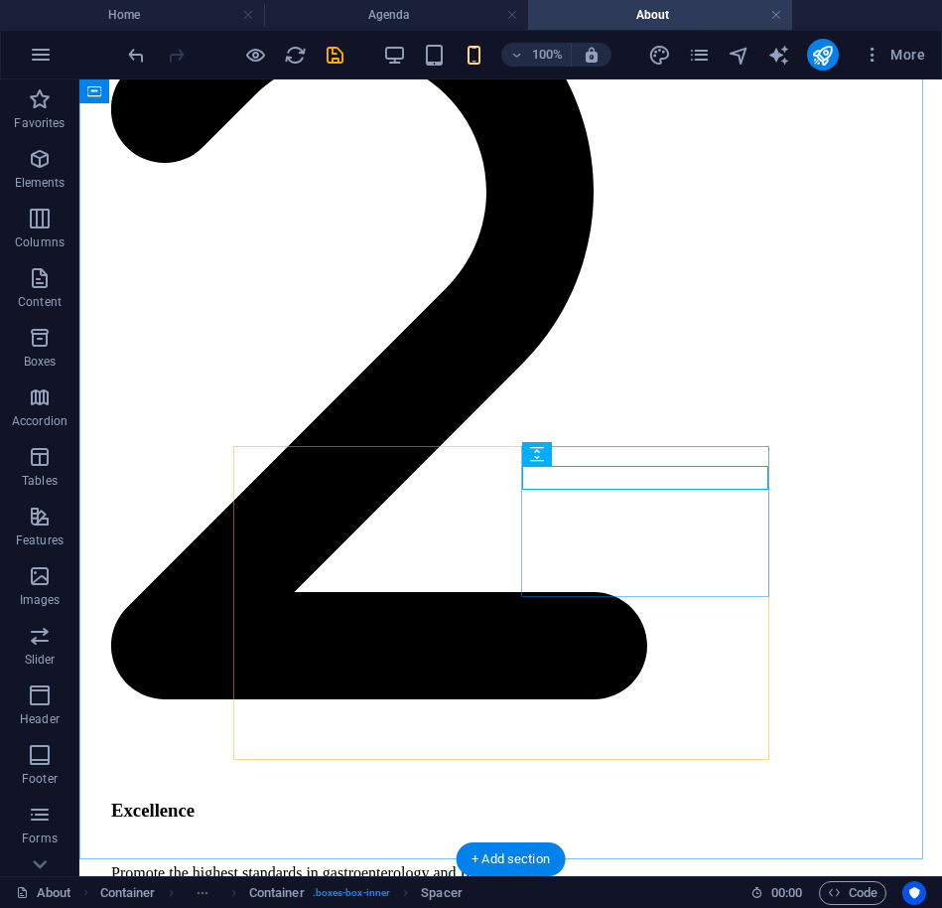
scroll to position [2457, 0]
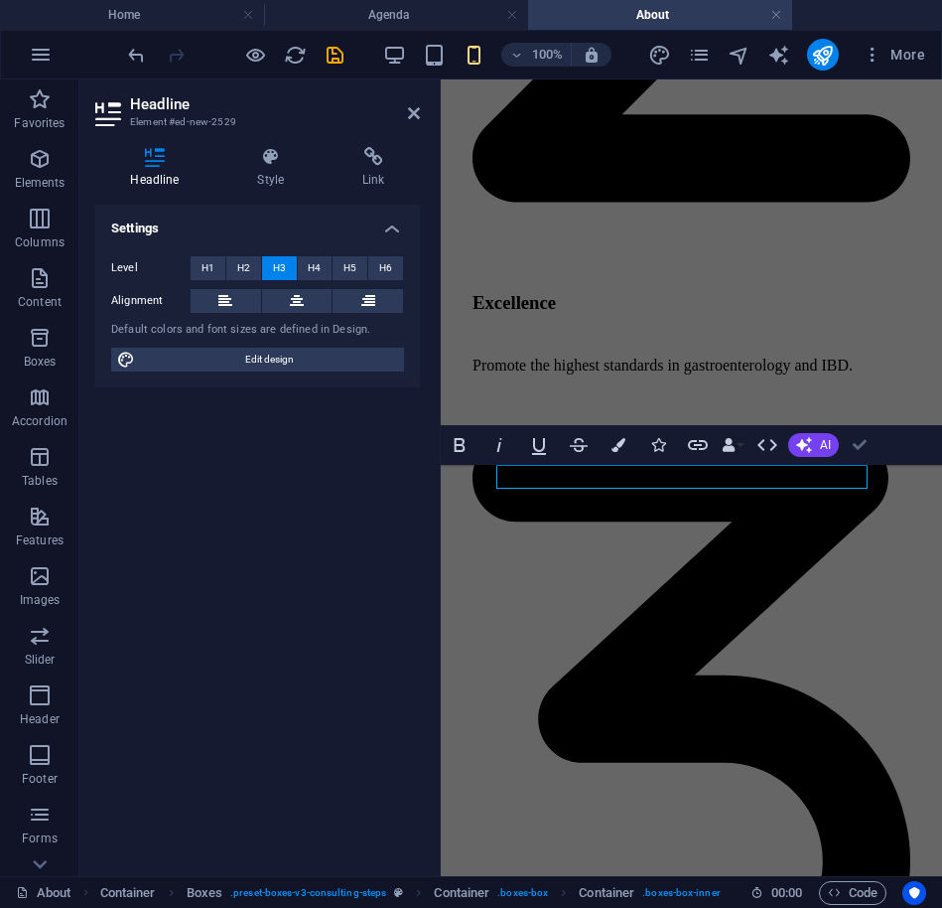
scroll to position [2496, 0]
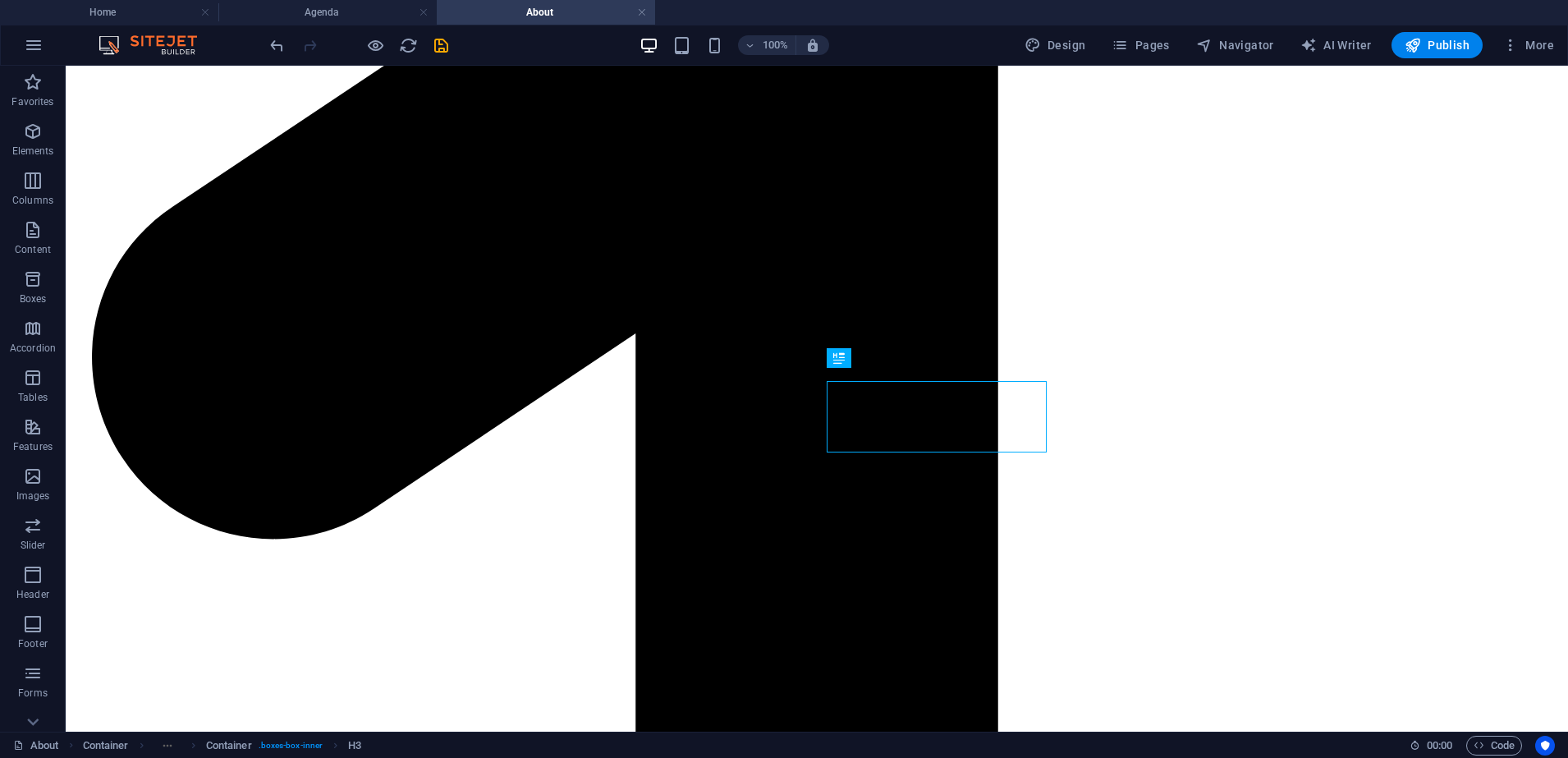
scroll to position [1585, 0]
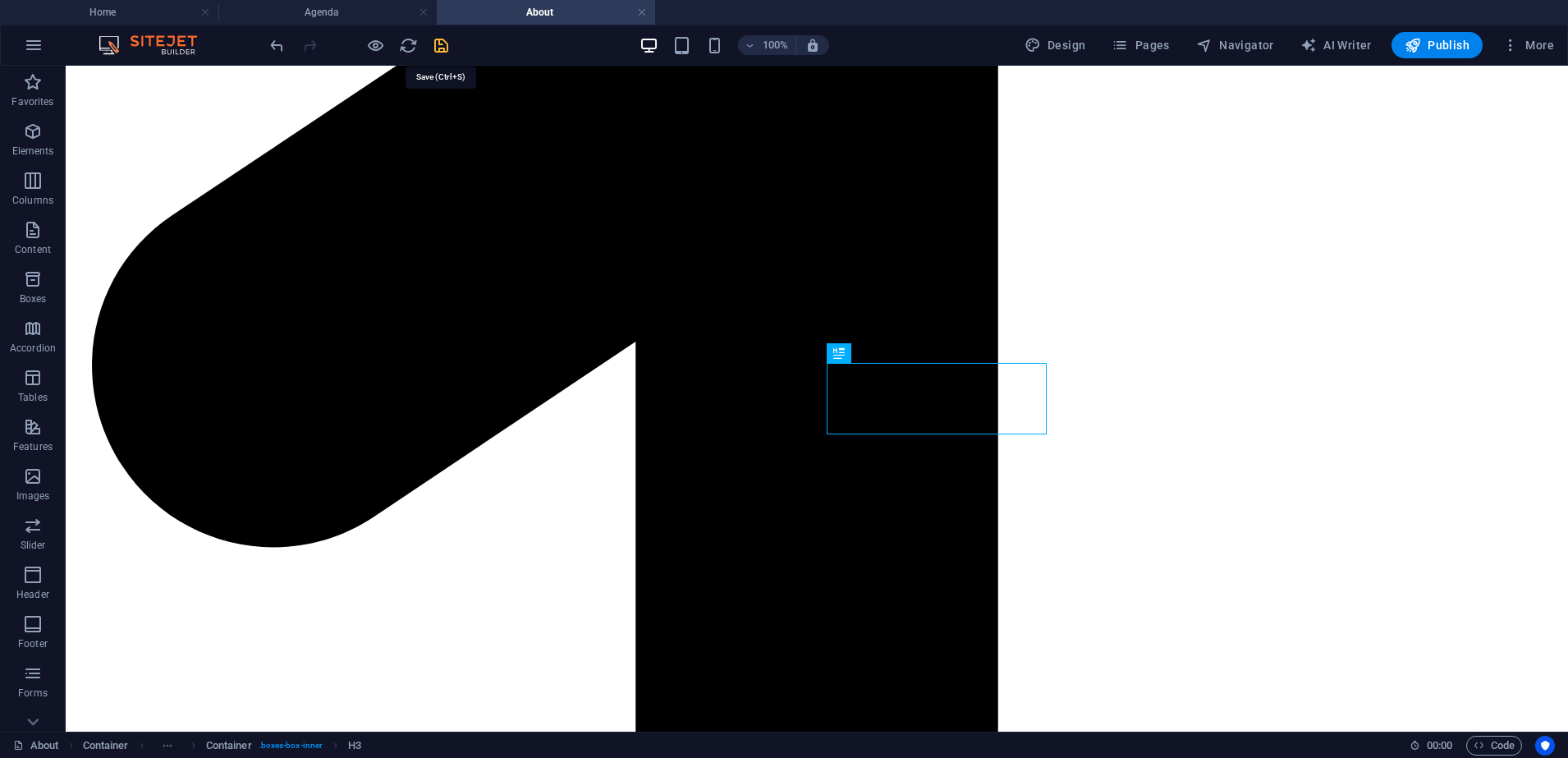
click at [445, 45] on icon "save" at bounding box center [441, 45] width 19 height 19
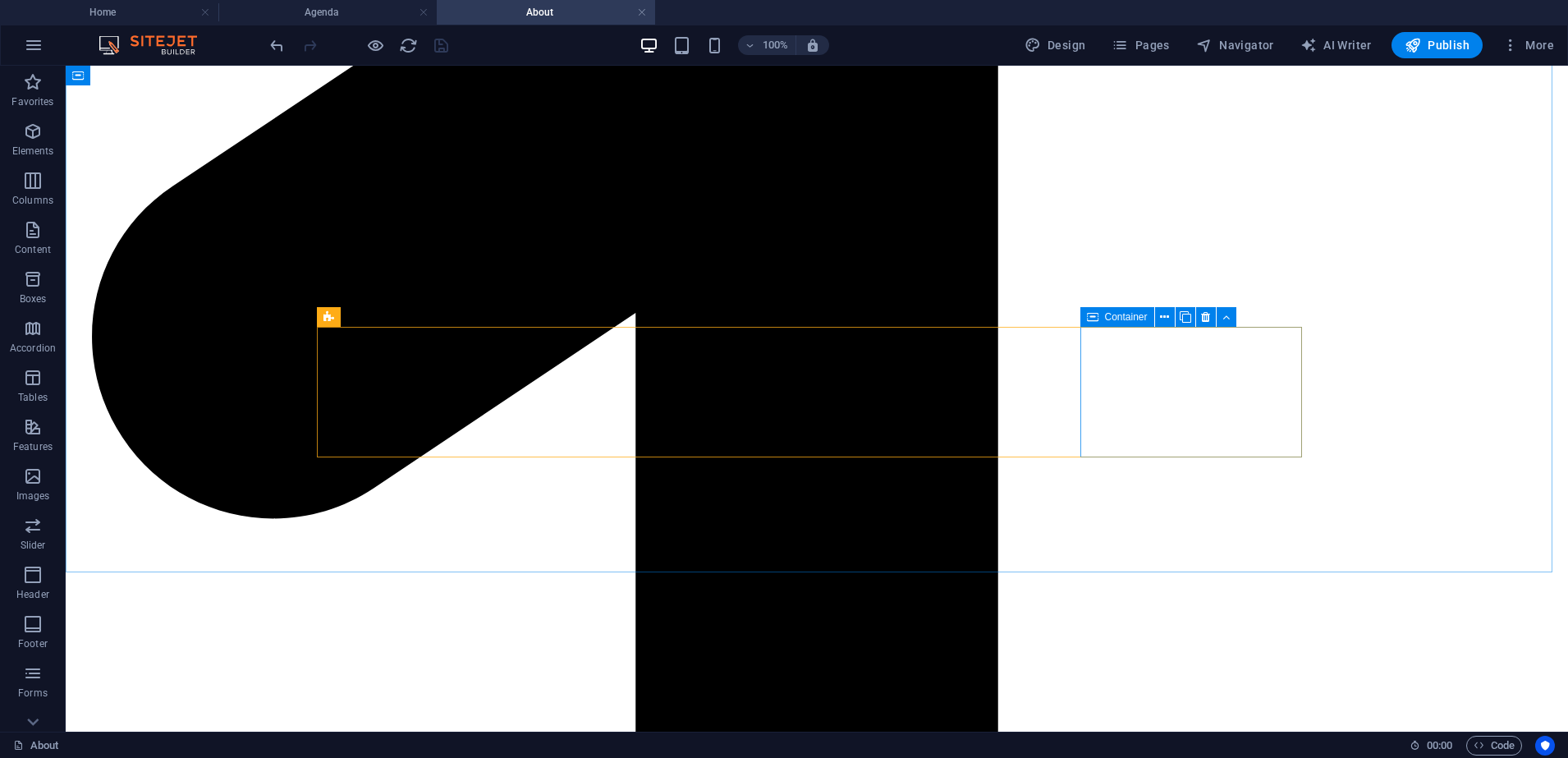
click at [1107, 321] on span "Container" at bounding box center [1127, 317] width 43 height 10
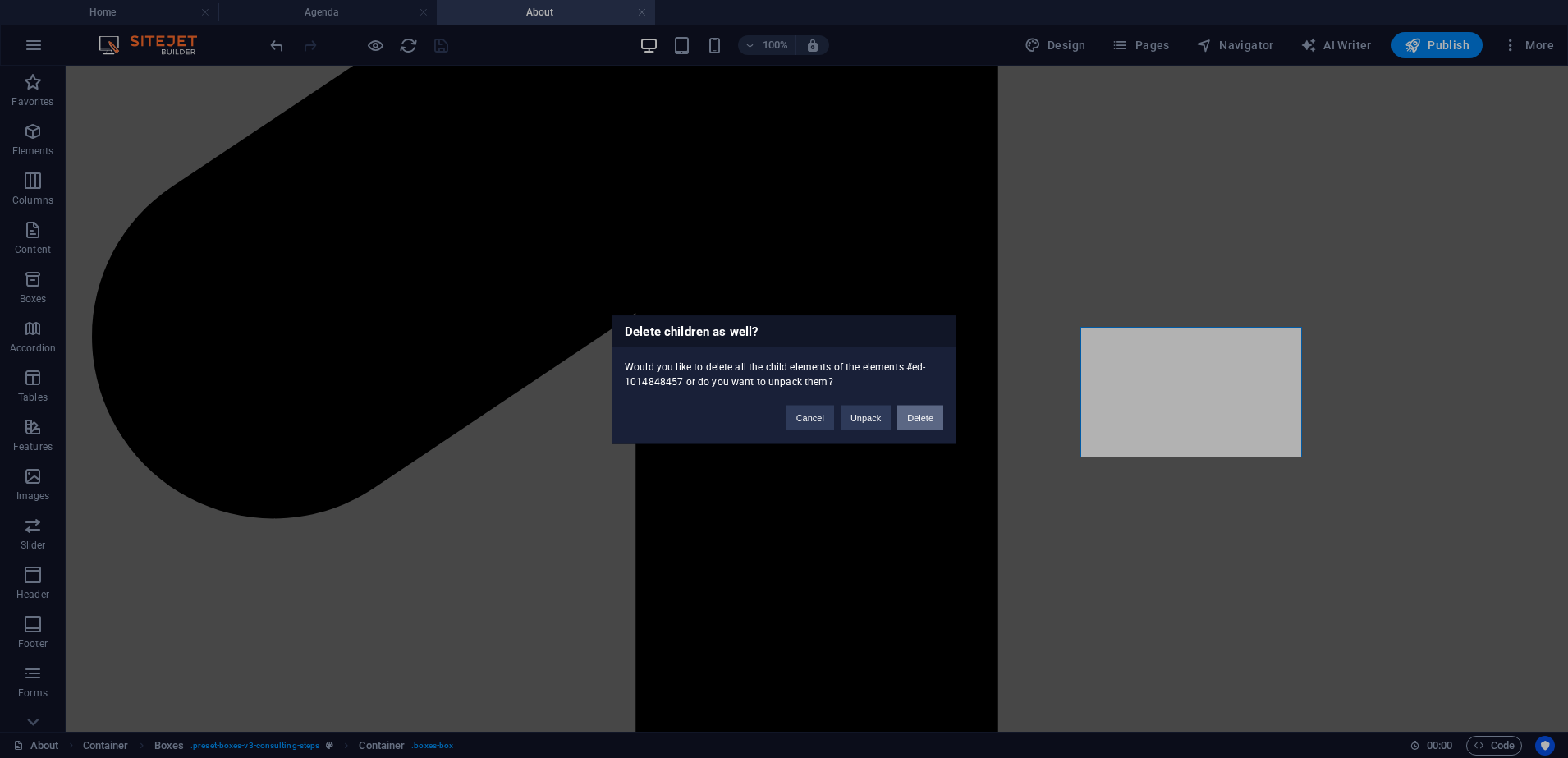
click at [926, 409] on button "Delete" at bounding box center [920, 417] width 46 height 25
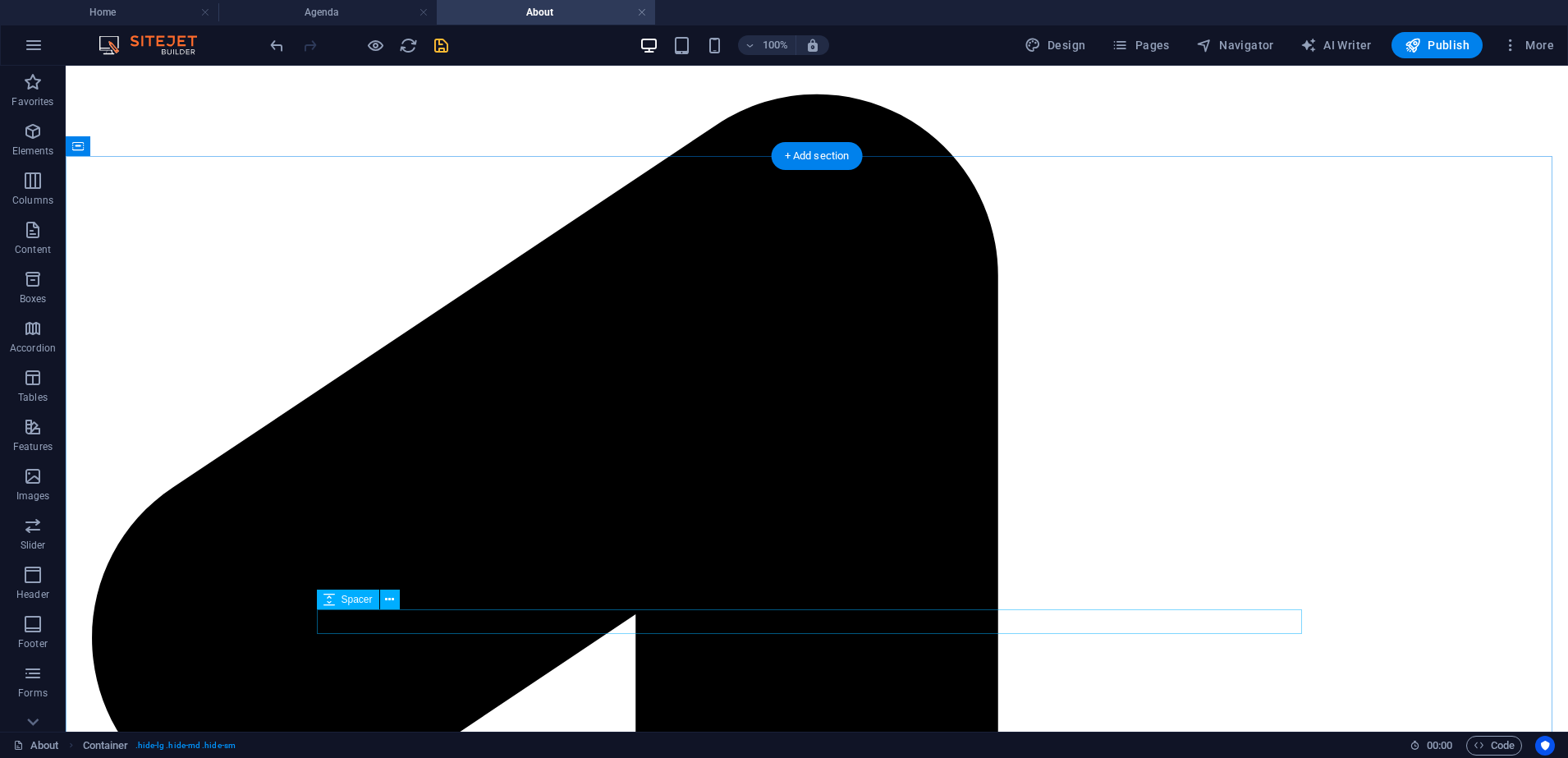
scroll to position [1466, 0]
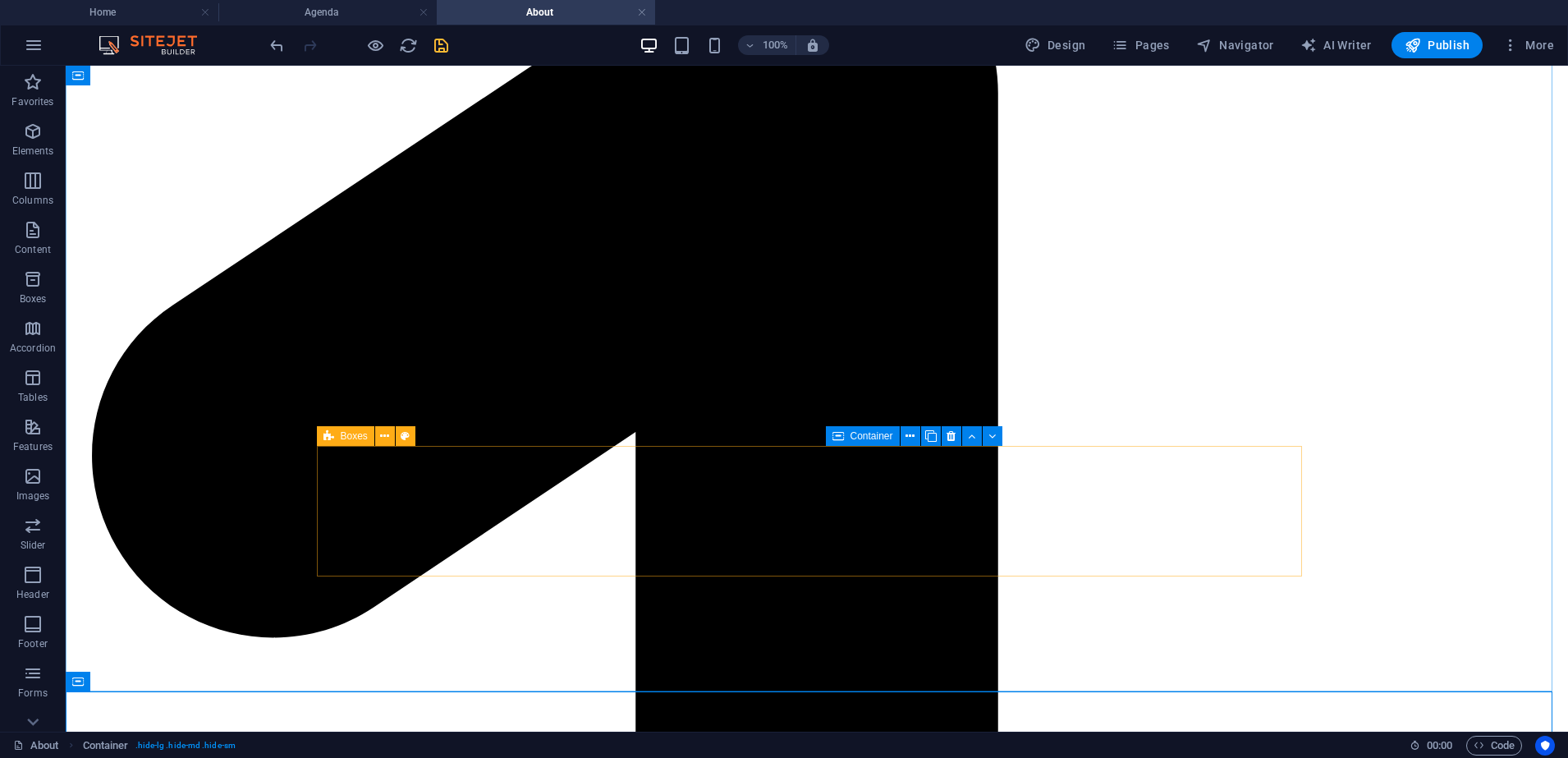
click at [338, 434] on div "Boxes" at bounding box center [346, 436] width 58 height 20
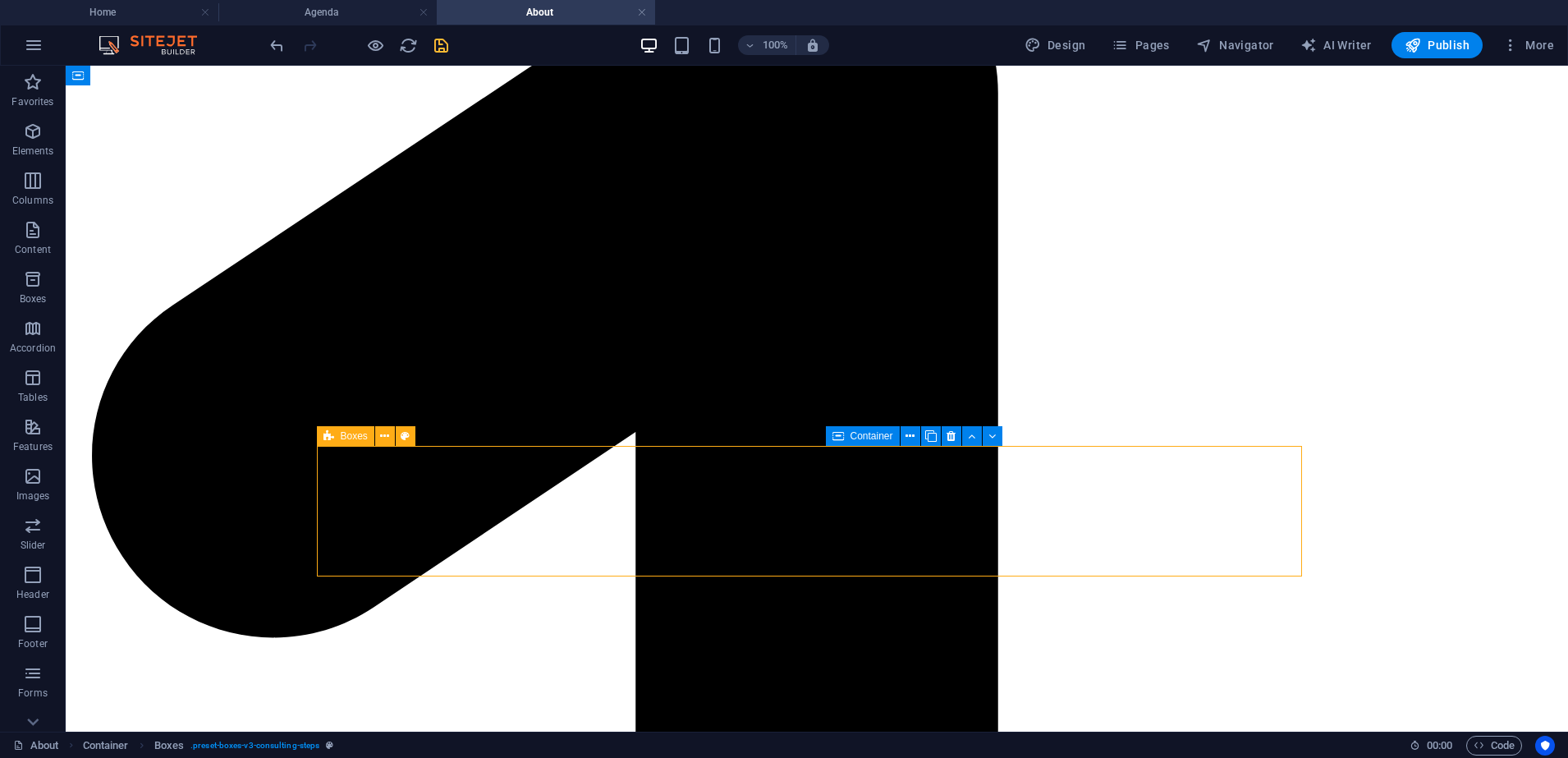
click at [338, 434] on div "Boxes" at bounding box center [346, 436] width 58 height 20
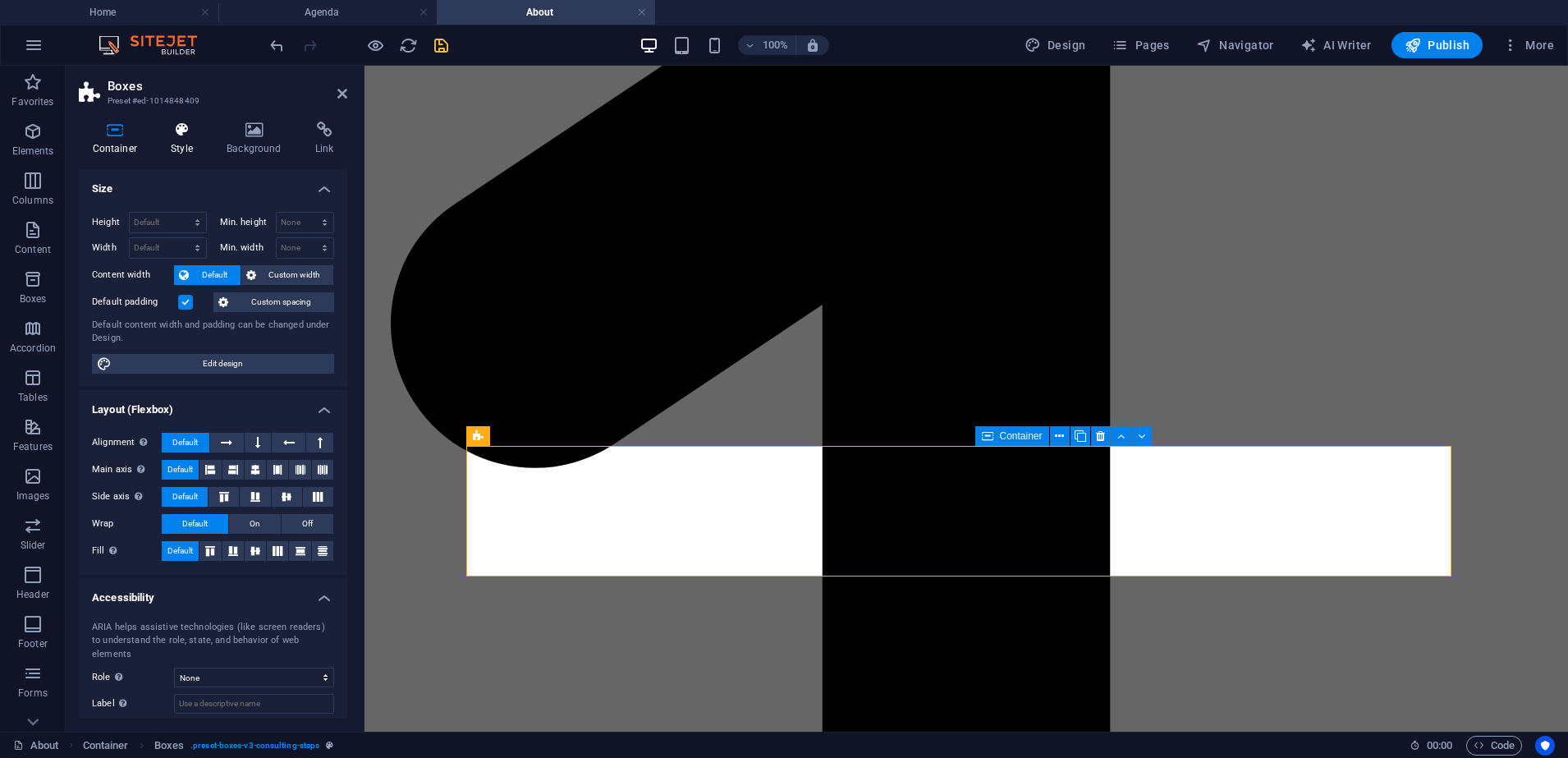
click at [187, 138] on h4 "Style" at bounding box center [186, 139] width 56 height 35
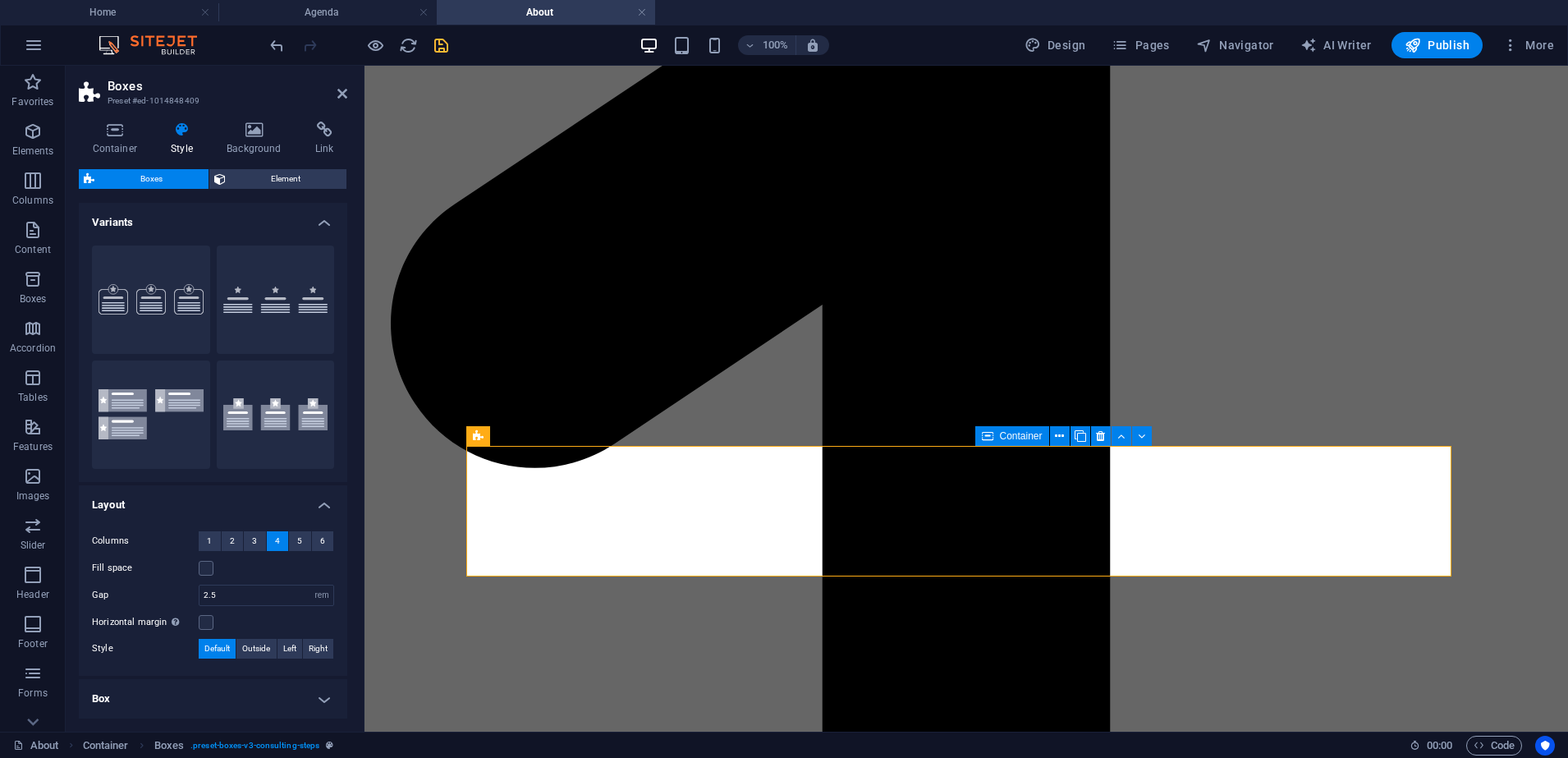
click at [274, 196] on div "Boxes Element Layout How this element expands within the layout (Flexbox). Size…" at bounding box center [212, 444] width 269 height 549
click at [292, 177] on span "Element" at bounding box center [286, 179] width 112 height 20
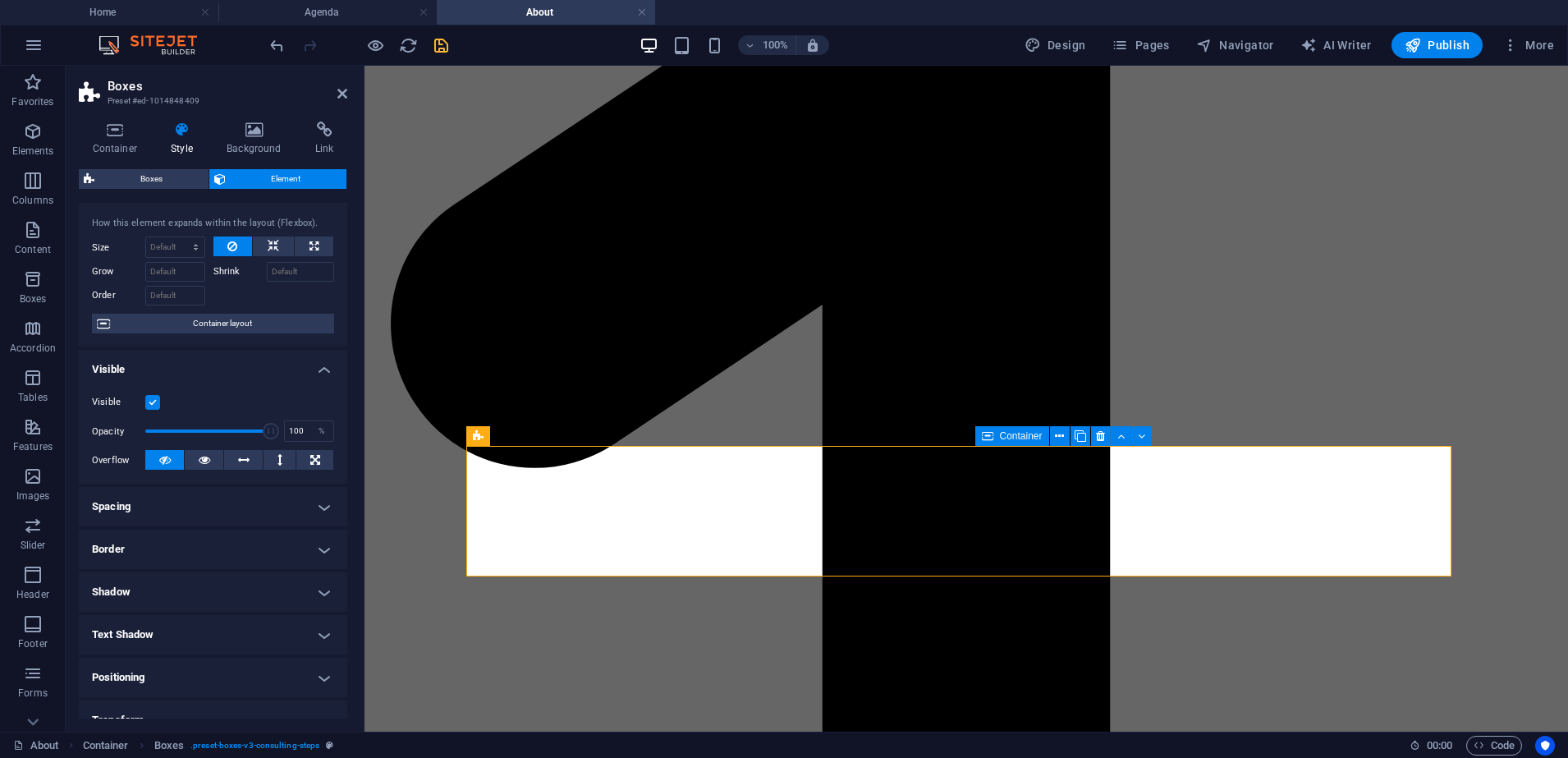
scroll to position [0, 0]
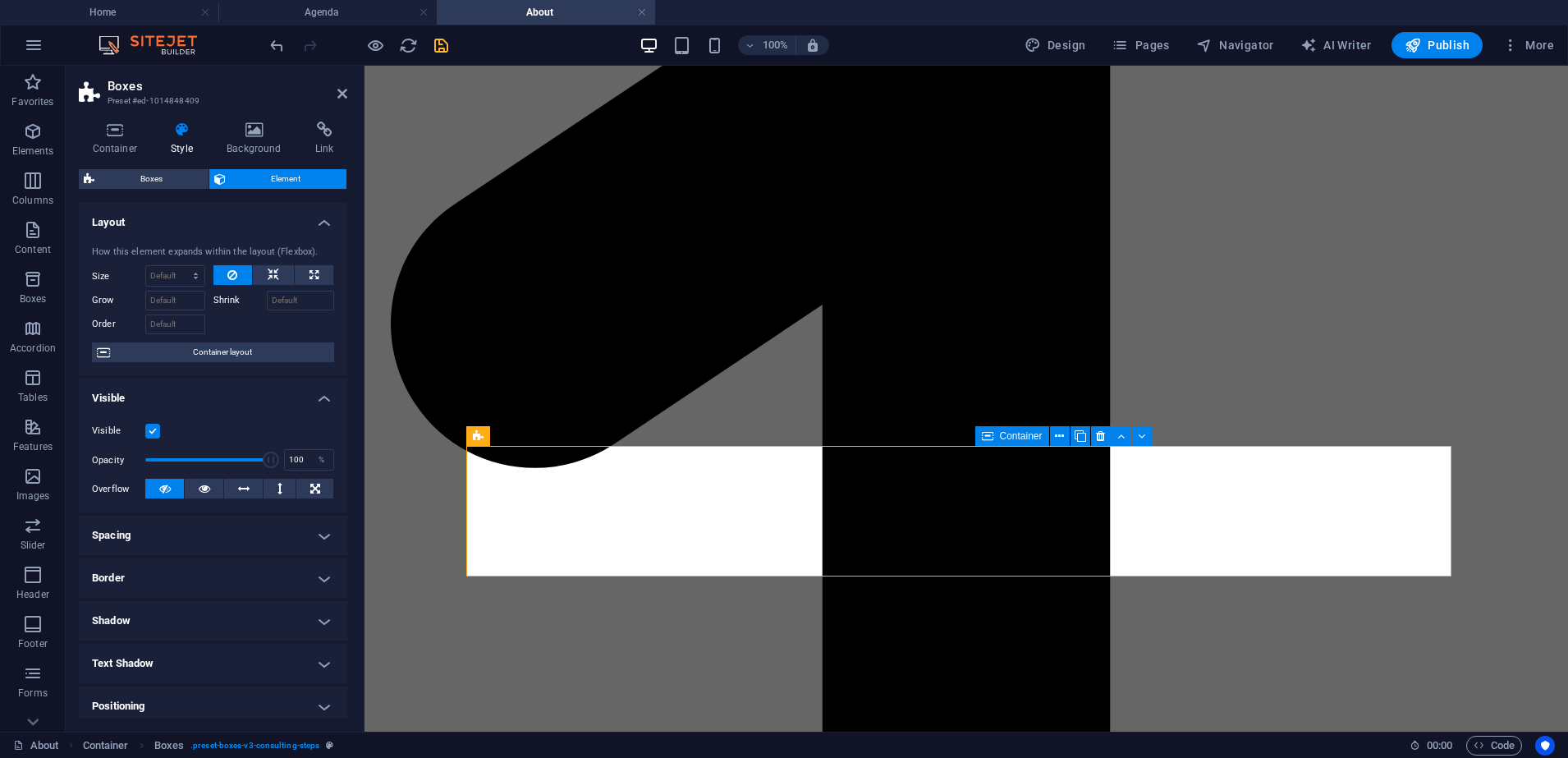
click at [154, 194] on div "Boxes Element Layout How this element expands within the layout (Flexbox). Size…" at bounding box center [212, 444] width 269 height 549
click at [144, 179] on span "Boxes" at bounding box center [151, 179] width 104 height 20
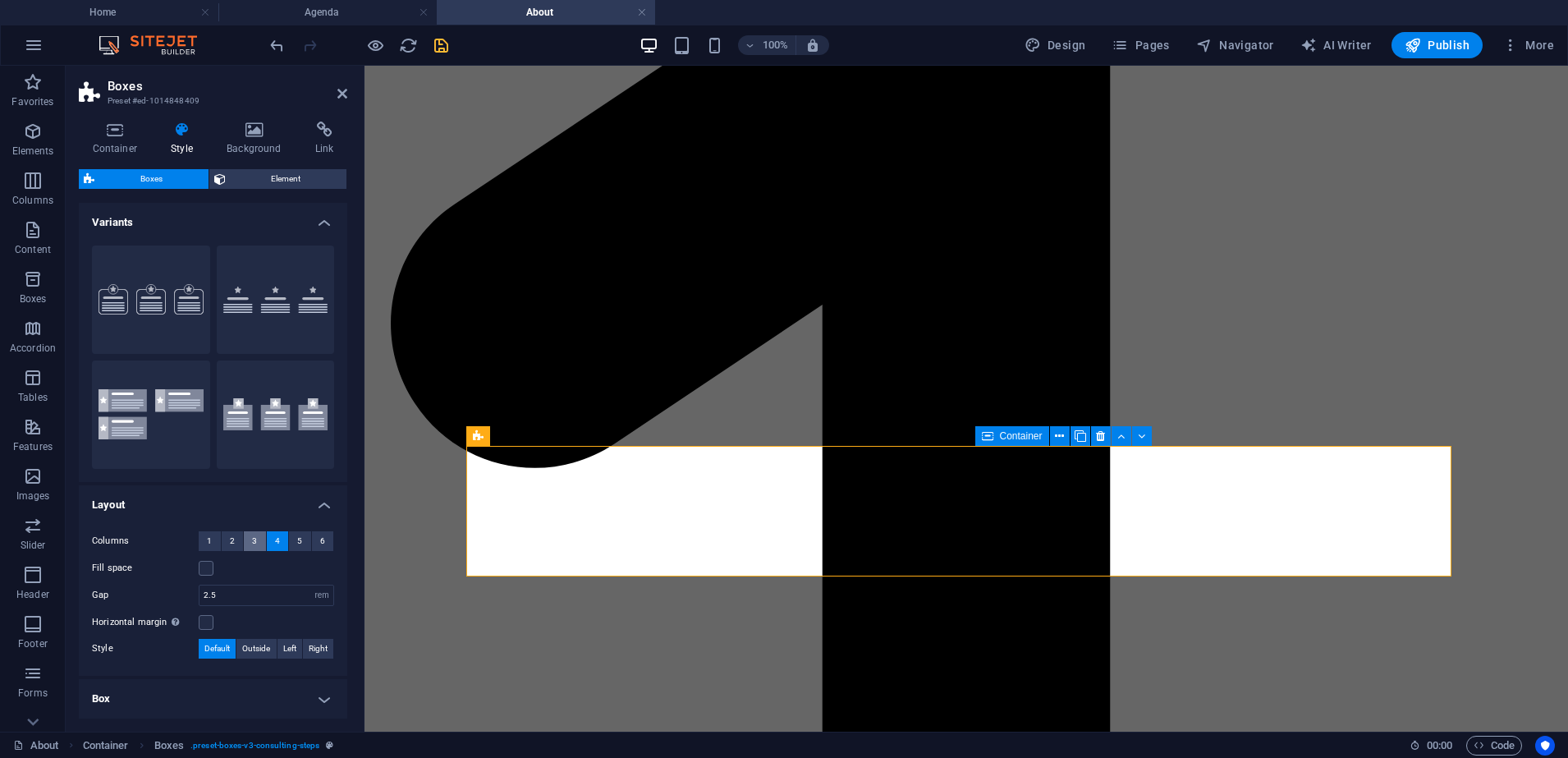
click at [255, 541] on span "3" at bounding box center [255, 541] width 5 height 20
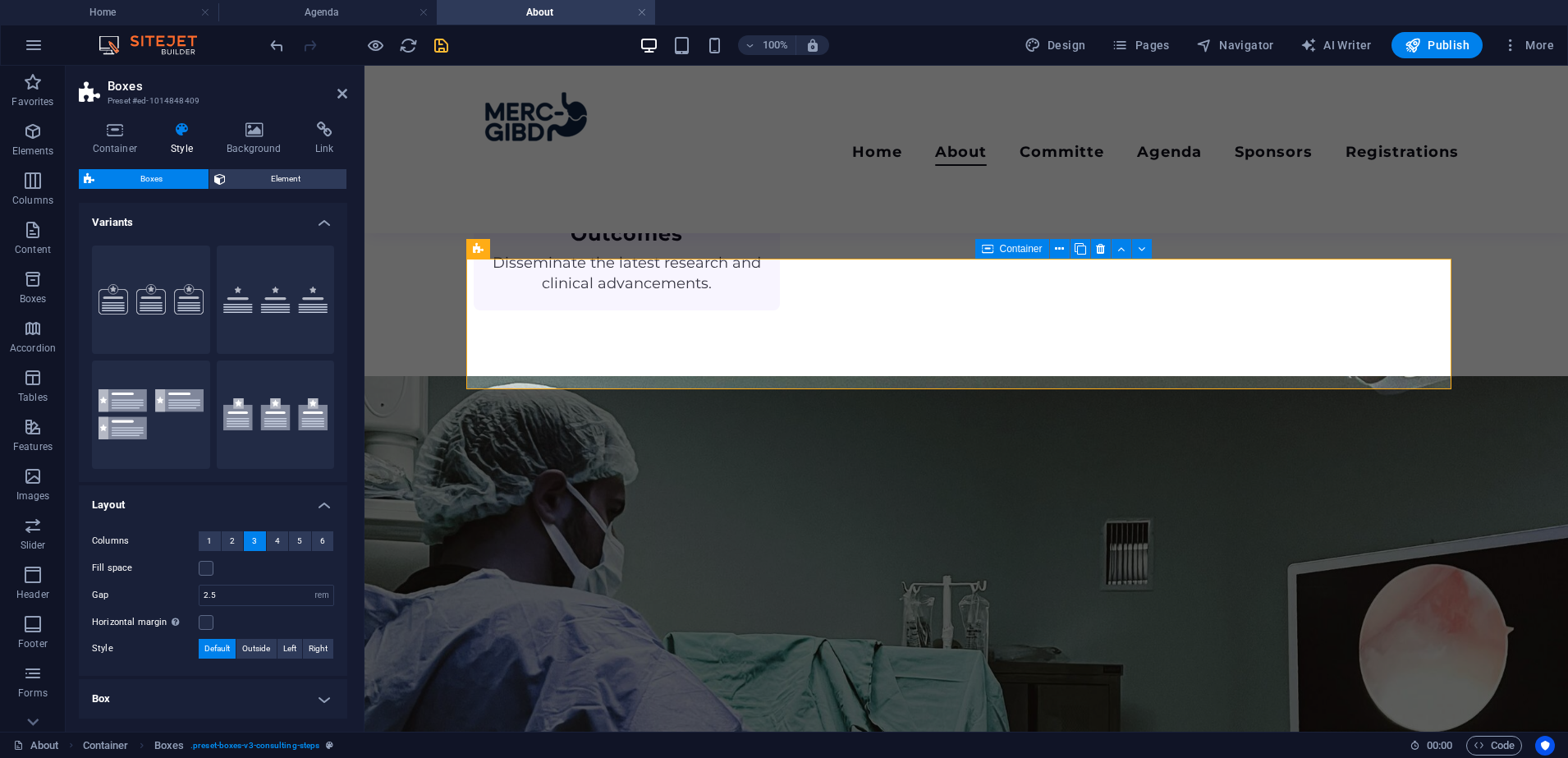
scroll to position [1652, 0]
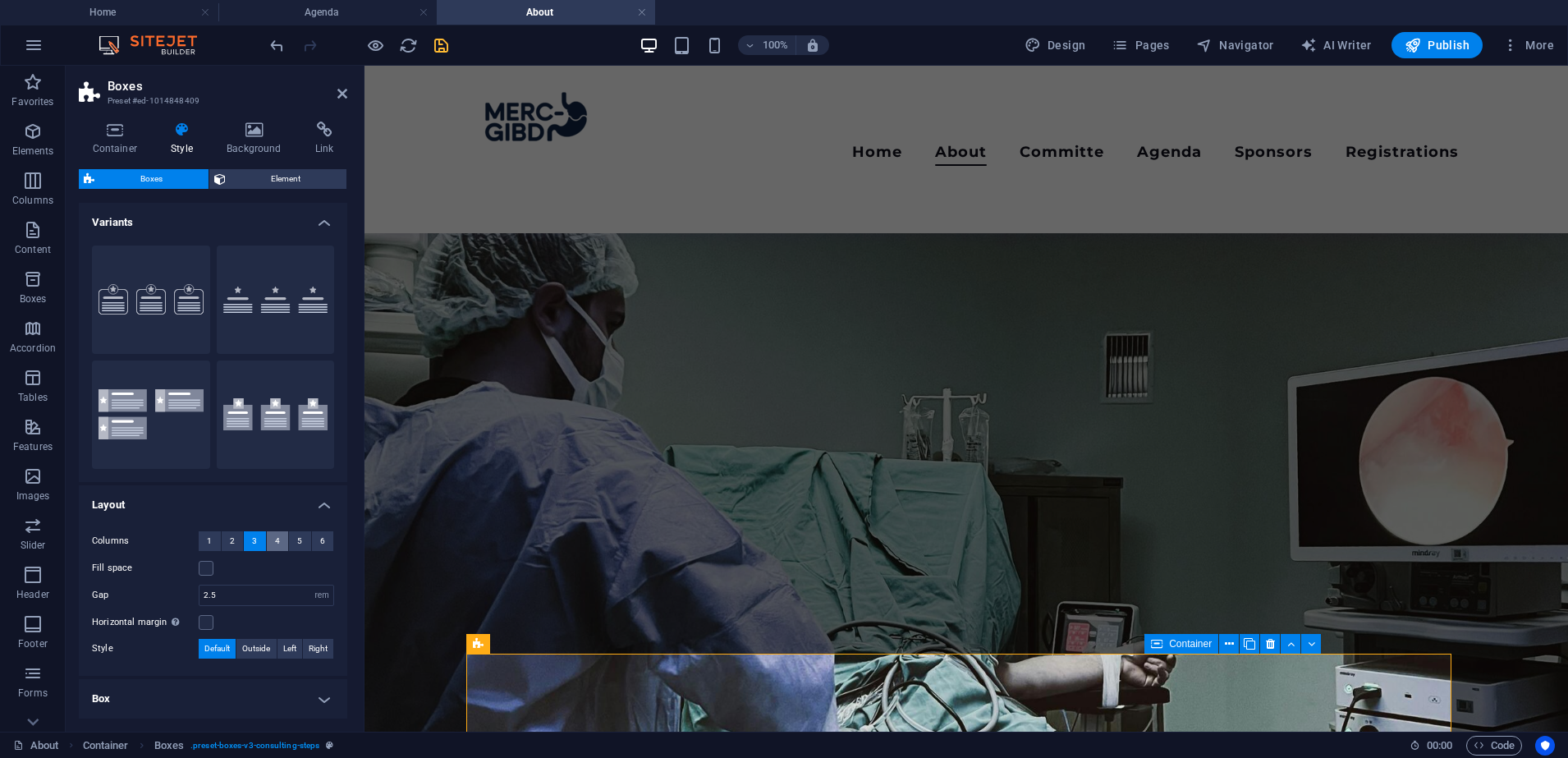
click at [276, 541] on span "4" at bounding box center [278, 541] width 5 height 20
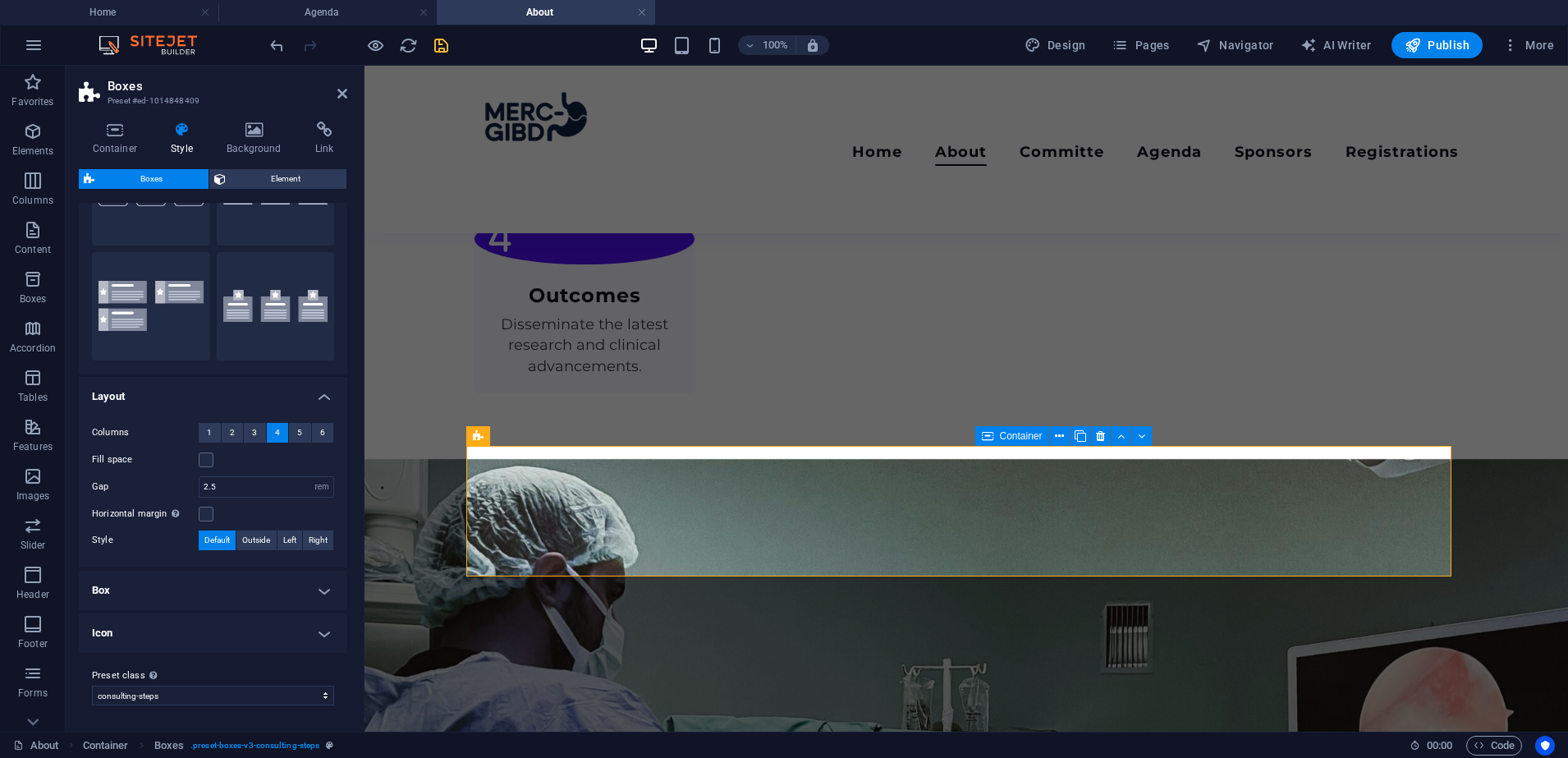
scroll to position [108, 0]
click at [265, 546] on span "Outside" at bounding box center [256, 541] width 28 height 20
click at [219, 541] on span "Default" at bounding box center [217, 541] width 26 height 20
click at [289, 542] on span "Left" at bounding box center [290, 541] width 13 height 20
click at [312, 541] on span "Right" at bounding box center [317, 541] width 19 height 20
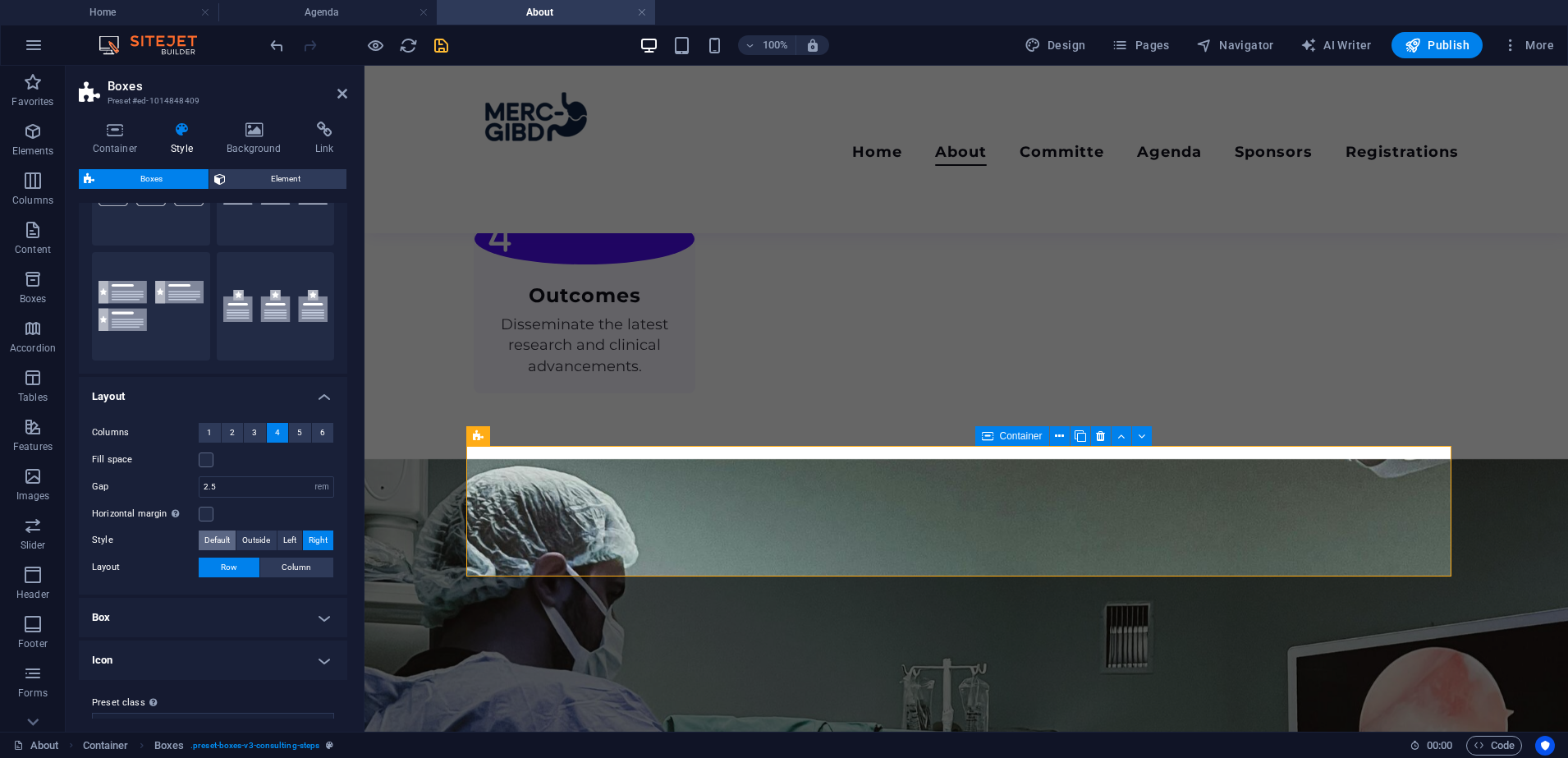
click at [207, 541] on span "Default" at bounding box center [217, 541] width 26 height 20
click at [188, 572] on h4 "Box" at bounding box center [212, 590] width 269 height 40
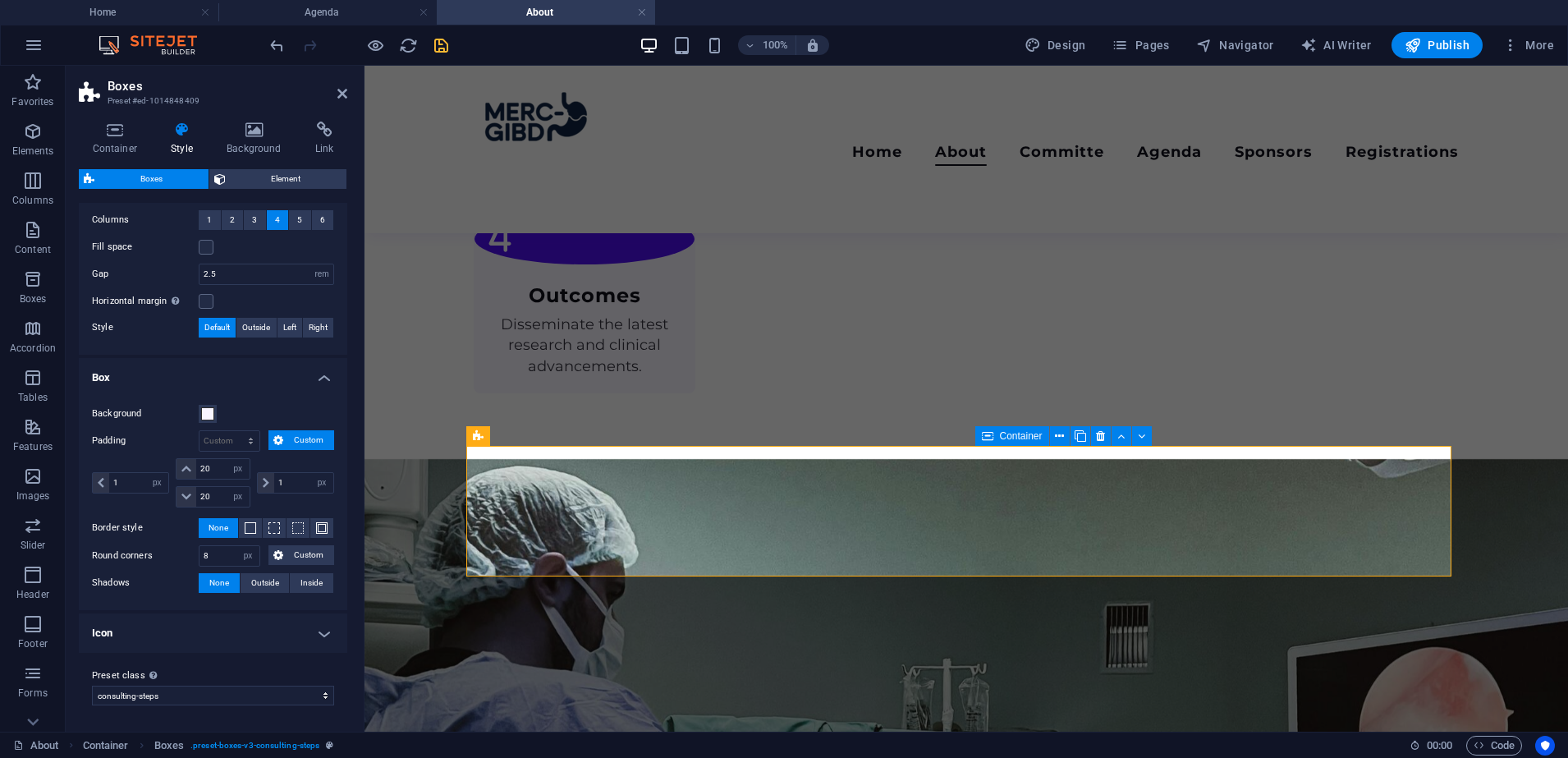
scroll to position [320, 0]
click at [231, 635] on h4 "Icon" at bounding box center [212, 634] width 269 height 40
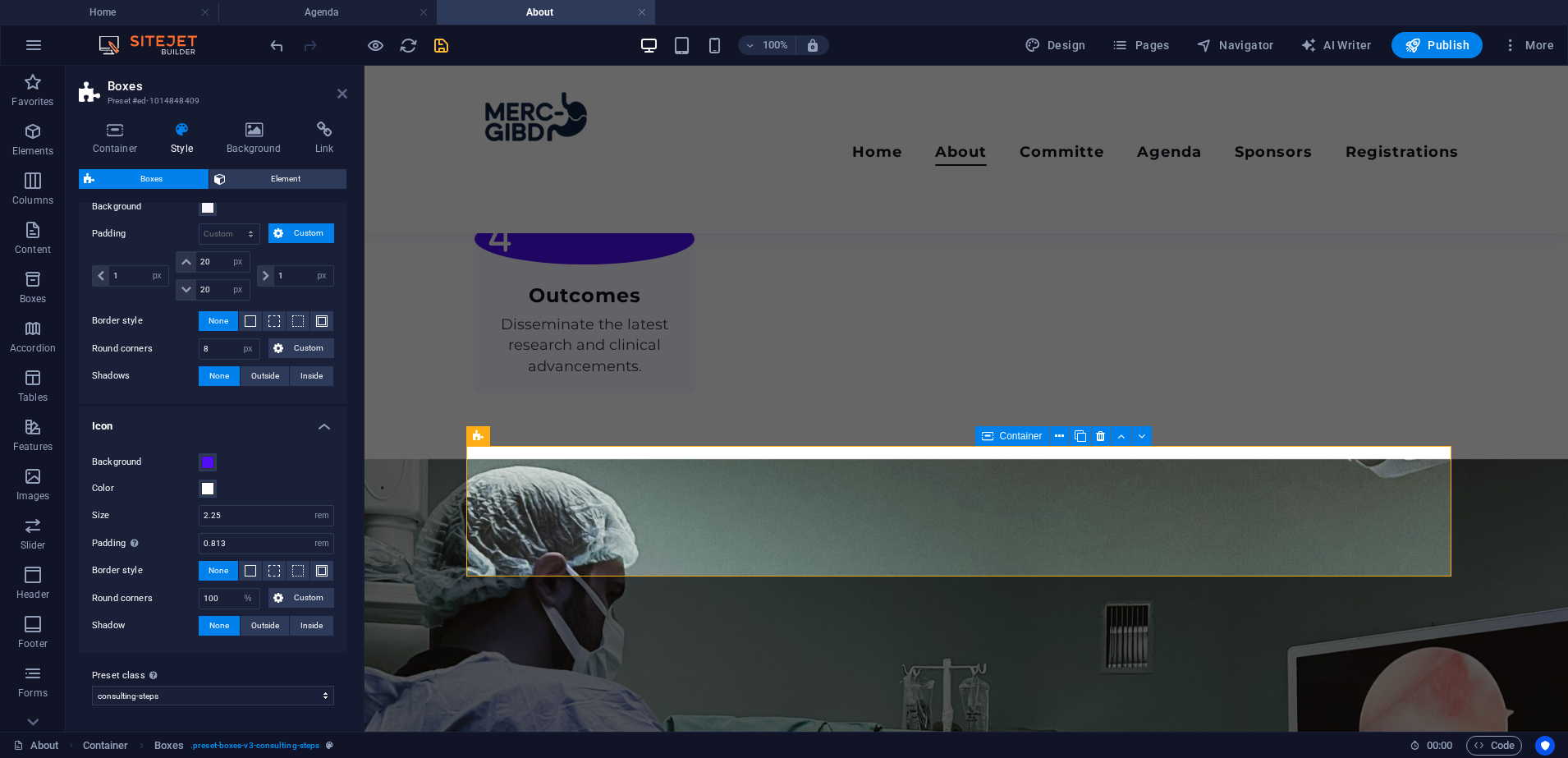
click at [345, 93] on icon at bounding box center [342, 93] width 10 height 13
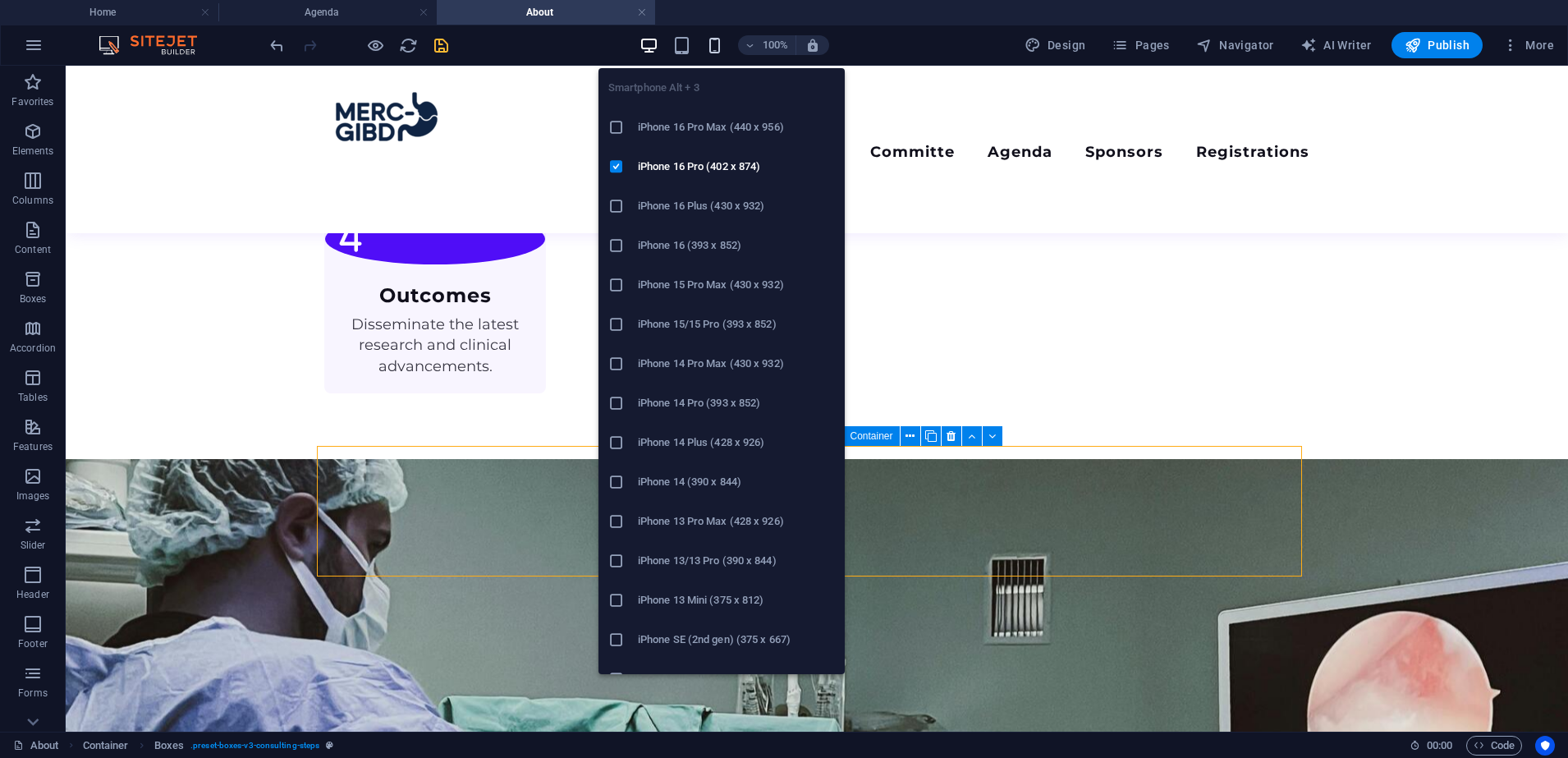
click at [716, 36] on button "button" at bounding box center [715, 45] width 20 height 20
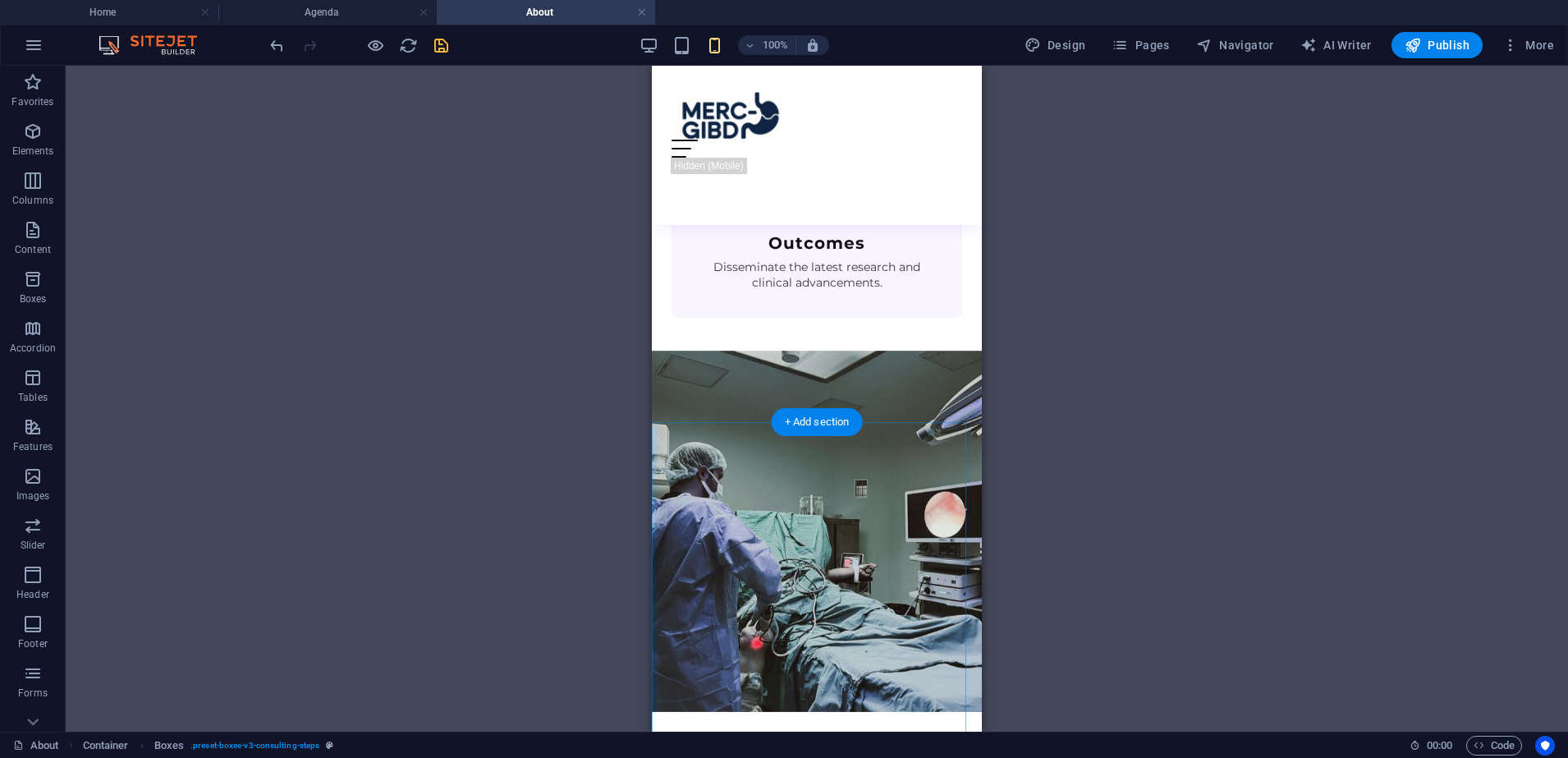
scroll to position [1252, 0]
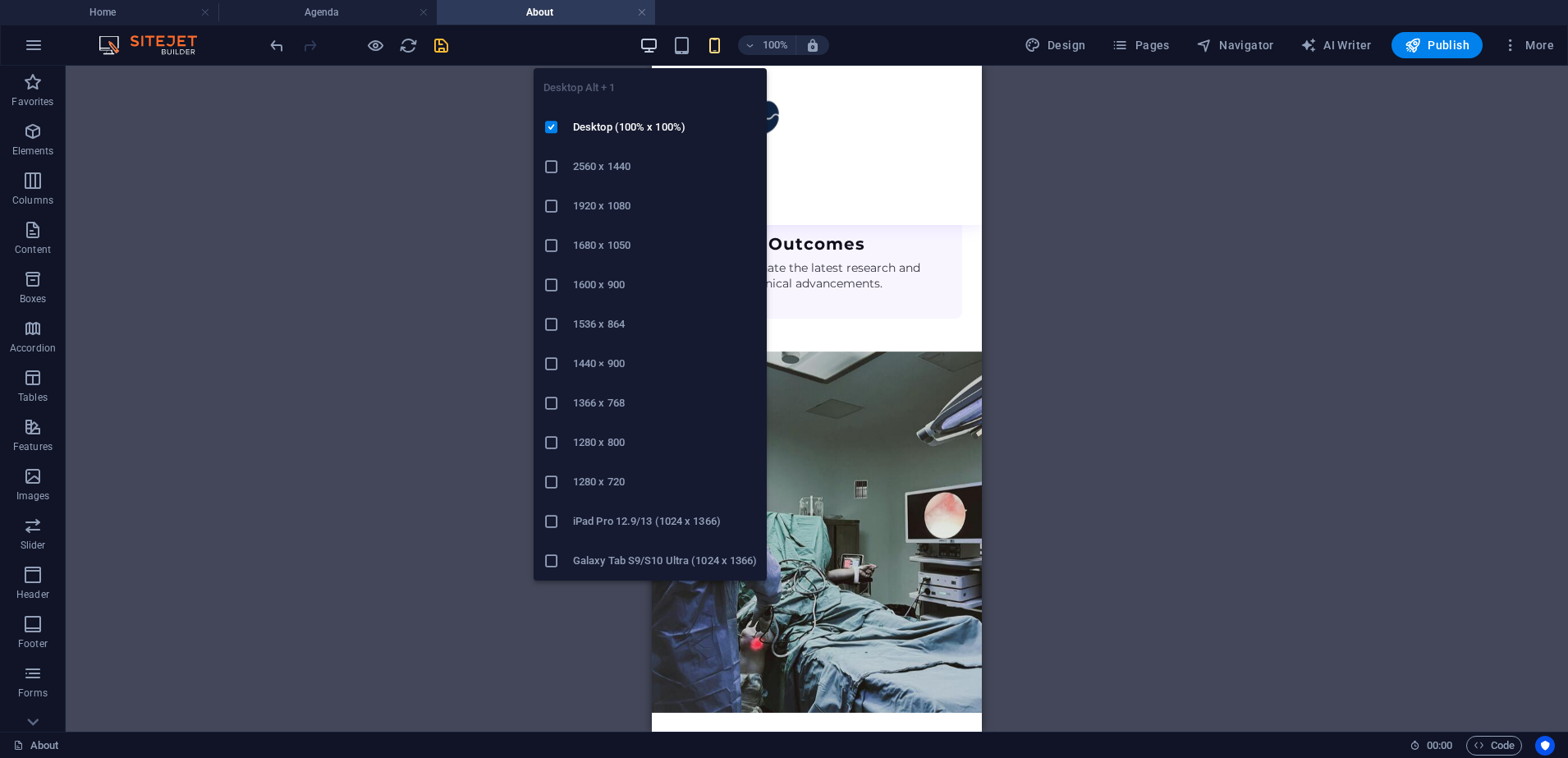
click at [655, 48] on icon "button" at bounding box center [649, 45] width 19 height 19
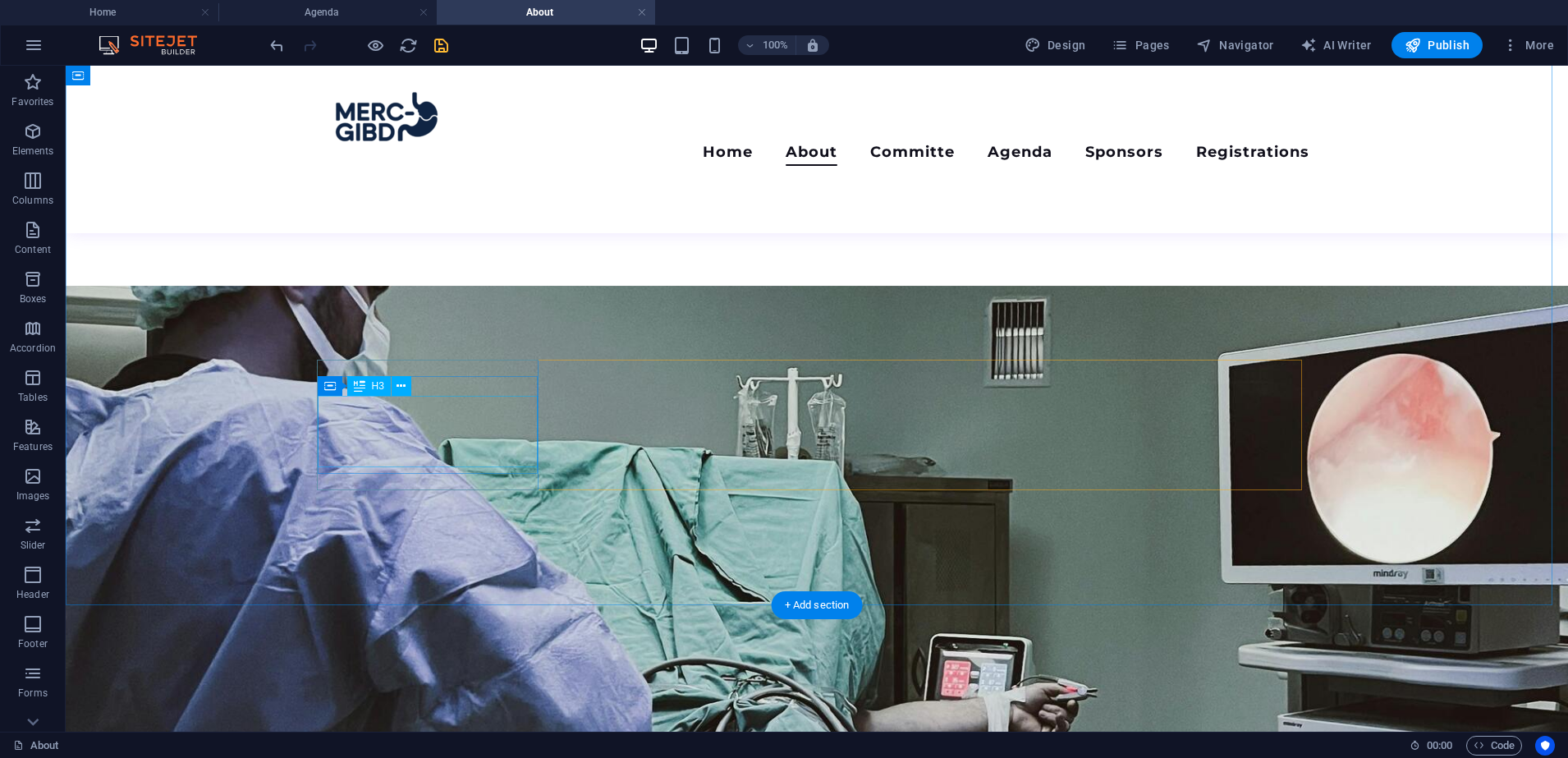
scroll to position [1638, 0]
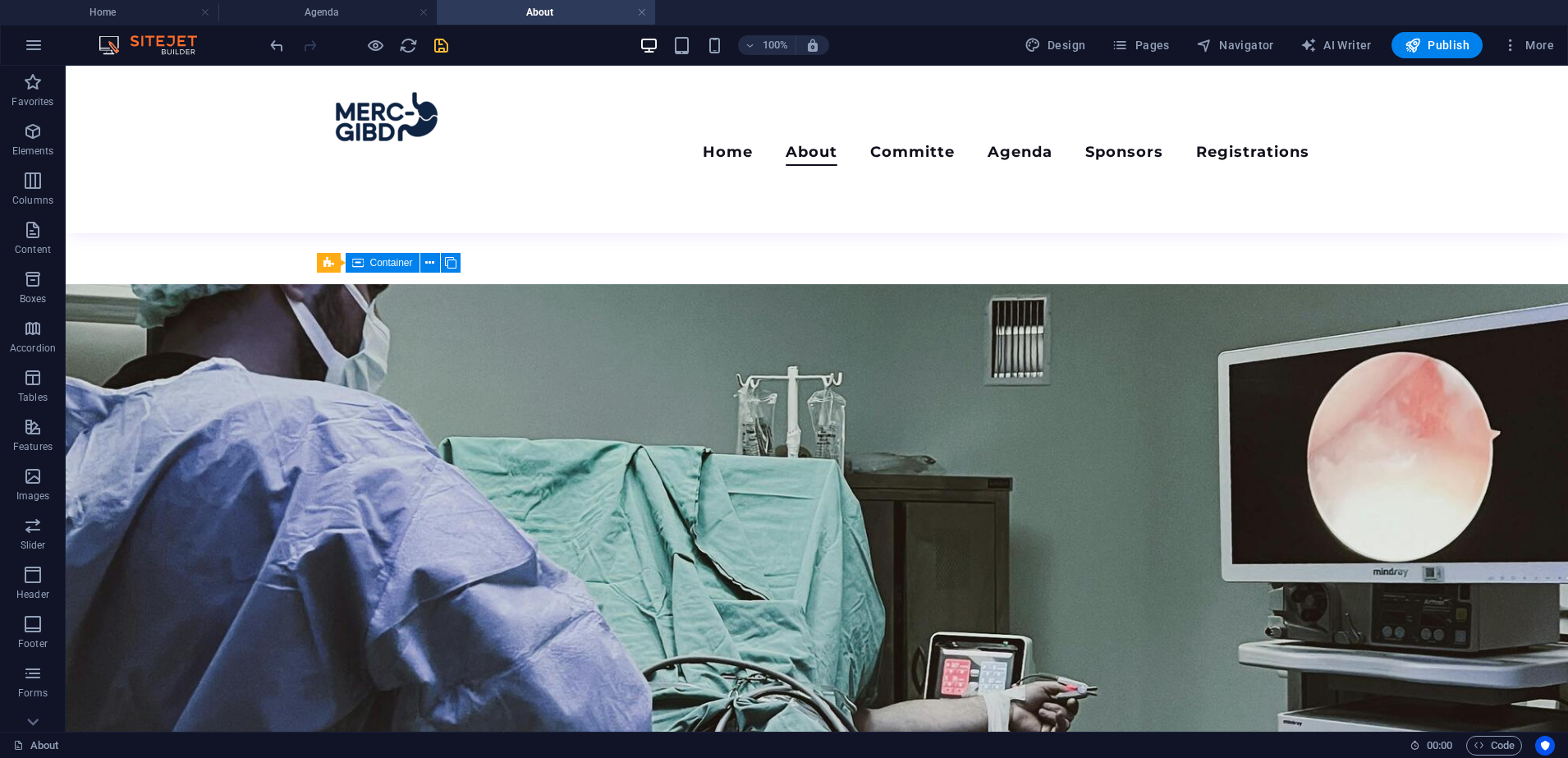
click at [455, 57] on div "100% Design Pages Navigator AI Writer Publish More" at bounding box center [913, 45] width 1294 height 26
click at [429, 47] on div at bounding box center [359, 45] width 183 height 26
click at [446, 47] on icon "save" at bounding box center [441, 45] width 19 height 19
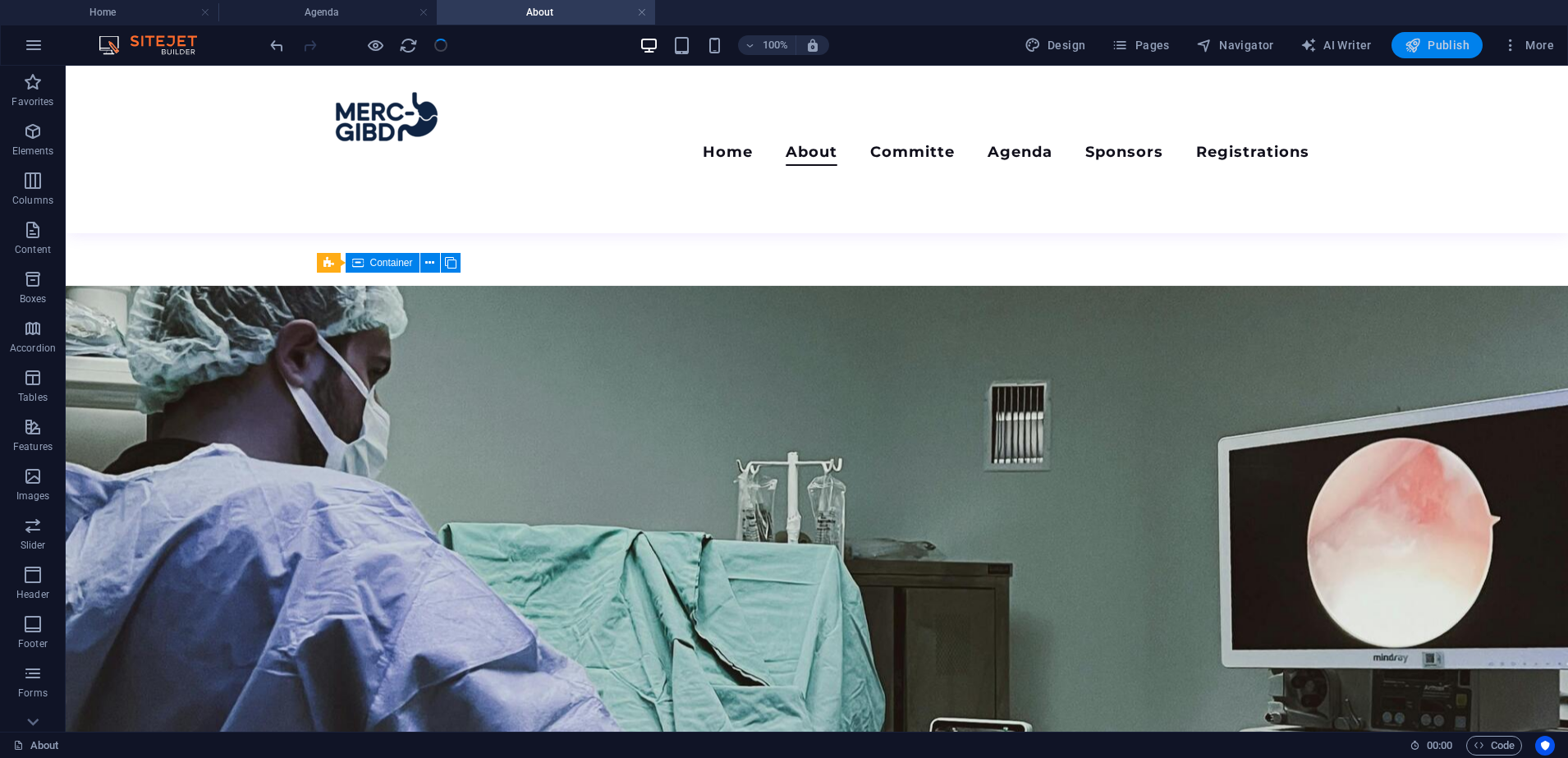
click at [1444, 41] on span "Publish" at bounding box center [1437, 45] width 64 height 17
